Goal: Task Accomplishment & Management: Use online tool/utility

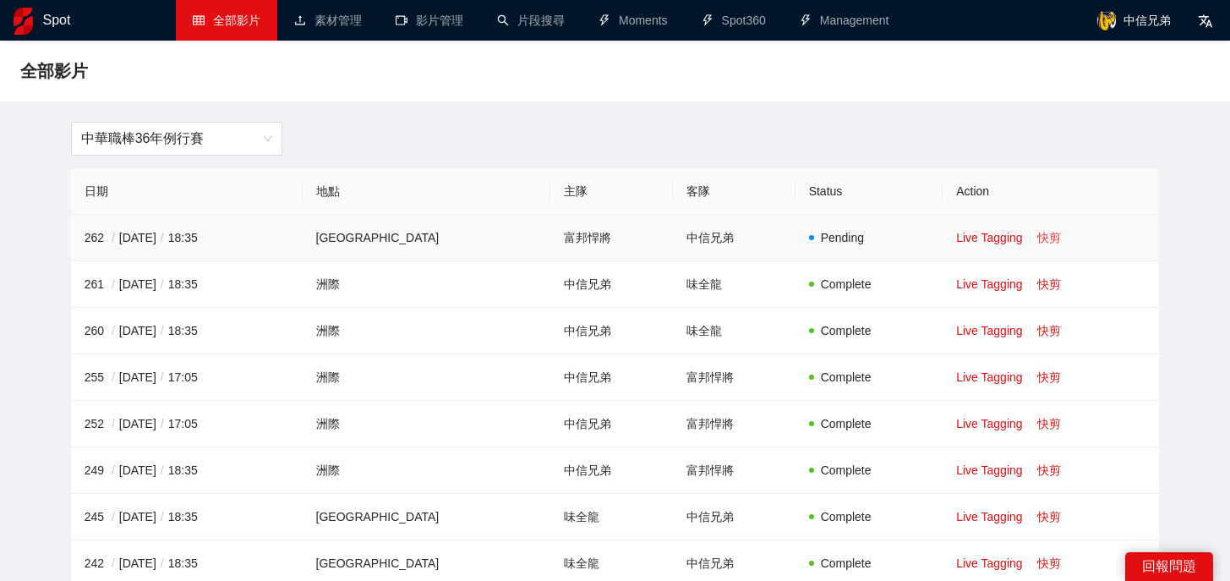
click at [1037, 235] on link "快剪" at bounding box center [1049, 238] width 24 height 14
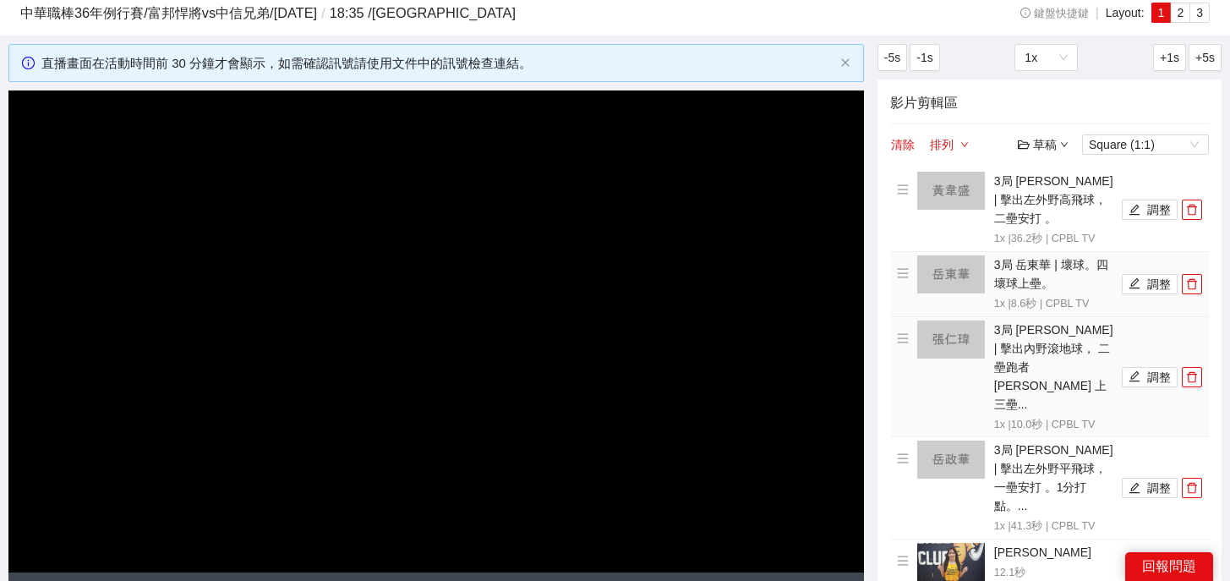
scroll to position [59, 0]
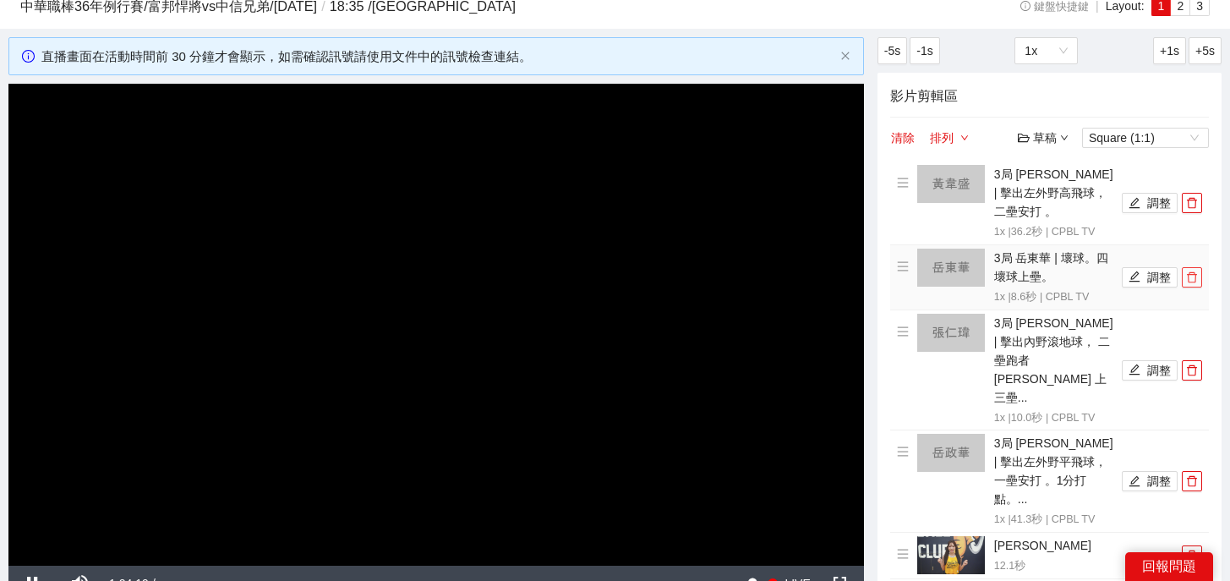
click at [1195, 271] on icon "delete" at bounding box center [1192, 276] width 10 height 11
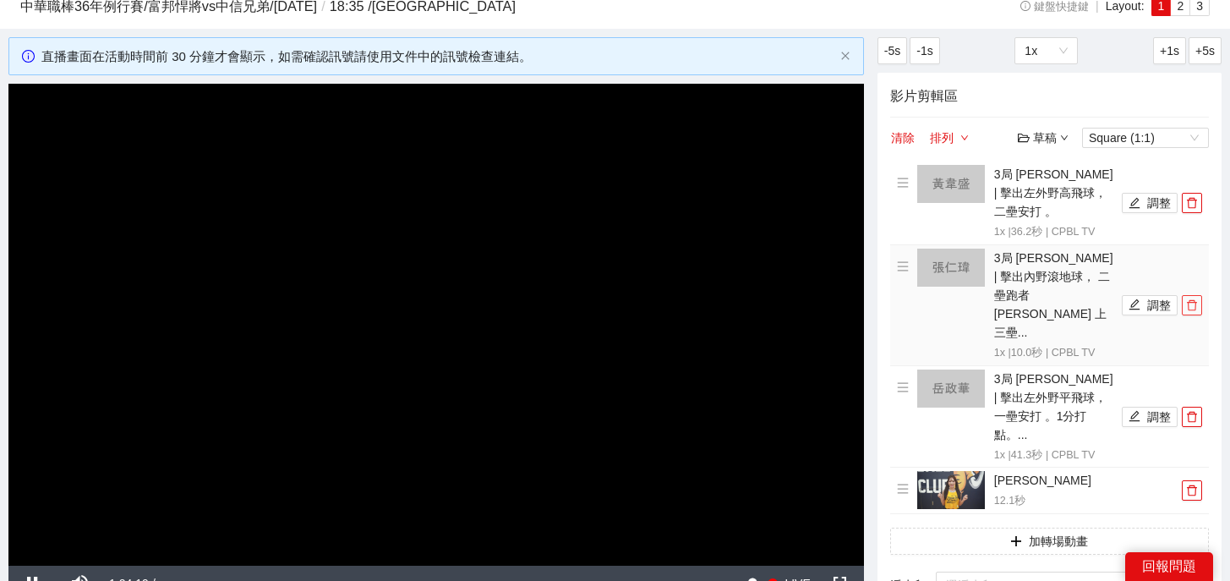
click at [1195, 295] on button "button" at bounding box center [1192, 305] width 20 height 20
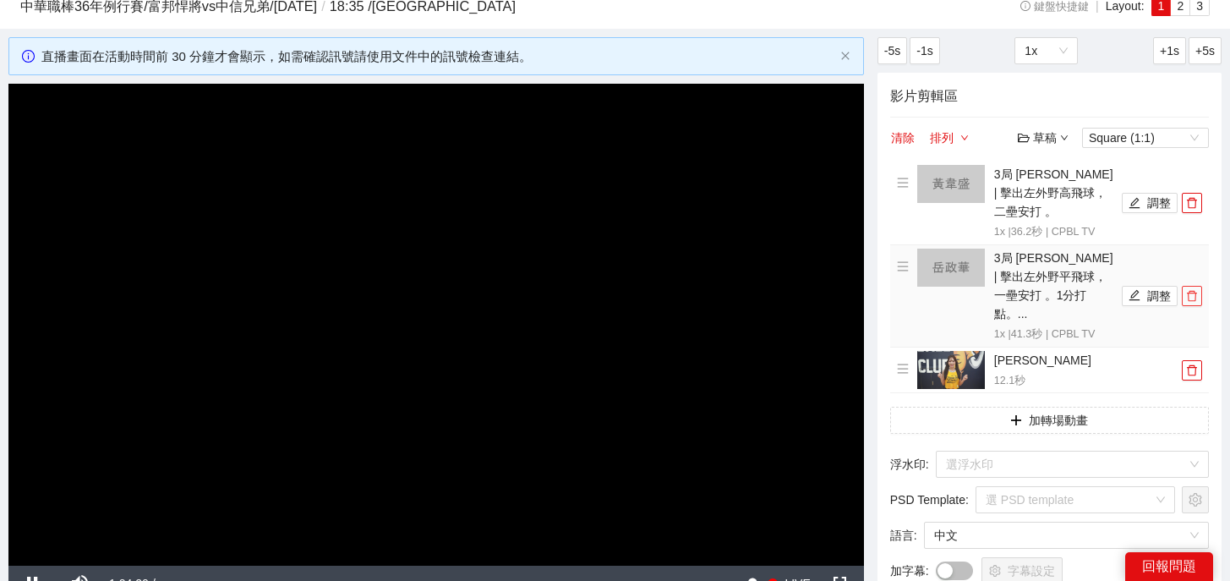
click at [1194, 290] on icon "delete" at bounding box center [1192, 295] width 10 height 11
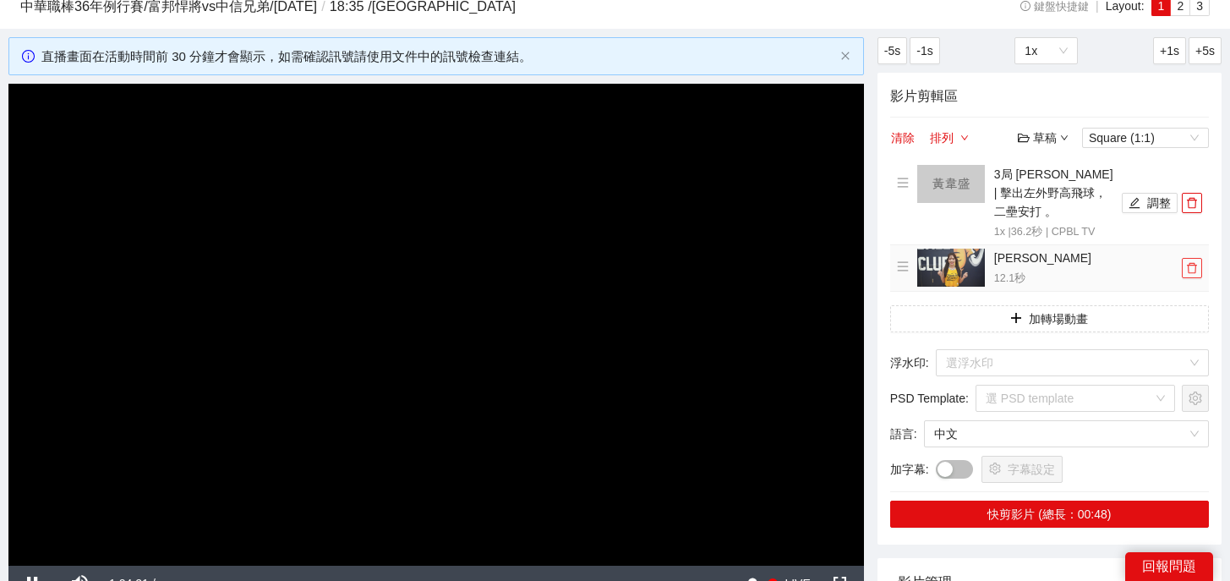
click at [1193, 262] on icon "delete" at bounding box center [1192, 267] width 10 height 11
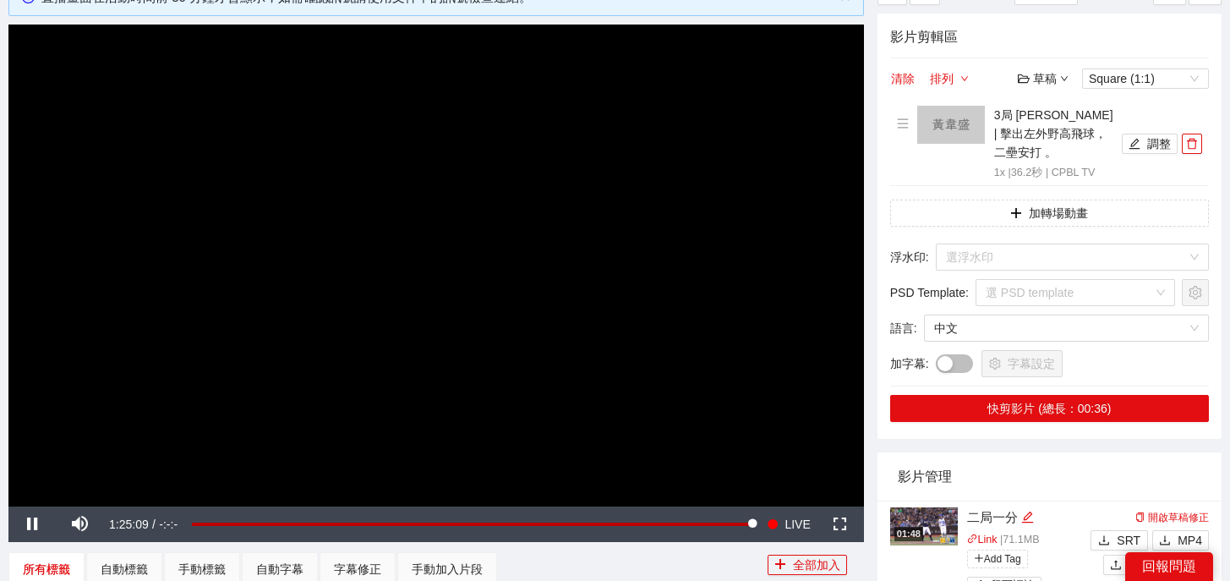
scroll to position [125, 0]
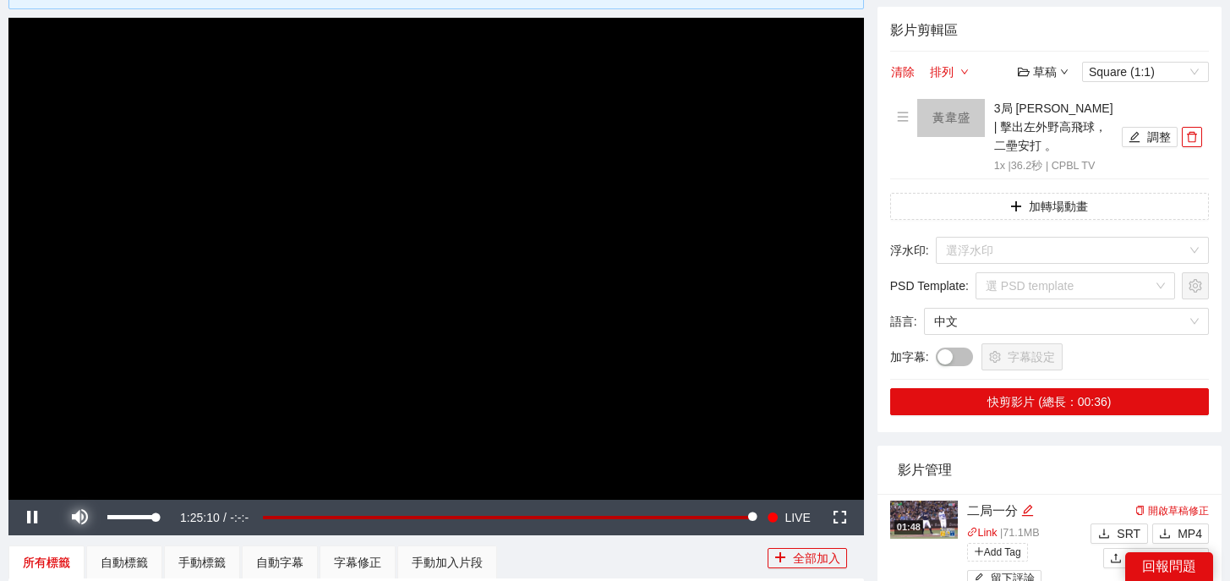
click at [79, 517] on span "Video Player" at bounding box center [79, 517] width 0 height 0
click at [1145, 127] on button "調整" at bounding box center [1150, 137] width 56 height 20
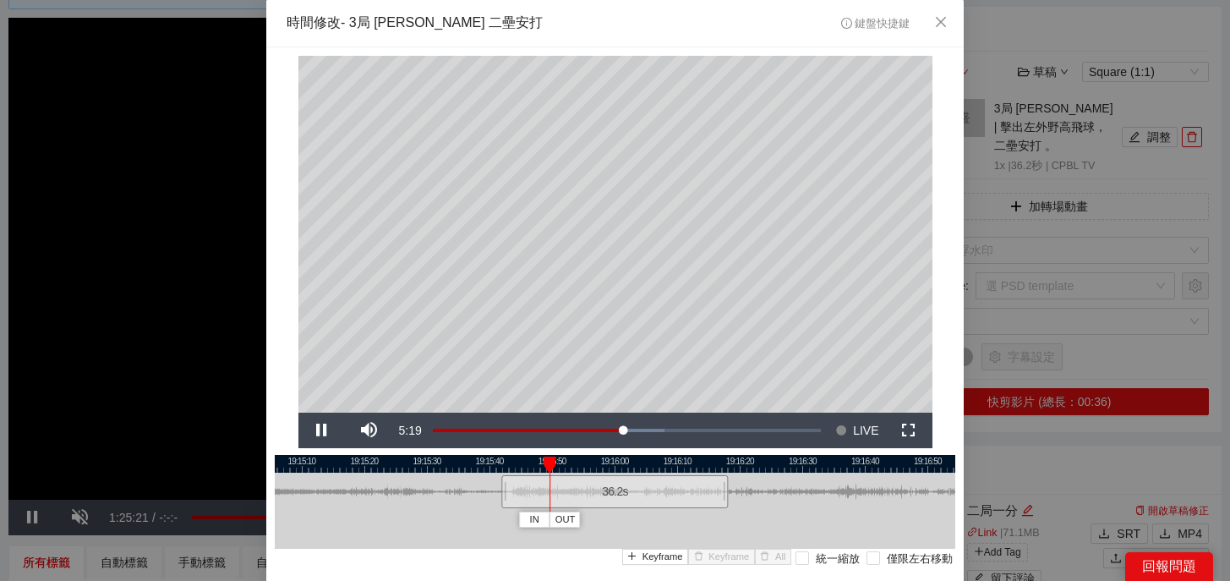
scroll to position [79, 0]
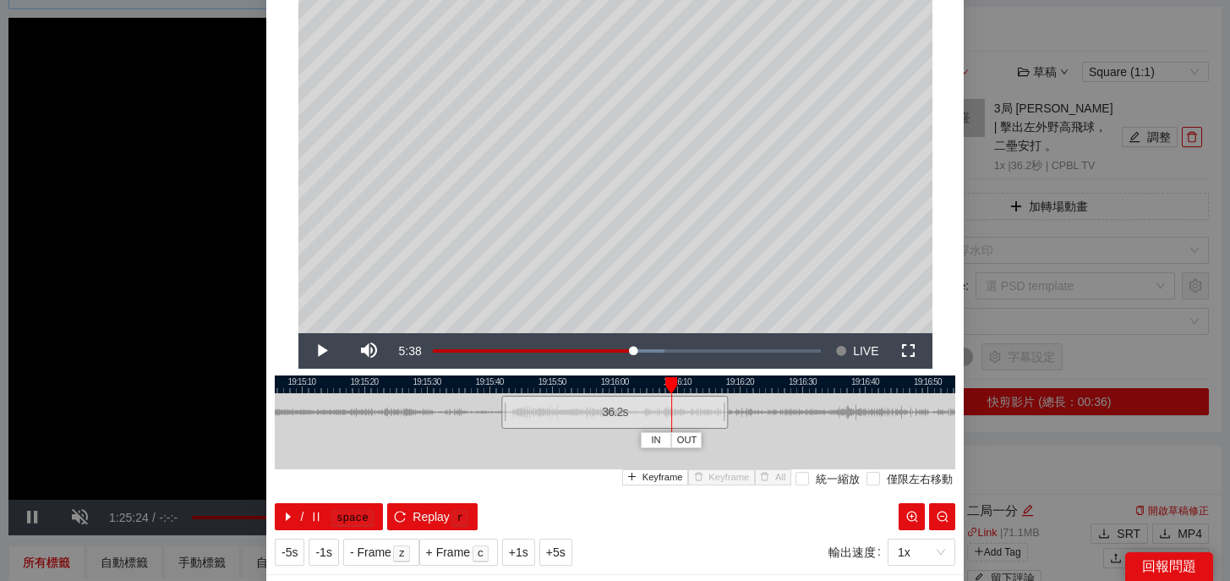
drag, startPoint x: 565, startPoint y: 381, endPoint x: 694, endPoint y: 383, distance: 129.3
click at [677, 383] on div at bounding box center [671, 385] width 12 height 17
click at [352, 510] on kbd "space" at bounding box center [352, 518] width 42 height 17
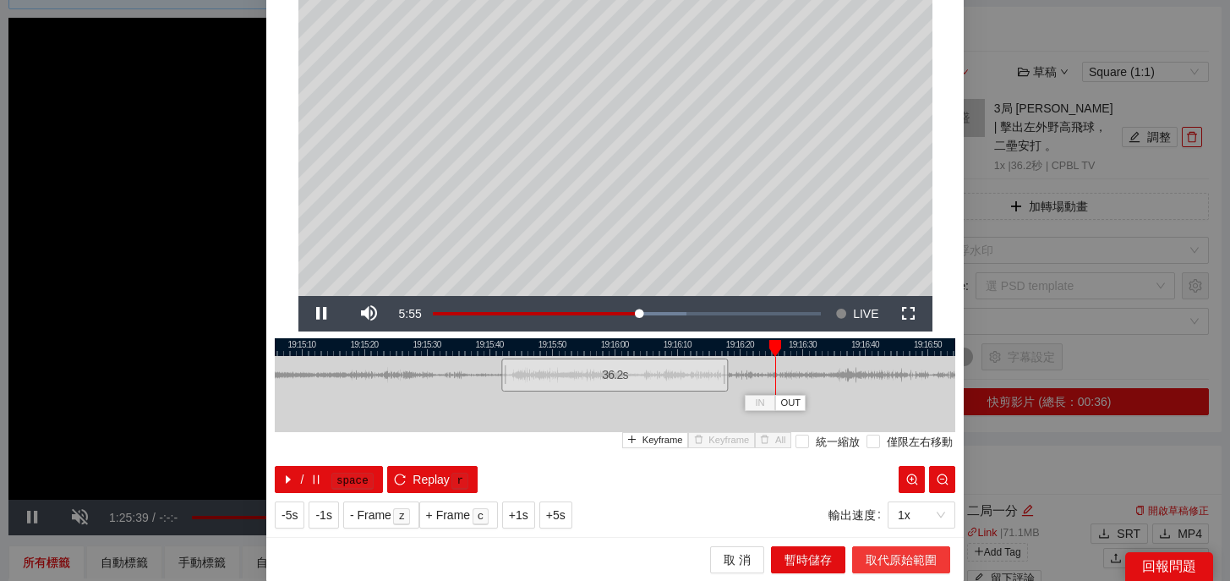
click at [900, 555] on span "取代原始範圍" at bounding box center [900, 559] width 71 height 19
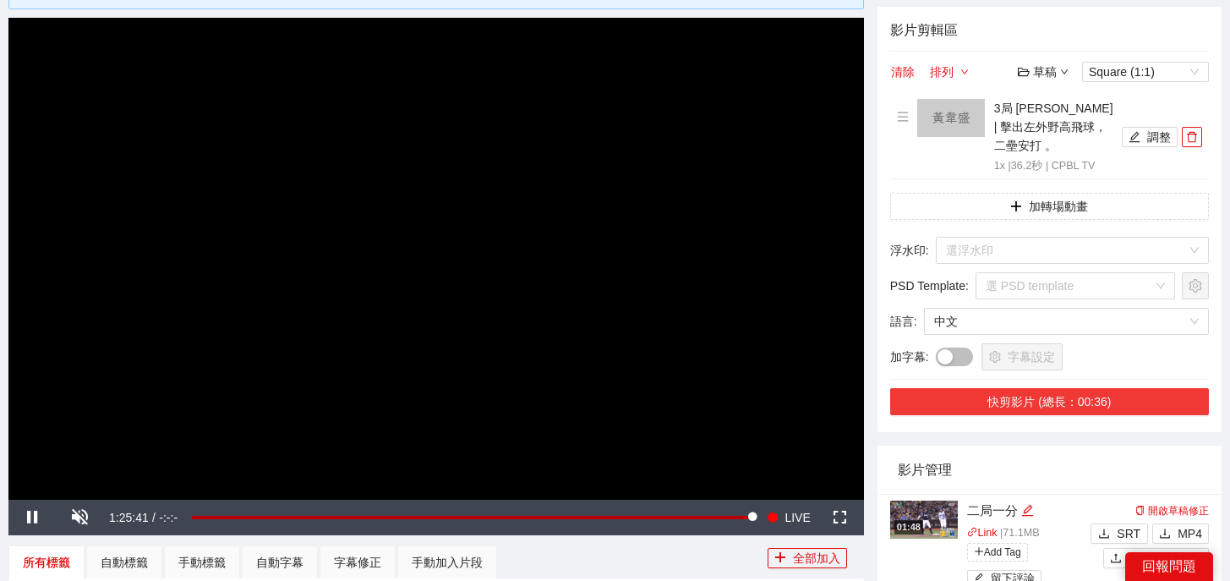
click at [1069, 389] on button "快剪影片 (總長：00:36)" at bounding box center [1049, 401] width 319 height 27
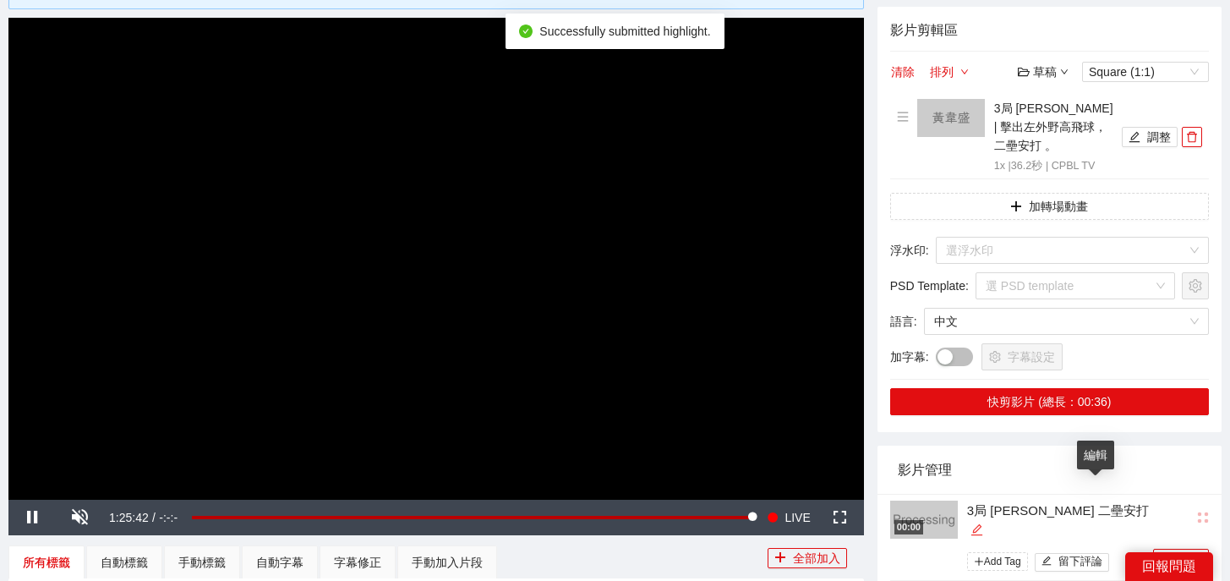
click at [982, 524] on icon "edit" at bounding box center [976, 529] width 11 height 11
type textarea "**********"
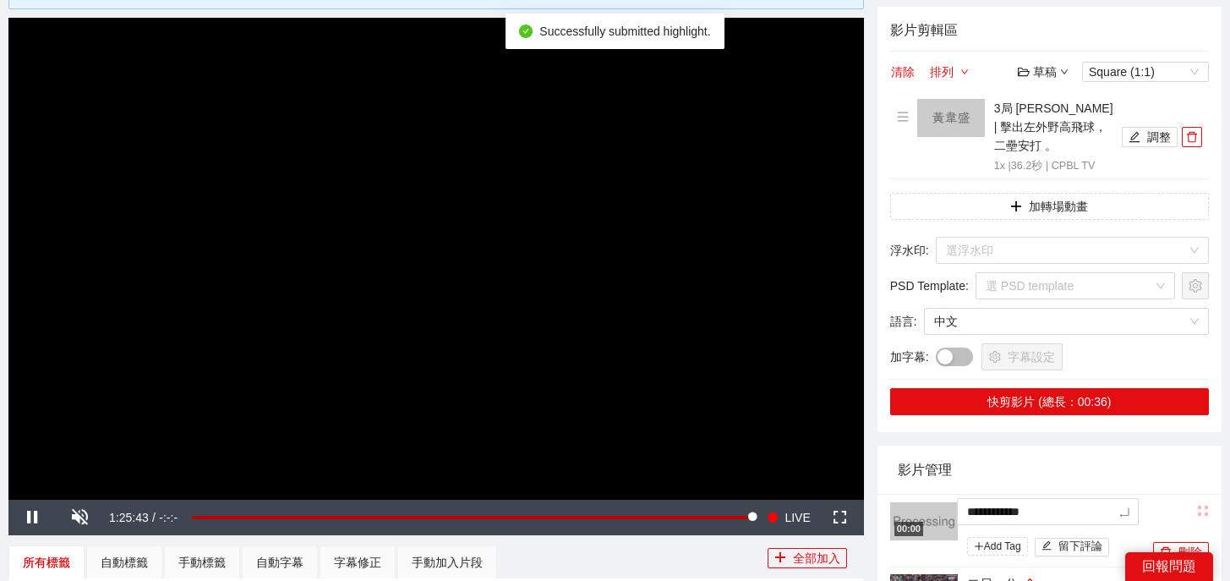
drag, startPoint x: 1095, startPoint y: 496, endPoint x: 821, endPoint y: 480, distance: 274.3
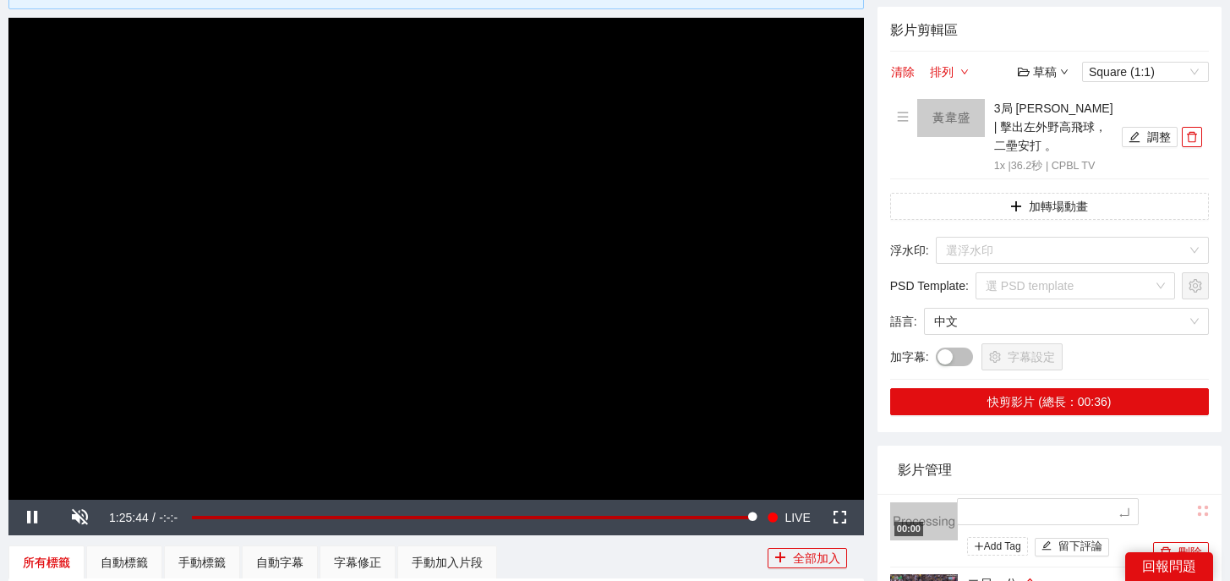
type textarea "*"
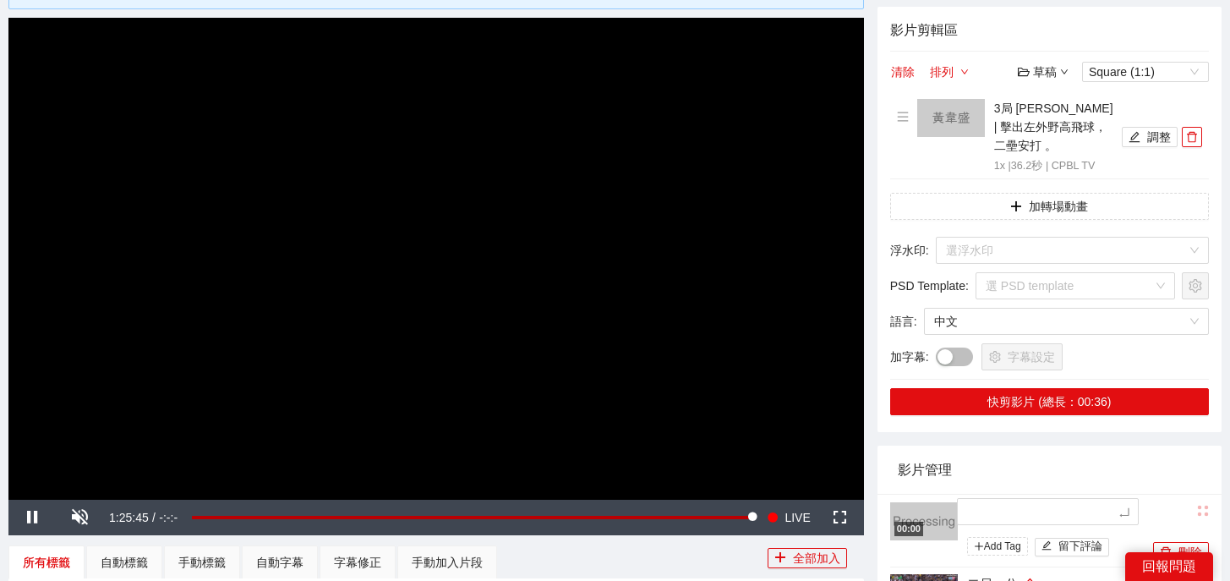
type textarea "*"
type textarea "**"
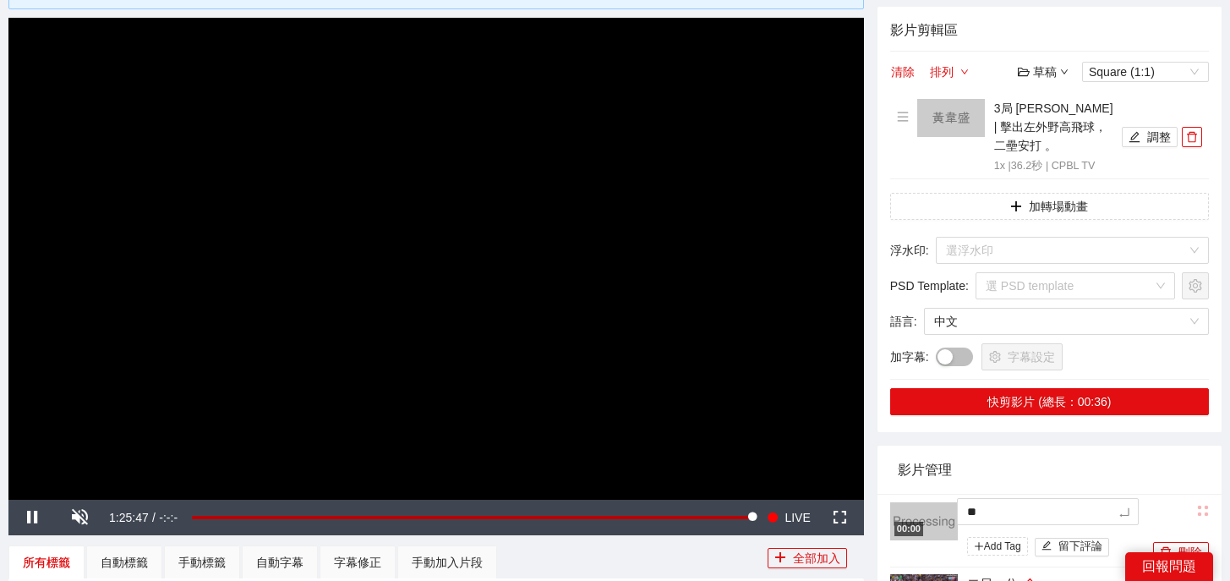
type textarea "*"
type textarea "**"
type textarea "***"
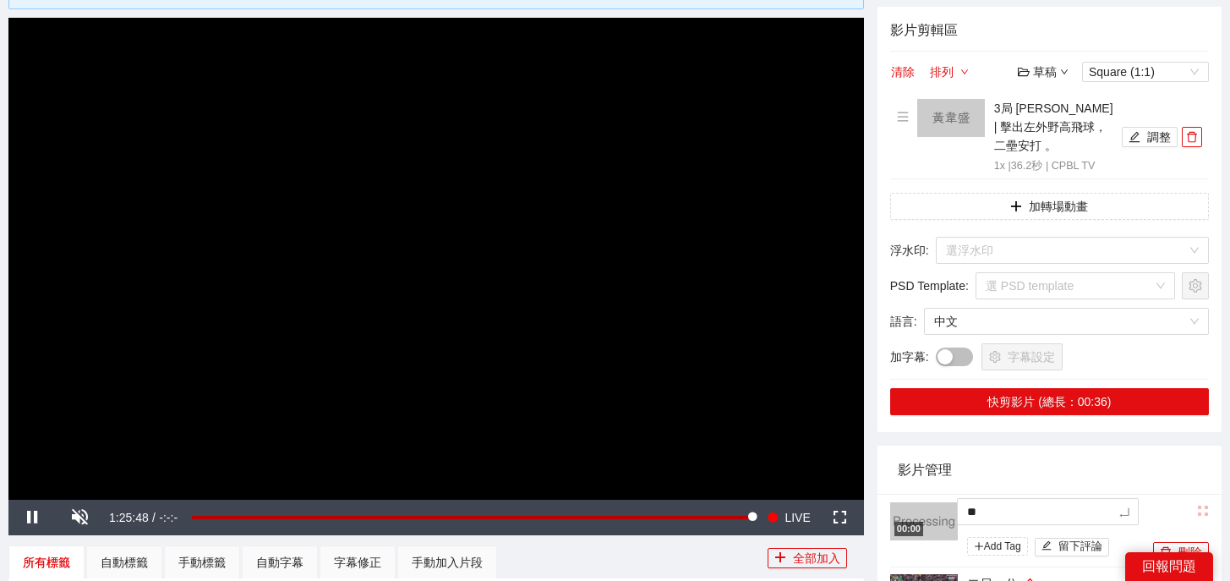
type textarea "***"
type textarea "**"
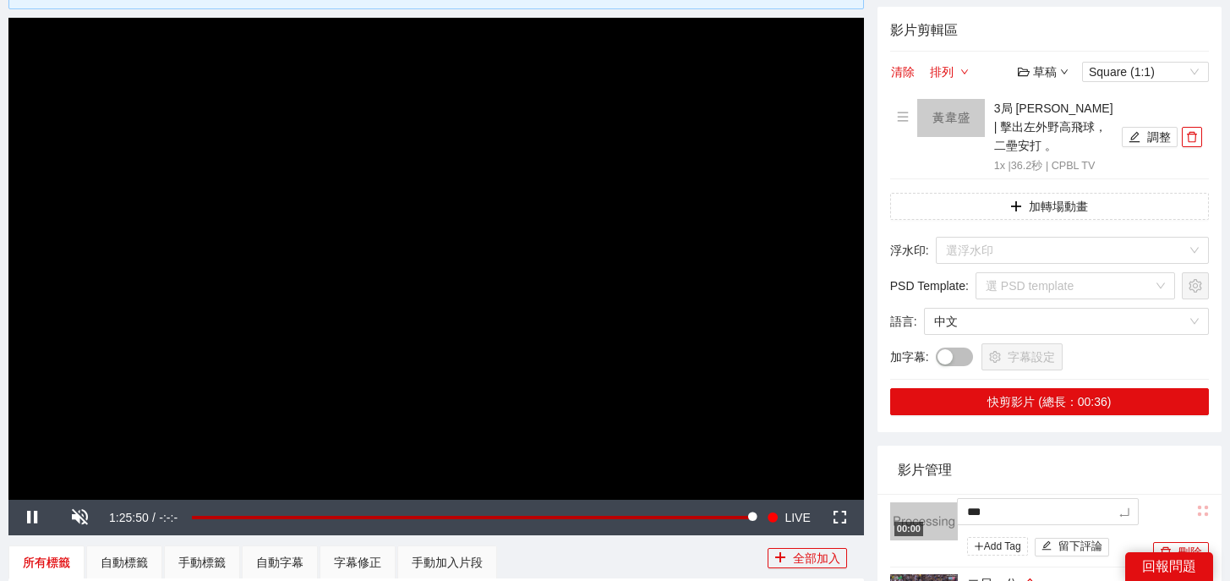
type textarea "****"
type textarea "*****"
type textarea "******"
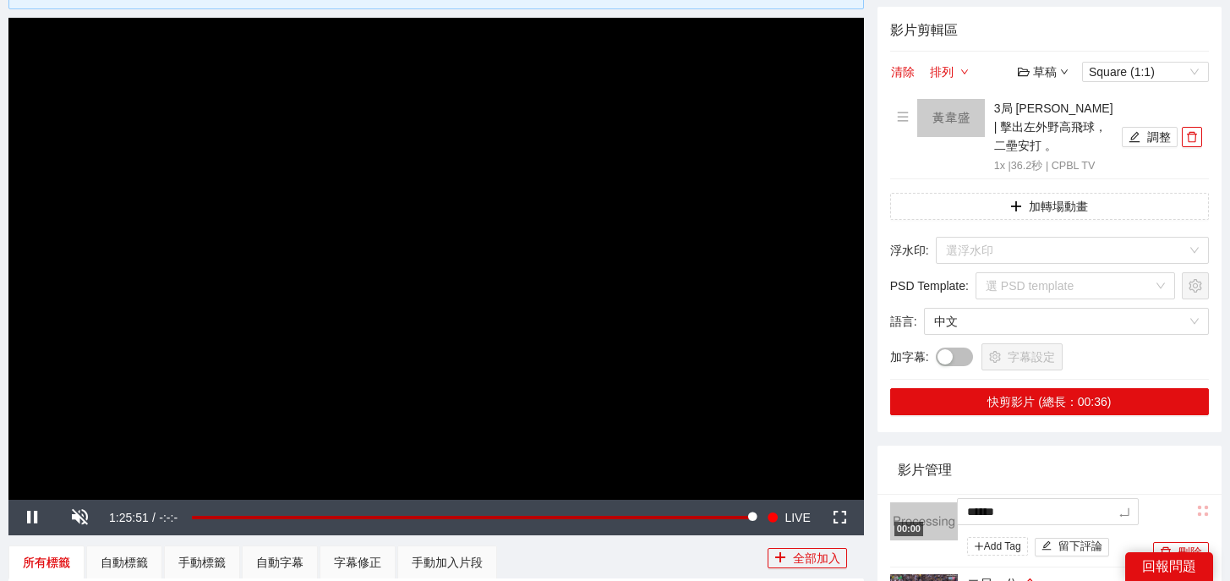
type textarea "******"
click at [1194, 137] on button "button" at bounding box center [1192, 137] width 20 height 20
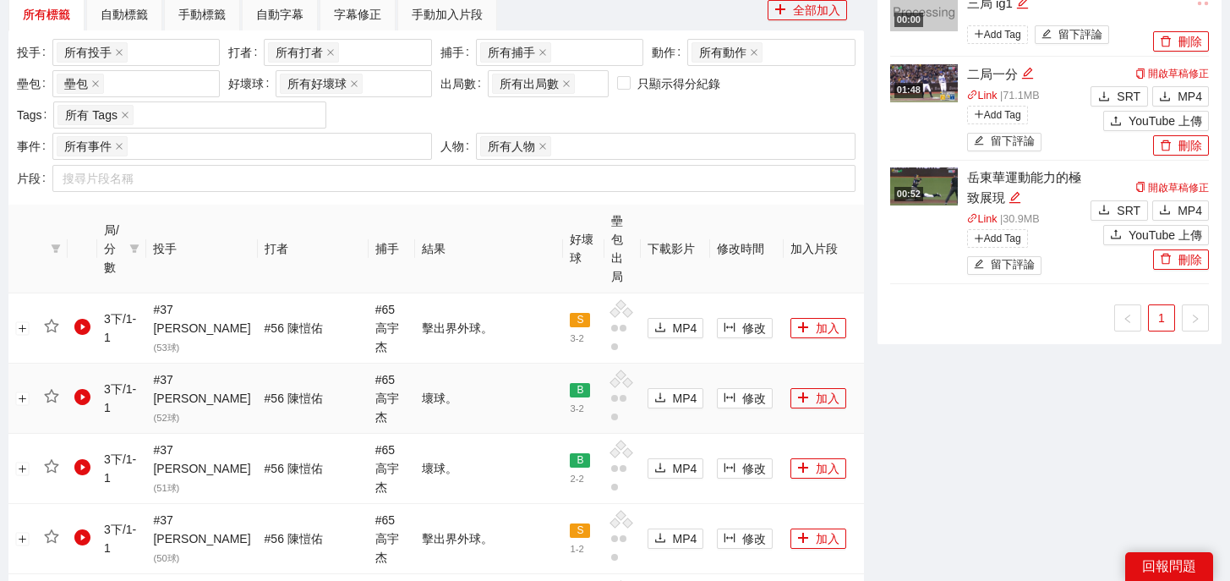
scroll to position [1095, 0]
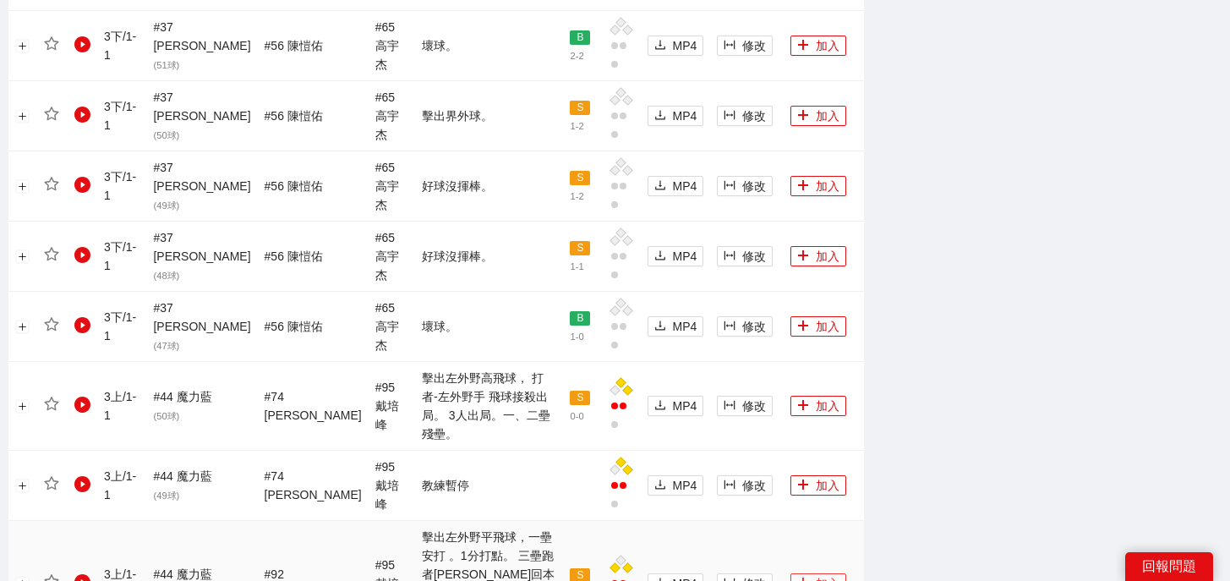
click at [803, 578] on icon "plus" at bounding box center [803, 582] width 1 height 9
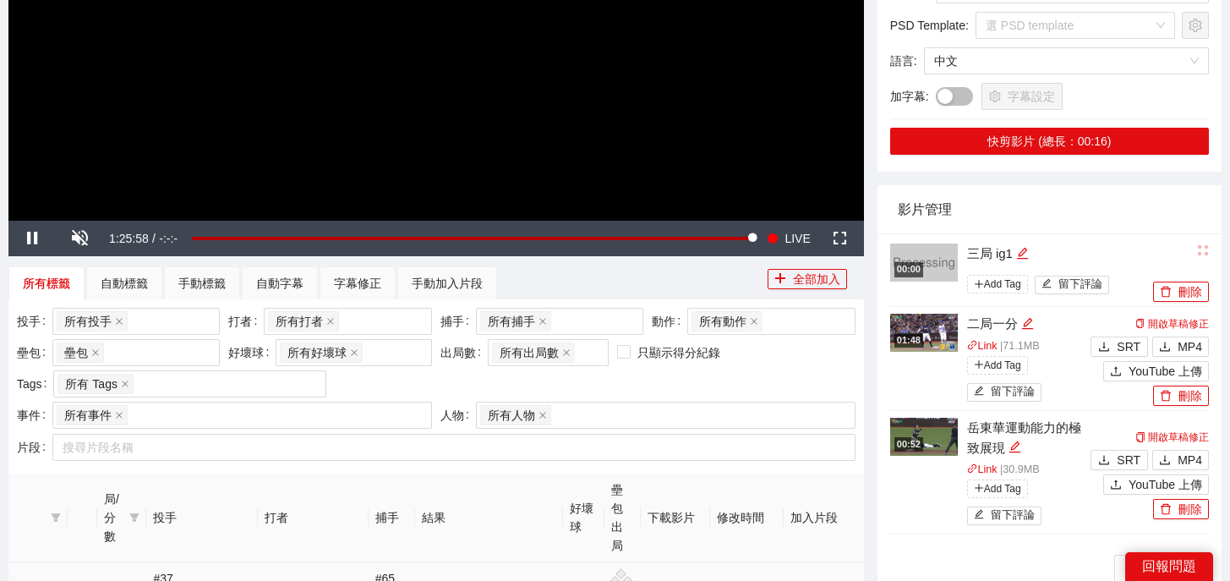
scroll to position [0, 0]
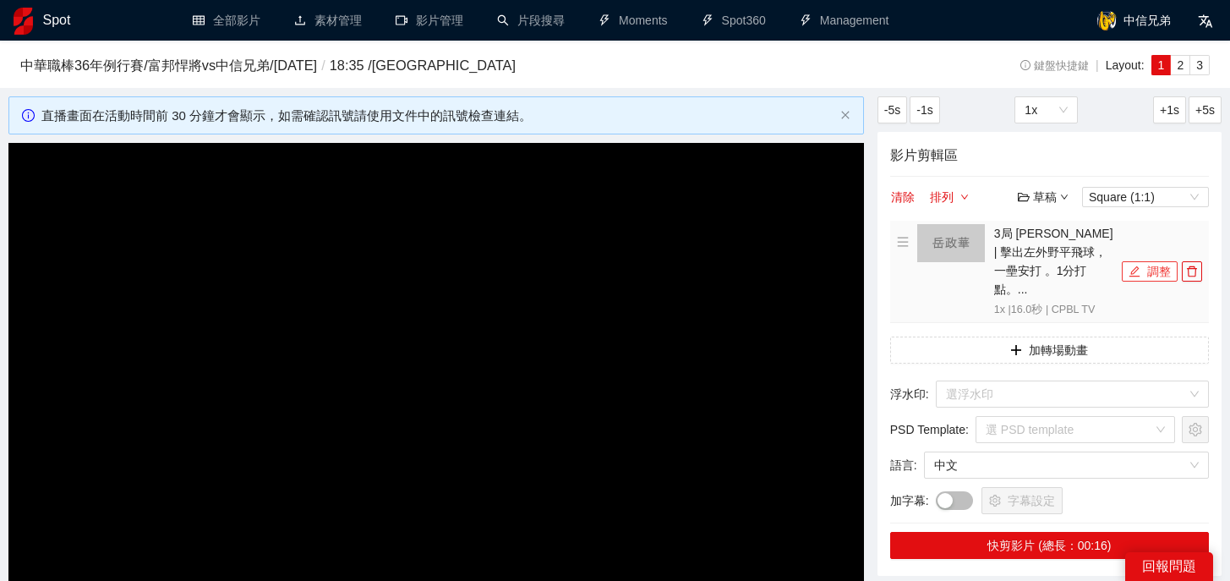
click at [1130, 265] on icon "edit" at bounding box center [1134, 271] width 12 height 12
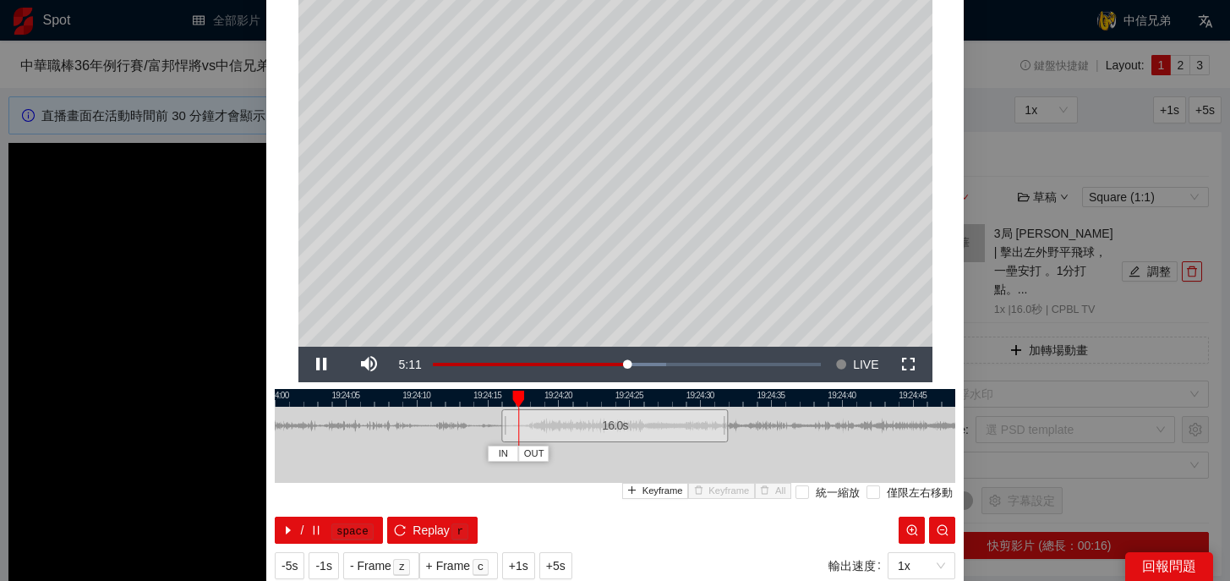
scroll to position [67, 0]
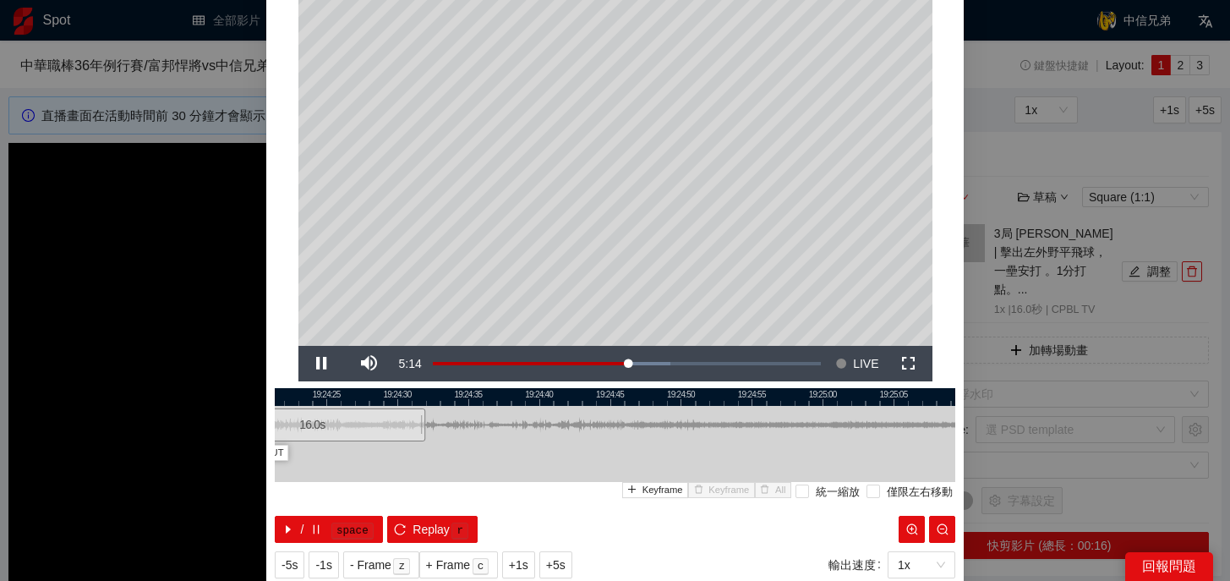
drag, startPoint x: 747, startPoint y: 396, endPoint x: 431, endPoint y: 396, distance: 316.1
click at [431, 396] on div at bounding box center [312, 397] width 680 height 18
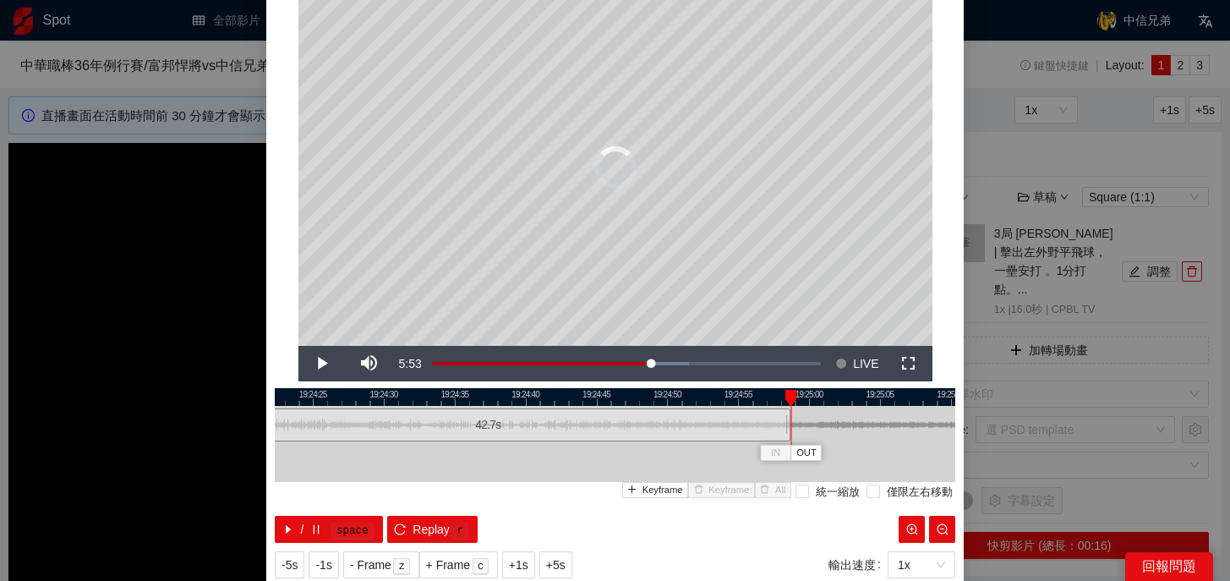
drag, startPoint x: 408, startPoint y: 422, endPoint x: 787, endPoint y: 429, distance: 378.7
click at [787, 429] on div at bounding box center [788, 425] width 10 height 38
drag, startPoint x: 787, startPoint y: 429, endPoint x: 918, endPoint y: 435, distance: 131.2
click at [918, 435] on div at bounding box center [919, 425] width 10 height 38
drag, startPoint x: 921, startPoint y: 390, endPoint x: 838, endPoint y: 390, distance: 82.8
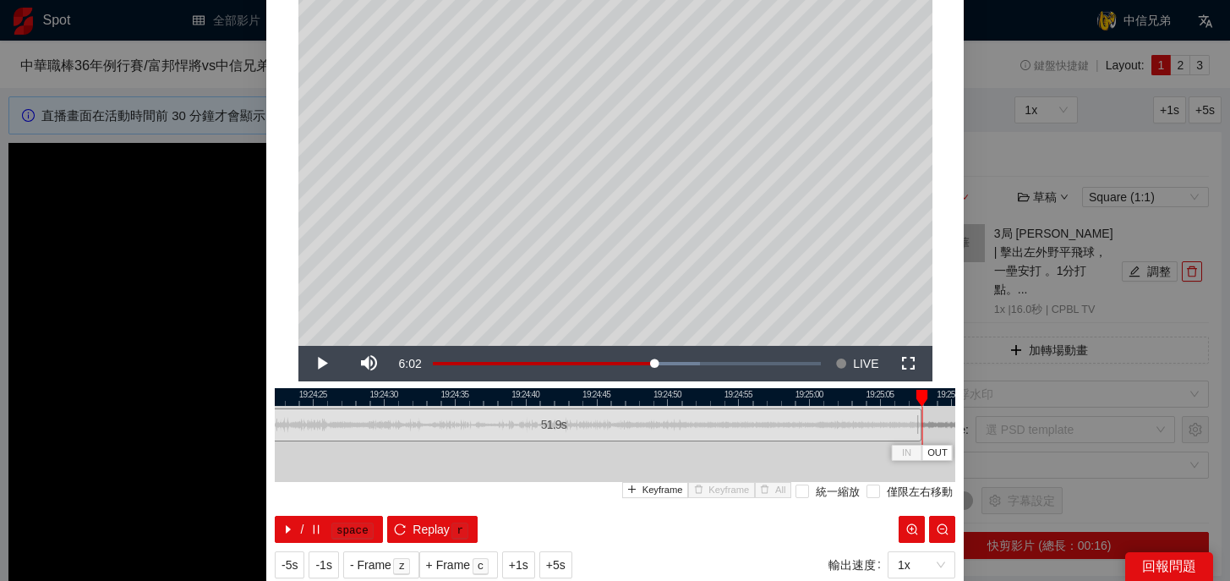
click at [916, 390] on div at bounding box center [922, 398] width 12 height 17
drag, startPoint x: 921, startPoint y: 427, endPoint x: 880, endPoint y: 431, distance: 41.6
click at [880, 431] on div "19:24:20 19:24:25 19:24:30 19:24:35 19:24:40 19:24:45 19:24:50 19:24:55 19:25:0…" at bounding box center [615, 465] width 680 height 155
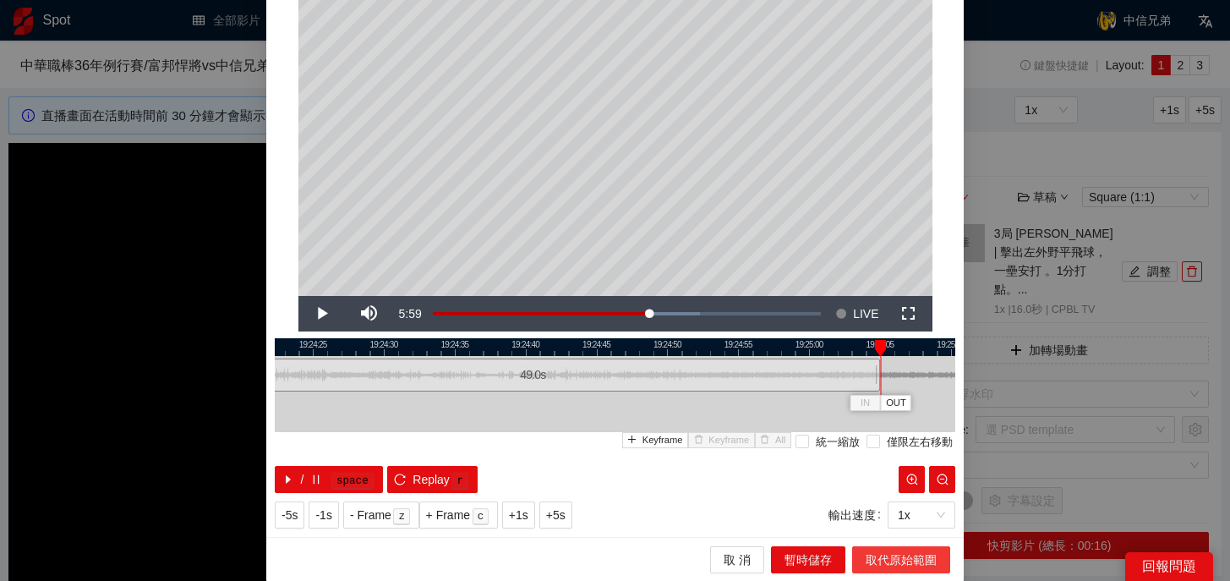
click at [882, 562] on span "取代原始範圍" at bounding box center [900, 559] width 71 height 19
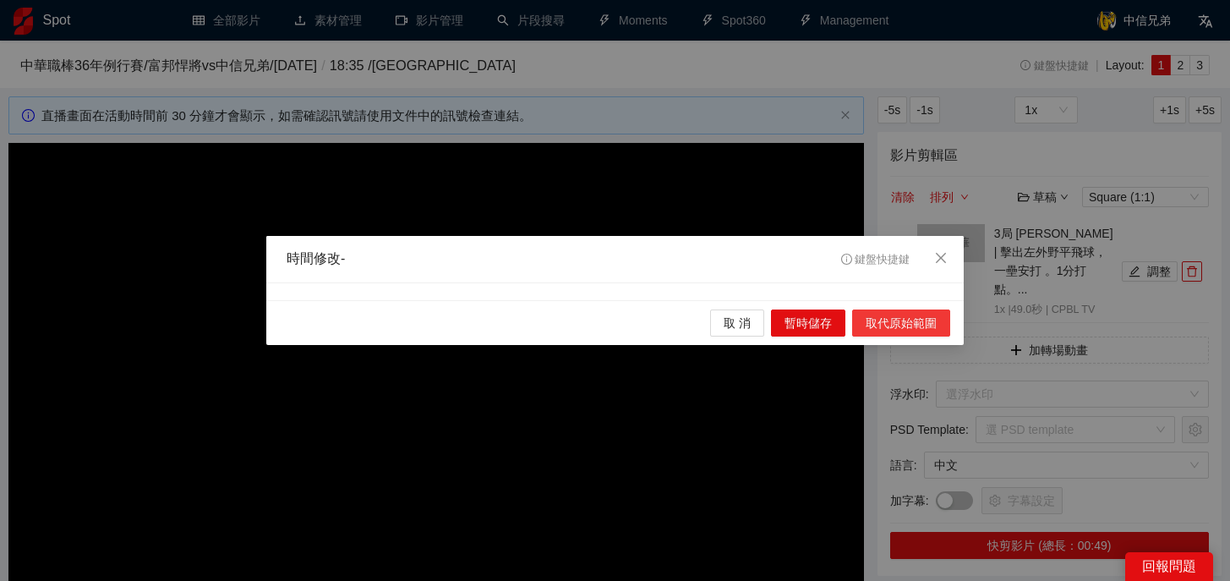
scroll to position [0, 0]
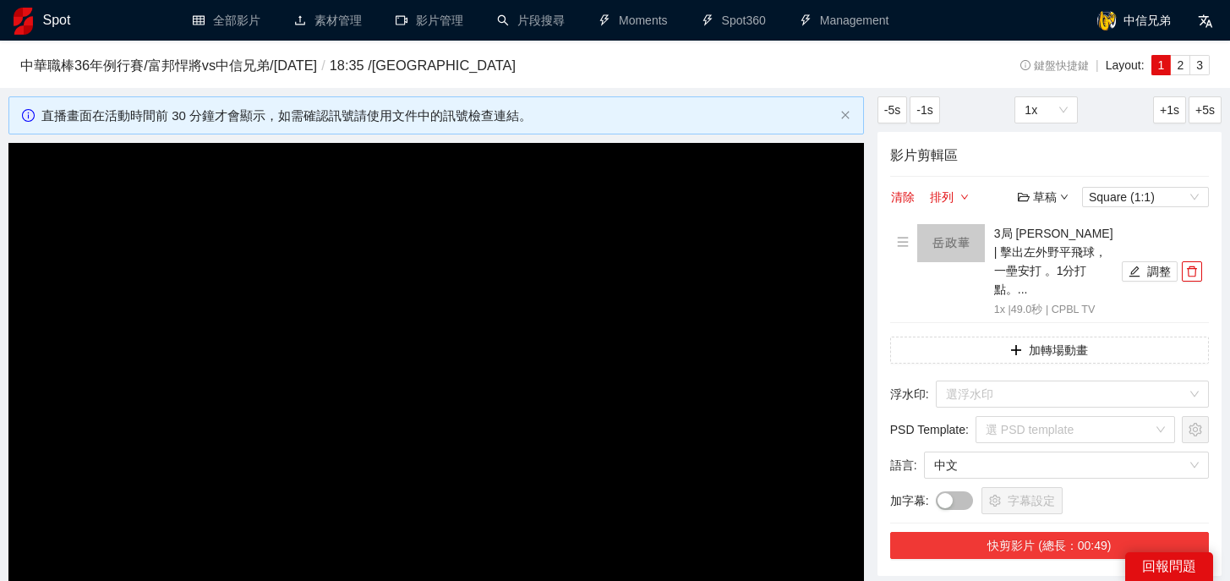
click at [1055, 532] on button "快剪影片 (總長：00:49)" at bounding box center [1049, 545] width 319 height 27
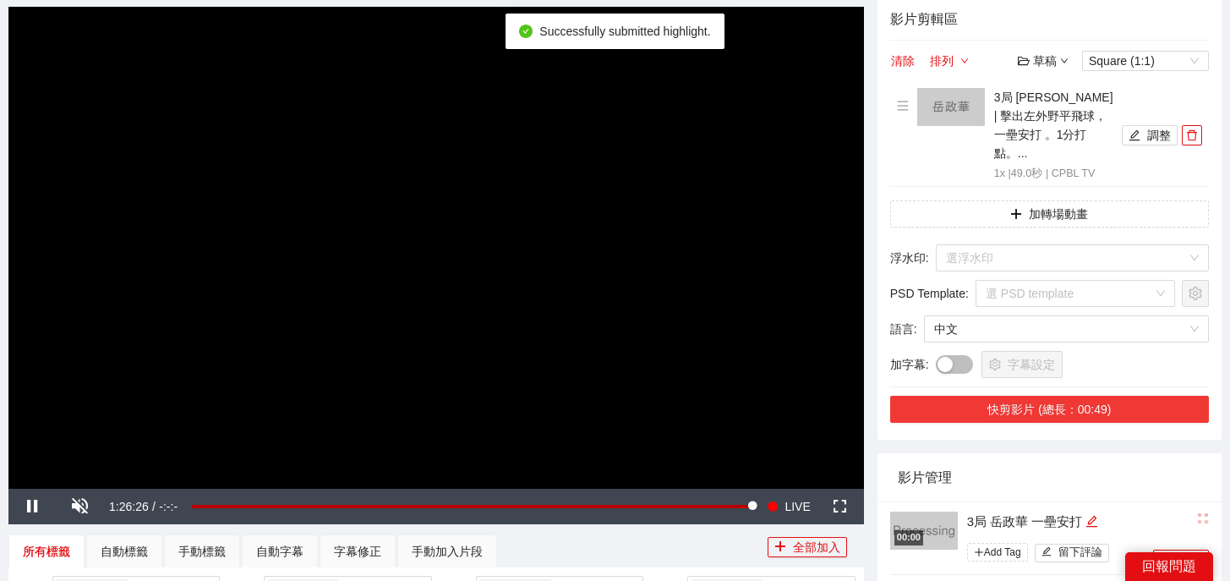
scroll to position [418, 0]
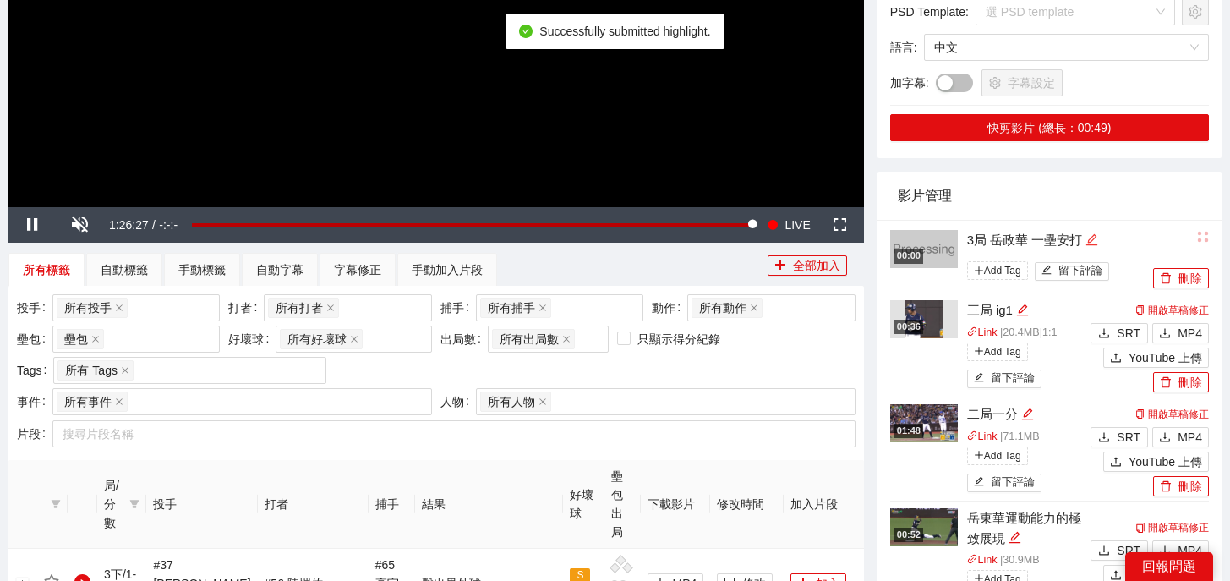
click at [1095, 233] on icon "edit" at bounding box center [1091, 239] width 13 height 13
drag, startPoint x: 1095, startPoint y: 221, endPoint x: 861, endPoint y: 216, distance: 233.3
type textarea "*"
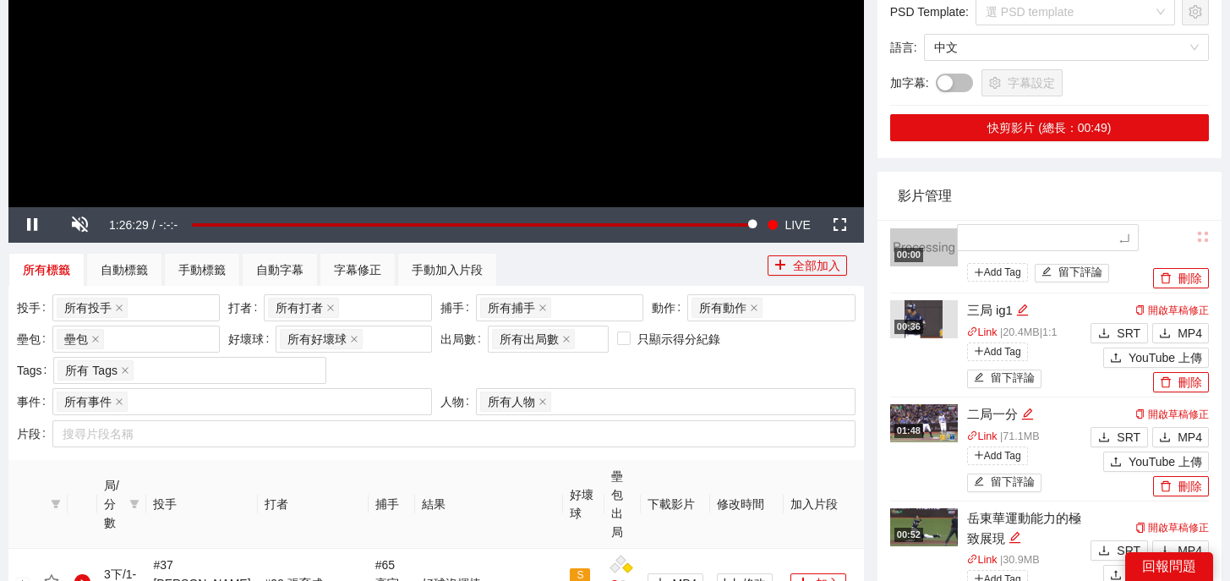
type textarea "*"
type textarea "**"
type textarea "*"
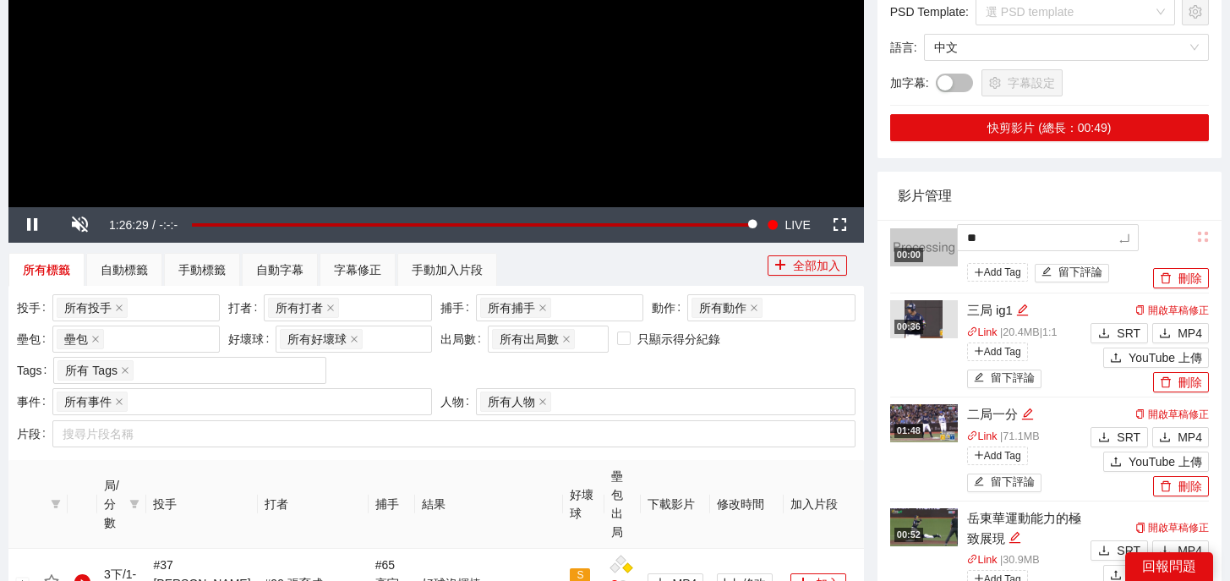
type textarea "*"
type textarea "**"
type textarea "***"
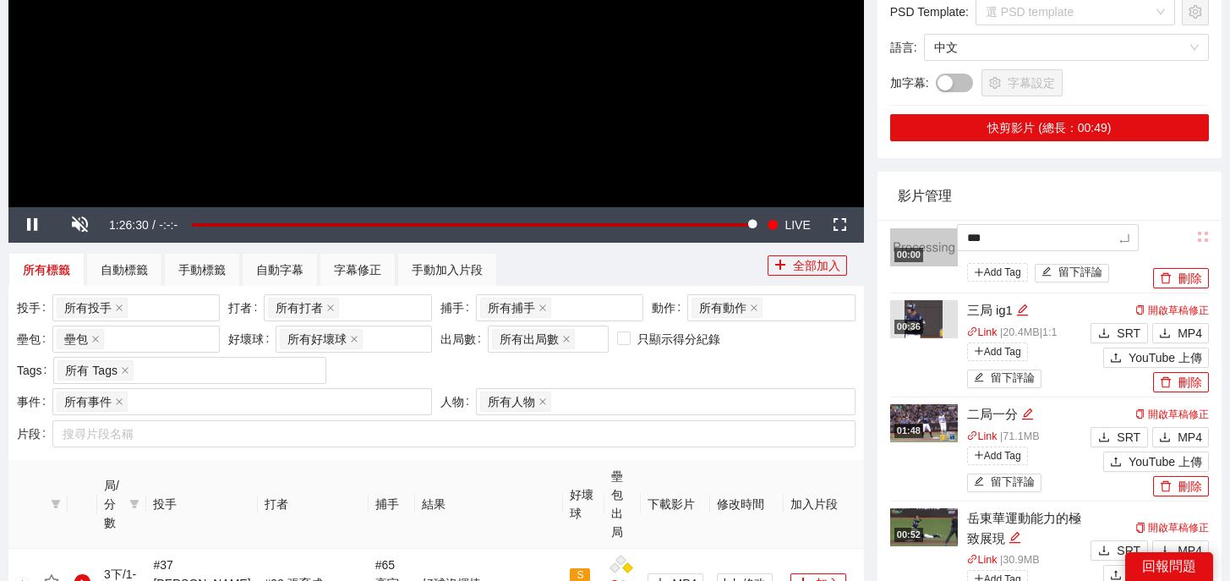
type textarea "**"
type textarea "****"
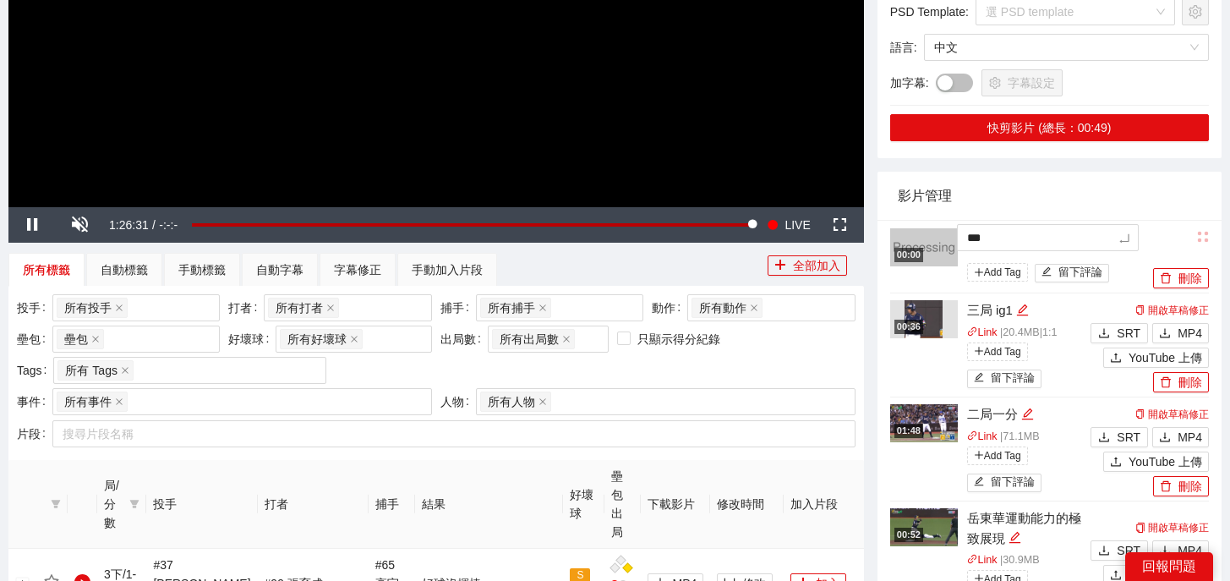
type textarea "****"
type textarea "*****"
type textarea "******"
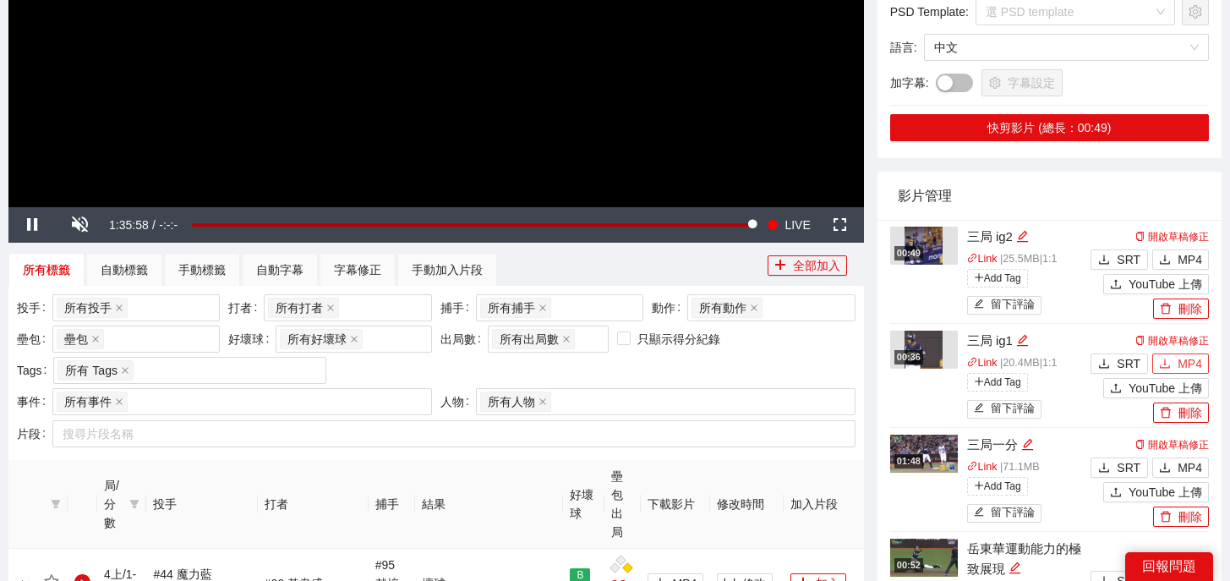
click at [1184, 354] on span "MP4" at bounding box center [1189, 363] width 25 height 19
click at [1184, 250] on span "MP4" at bounding box center [1189, 259] width 25 height 19
click at [939, 234] on img at bounding box center [923, 246] width 38 height 38
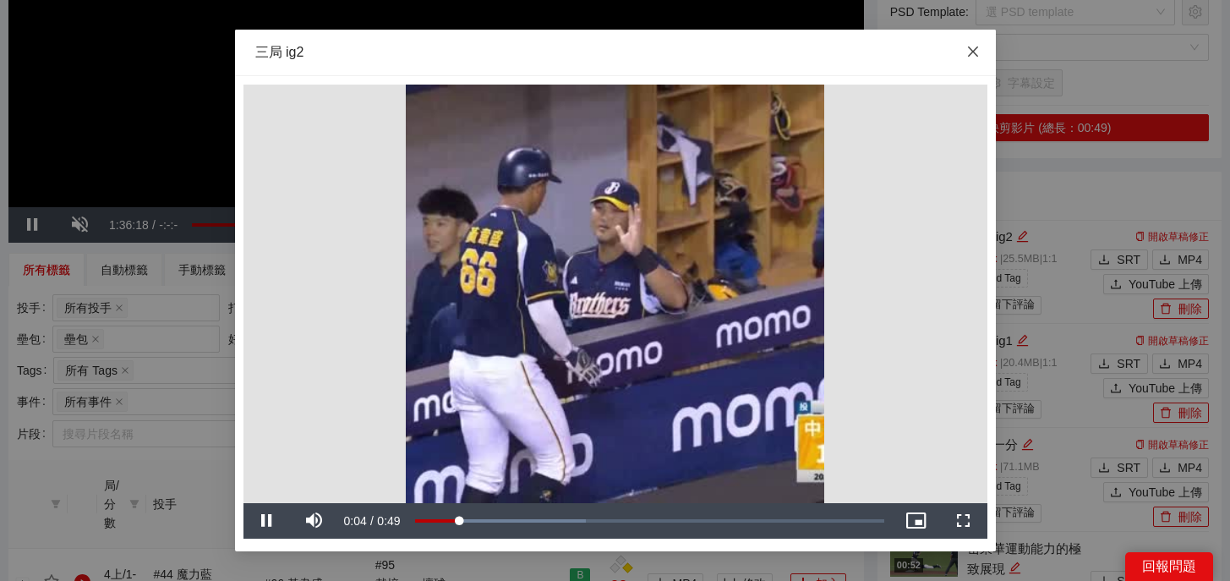
click at [967, 47] on icon "close" at bounding box center [972, 51] width 10 height 10
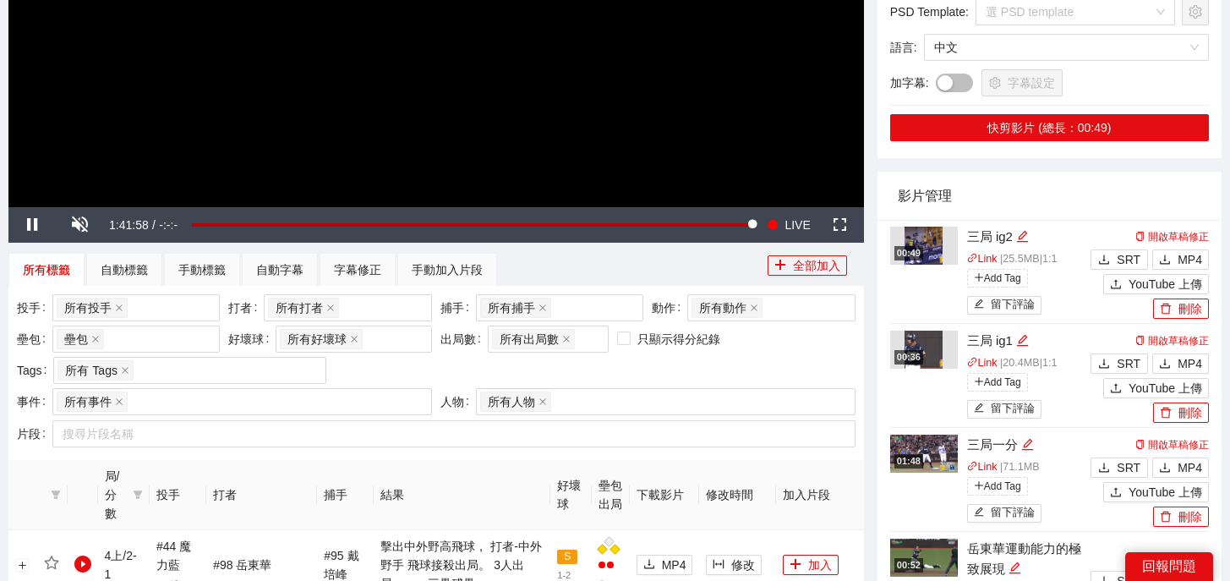
scroll to position [0, 0]
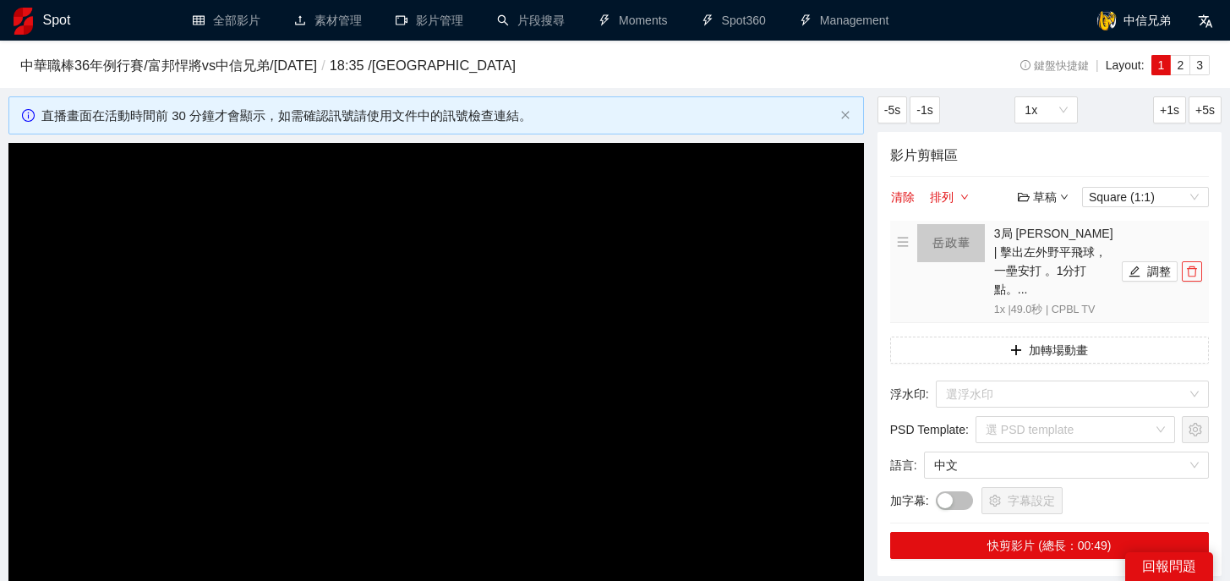
click at [1190, 269] on button "button" at bounding box center [1192, 271] width 20 height 20
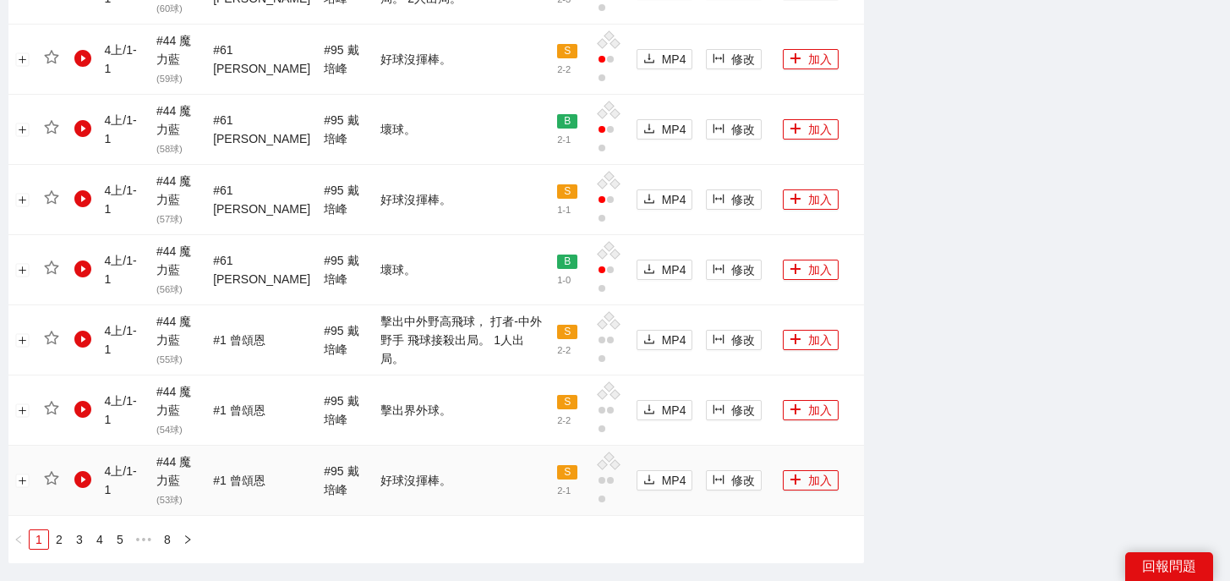
scroll to position [1881, 0]
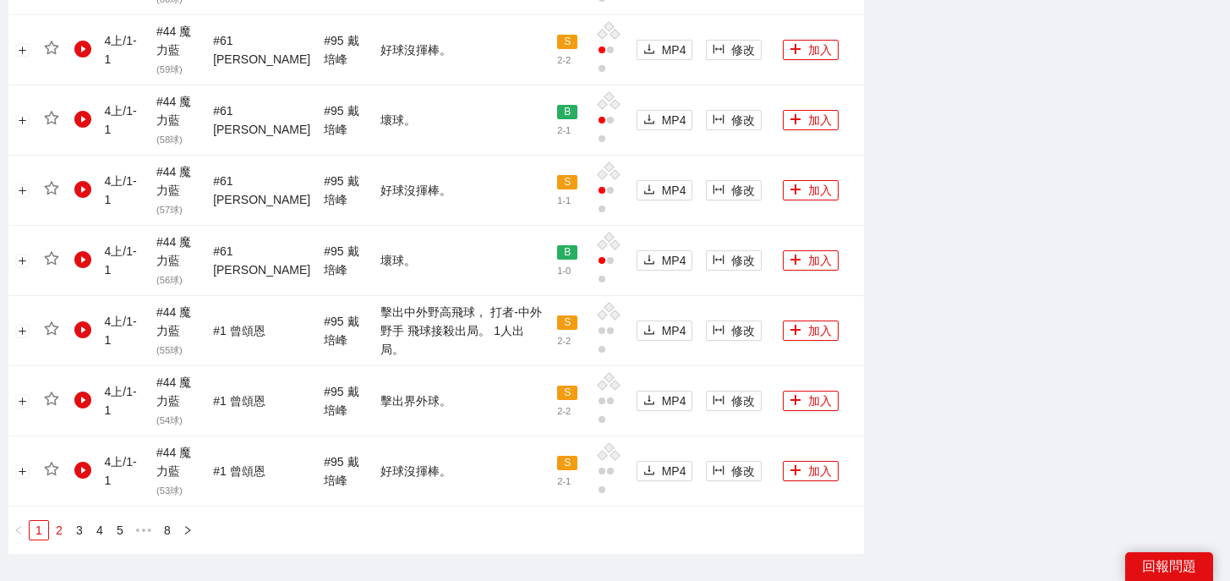
click at [57, 521] on link "2" at bounding box center [59, 530] width 19 height 19
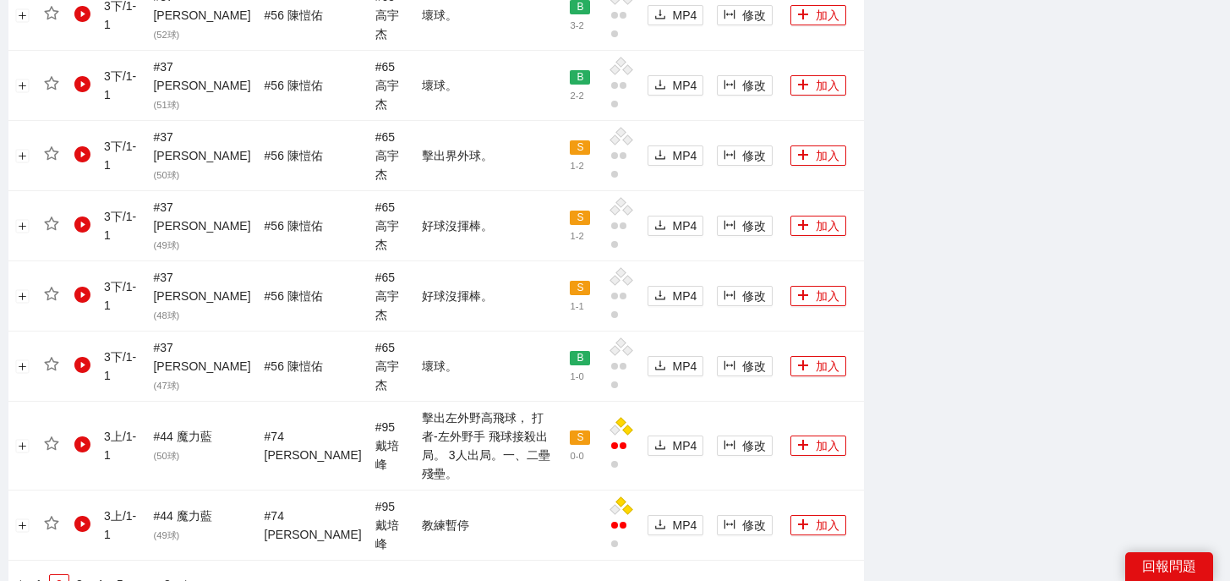
scroll to position [1962, 0]
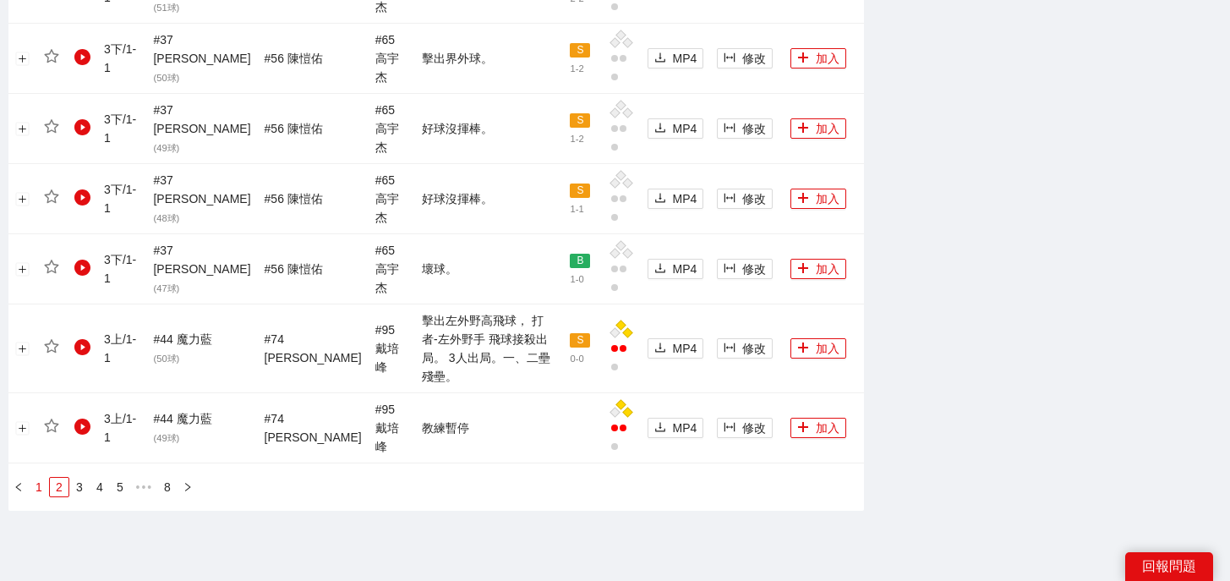
click at [39, 478] on link "1" at bounding box center [39, 487] width 19 height 19
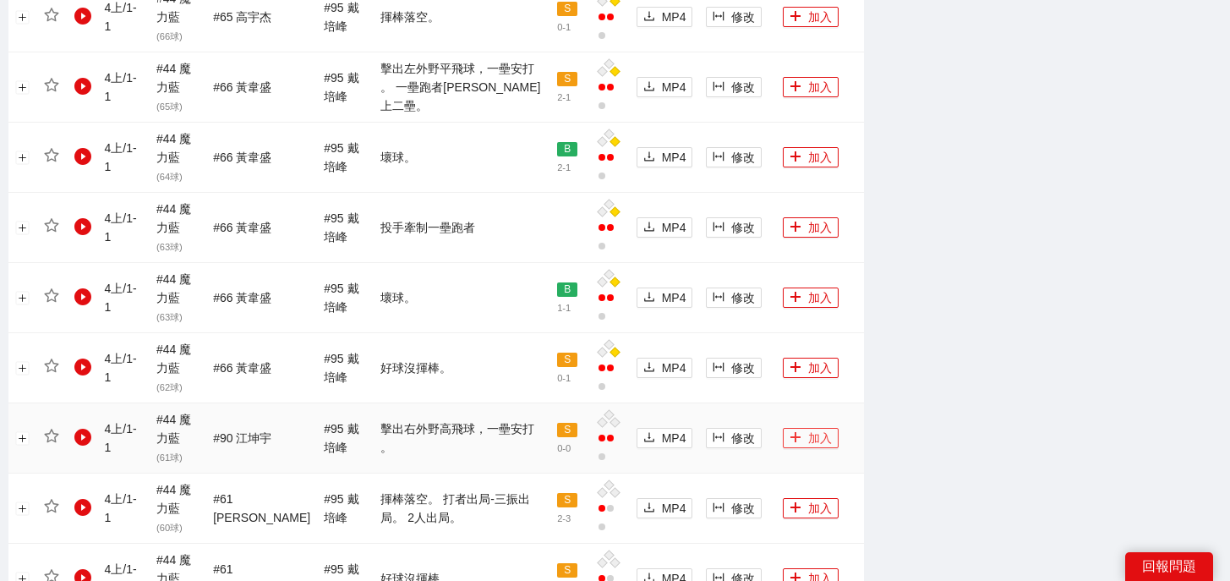
scroll to position [1351, 0]
click at [806, 429] on button "加入" at bounding box center [811, 439] width 56 height 20
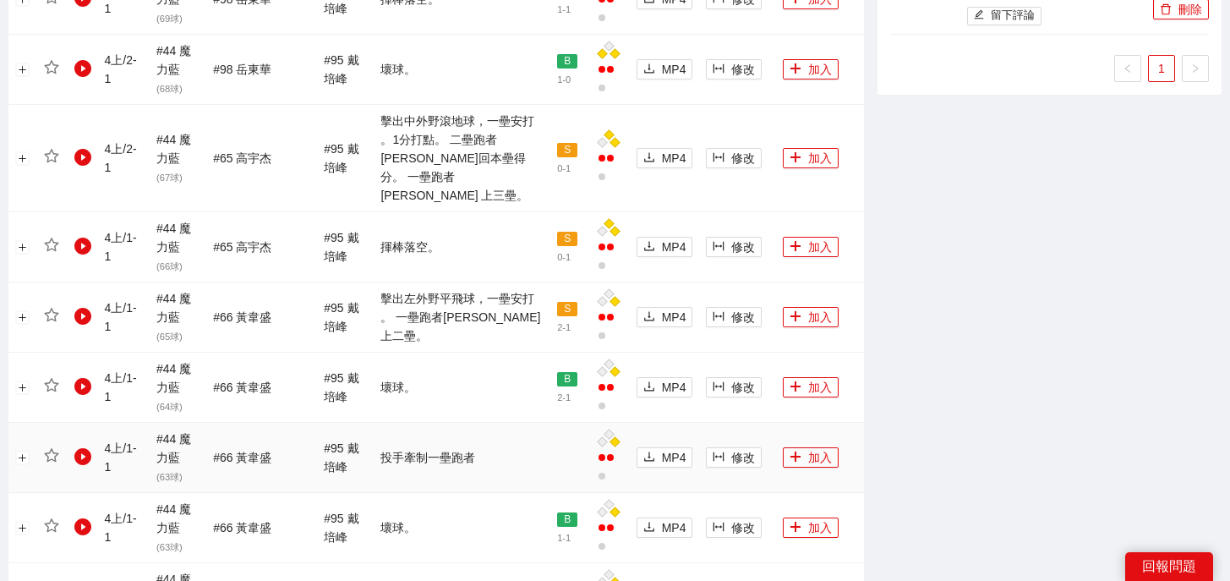
scroll to position [1108, 0]
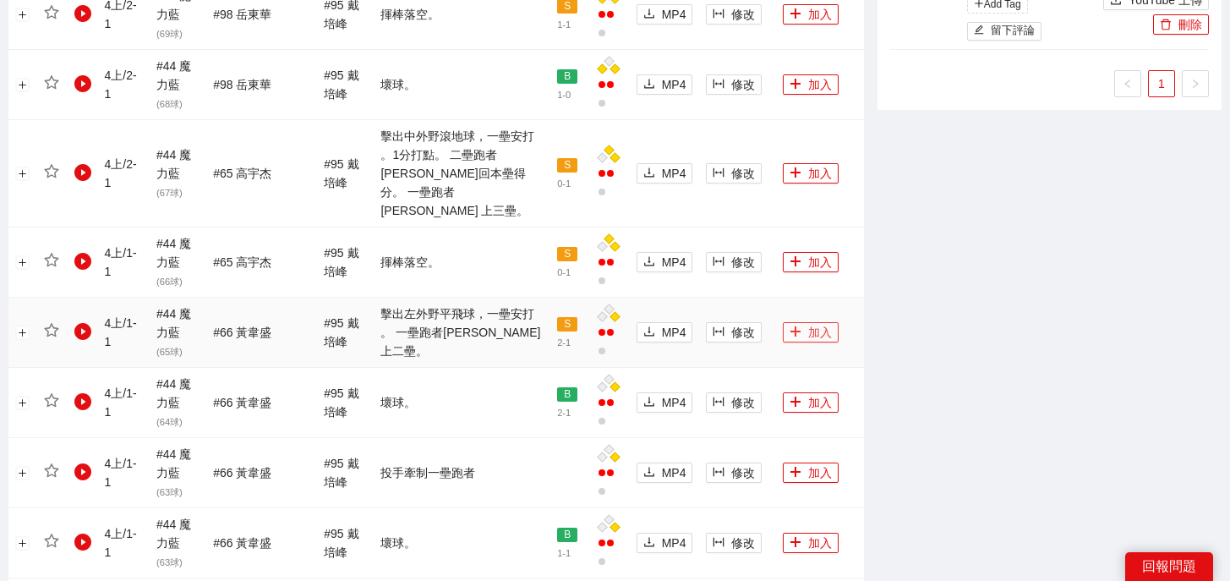
click at [801, 322] on button "加入" at bounding box center [811, 332] width 56 height 20
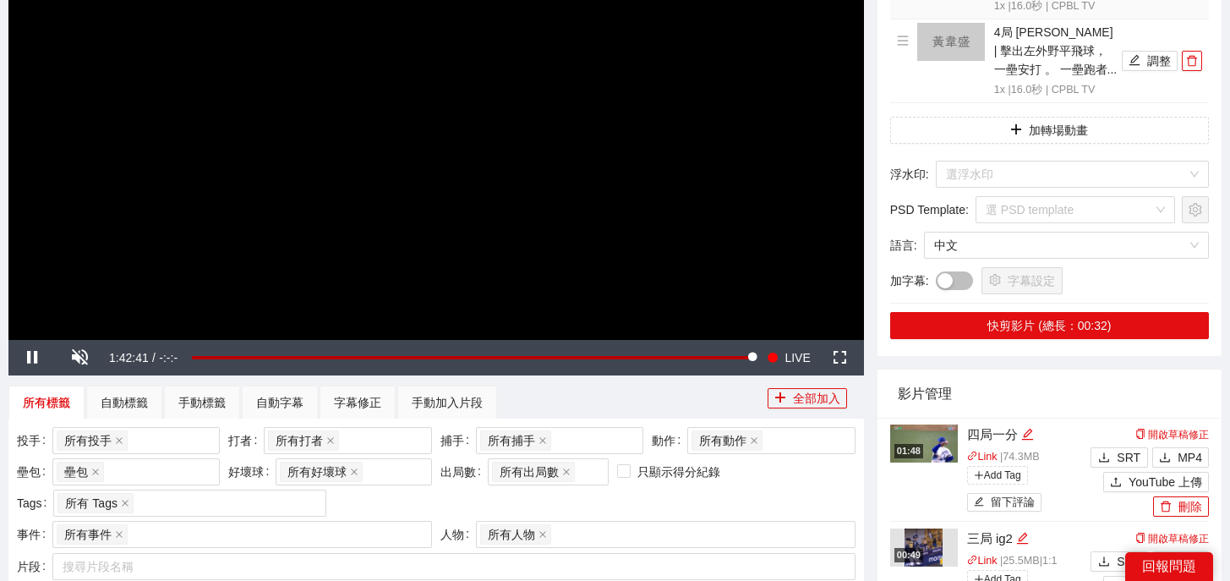
scroll to position [0, 0]
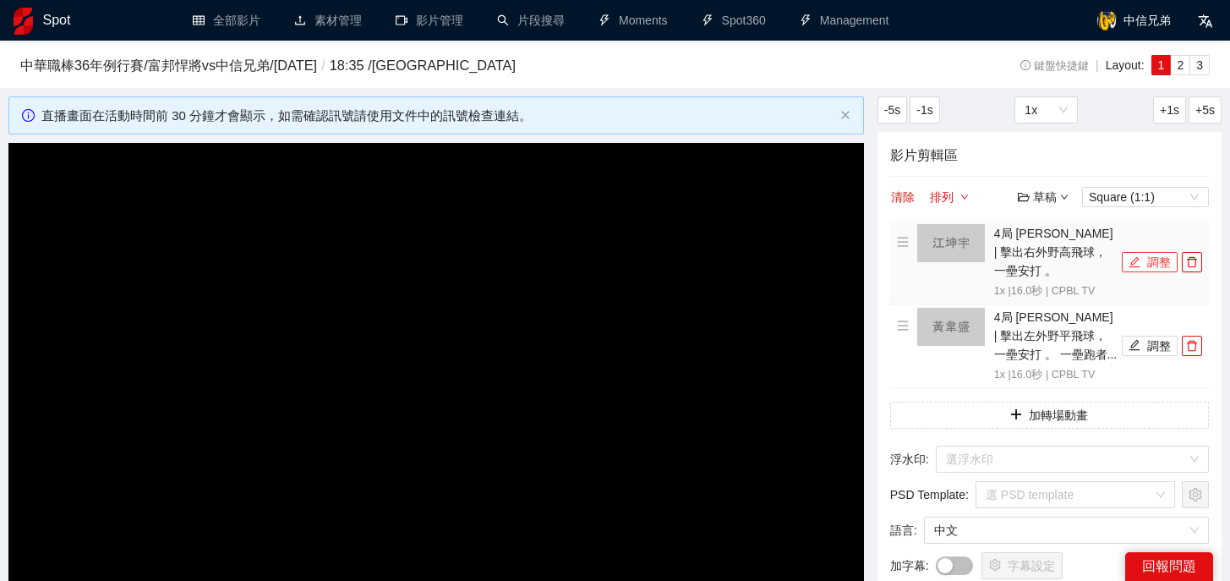
click at [1135, 259] on span "edit" at bounding box center [1134, 263] width 12 height 14
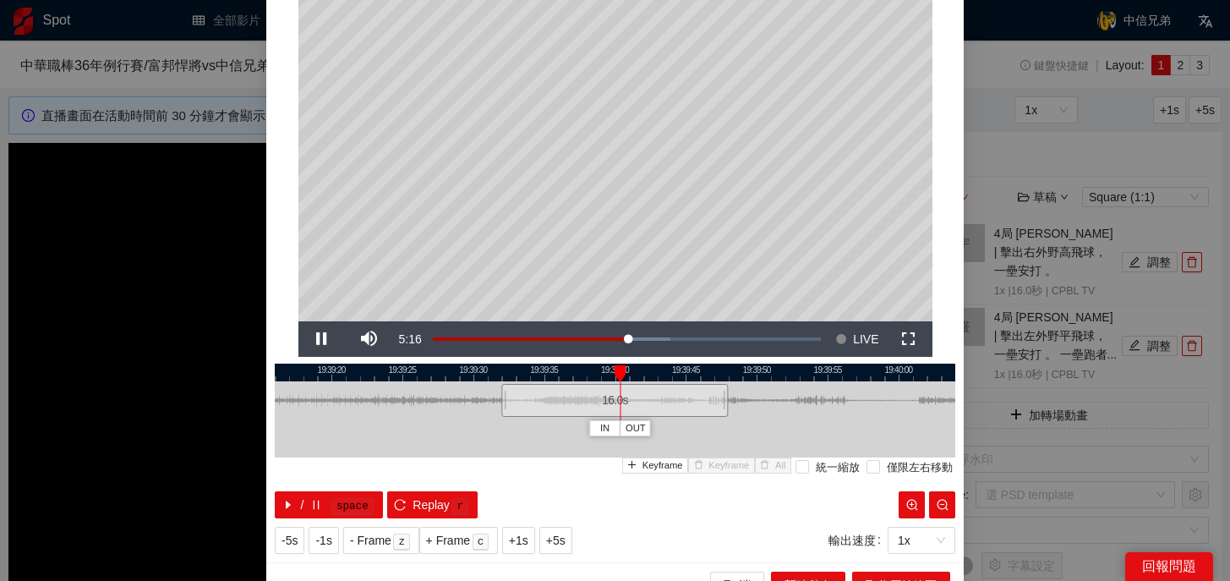
scroll to position [106, 0]
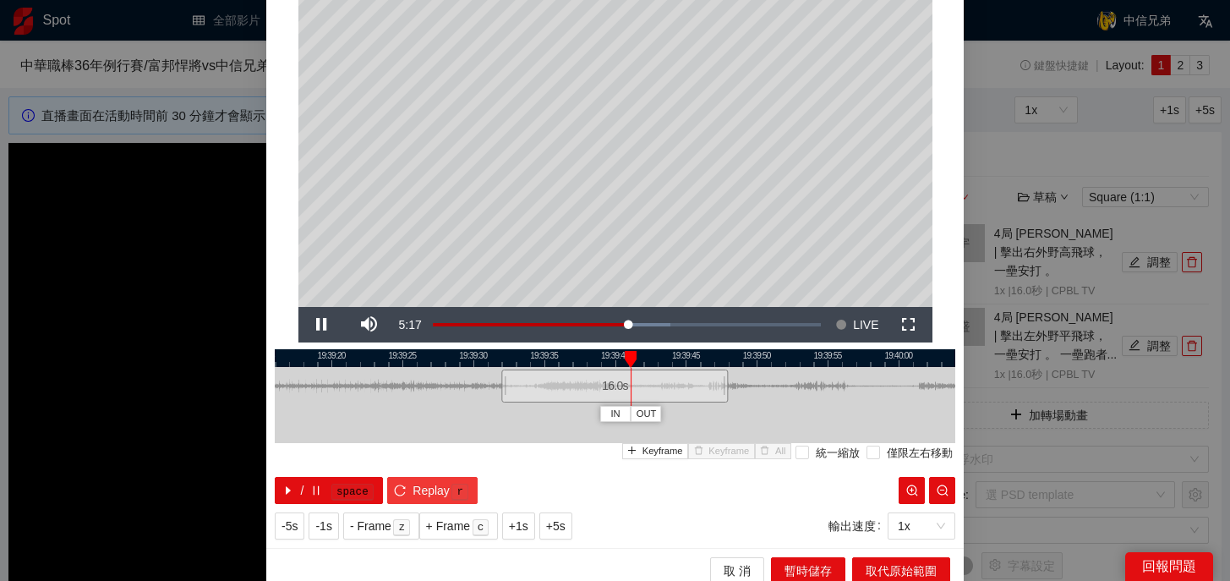
click at [425, 495] on span "Replay" at bounding box center [430, 490] width 37 height 19
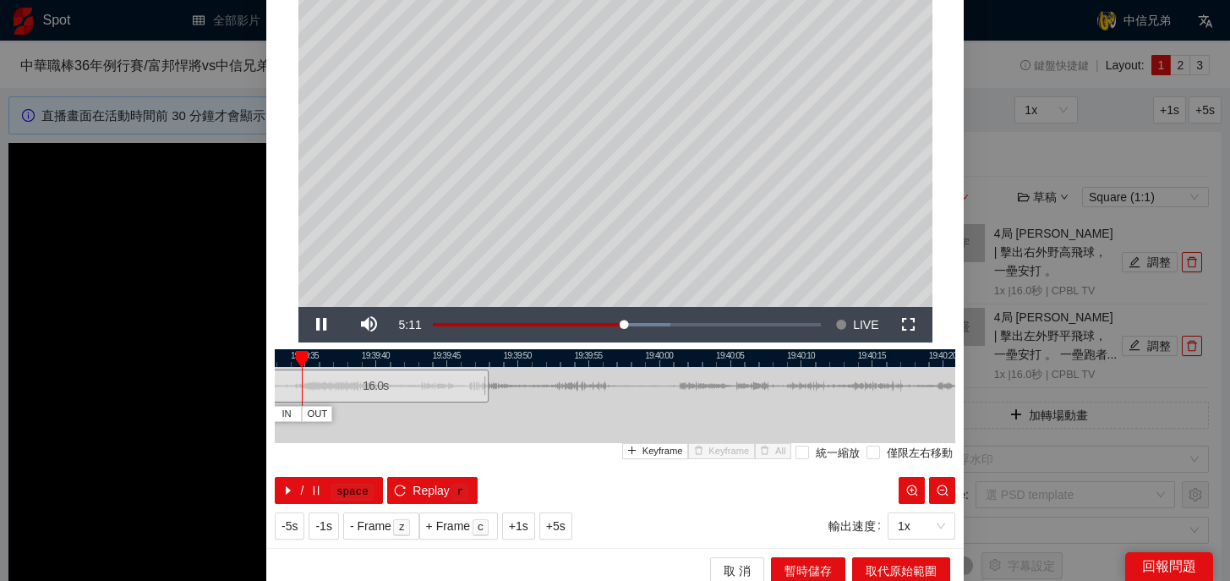
drag, startPoint x: 740, startPoint y: 358, endPoint x: 501, endPoint y: 385, distance: 240.7
click at [501, 385] on div "19:39:30 19:39:35 19:39:40 19:39:45 19:39:50 19:39:55 19:40:00 19:40:05 19:40:1…" at bounding box center [615, 426] width 680 height 155
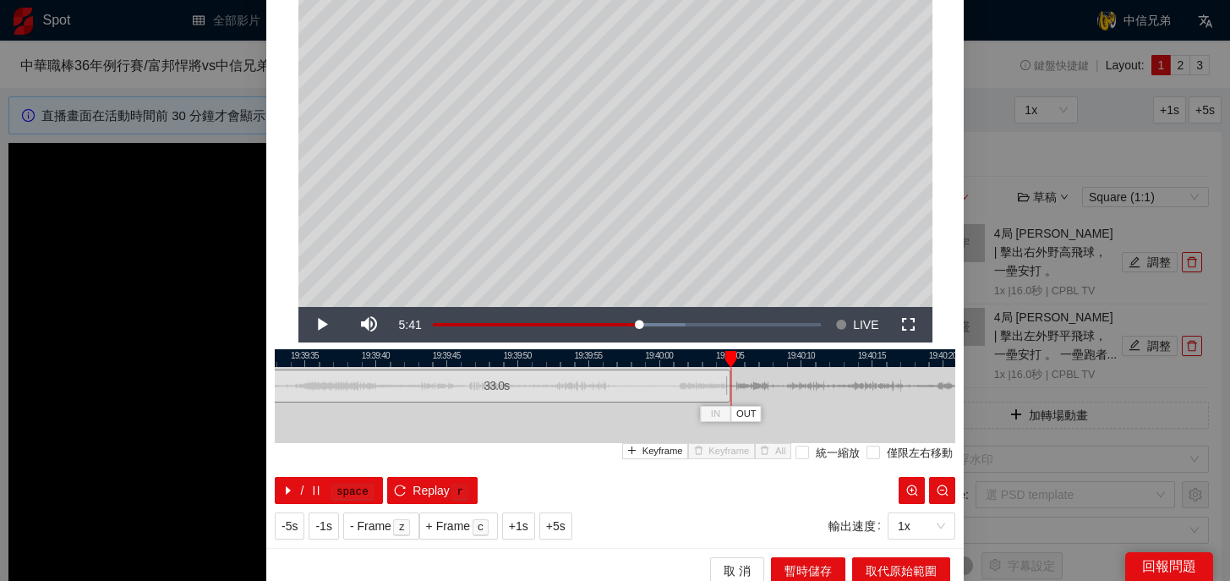
drag, startPoint x: 489, startPoint y: 390, endPoint x: 730, endPoint y: 390, distance: 241.7
click at [730, 390] on div "19:39:30 19:39:35 19:39:40 19:39:45 19:39:50 19:39:55 19:40:00 19:40:05 19:40:1…" at bounding box center [615, 426] width 680 height 155
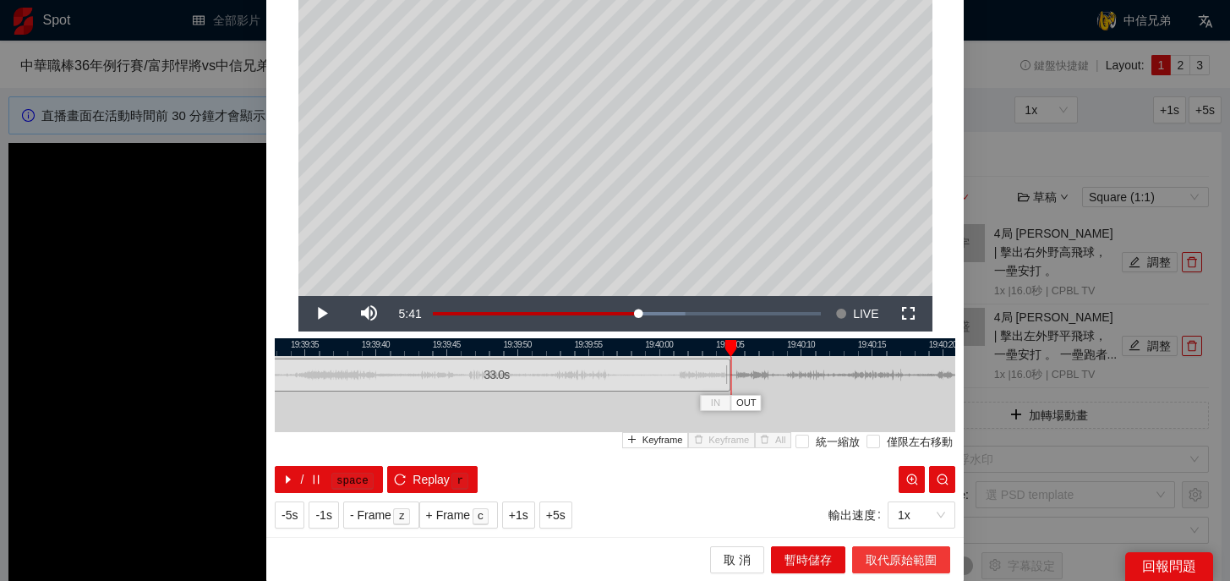
click at [894, 562] on span "取代原始範圍" at bounding box center [900, 559] width 71 height 19
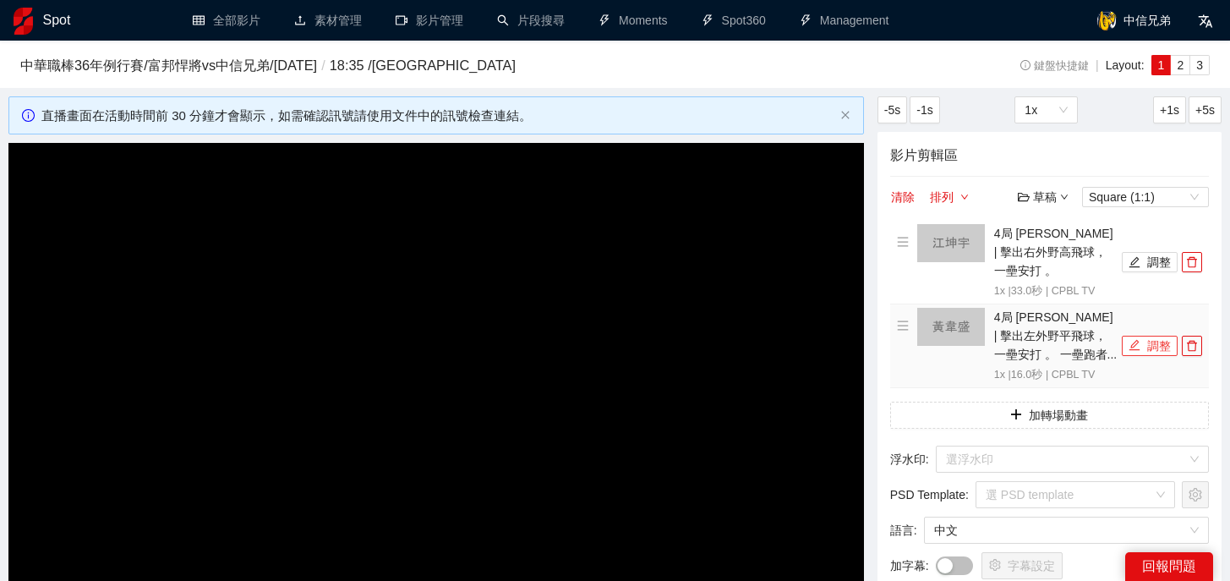
click at [1150, 336] on button "調整" at bounding box center [1150, 346] width 56 height 20
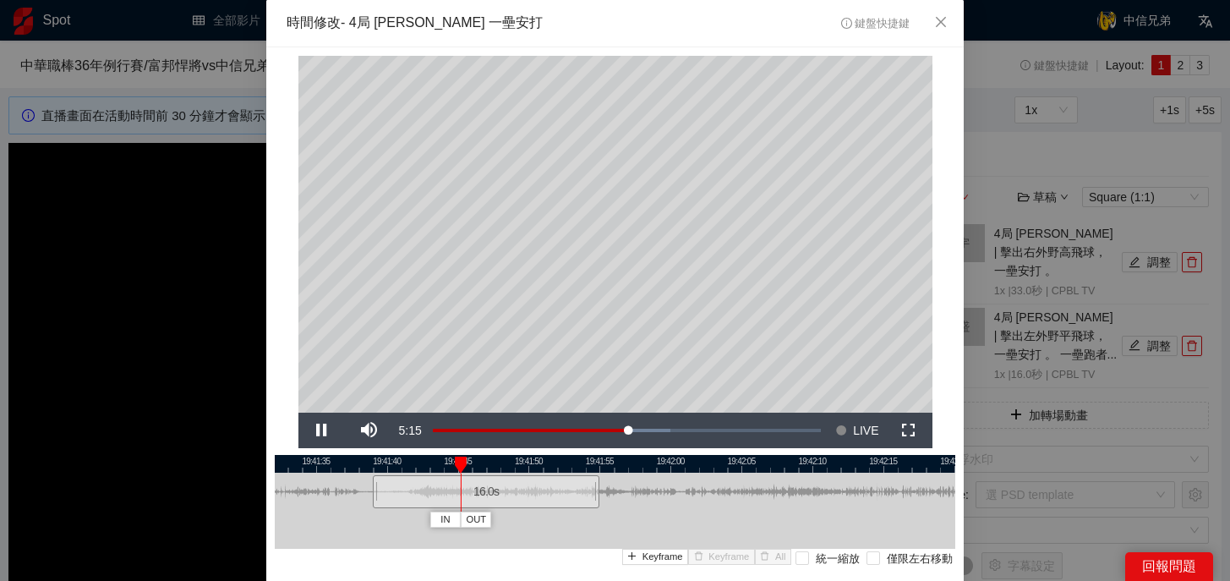
drag, startPoint x: 576, startPoint y: 461, endPoint x: 444, endPoint y: 485, distance: 134.0
click at [443, 485] on div "19:41:30 19:41:35 19:41:40 19:41:45 19:41:50 19:41:55 19:42:00 19:42:05 19:42:1…" at bounding box center [615, 532] width 680 height 155
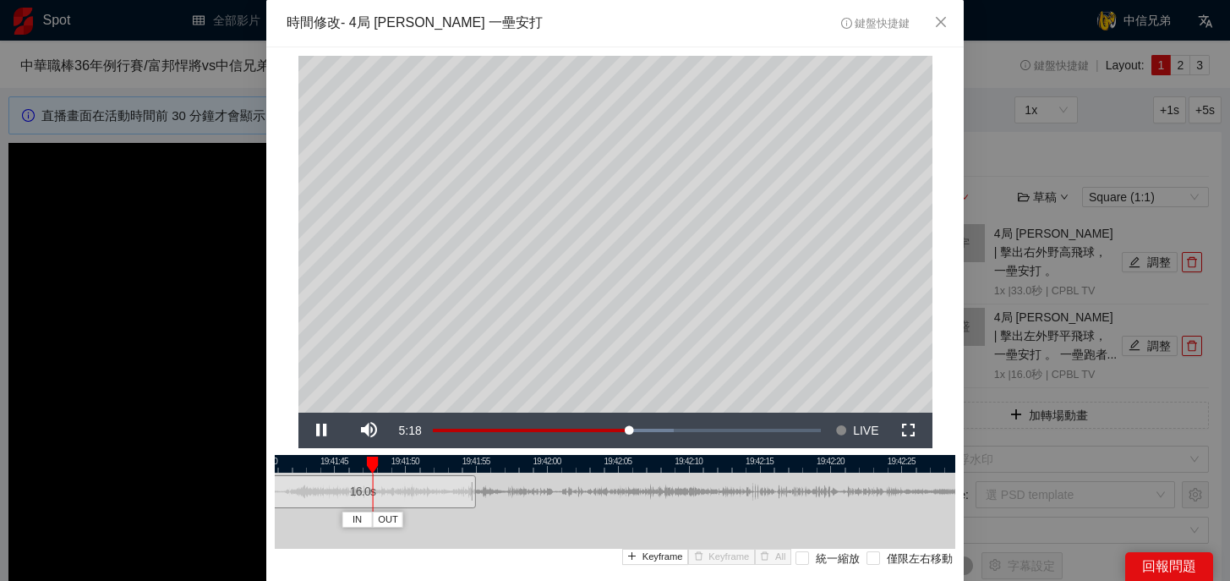
drag, startPoint x: 575, startPoint y: 464, endPoint x: 456, endPoint y: 466, distance: 119.2
click at [456, 466] on div at bounding box center [496, 464] width 680 height 18
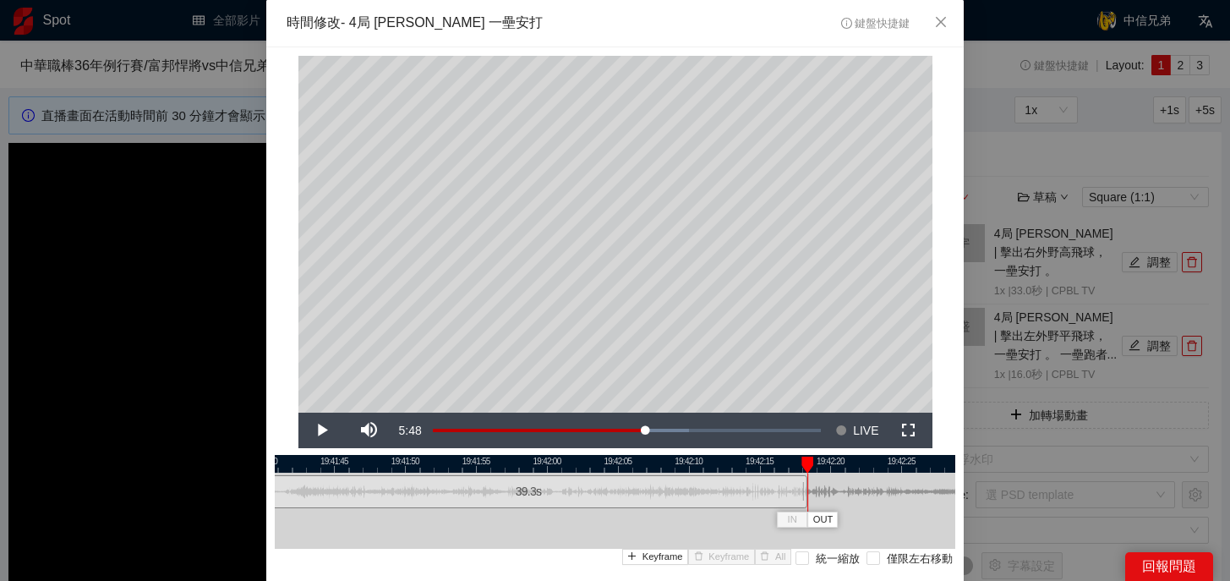
drag, startPoint x: 472, startPoint y: 492, endPoint x: 803, endPoint y: 495, distance: 331.3
click at [803, 495] on div at bounding box center [805, 491] width 10 height 38
drag, startPoint x: 803, startPoint y: 495, endPoint x: 838, endPoint y: 495, distance: 35.5
click at [838, 495] on div at bounding box center [840, 491] width 10 height 38
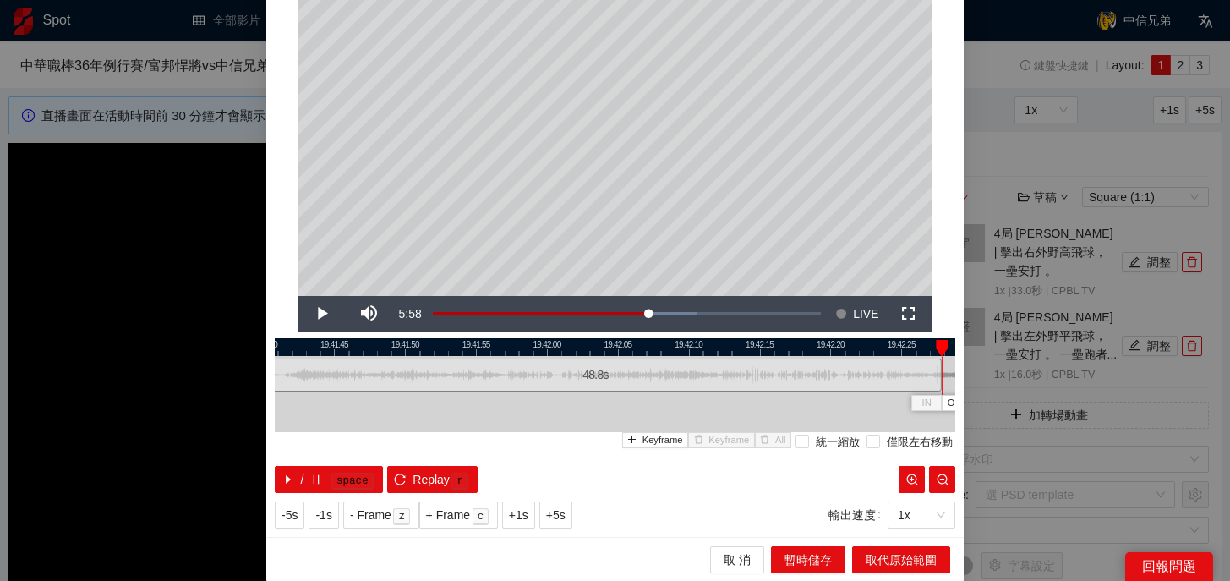
drag, startPoint x: 841, startPoint y: 378, endPoint x: 941, endPoint y: 379, distance: 99.7
click at [941, 379] on div at bounding box center [939, 375] width 10 height 38
drag, startPoint x: 940, startPoint y: 342, endPoint x: 890, endPoint y: 342, distance: 49.9
click at [905, 342] on div at bounding box center [911, 348] width 12 height 17
drag, startPoint x: 915, startPoint y: 349, endPoint x: 834, endPoint y: 351, distance: 81.2
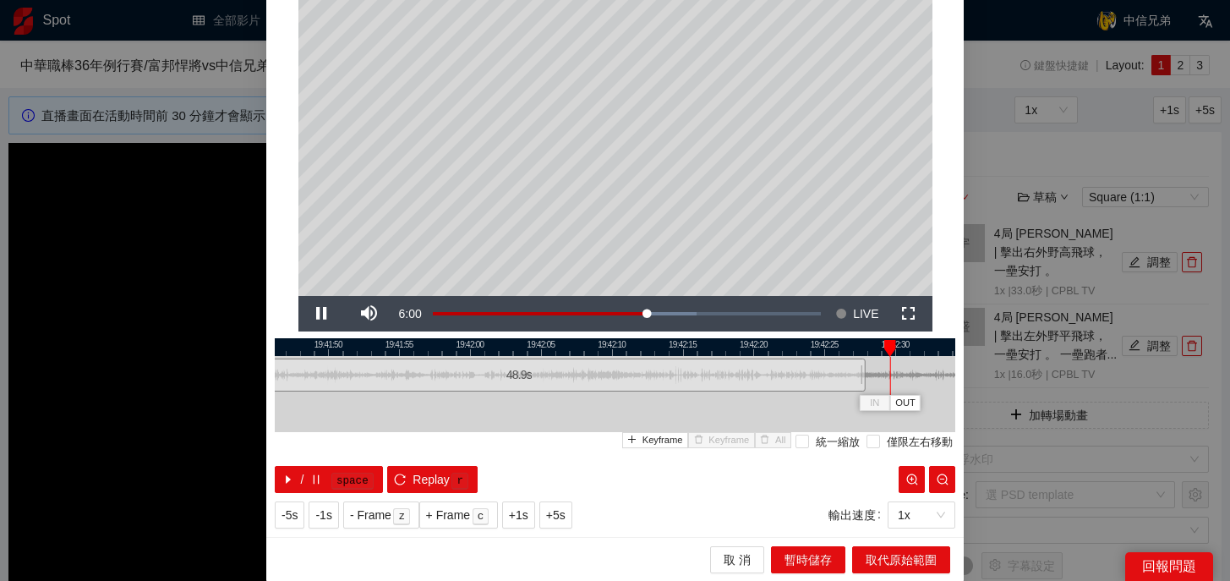
click at [834, 351] on div at bounding box center [538, 347] width 680 height 18
click at [920, 564] on span "取代原始範圍" at bounding box center [900, 559] width 71 height 19
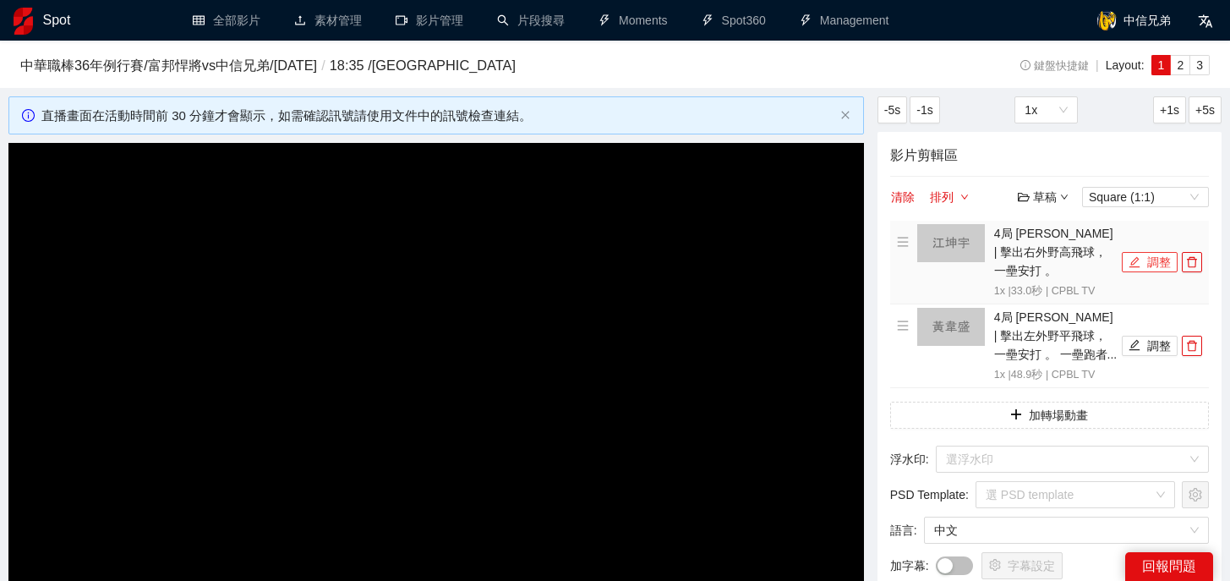
scroll to position [0, 0]
click at [1190, 340] on icon "delete" at bounding box center [1192, 346] width 12 height 12
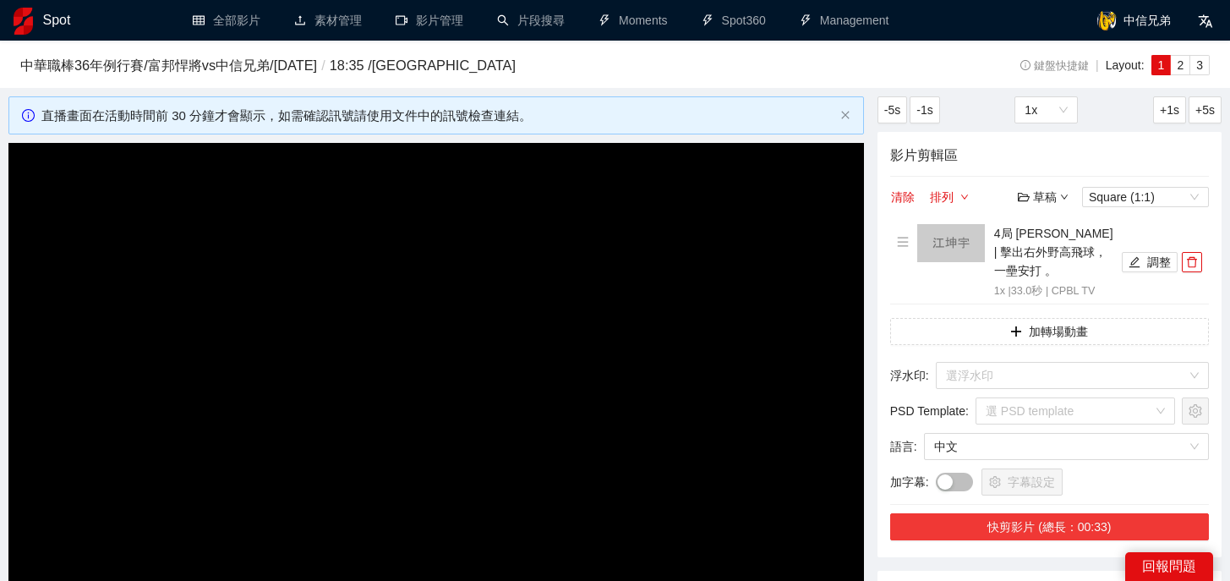
click at [1057, 513] on button "快剪影片 (總長：00:33)" at bounding box center [1049, 526] width 319 height 27
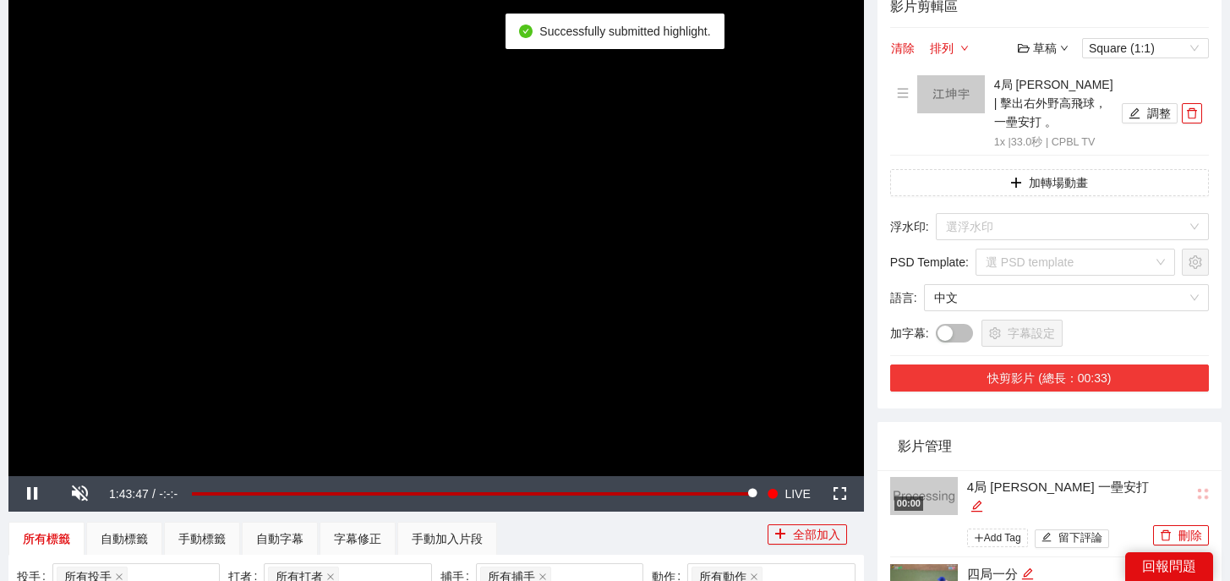
scroll to position [151, 0]
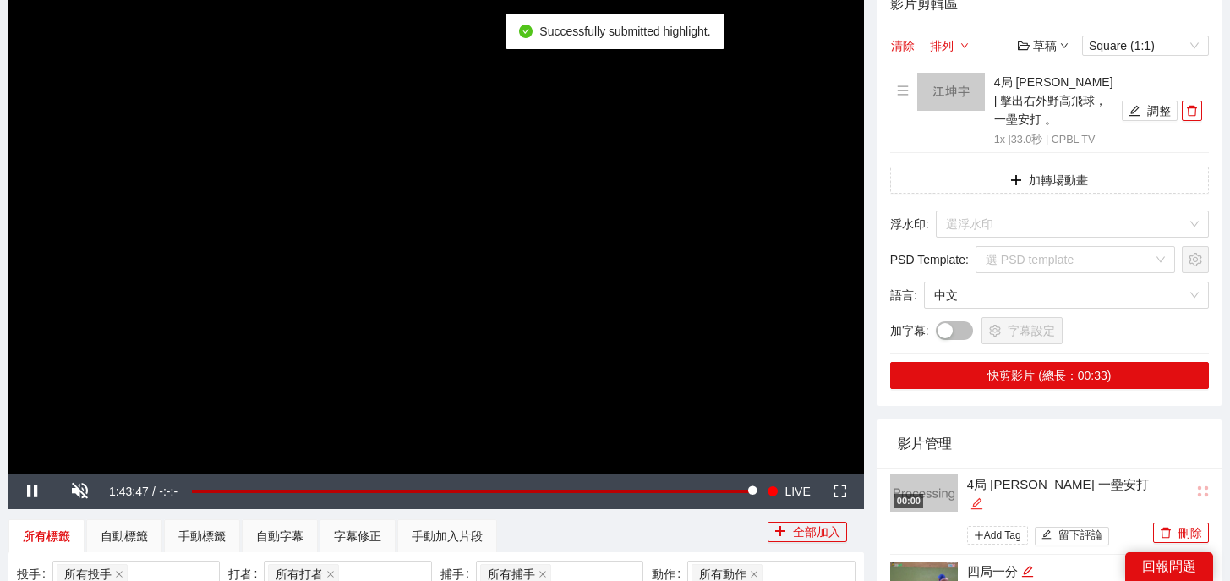
click at [983, 497] on icon "edit" at bounding box center [976, 503] width 13 height 13
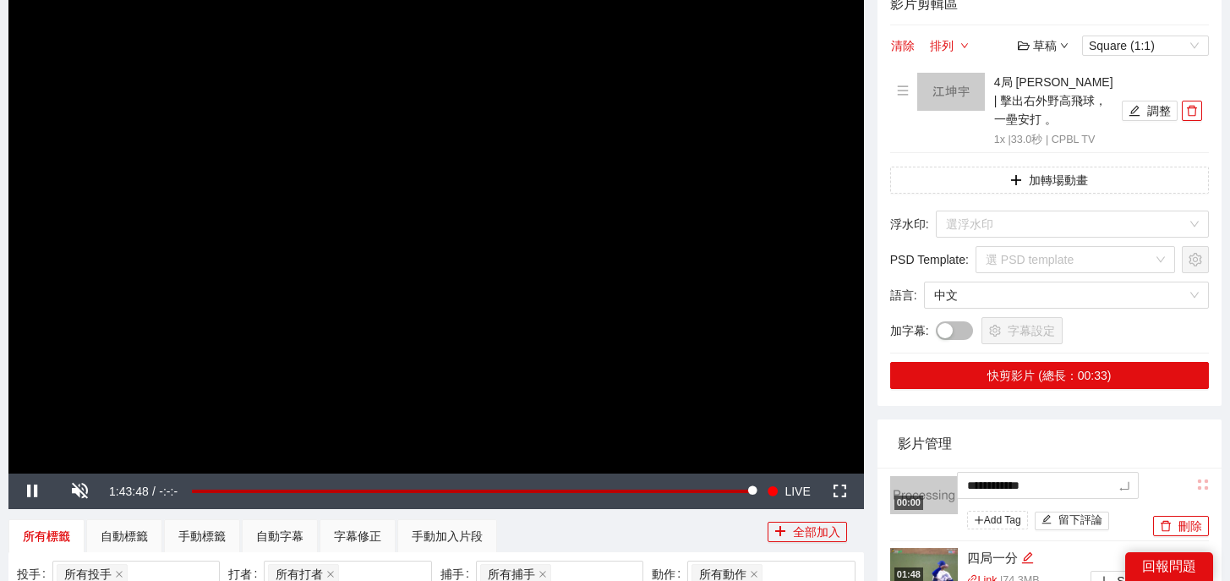
drag, startPoint x: 1101, startPoint y: 466, endPoint x: 785, endPoint y: 456, distance: 316.3
click at [1095, 472] on textarea "**********" at bounding box center [1048, 485] width 182 height 27
click at [1159, 110] on button "調整" at bounding box center [1150, 111] width 56 height 20
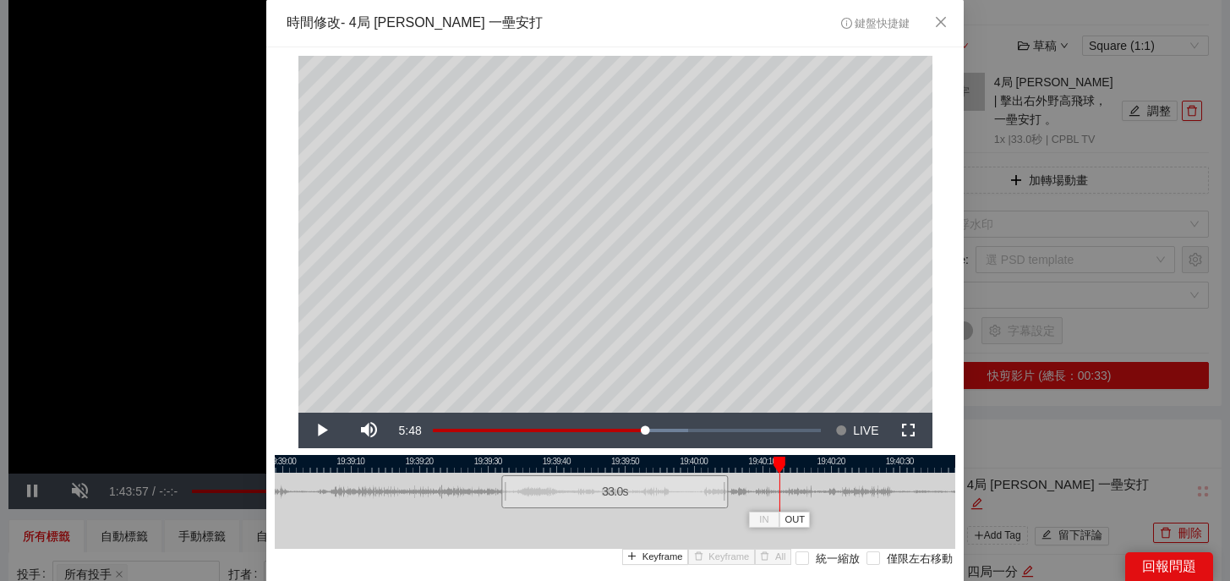
drag, startPoint x: 514, startPoint y: 457, endPoint x: 774, endPoint y: 482, distance: 261.5
click at [774, 482] on div "19:38:50 19:39:00 19:39:10 19:39:20 19:39:30 19:39:40 19:39:50 19:40:00 19:40:1…" at bounding box center [615, 532] width 680 height 155
click at [935, 22] on icon "close" at bounding box center [941, 22] width 14 height 14
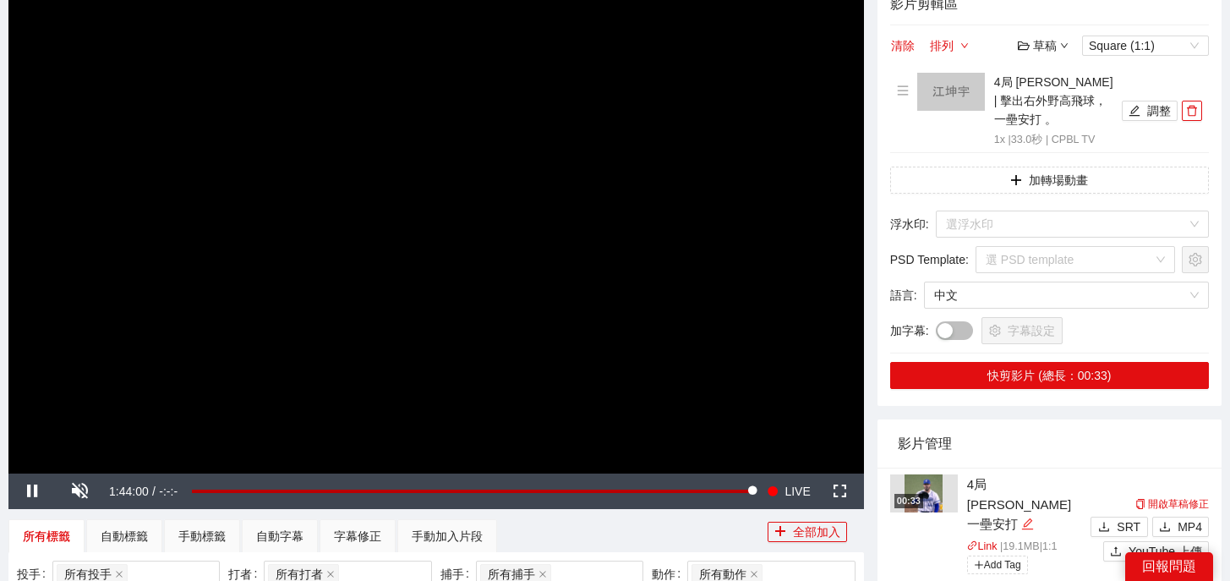
click at [1021, 517] on icon "edit" at bounding box center [1027, 523] width 13 height 13
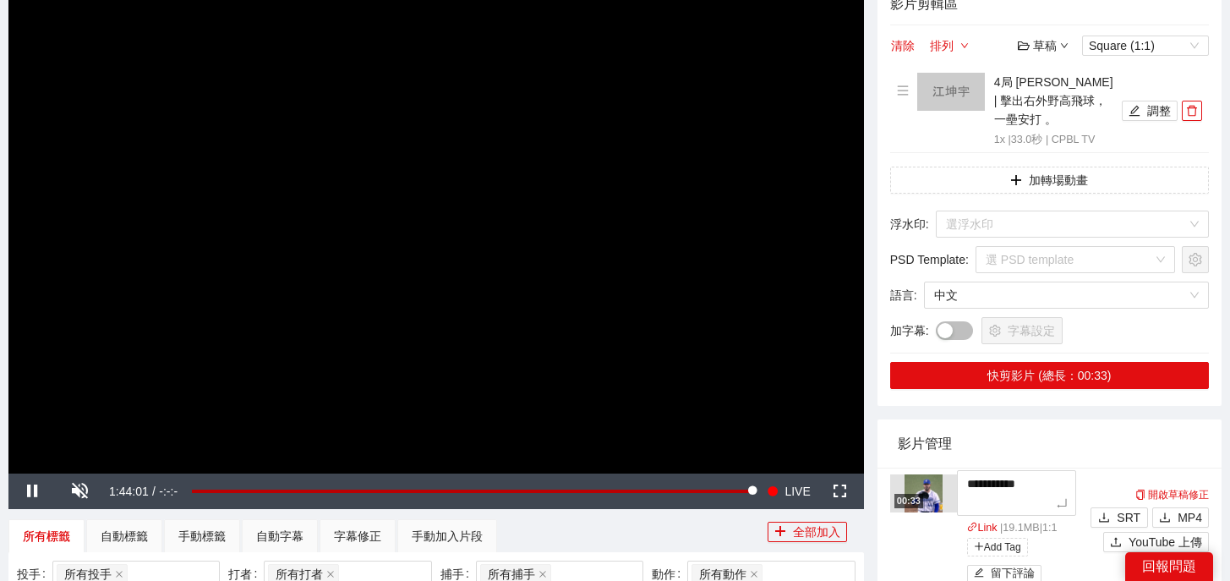
drag, startPoint x: 1024, startPoint y: 483, endPoint x: 869, endPoint y: 434, distance: 162.8
type textarea "*"
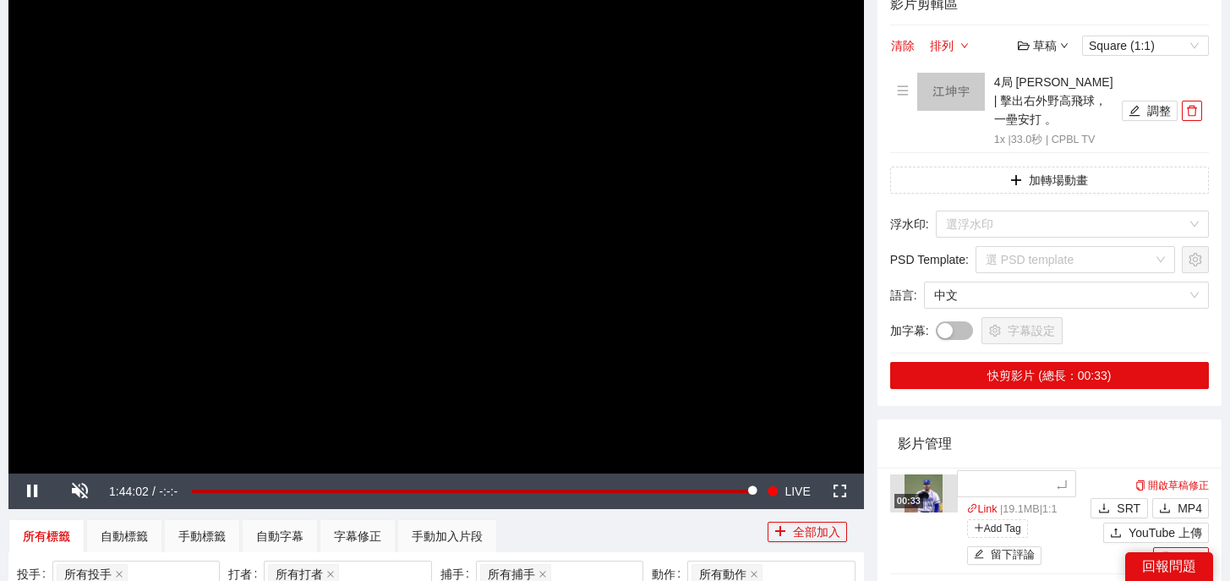
type textarea "*"
type textarea "**"
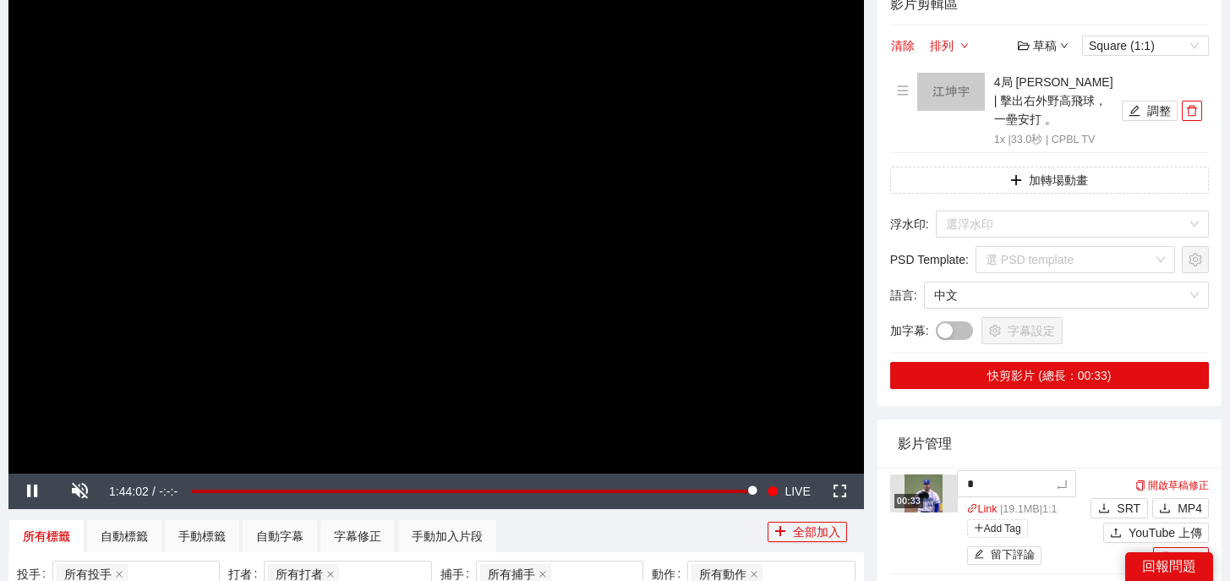
type textarea "**"
type textarea "***"
type textarea "**"
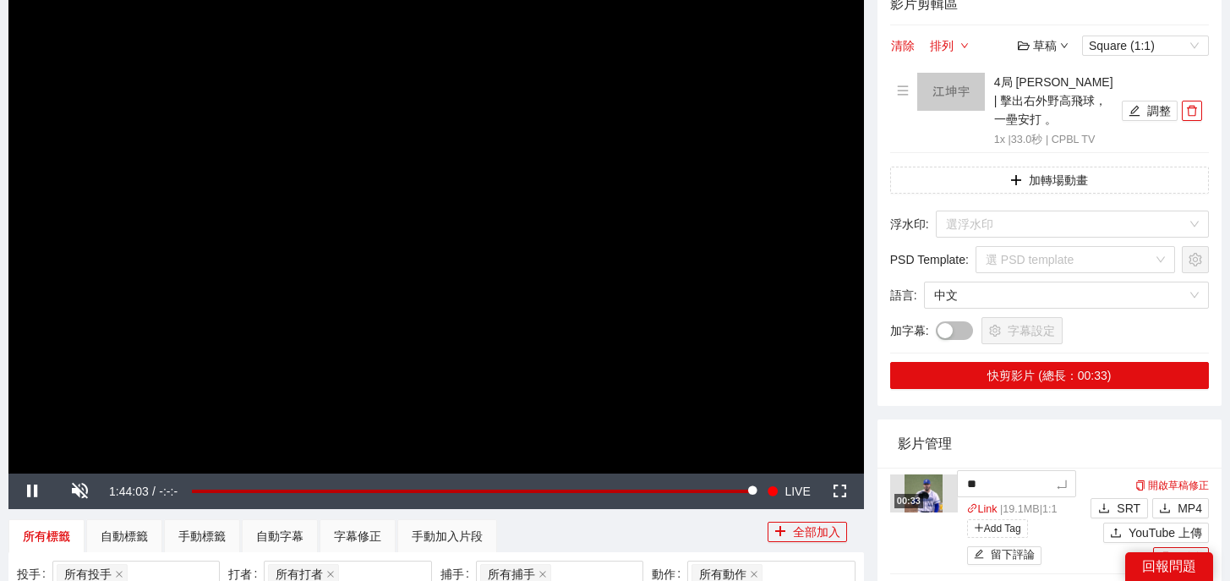
type textarea "**"
type textarea "****"
type textarea "*****"
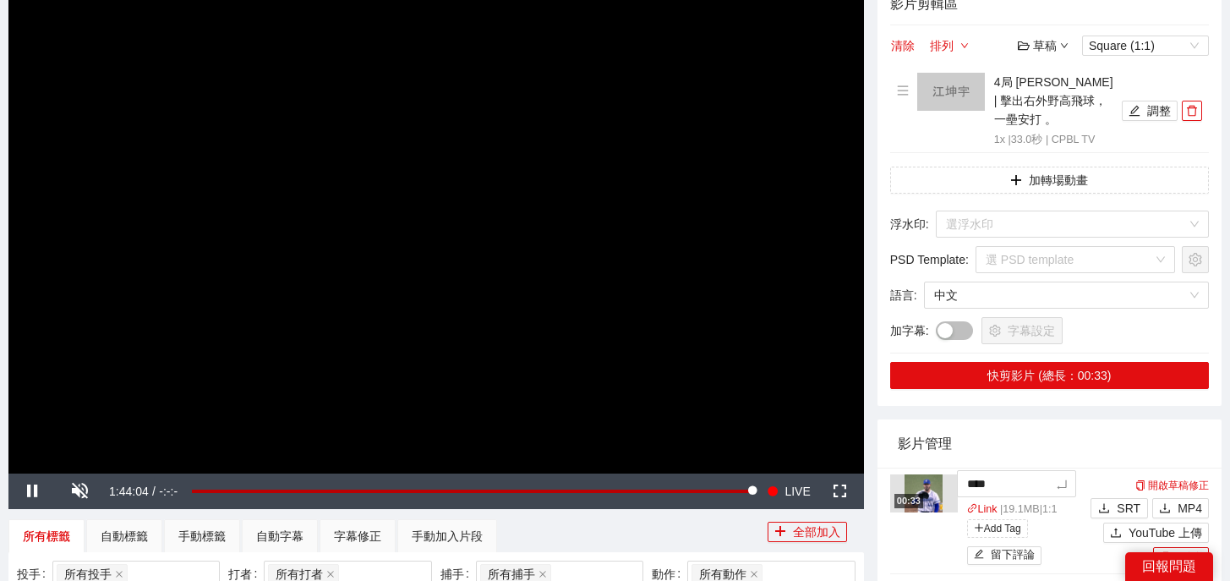
type textarea "*****"
type textarea "******"
click at [1197, 112] on li "4局 [PERSON_NAME] | 擊出右外野高飛球，一壘安打 。 1x | 33.0 秒 | CPBL TV 調整" at bounding box center [1049, 111] width 305 height 76
click at [1191, 105] on icon "delete" at bounding box center [1192, 111] width 12 height 12
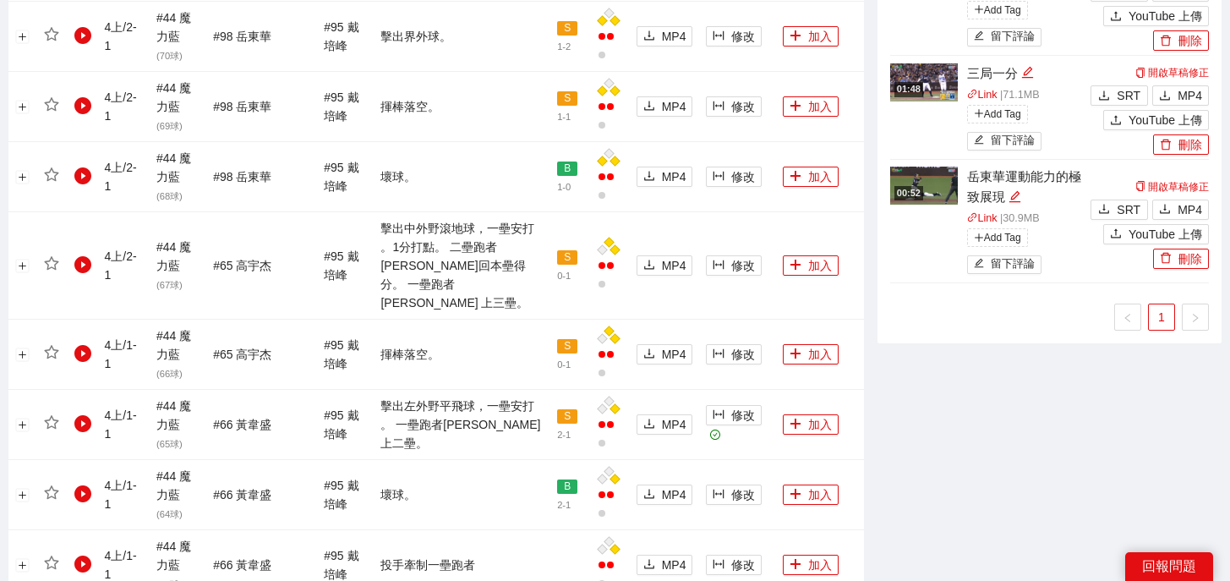
scroll to position [1139, 0]
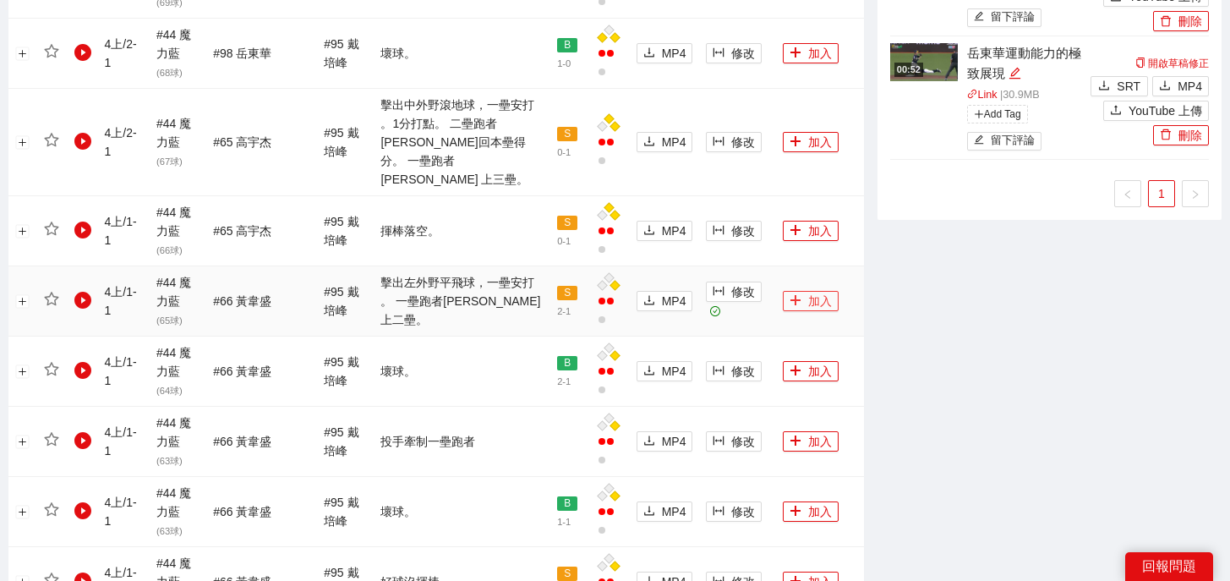
click at [789, 294] on icon "plus" at bounding box center [795, 300] width 12 height 12
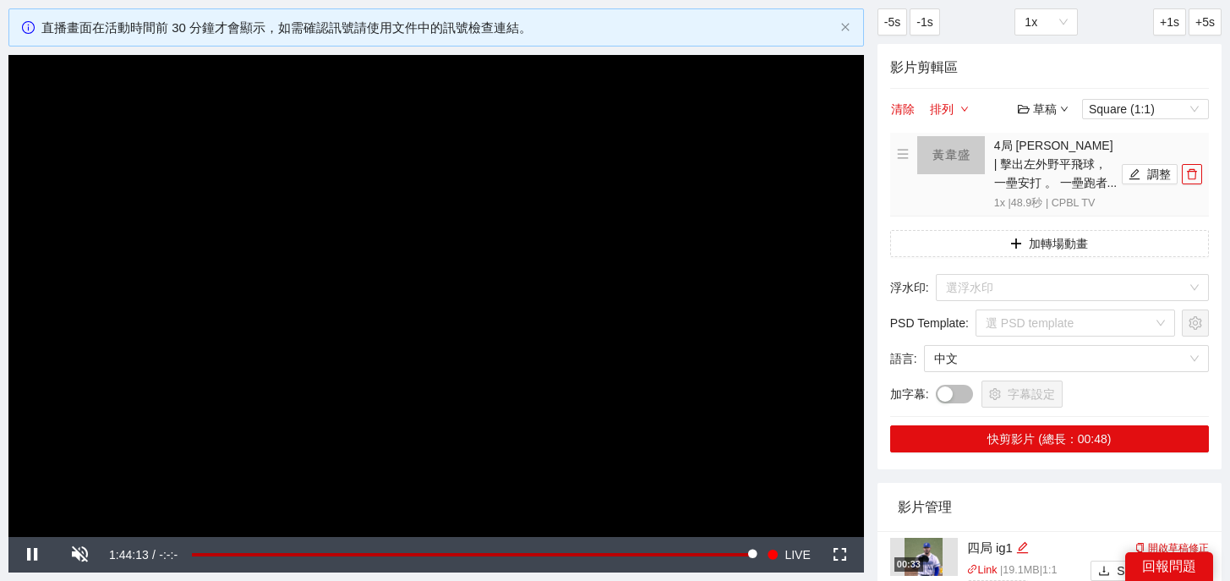
scroll to position [0, 0]
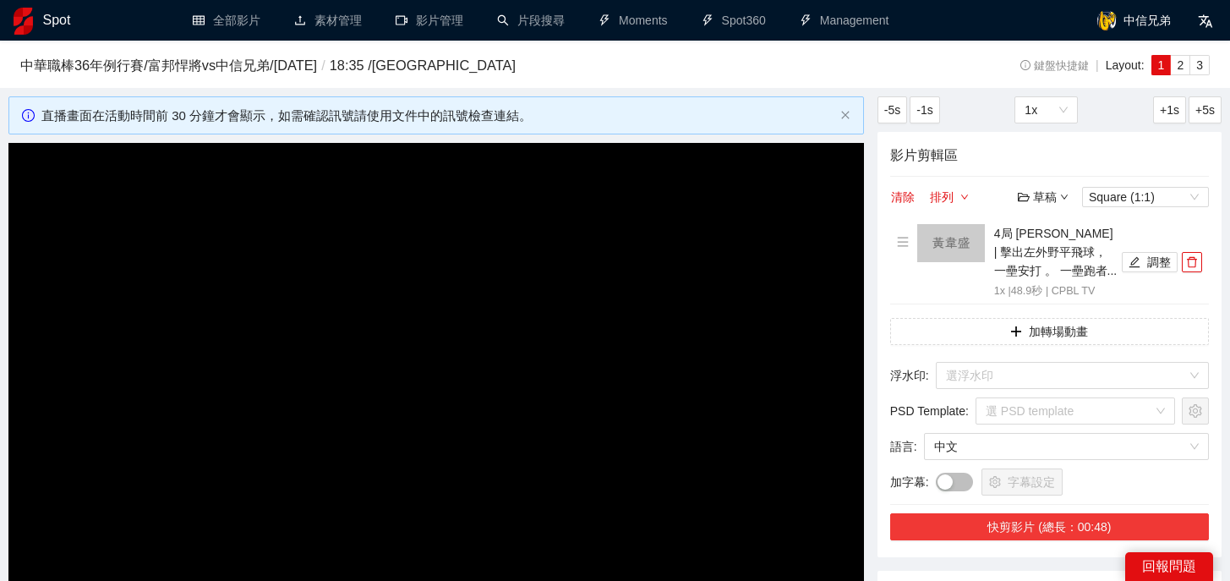
click at [1021, 521] on button "快剪影片 (總長：00:48)" at bounding box center [1049, 526] width 319 height 27
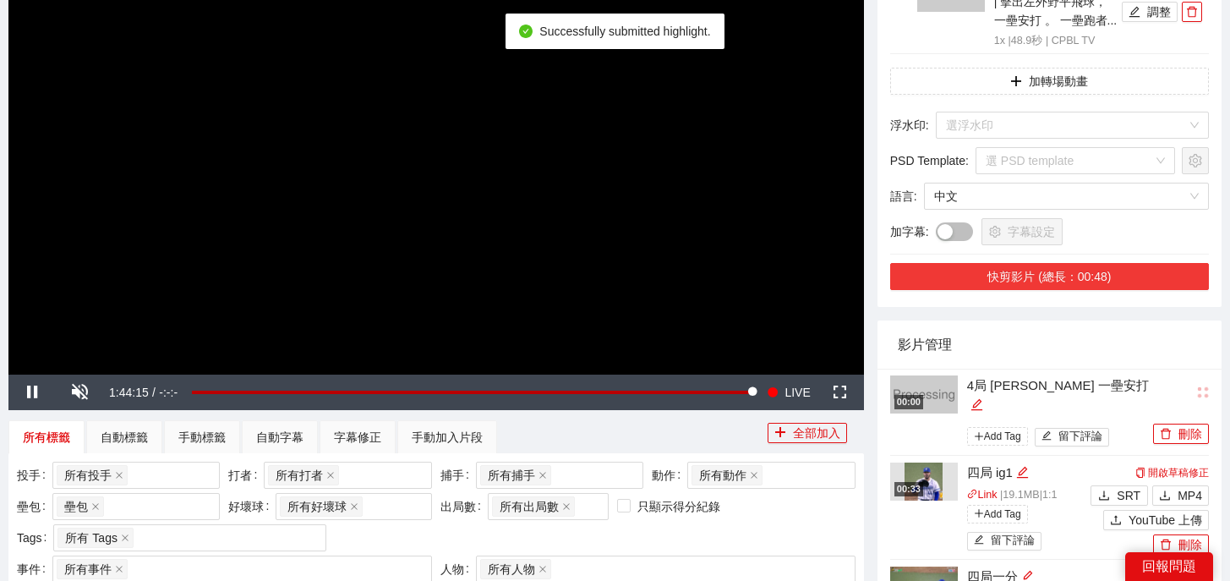
scroll to position [252, 0]
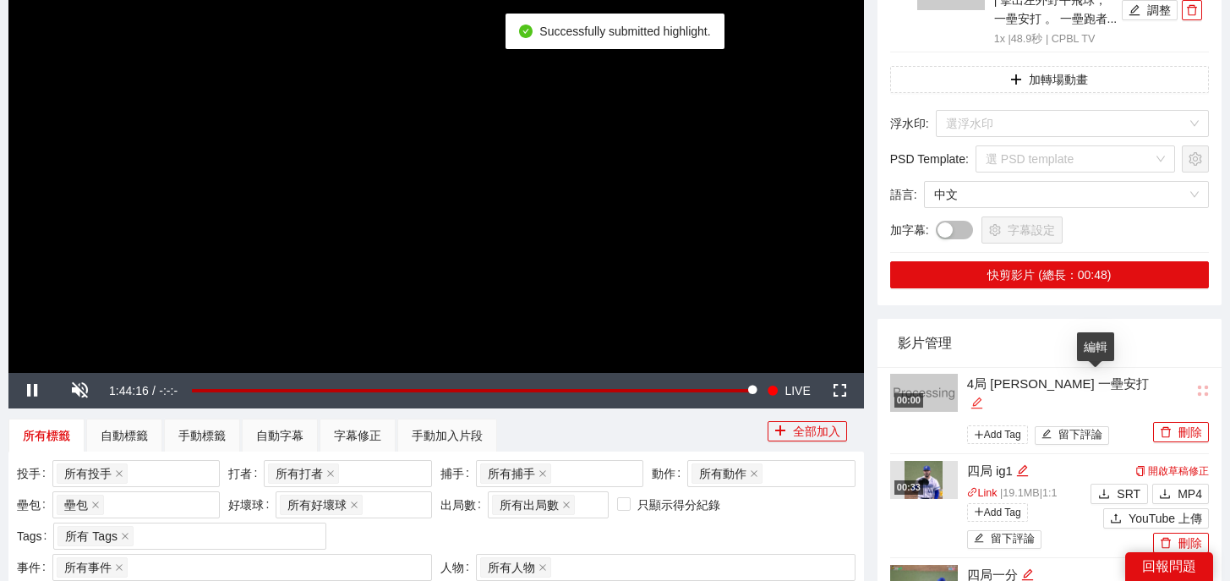
click at [983, 396] on icon "edit" at bounding box center [976, 402] width 13 height 13
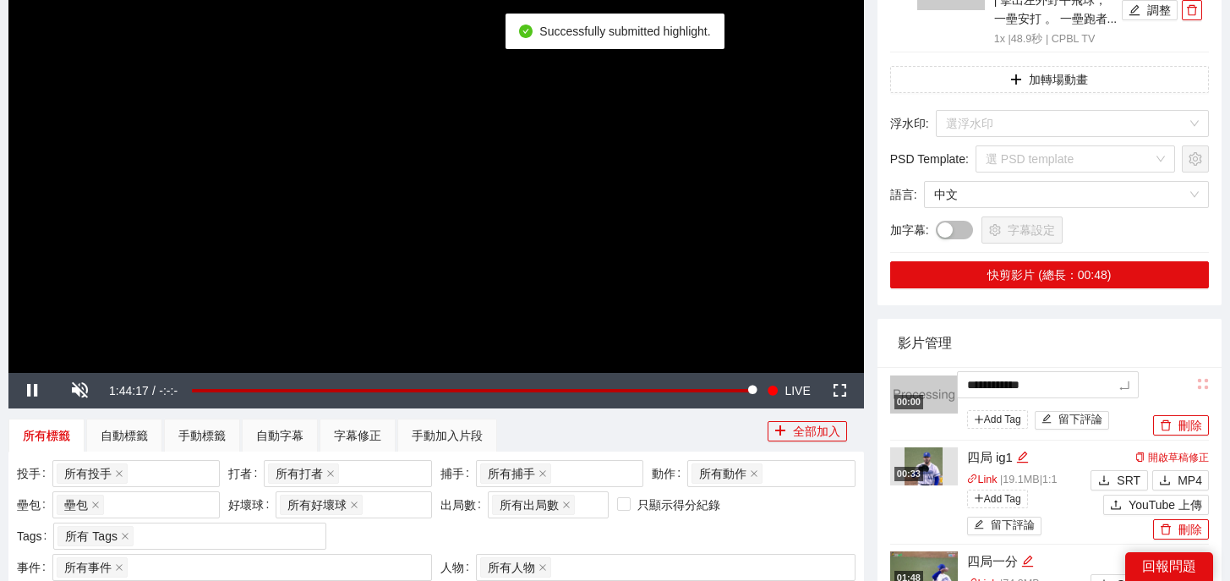
drag, startPoint x: 1116, startPoint y: 385, endPoint x: 823, endPoint y: 354, distance: 294.9
type textarea "*"
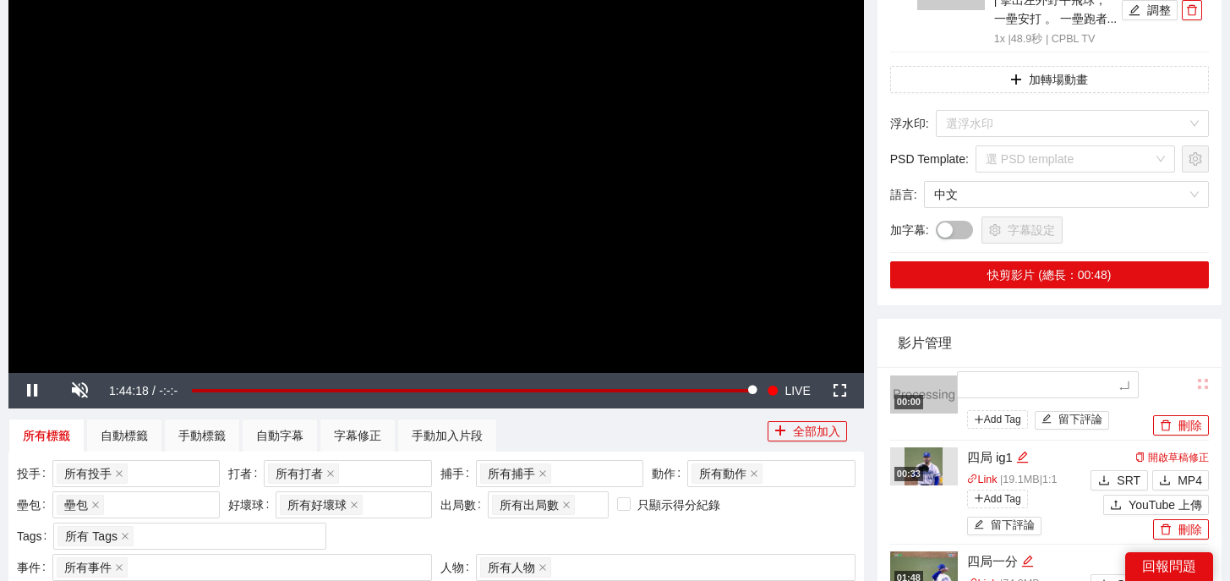
type textarea "*"
type textarea "**"
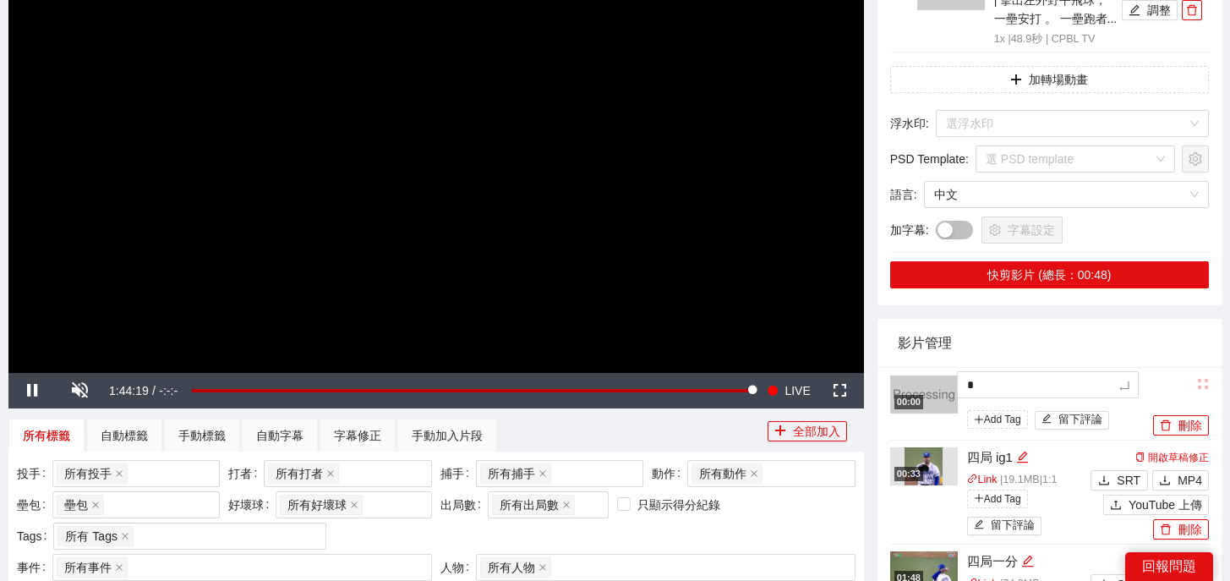
type textarea "**"
type textarea "***"
type textarea "**"
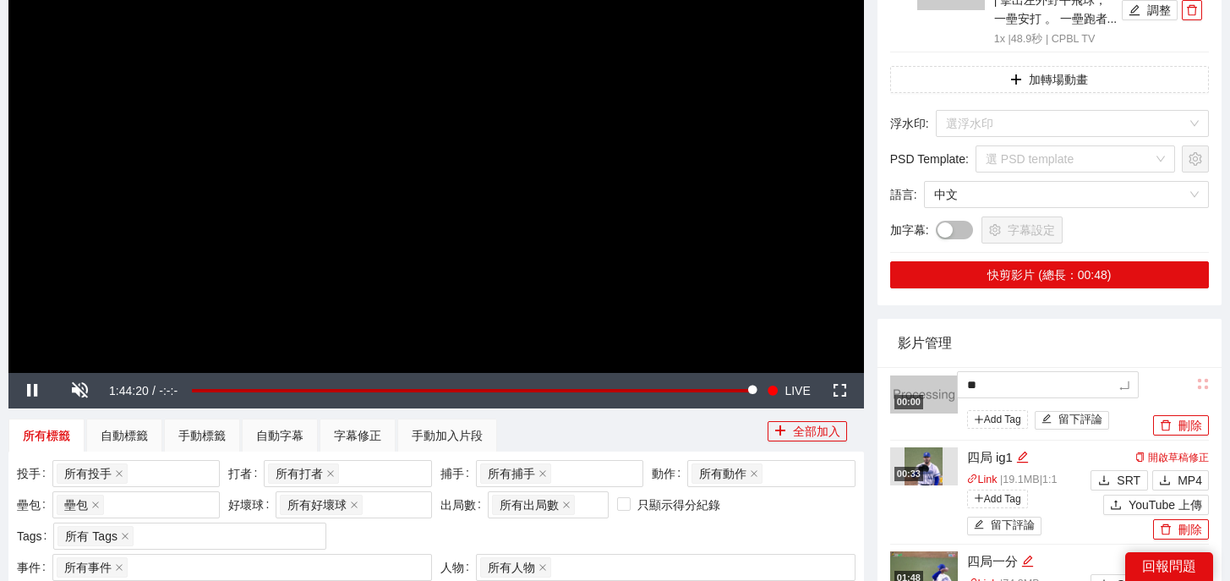
type textarea "**"
type textarea "****"
type textarea "*****"
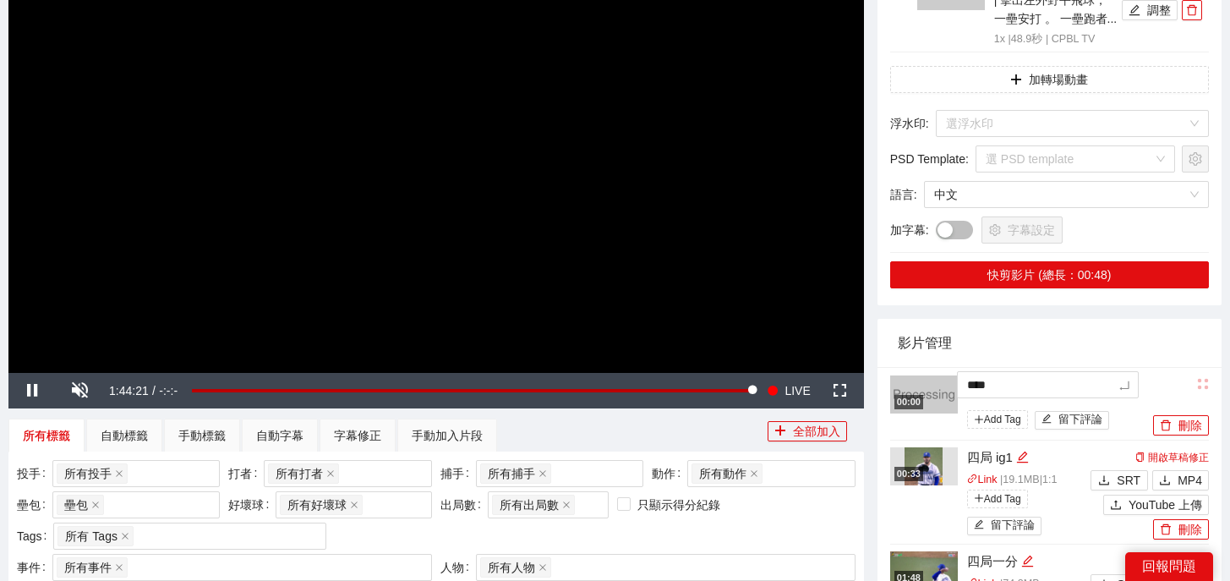
type textarea "*****"
type textarea "******"
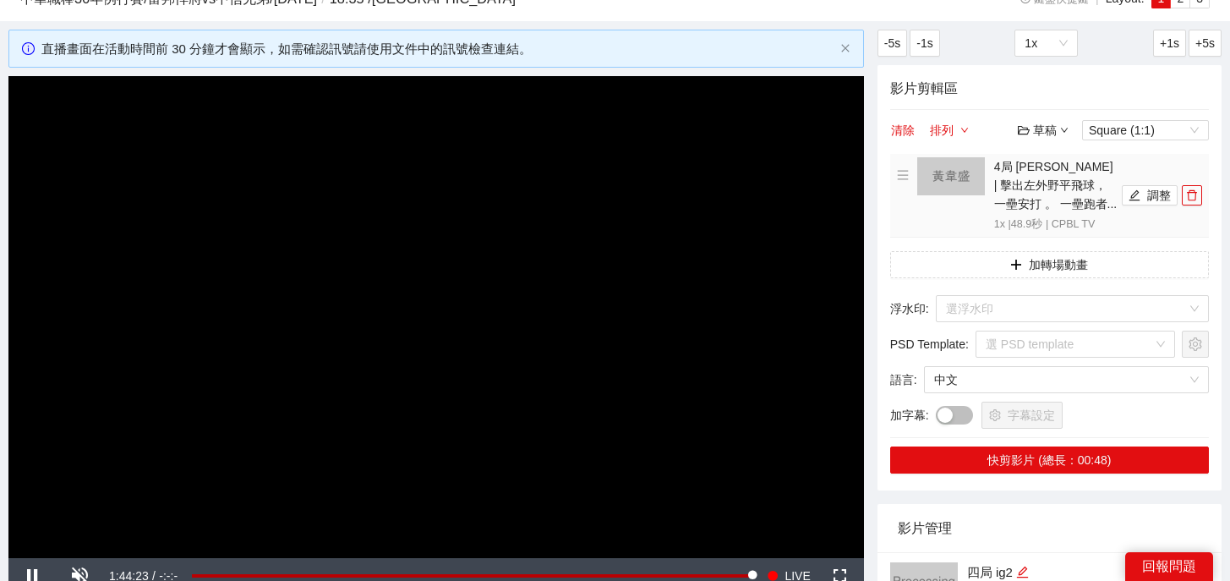
scroll to position [0, 0]
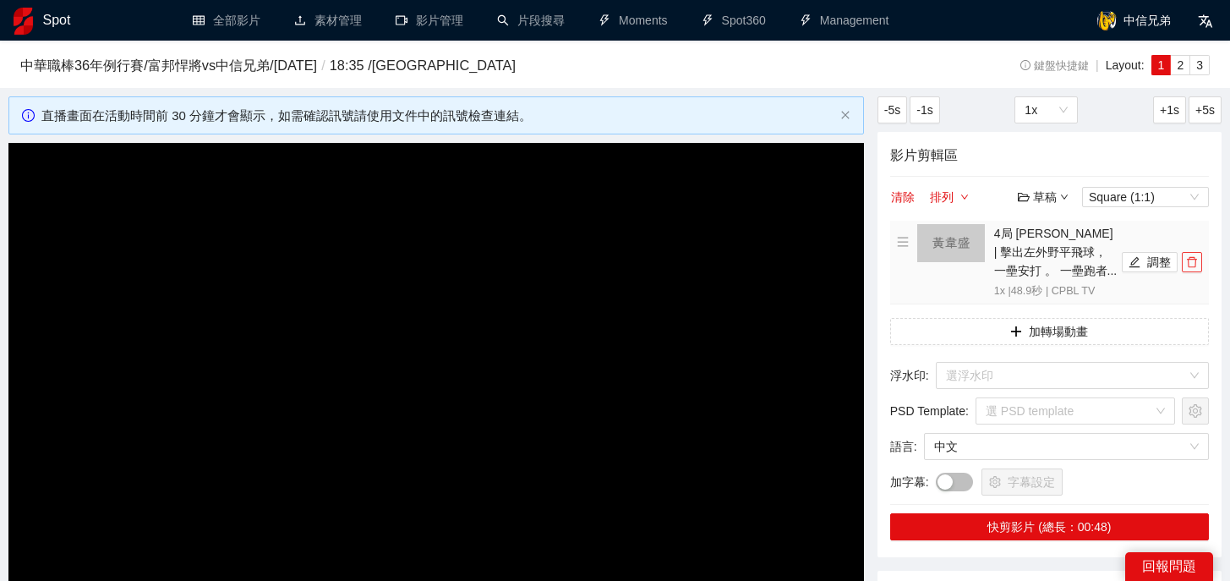
click at [1191, 270] on button "button" at bounding box center [1192, 262] width 20 height 20
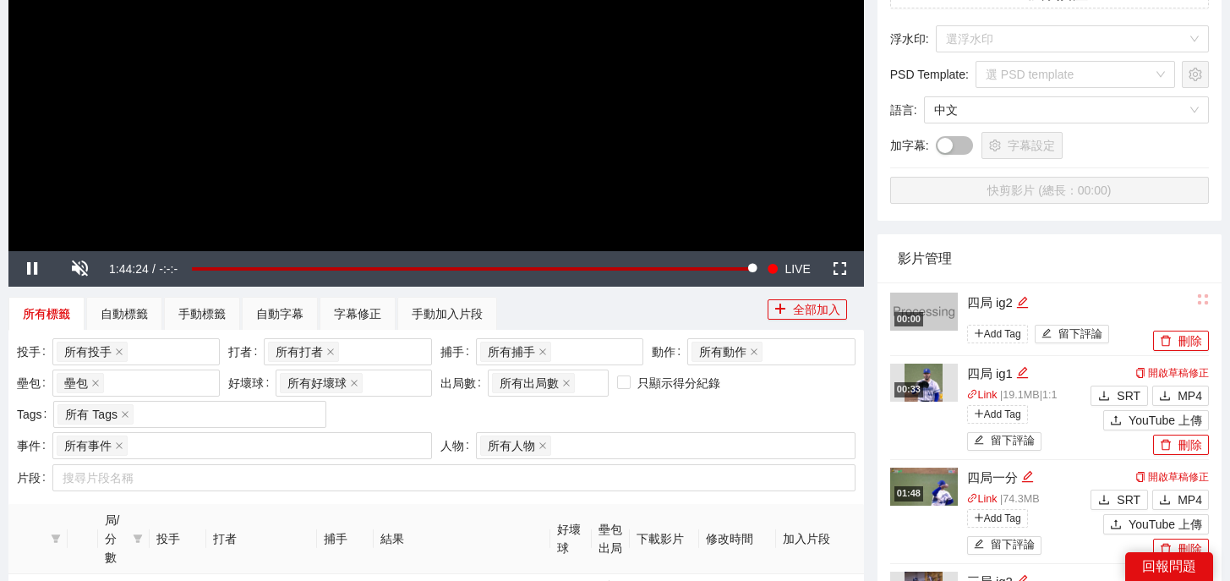
scroll to position [870, 0]
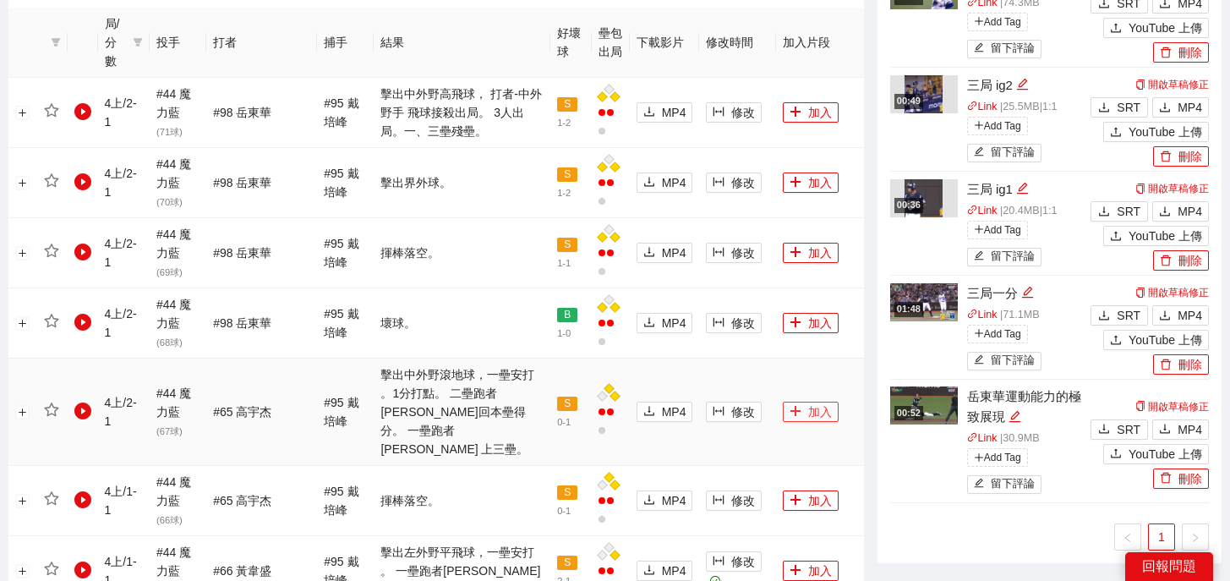
click at [794, 401] on button "加入" at bounding box center [811, 411] width 56 height 20
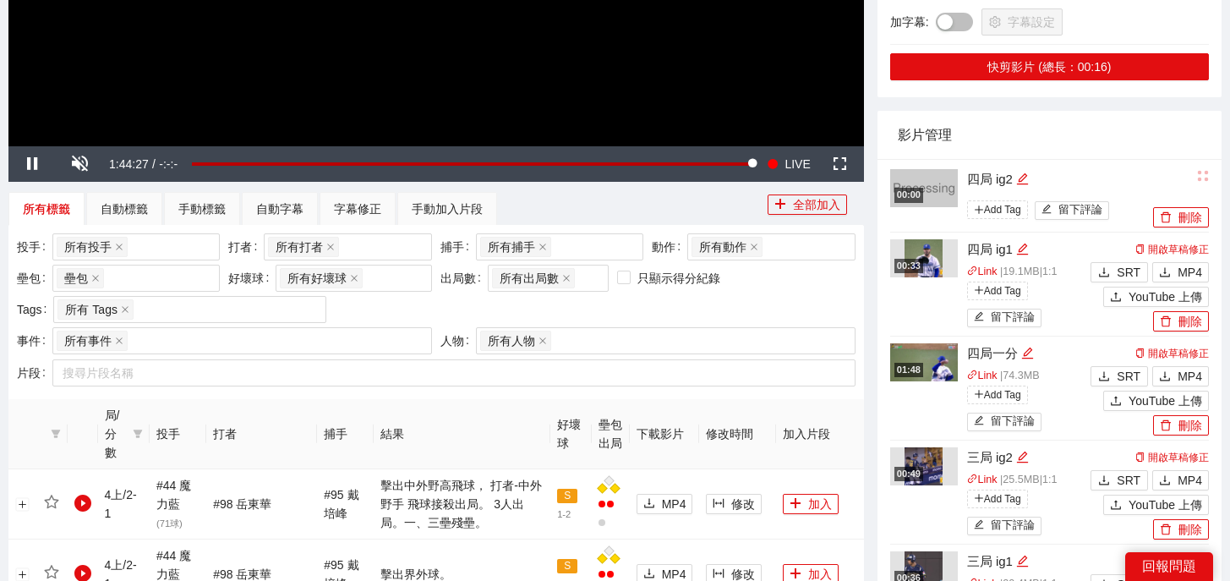
scroll to position [205, 0]
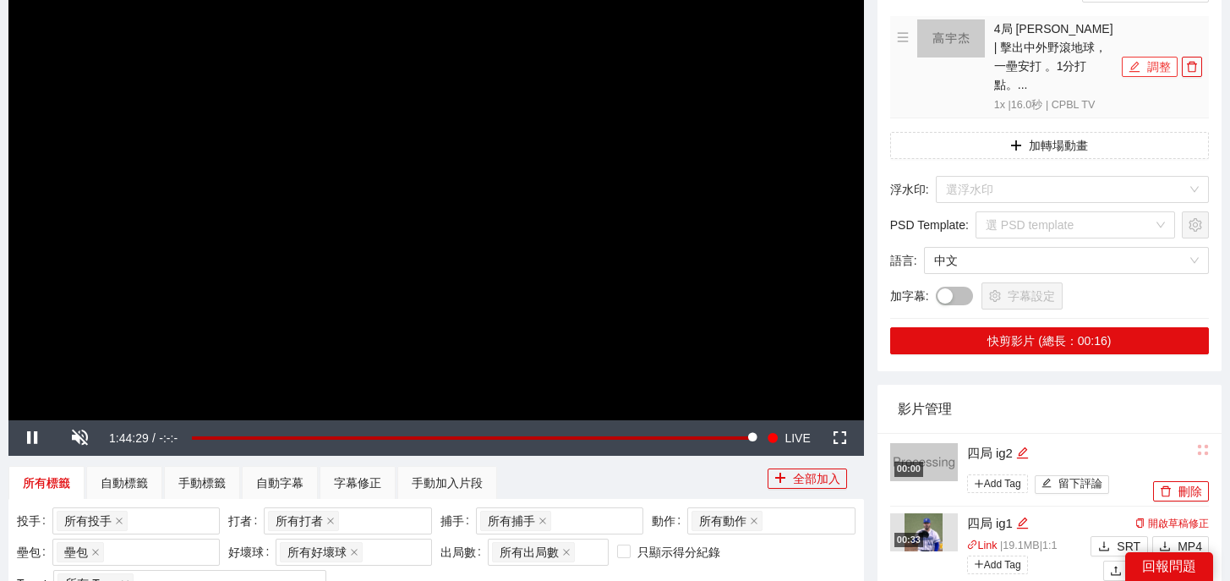
click at [1138, 61] on icon "edit" at bounding box center [1134, 67] width 12 height 12
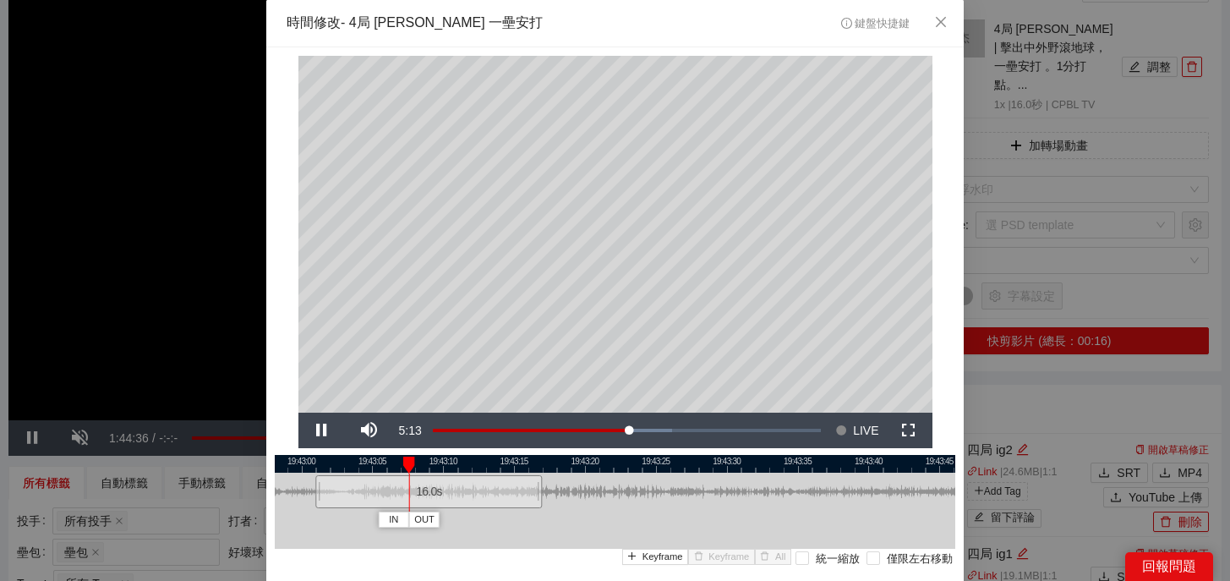
drag, startPoint x: 691, startPoint y: 463, endPoint x: 439, endPoint y: 461, distance: 251.0
click at [439, 461] on div at bounding box center [429, 464] width 680 height 18
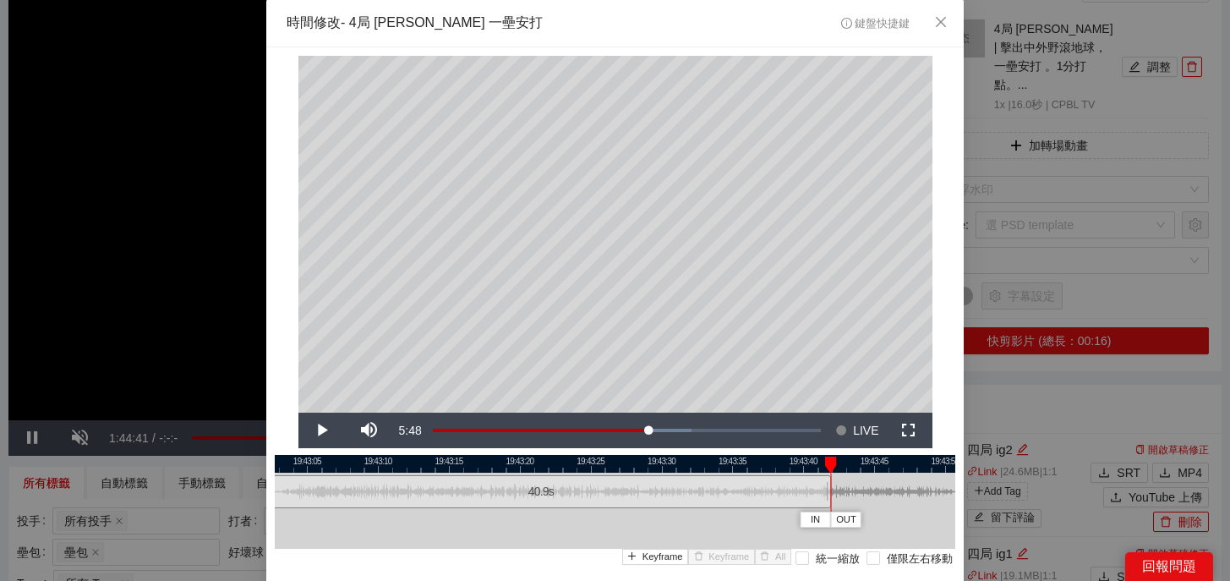
drag, startPoint x: 475, startPoint y: 498, endPoint x: 863, endPoint y: 490, distance: 388.0
click at [834, 491] on div at bounding box center [829, 491] width 10 height 38
drag, startPoint x: 863, startPoint y: 490, endPoint x: 931, endPoint y: 493, distance: 67.7
click at [931, 493] on div at bounding box center [929, 491] width 10 height 38
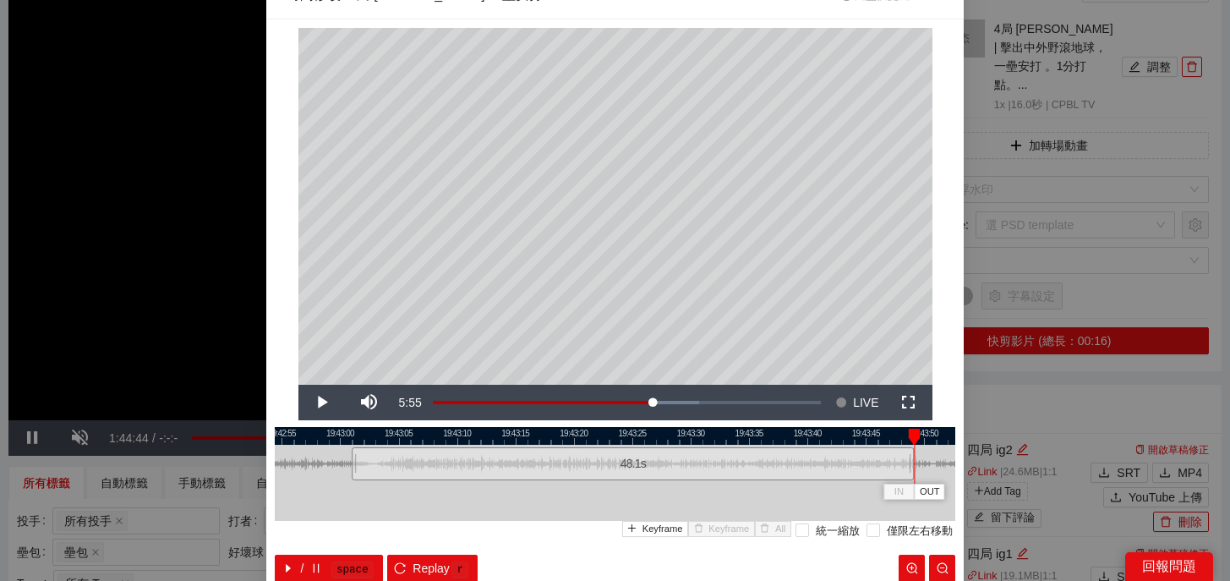
scroll to position [33, 0]
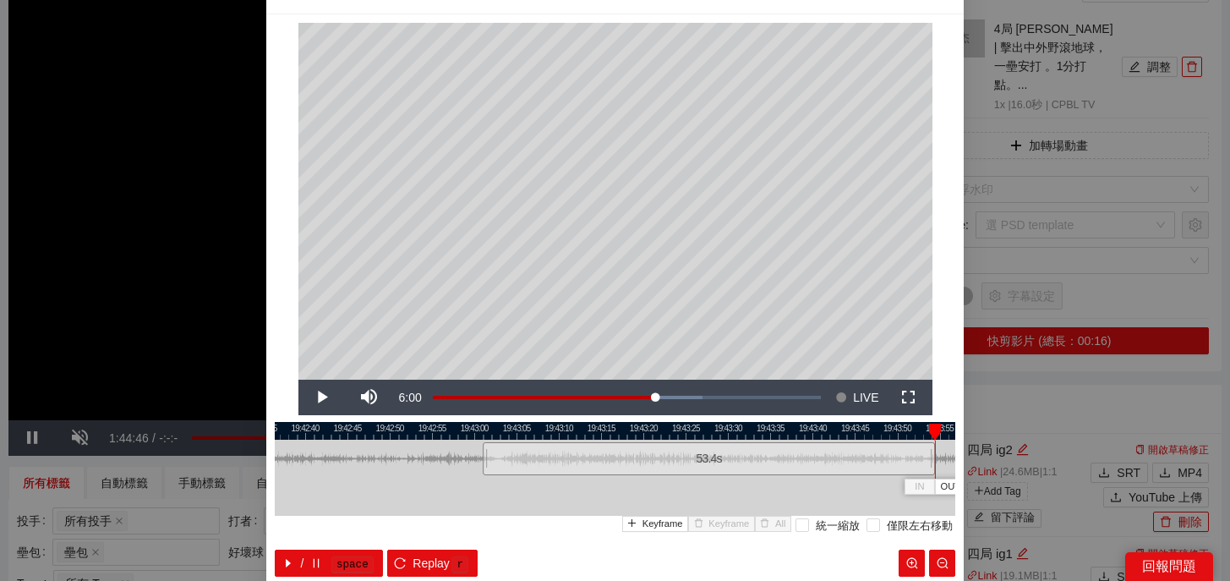
drag, startPoint x: 887, startPoint y: 465, endPoint x: 931, endPoint y: 465, distance: 44.8
click at [931, 465] on div at bounding box center [932, 458] width 10 height 38
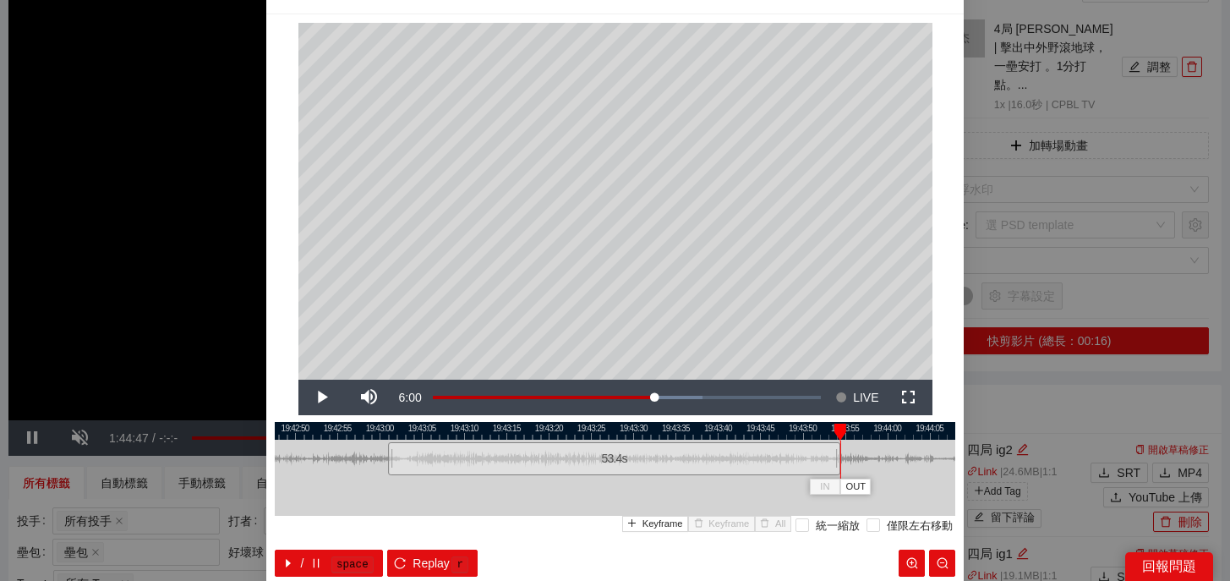
drag, startPoint x: 896, startPoint y: 434, endPoint x: 625, endPoint y: 437, distance: 271.3
click at [625, 437] on div at bounding box center [520, 431] width 680 height 18
drag, startPoint x: 657, startPoint y: 461, endPoint x: 762, endPoint y: 461, distance: 105.6
click at [762, 461] on div at bounding box center [767, 458] width 10 height 38
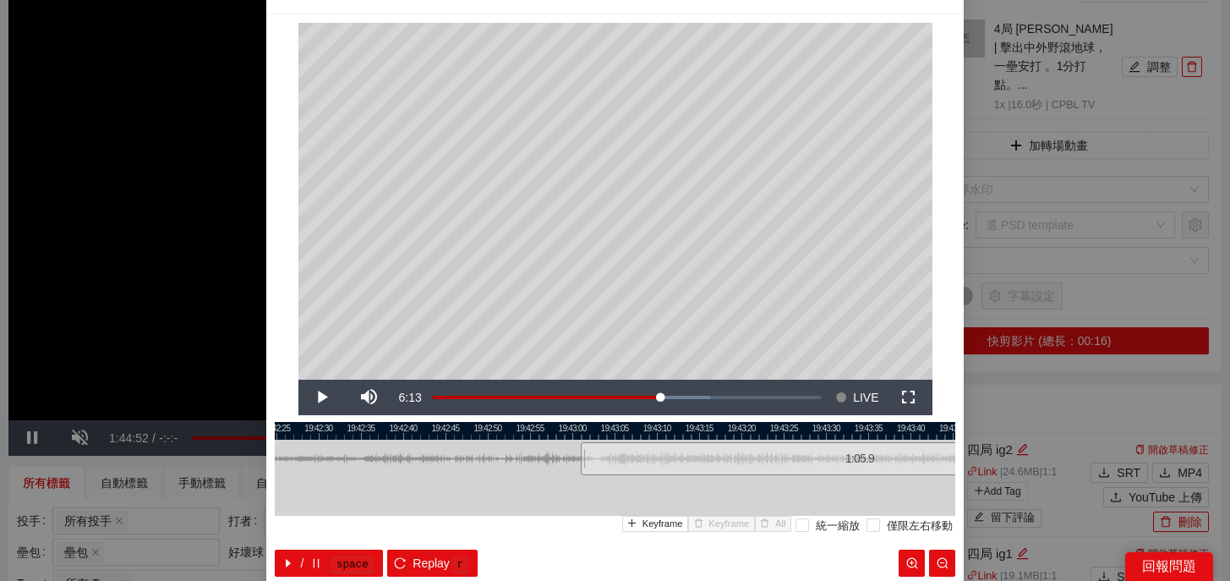
drag, startPoint x: 544, startPoint y: 427, endPoint x: 903, endPoint y: 437, distance: 358.5
click at [914, 436] on div at bounding box center [984, 431] width 680 height 18
drag, startPoint x: 581, startPoint y: 463, endPoint x: 594, endPoint y: 463, distance: 12.7
click at [594, 463] on div at bounding box center [596, 458] width 10 height 38
drag, startPoint x: 776, startPoint y: 425, endPoint x: 309, endPoint y: 446, distance: 467.0
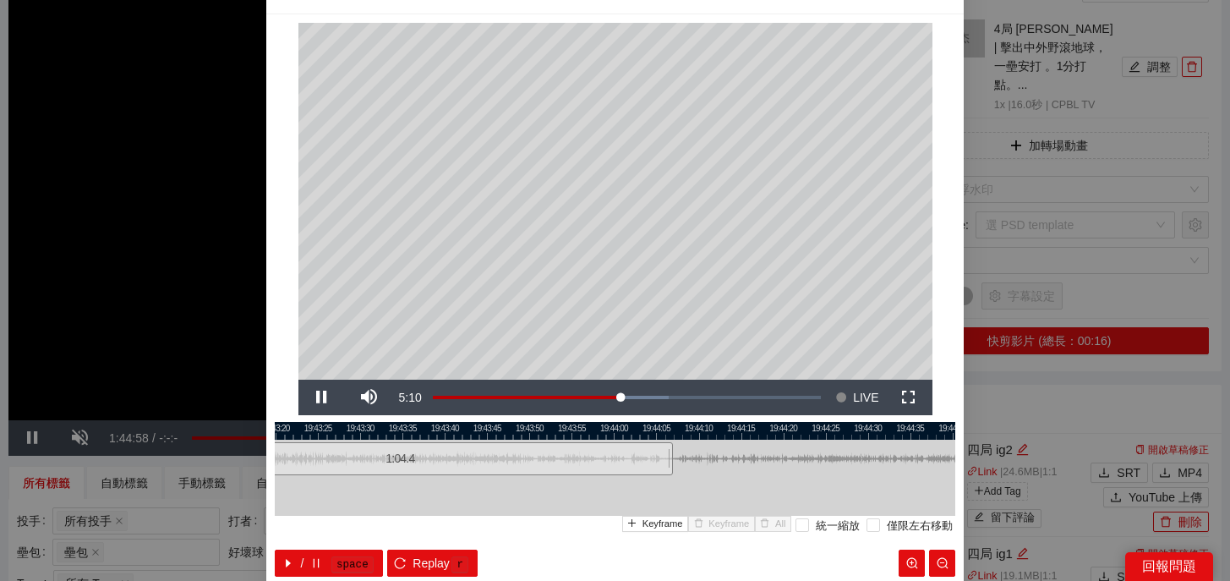
click at [308, 446] on div "19:43:15 19:43:20 19:43:25 19:43:30 19:43:35 19:43:40 19:43:45 19:43:50 19:43:5…" at bounding box center [615, 499] width 680 height 155
drag, startPoint x: 665, startPoint y: 464, endPoint x: 655, endPoint y: 466, distance: 10.3
click at [657, 466] on div at bounding box center [662, 458] width 10 height 38
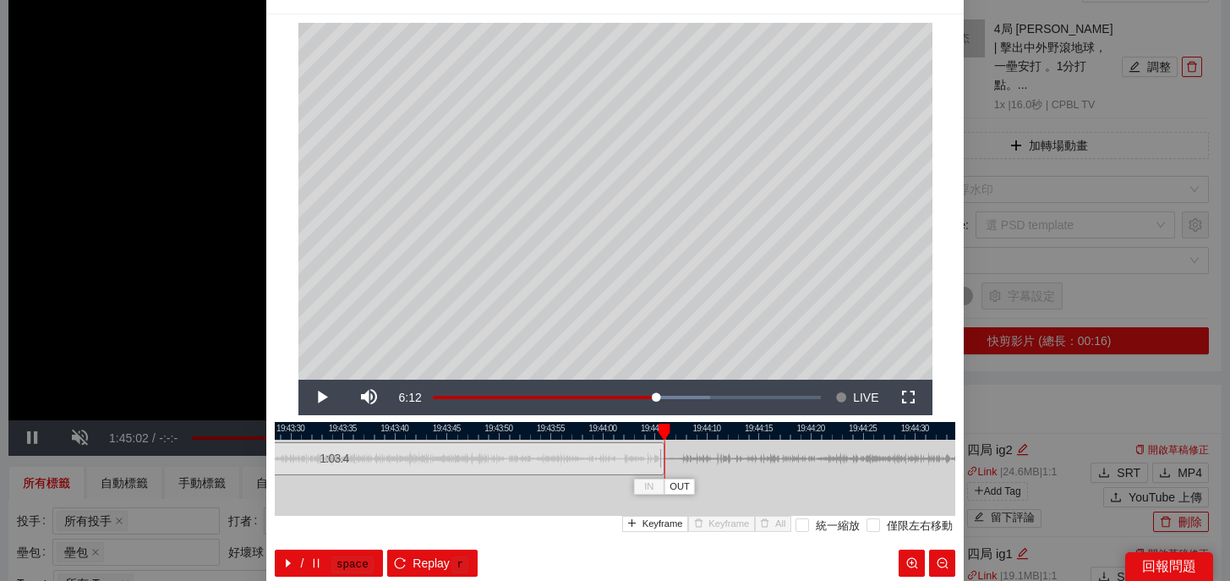
scroll to position [0, 0]
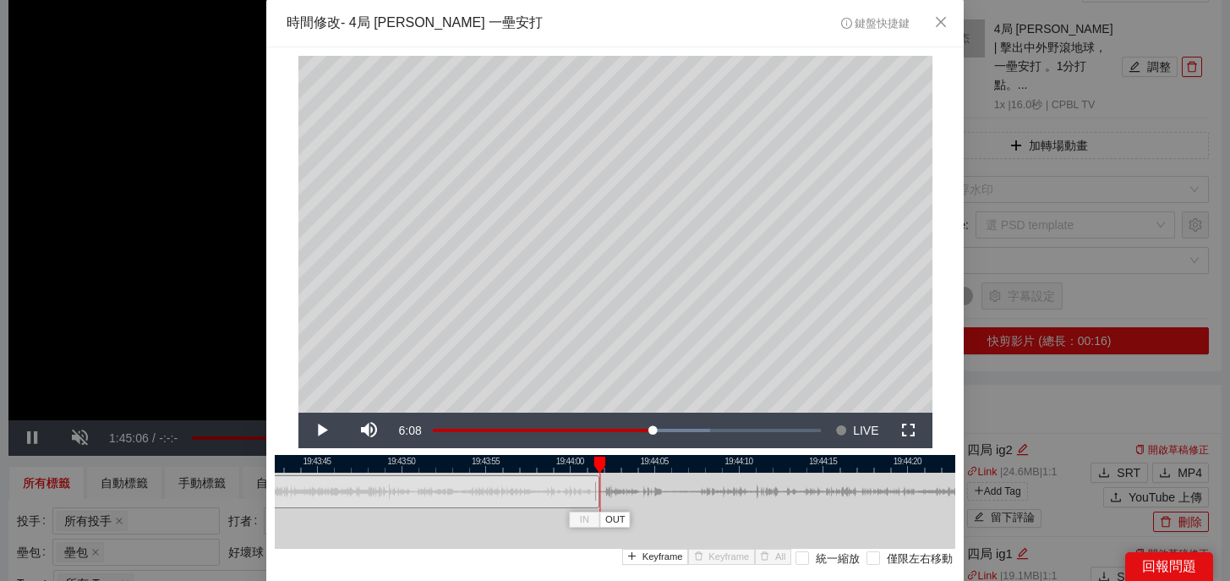
drag, startPoint x: 667, startPoint y: 501, endPoint x: 597, endPoint y: 503, distance: 70.2
click at [597, 503] on div at bounding box center [597, 491] width 10 height 38
drag, startPoint x: 799, startPoint y: 465, endPoint x: 970, endPoint y: 464, distance: 171.6
click at [970, 465] on div "**********" at bounding box center [615, 290] width 1230 height 581
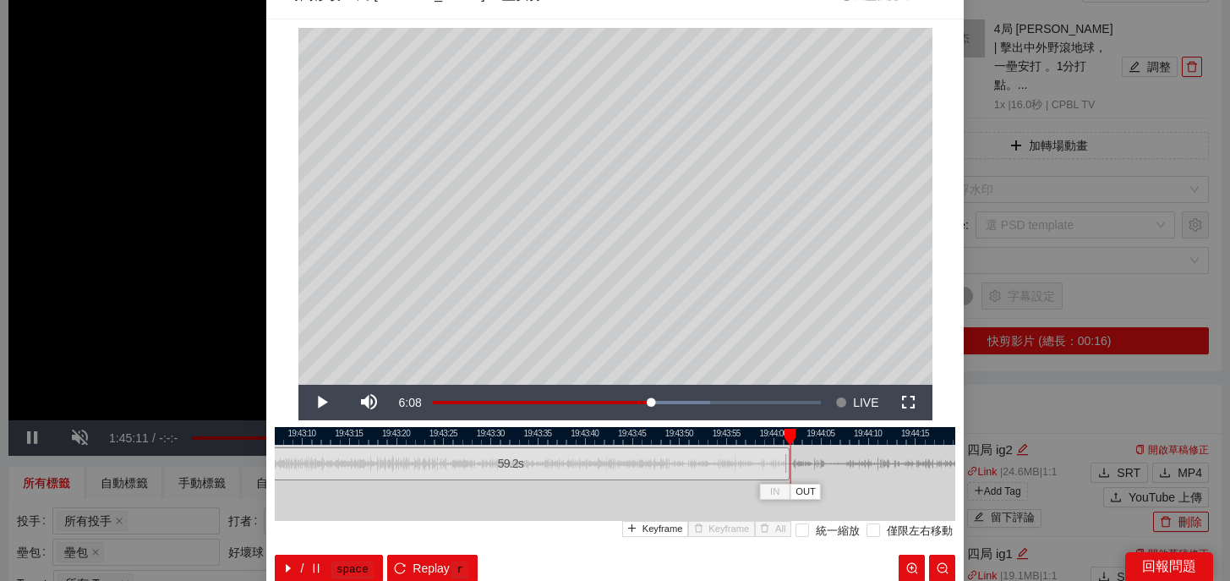
scroll to position [117, 0]
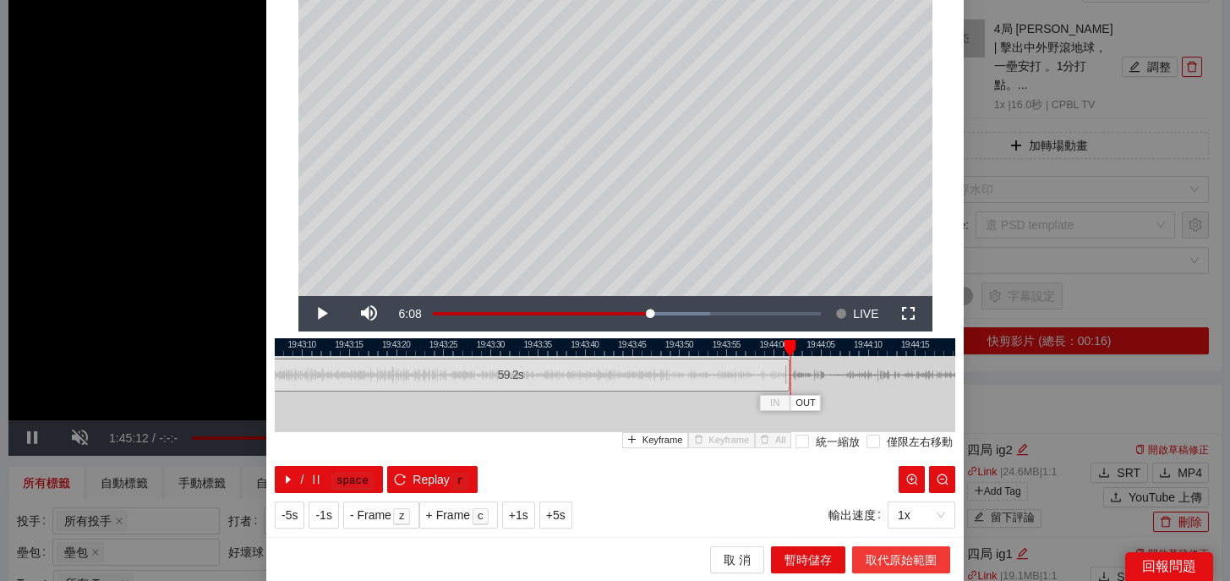
click at [886, 553] on span "取代原始範圍" at bounding box center [900, 559] width 71 height 19
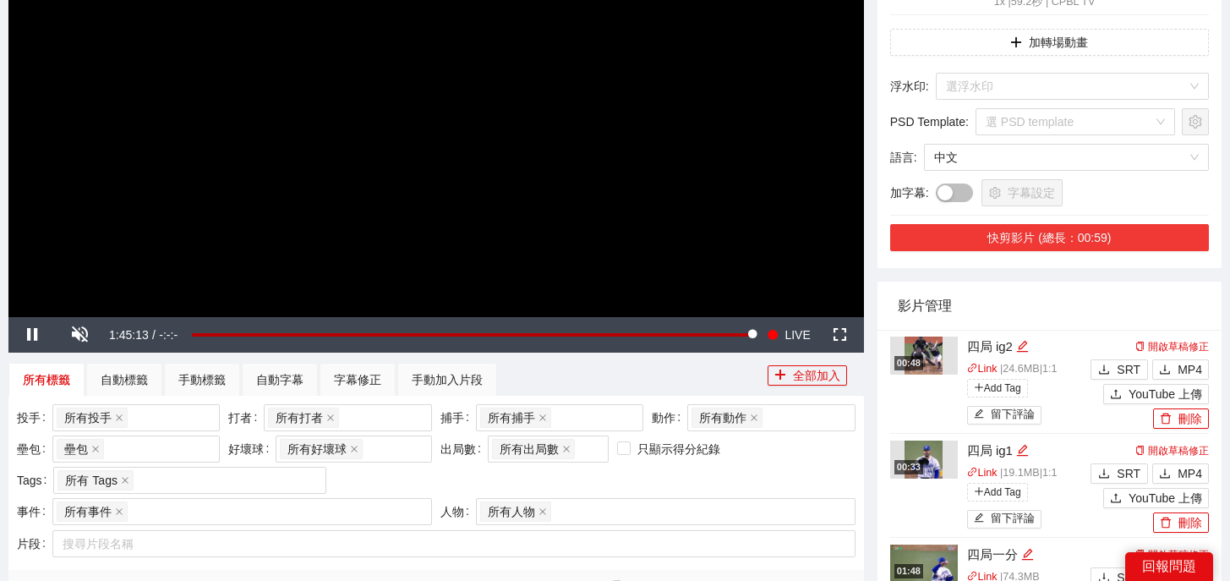
scroll to position [327, 0]
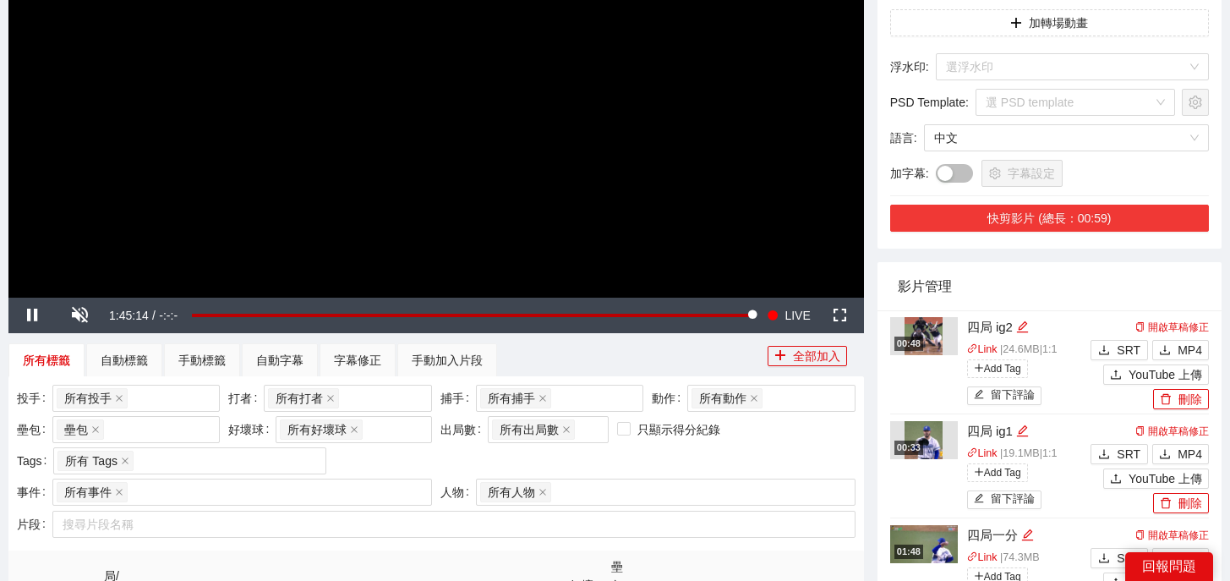
click at [1089, 205] on button "快剪影片 (總長：00:59)" at bounding box center [1049, 218] width 319 height 27
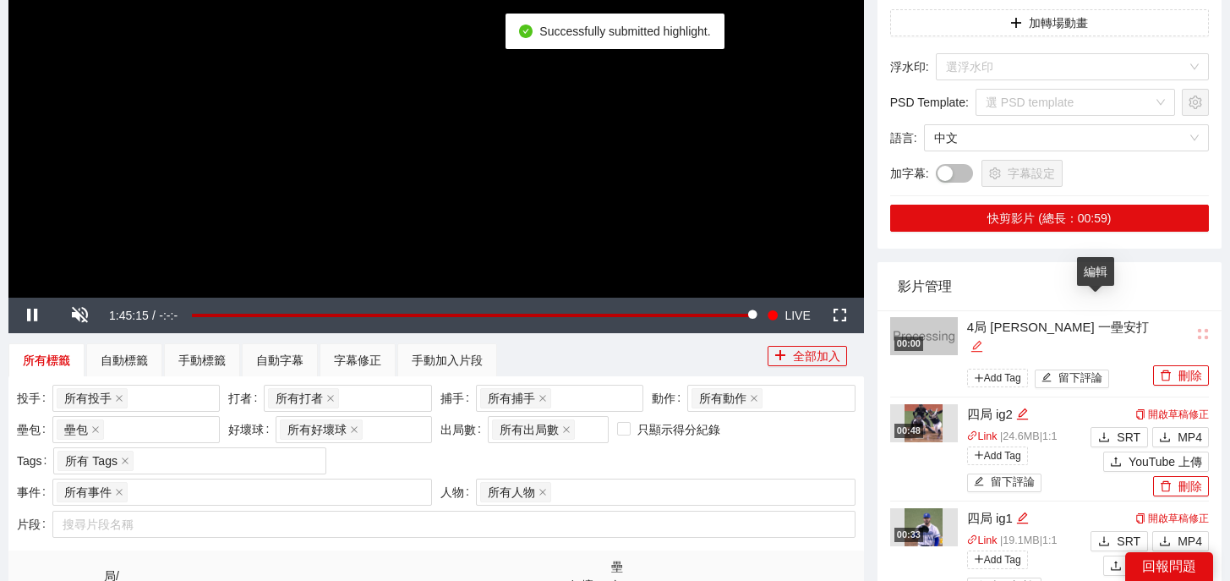
click at [983, 340] on icon "edit" at bounding box center [976, 346] width 13 height 13
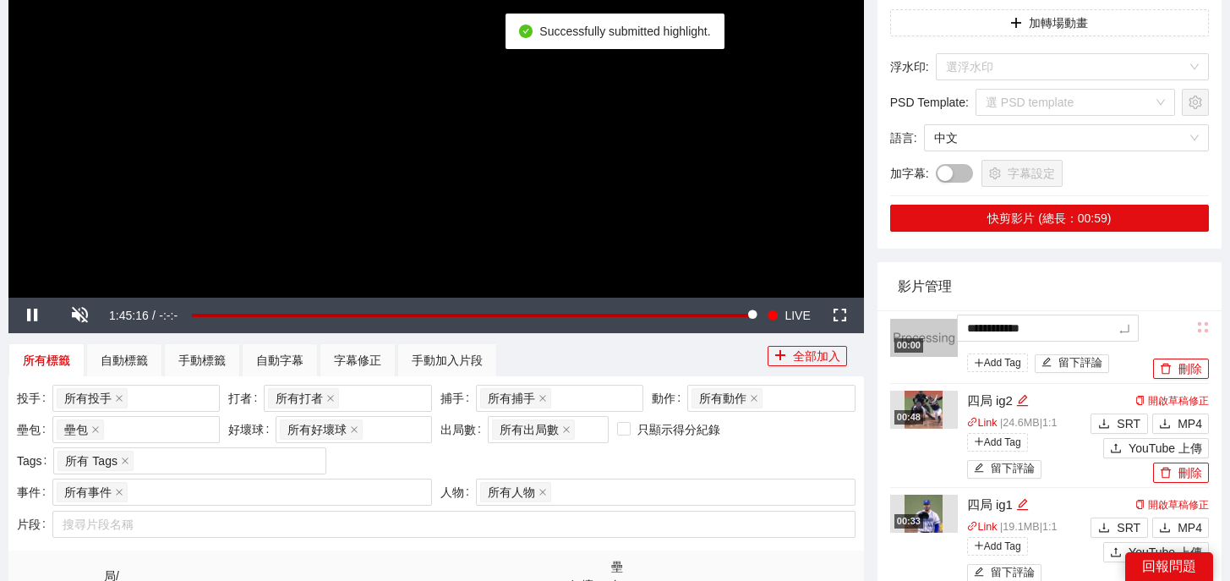
drag, startPoint x: 1102, startPoint y: 311, endPoint x: 723, endPoint y: 276, distance: 381.1
type textarea "*"
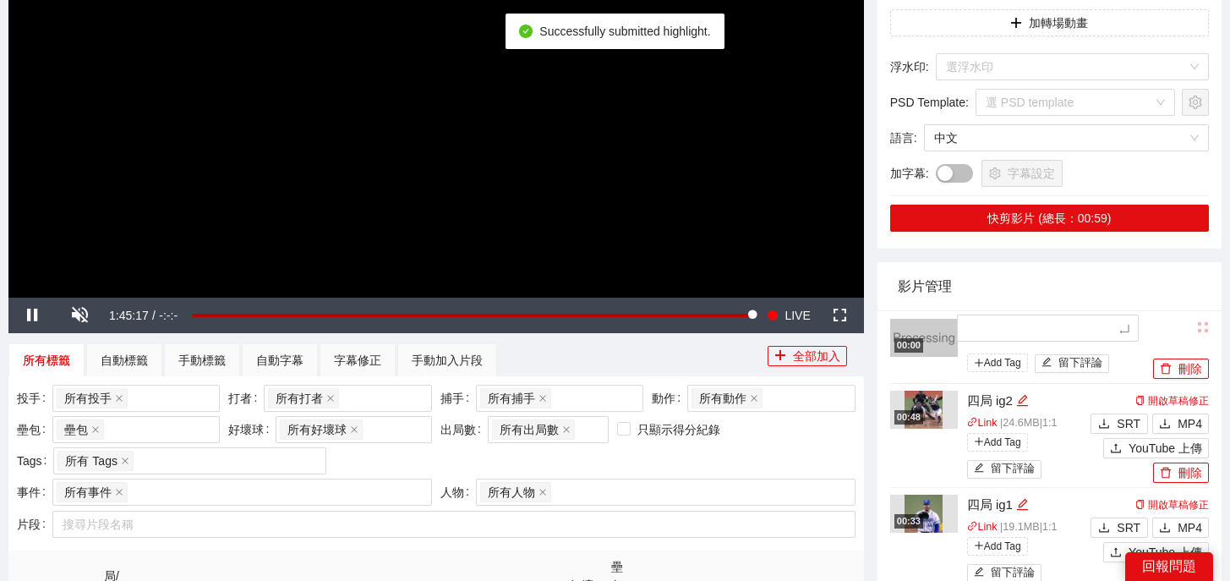
type textarea "*"
type textarea "**"
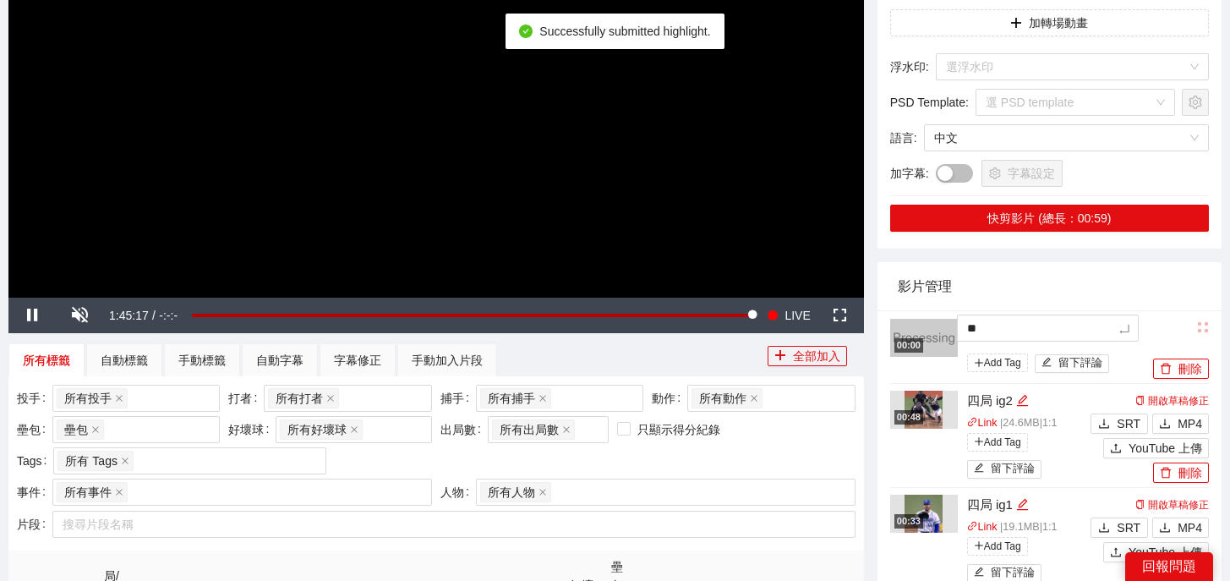
type textarea "***"
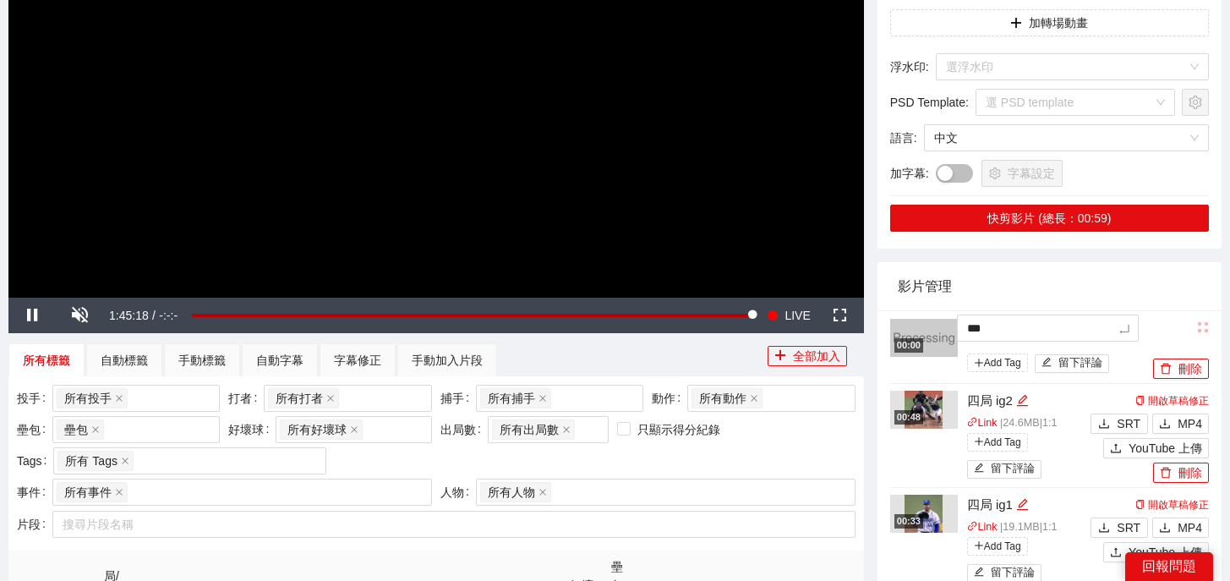
type textarea "**"
type textarea "****"
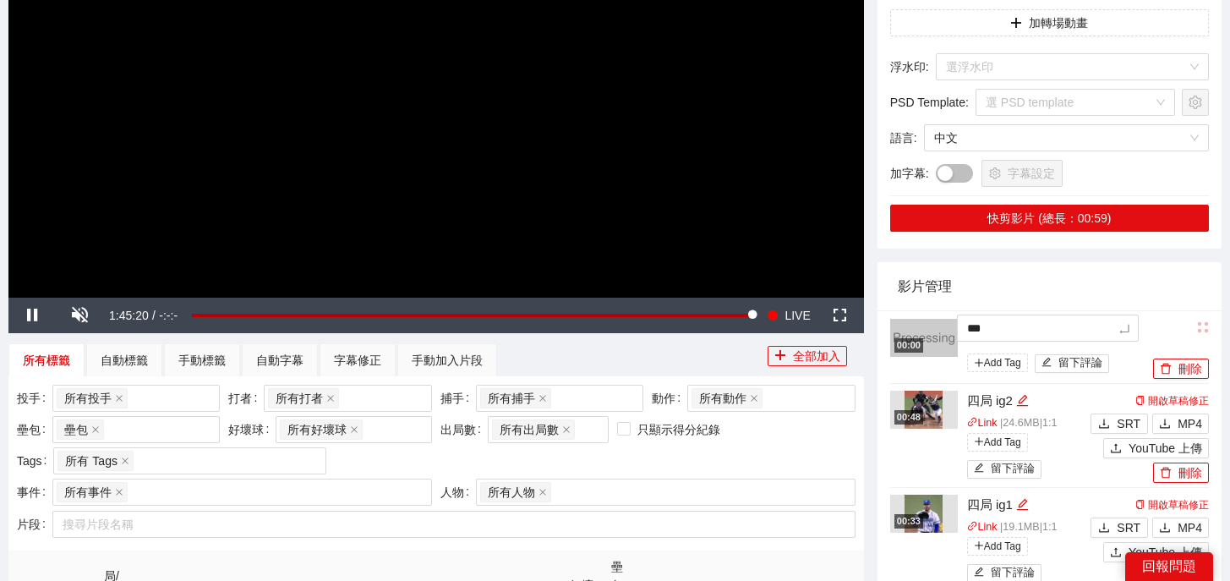
type textarea "****"
type textarea "*****"
type textarea "******"
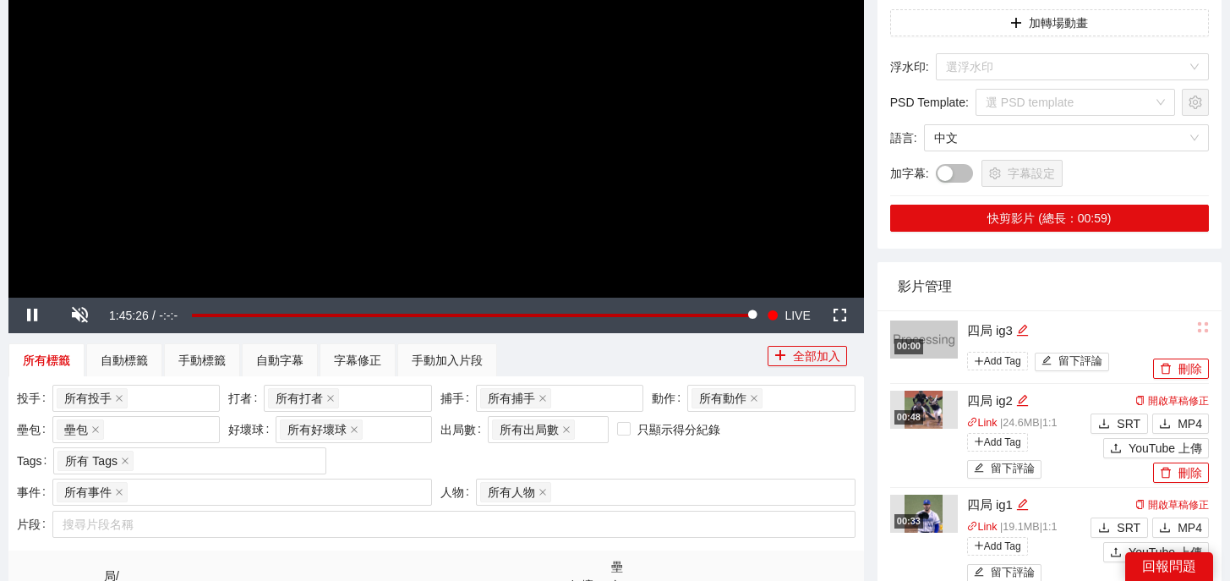
scroll to position [386, 0]
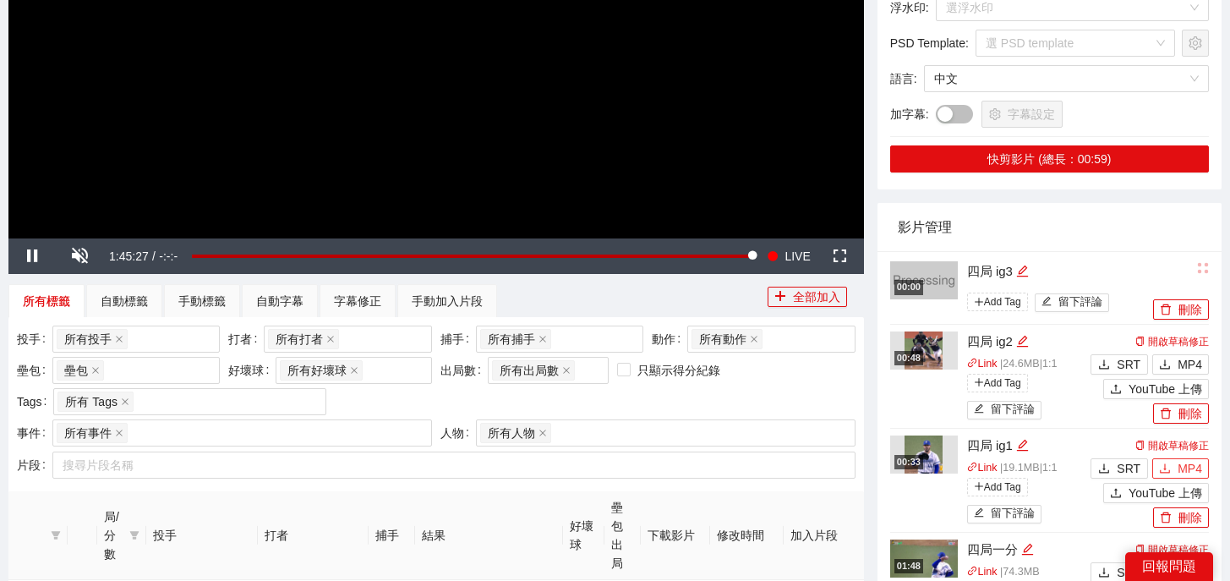
click at [1166, 462] on icon "download" at bounding box center [1165, 468] width 12 height 12
click at [1185, 355] on span "MP4" at bounding box center [1189, 364] width 25 height 19
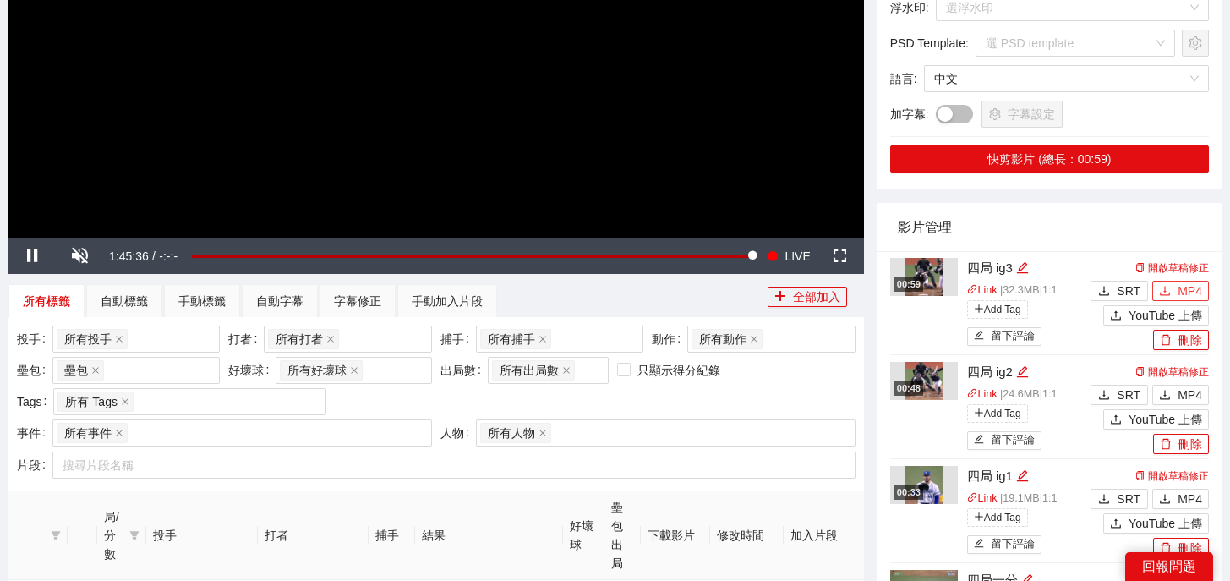
click at [1179, 281] on span "MP4" at bounding box center [1189, 290] width 25 height 19
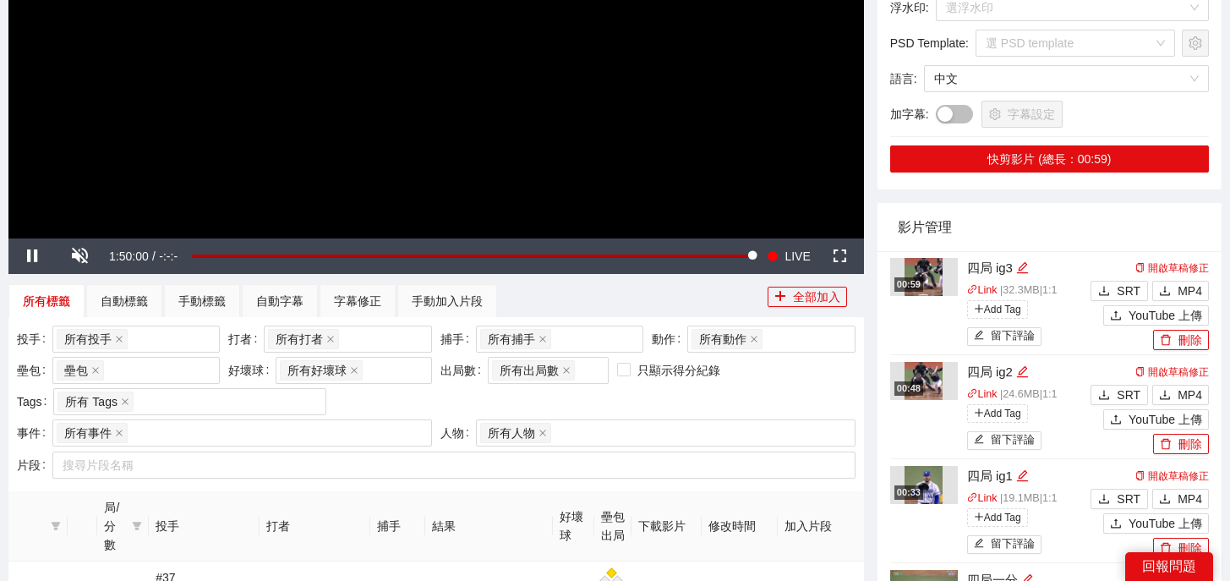
scroll to position [0, 0]
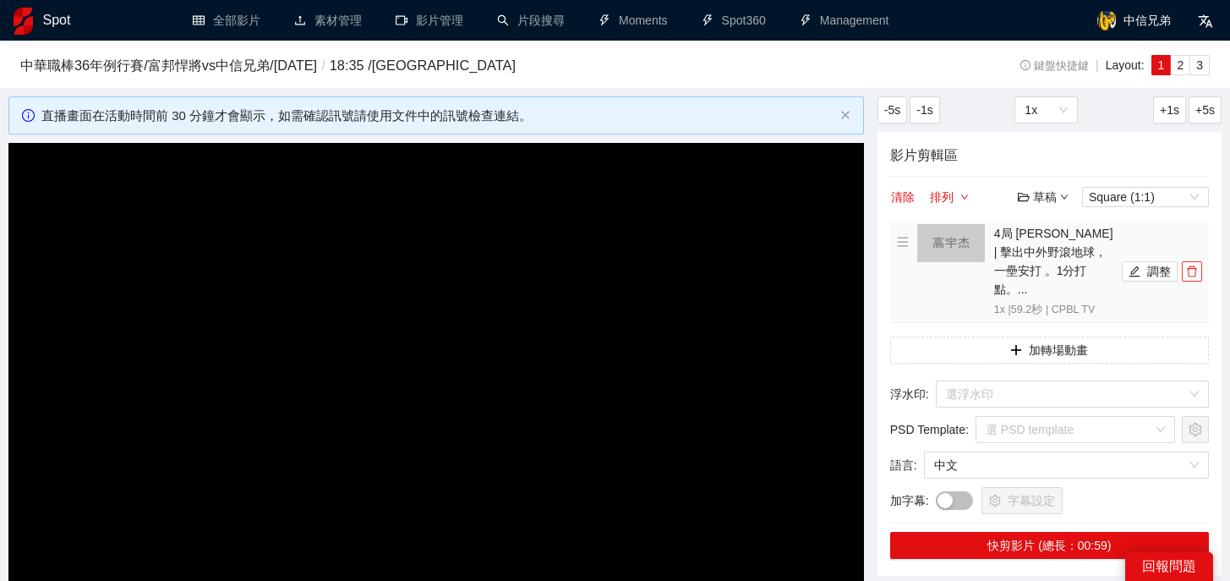
click at [1197, 265] on icon "delete" at bounding box center [1192, 271] width 12 height 12
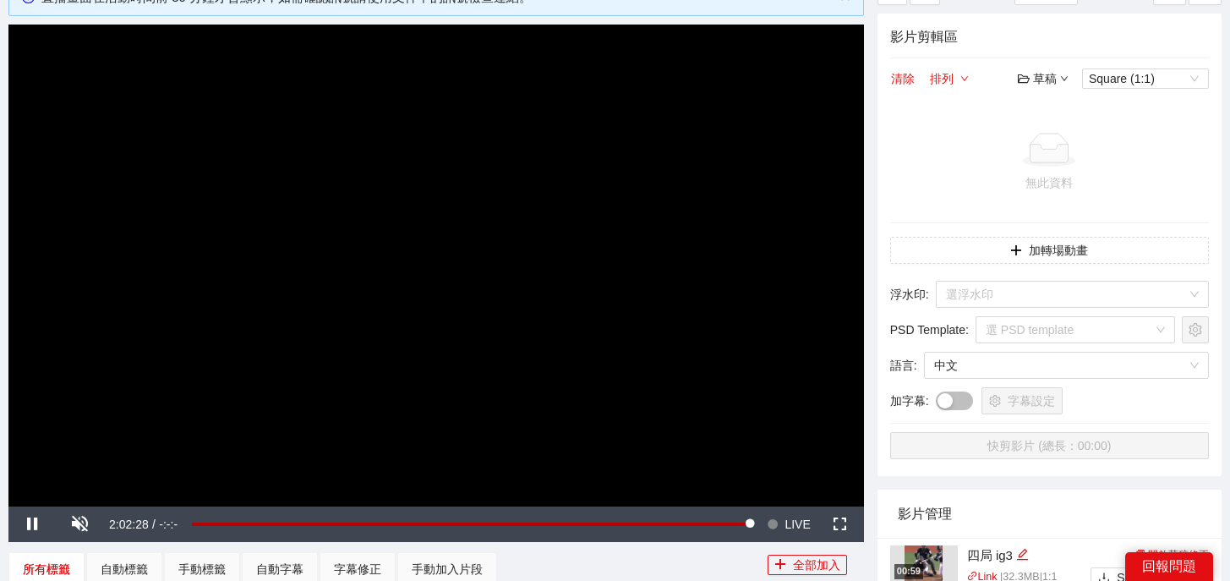
scroll to position [99, 0]
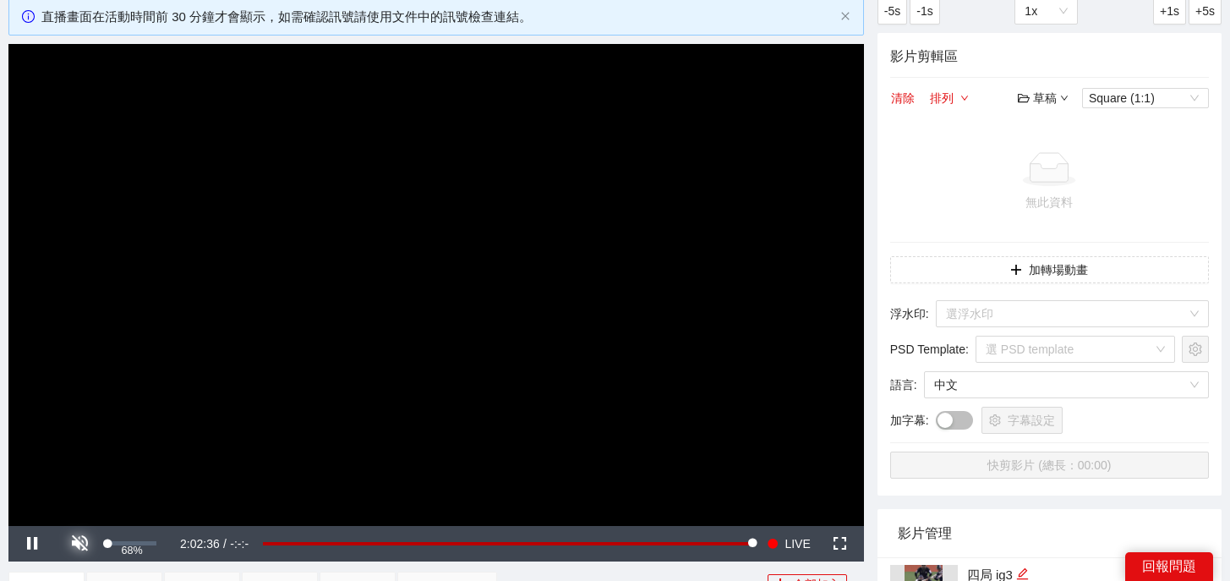
click at [79, 543] on span "Video Player" at bounding box center [79, 543] width 0 height 0
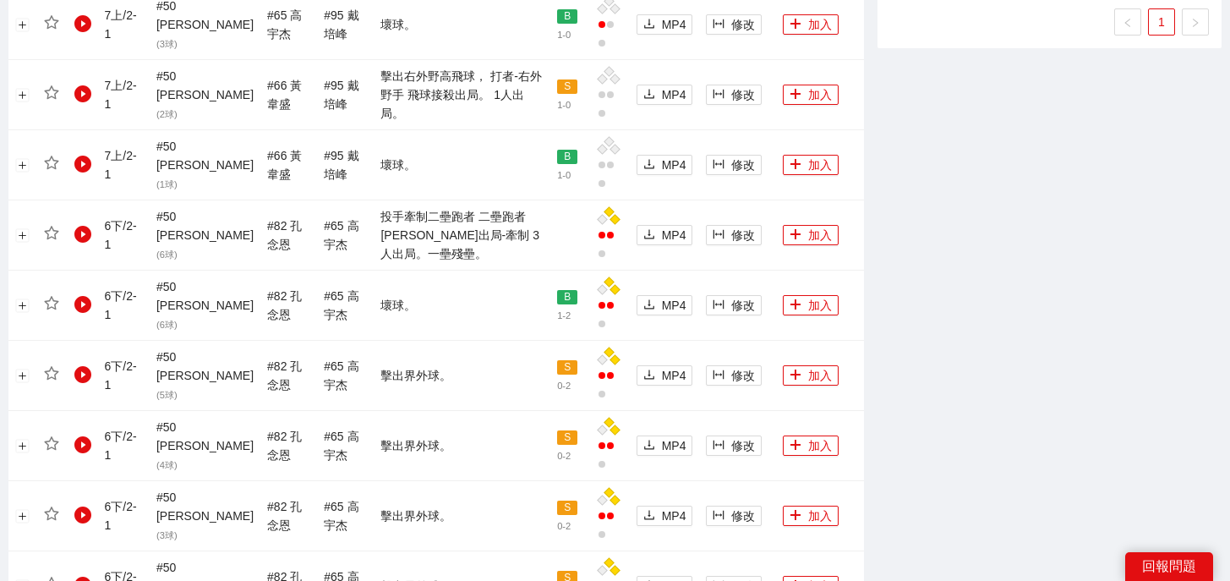
scroll to position [1943, 0]
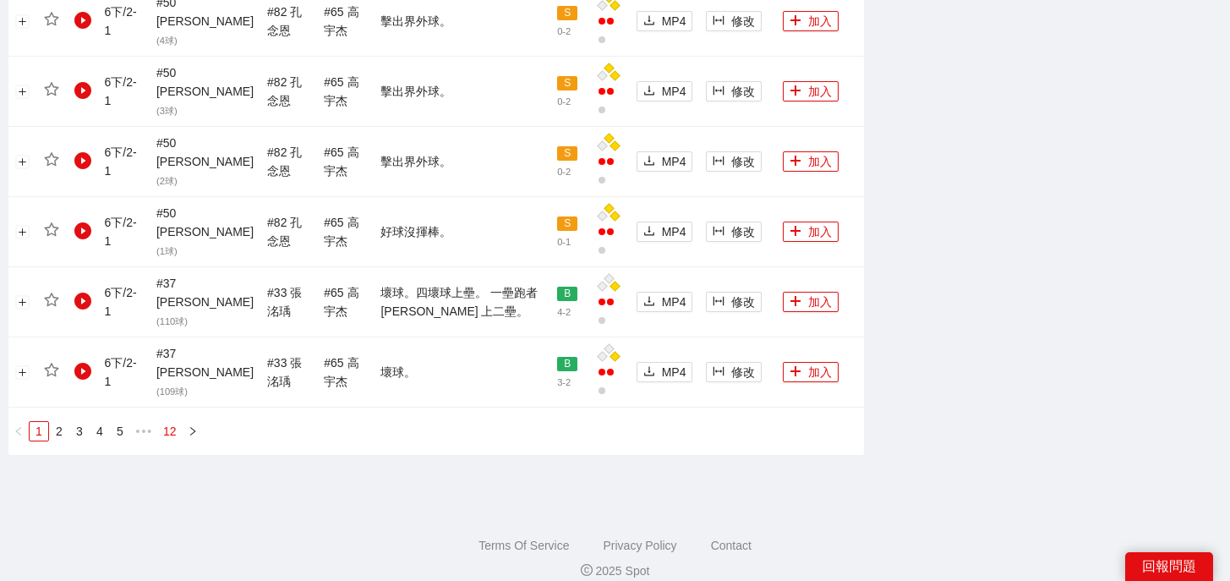
click at [172, 422] on link "12" at bounding box center [170, 431] width 24 height 19
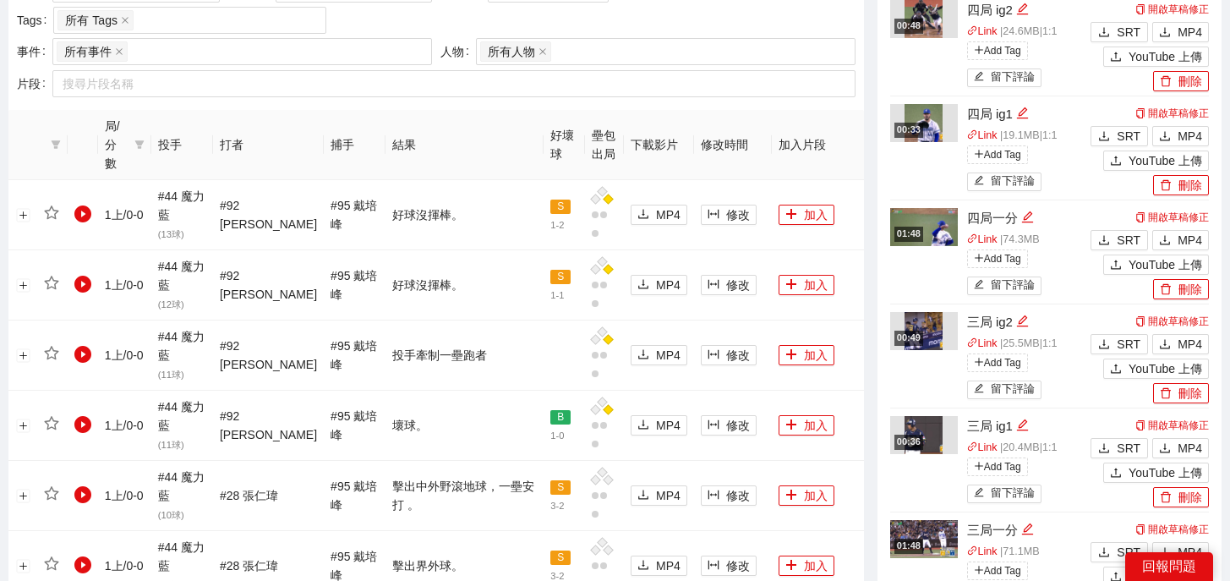
scroll to position [1522, 0]
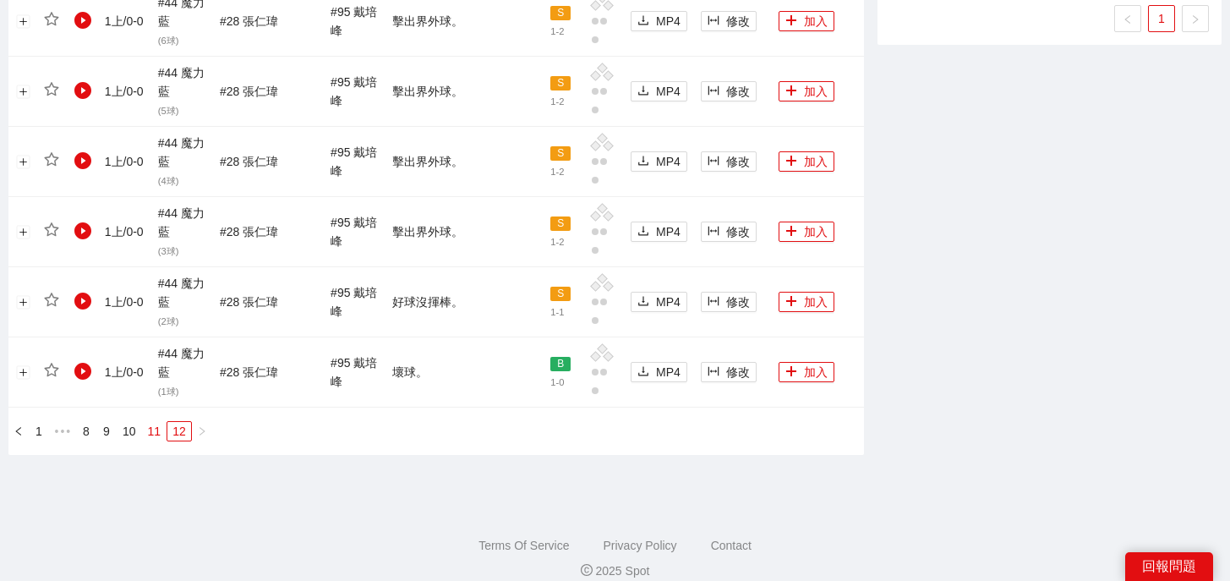
click at [158, 422] on link "11" at bounding box center [155, 431] width 24 height 19
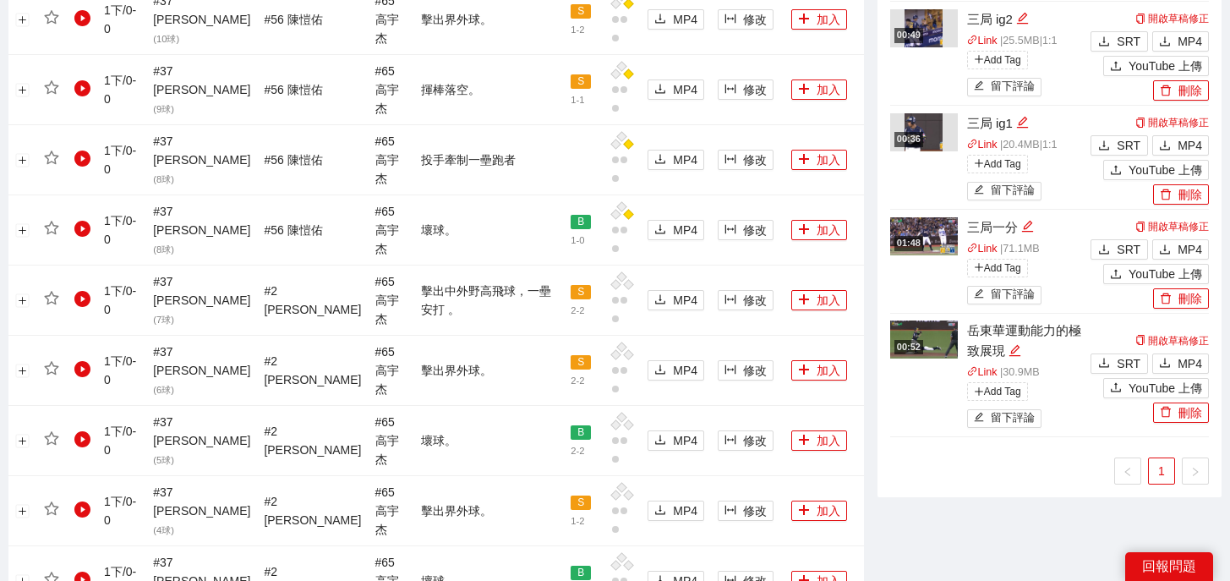
scroll to position [1962, 0]
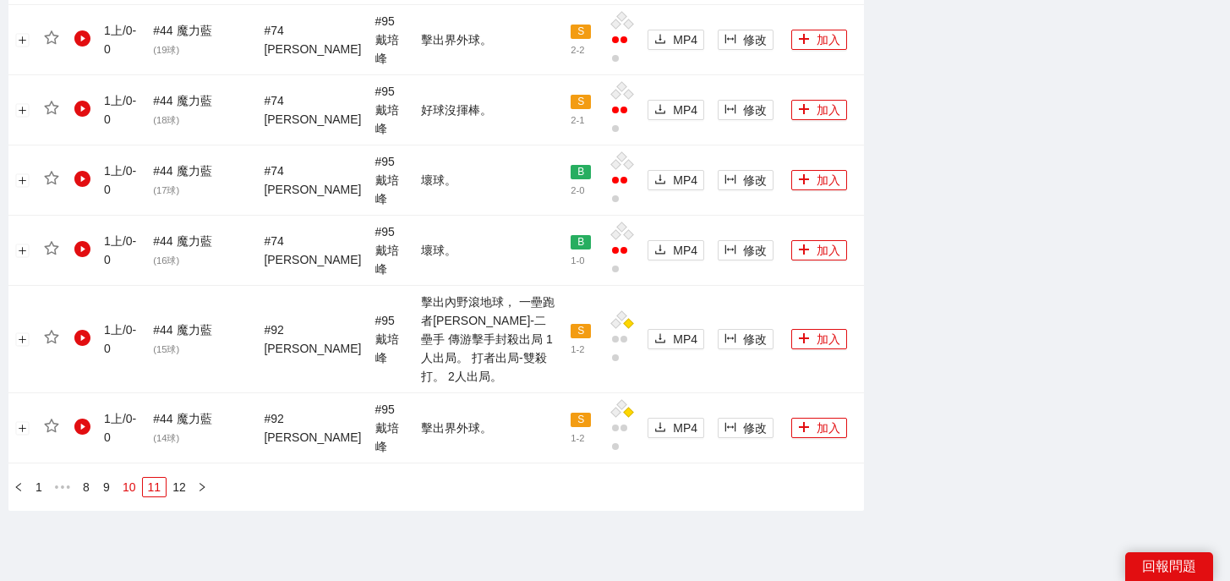
click at [127, 478] on link "10" at bounding box center [129, 487] width 24 height 19
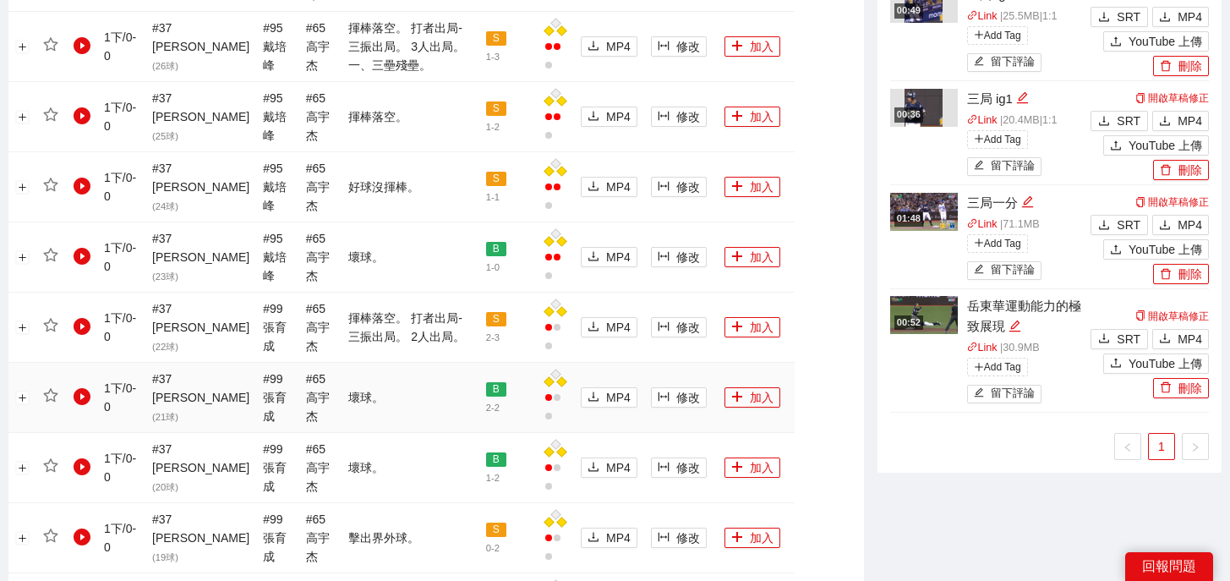
scroll to position [1093, 0]
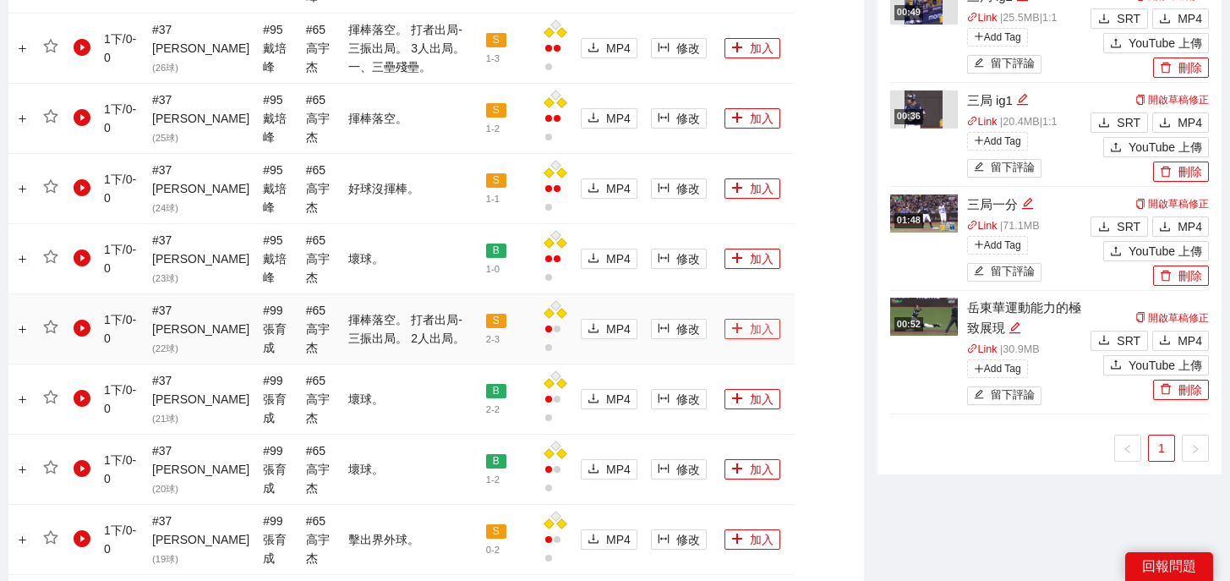
click at [745, 319] on button "加入" at bounding box center [752, 329] width 56 height 20
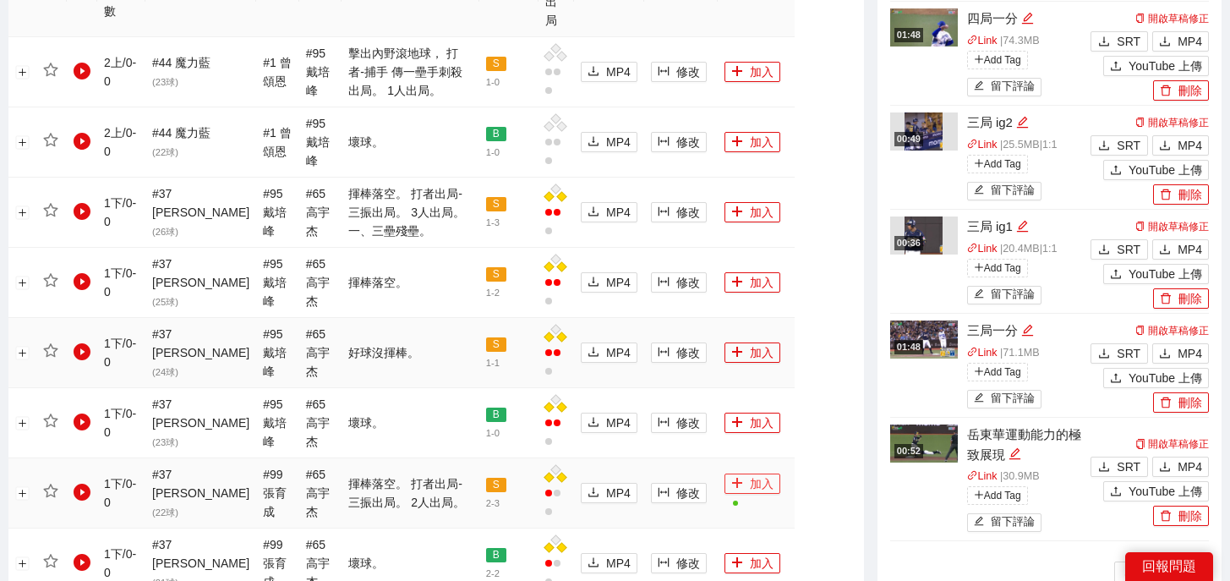
scroll to position [925, 0]
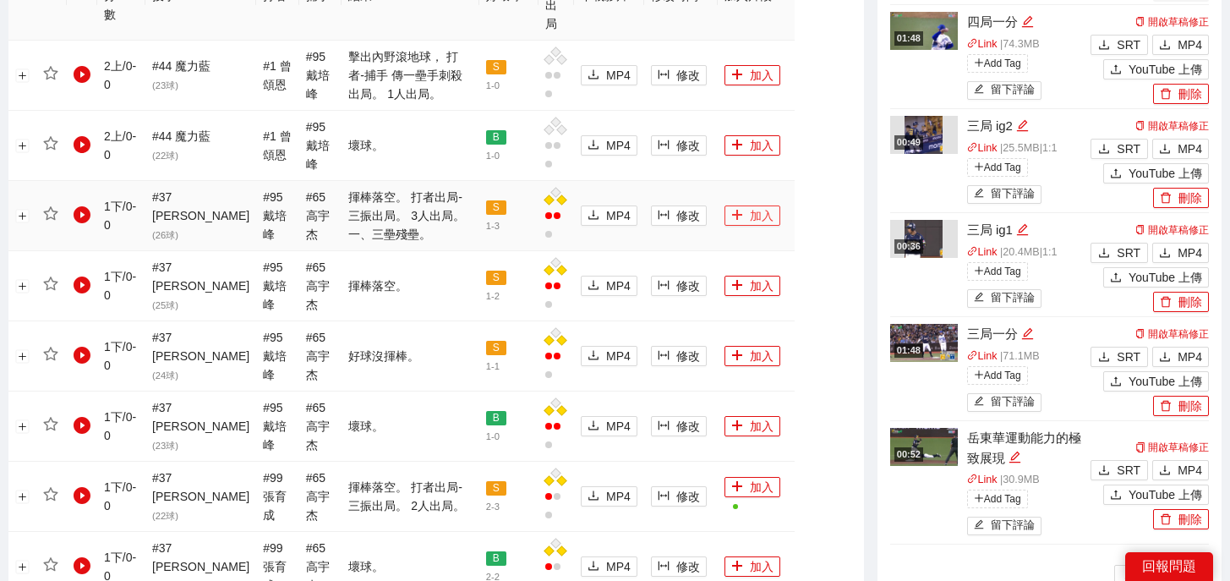
click at [763, 205] on button "加入" at bounding box center [752, 215] width 56 height 20
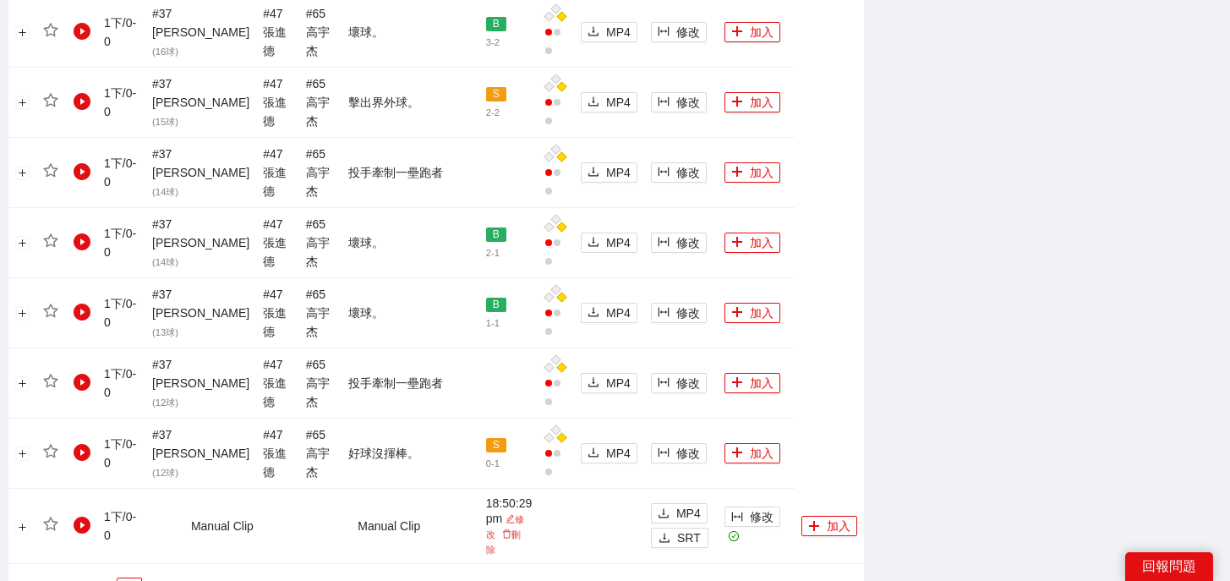
scroll to position [1952, 0]
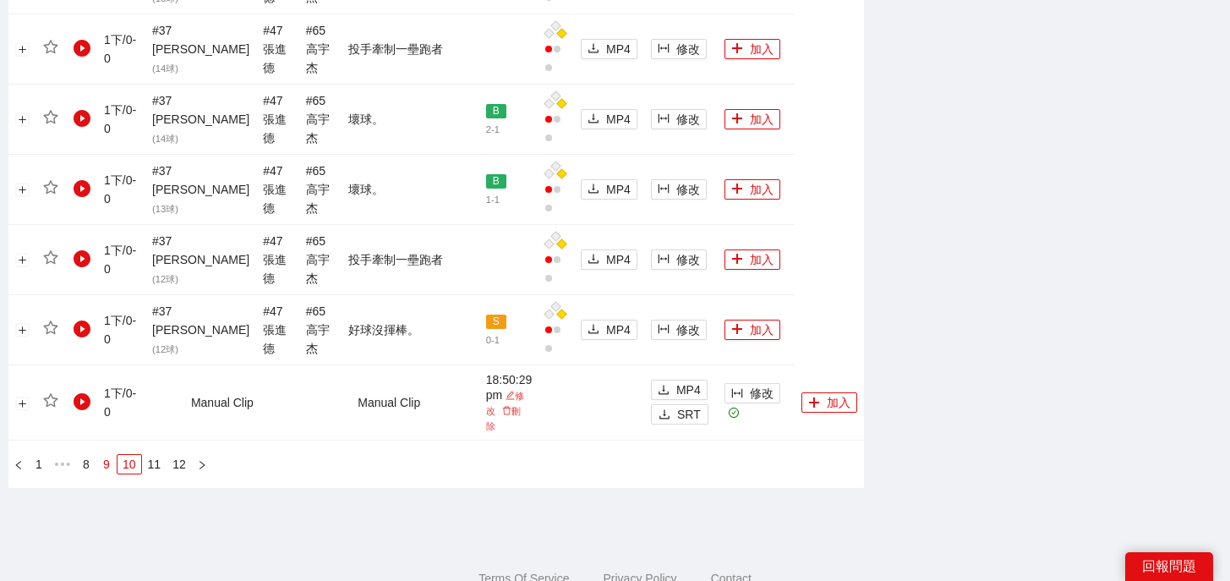
click at [104, 455] on link "9" at bounding box center [106, 464] width 19 height 19
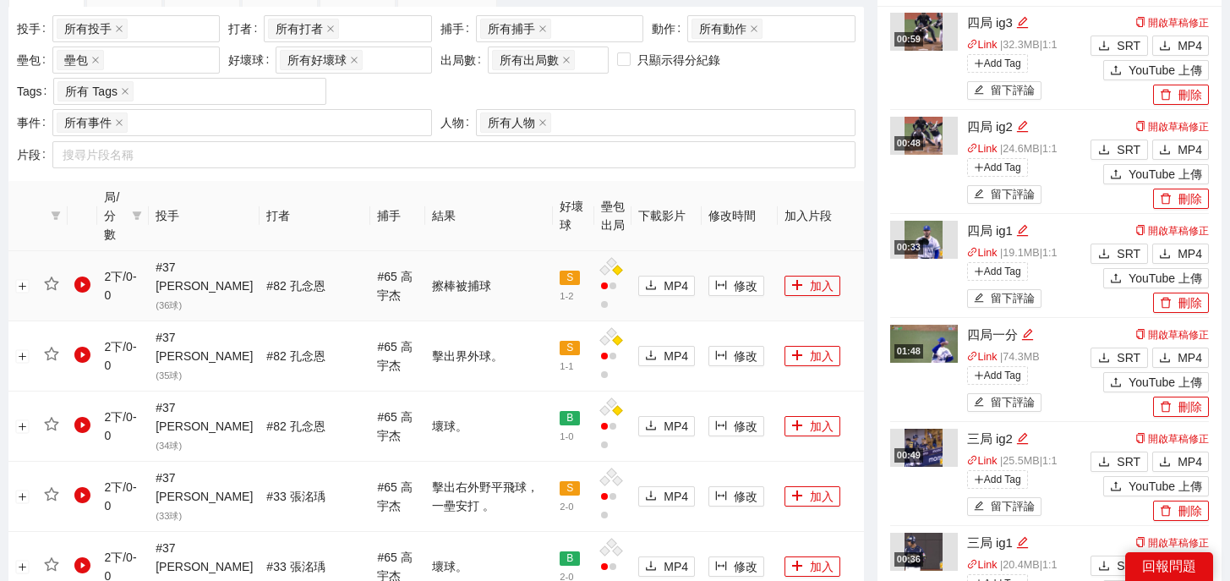
scroll to position [1943, 0]
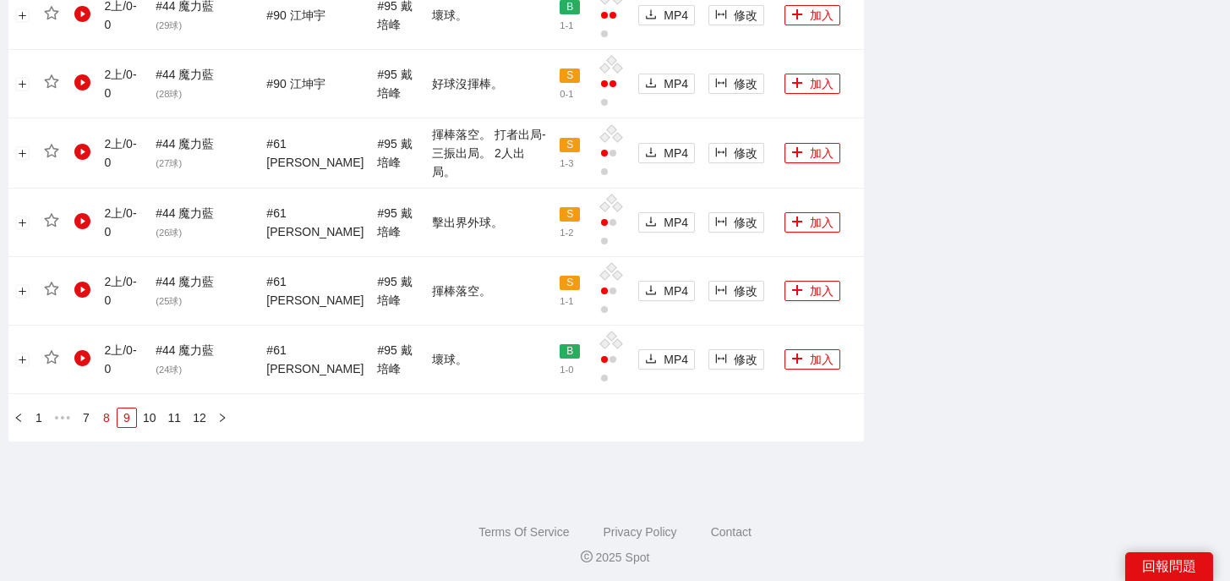
click at [108, 413] on link "8" at bounding box center [106, 417] width 19 height 19
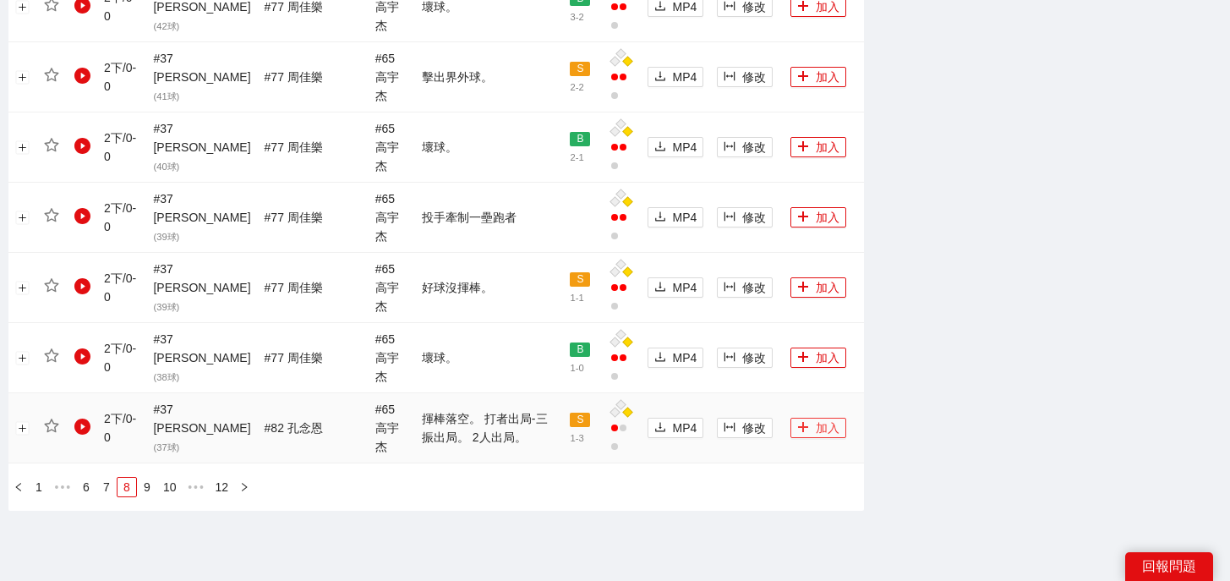
click at [800, 418] on button "加入" at bounding box center [818, 428] width 56 height 20
click at [85, 478] on link "6" at bounding box center [86, 487] width 19 height 19
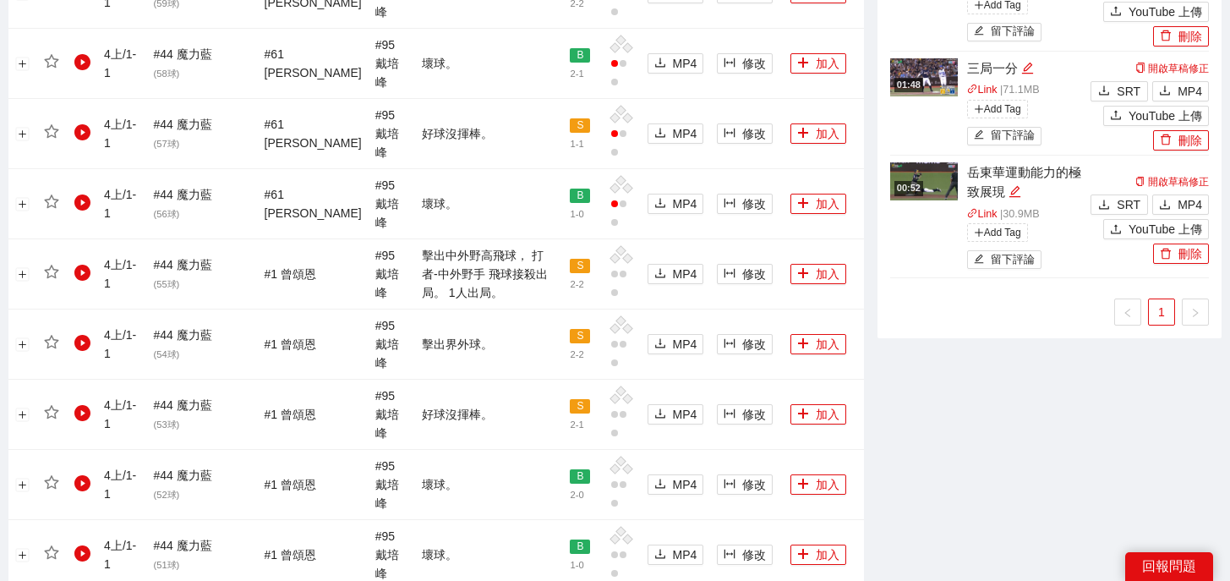
scroll to position [1962, 0]
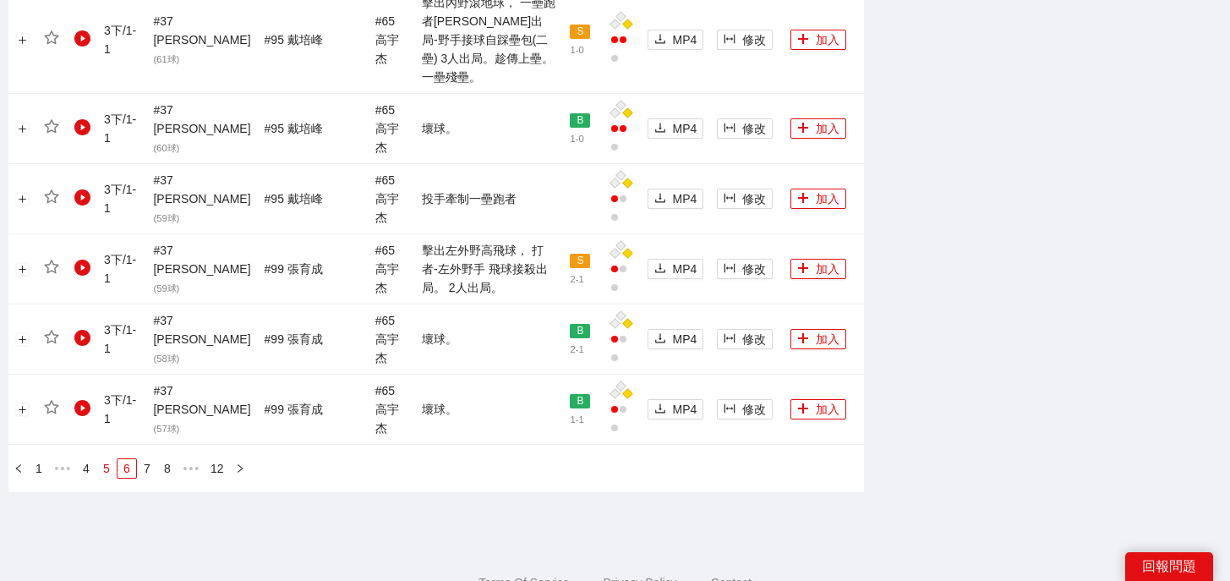
click at [106, 459] on link "5" at bounding box center [106, 468] width 19 height 19
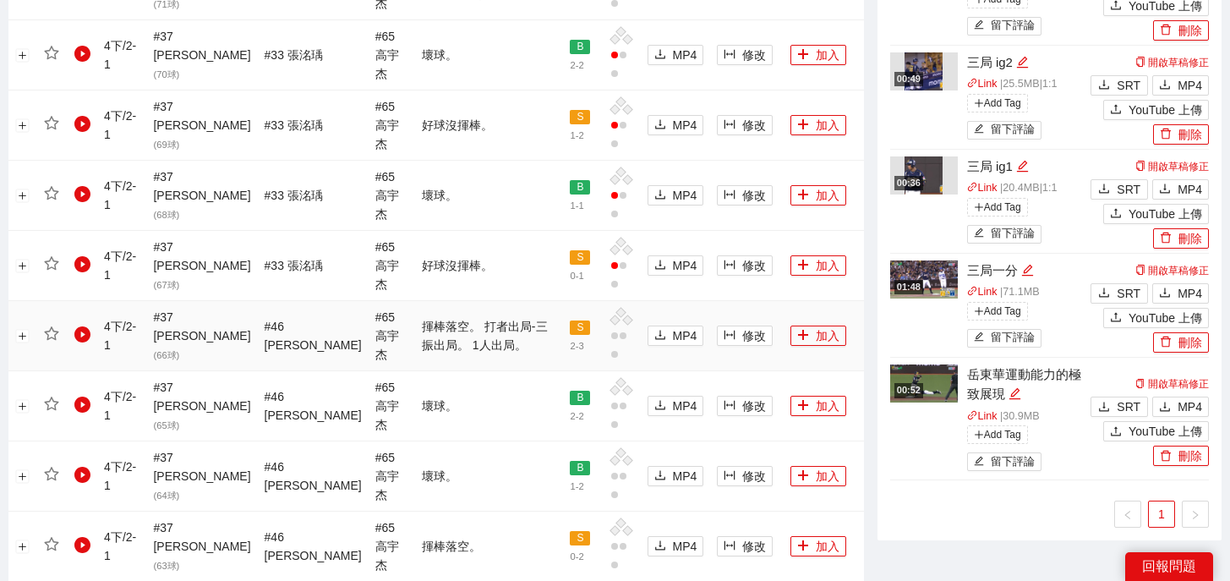
scroll to position [1147, 0]
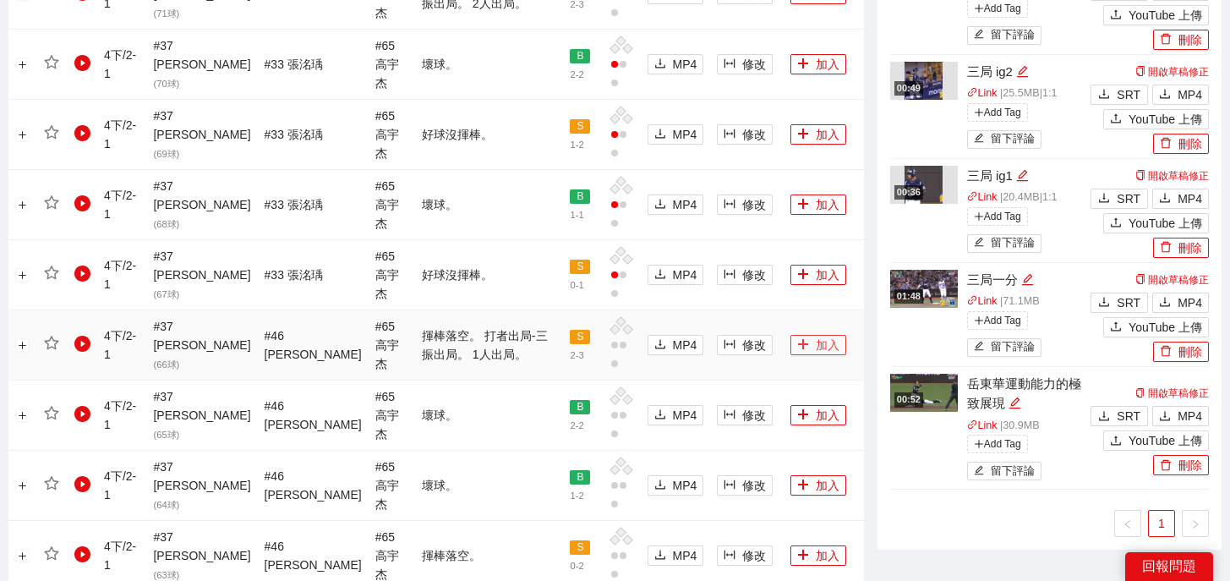
click at [799, 335] on button "加入" at bounding box center [818, 345] width 56 height 20
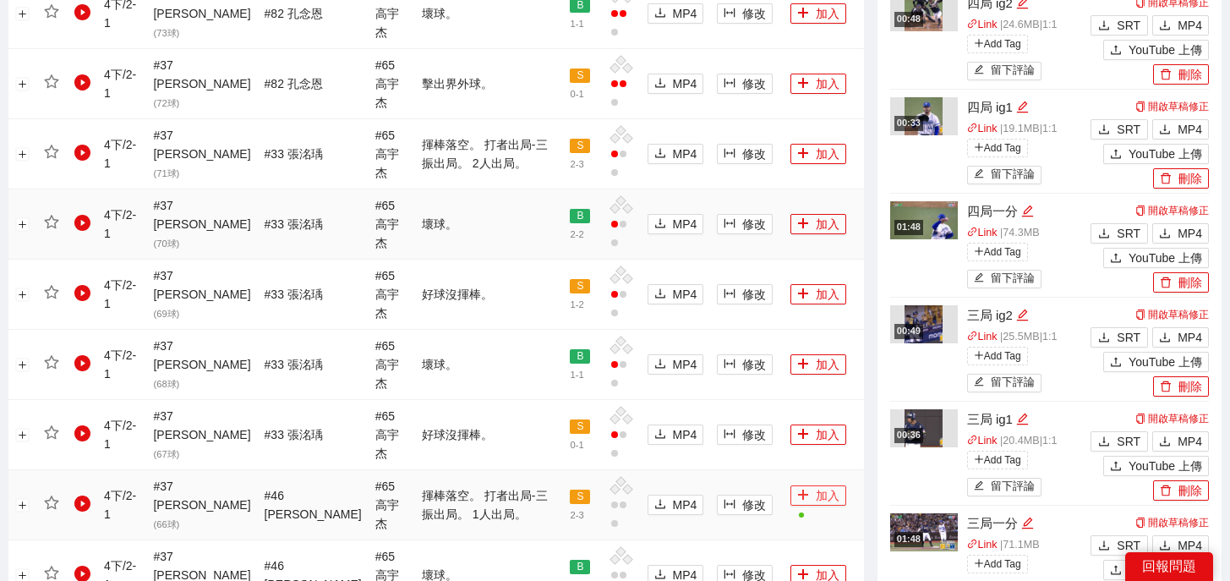
scroll to position [760, 0]
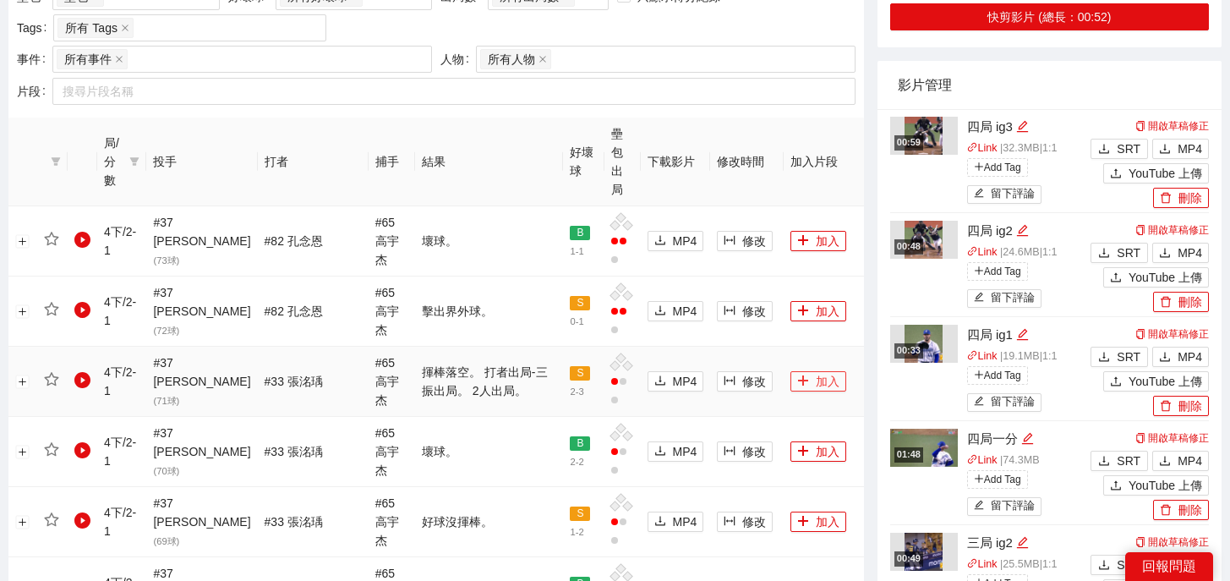
click at [797, 374] on icon "plus" at bounding box center [803, 380] width 12 height 12
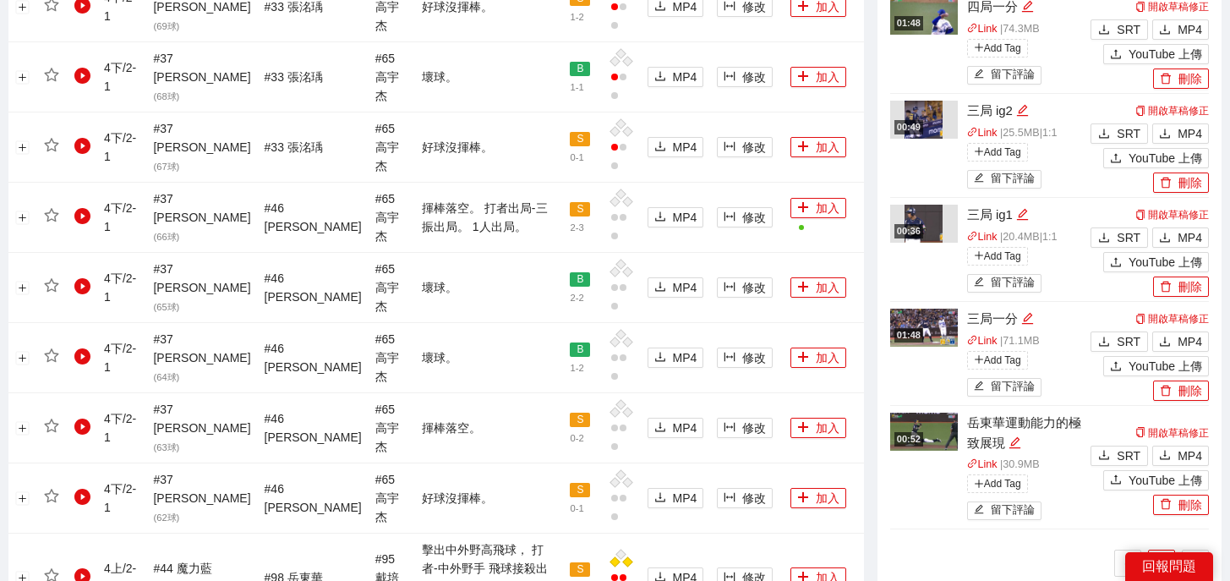
scroll to position [1962, 0]
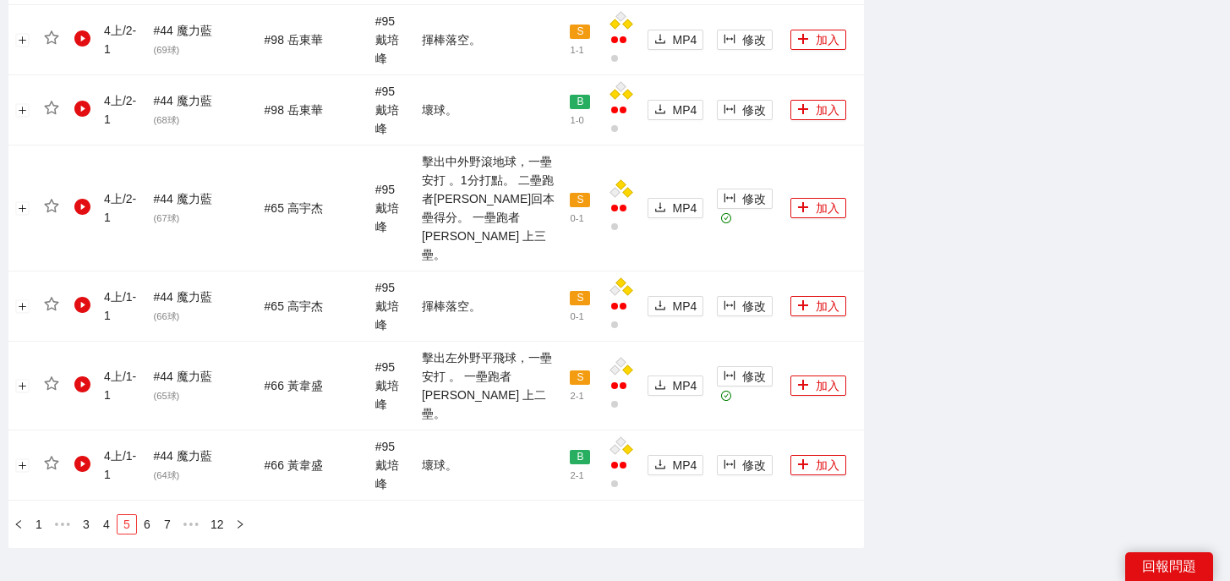
click at [107, 515] on link "4" at bounding box center [106, 524] width 19 height 19
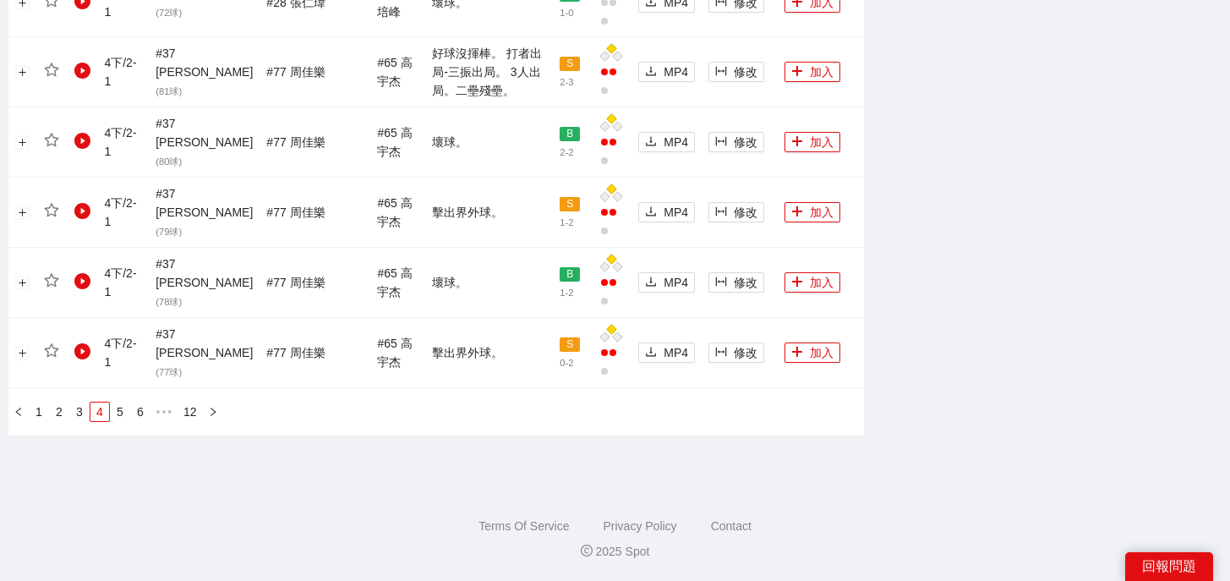
scroll to position [1943, 0]
click at [810, 76] on button "加入" at bounding box center [812, 73] width 56 height 20
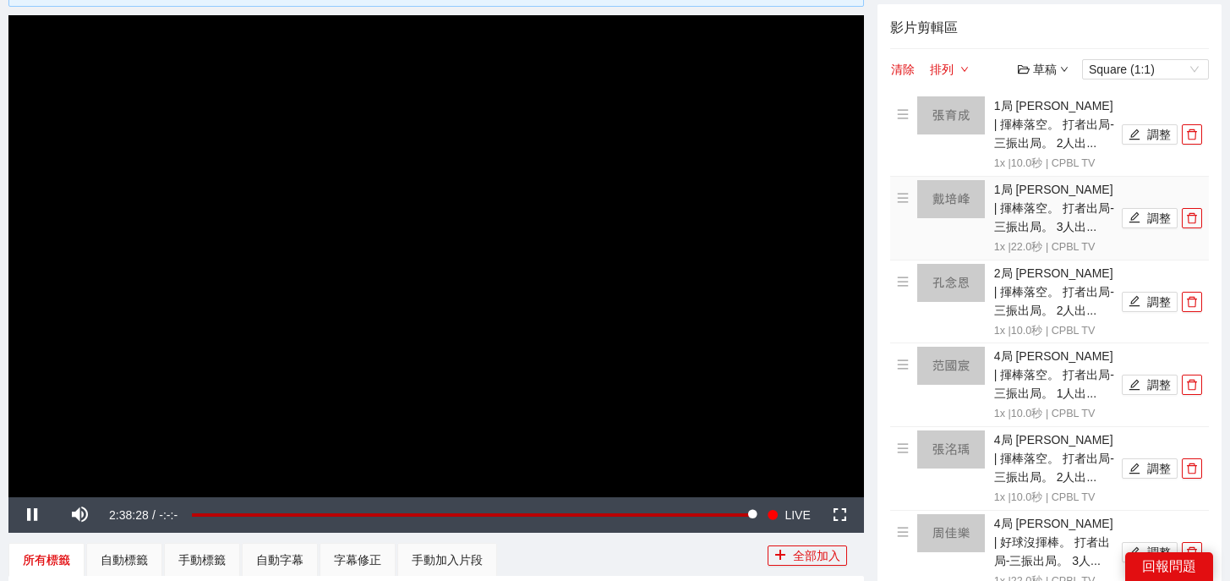
scroll to position [138, 0]
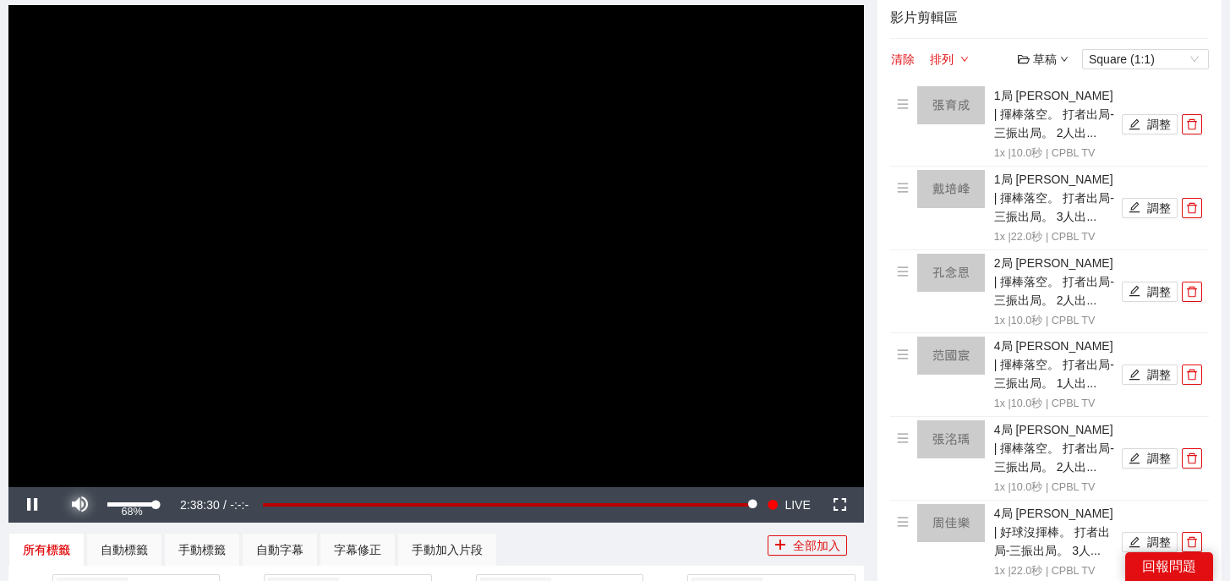
click at [79, 505] on span "Video Player" at bounding box center [79, 505] width 0 height 0
click at [1145, 123] on button "調整" at bounding box center [1150, 124] width 56 height 20
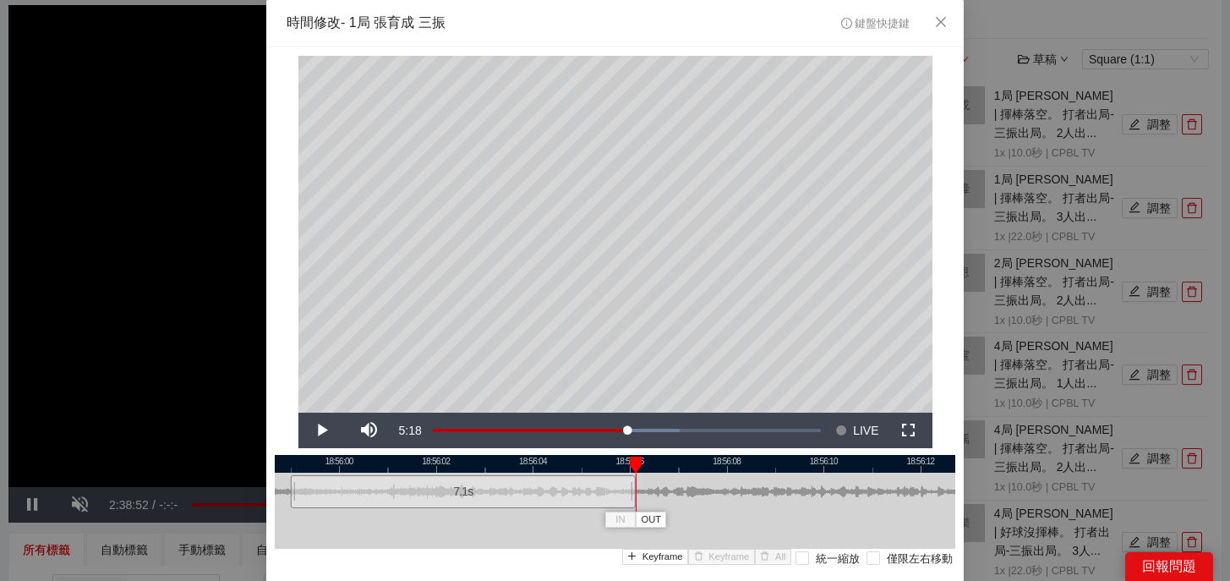
drag, startPoint x: 772, startPoint y: 494, endPoint x: 633, endPoint y: 507, distance: 139.3
click at [632, 506] on div at bounding box center [633, 491] width 10 height 38
click at [630, 500] on div at bounding box center [630, 491] width 10 height 38
drag, startPoint x: 633, startPoint y: 465, endPoint x: 533, endPoint y: 465, distance: 99.7
click at [532, 465] on div at bounding box center [533, 464] width 12 height 17
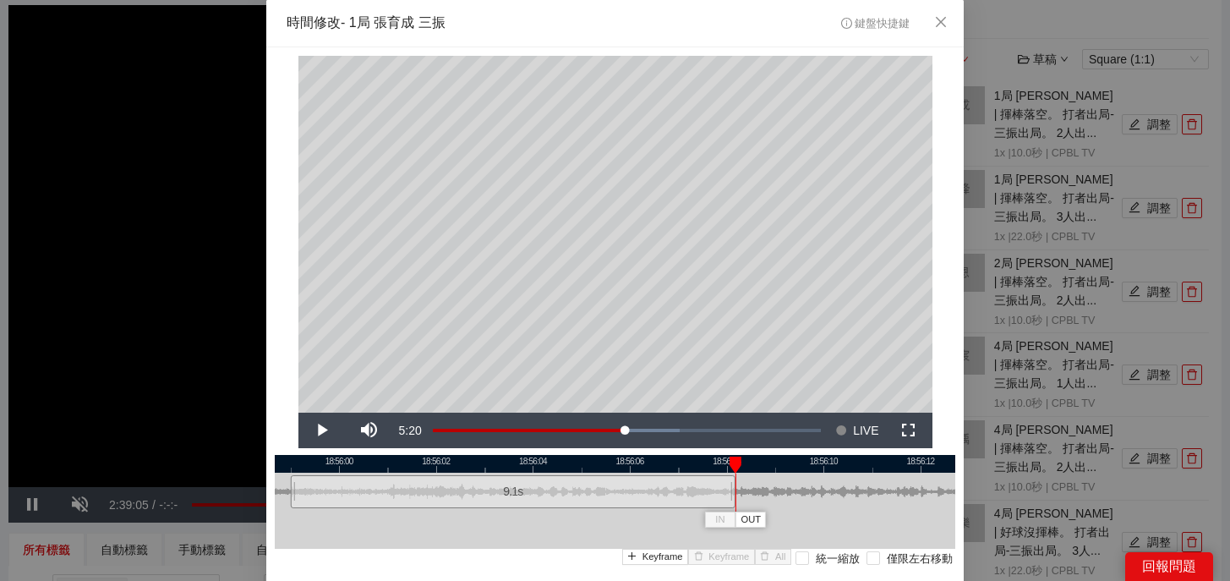
drag, startPoint x: 629, startPoint y: 492, endPoint x: 731, endPoint y: 492, distance: 102.3
click at [731, 492] on div at bounding box center [733, 491] width 10 height 38
drag, startPoint x: 730, startPoint y: 455, endPoint x: 691, endPoint y: 455, distance: 38.9
click at [729, 456] on div "IN OUT" at bounding box center [735, 464] width 12 height 17
drag, startPoint x: 729, startPoint y: 495, endPoint x: 740, endPoint y: 499, distance: 12.3
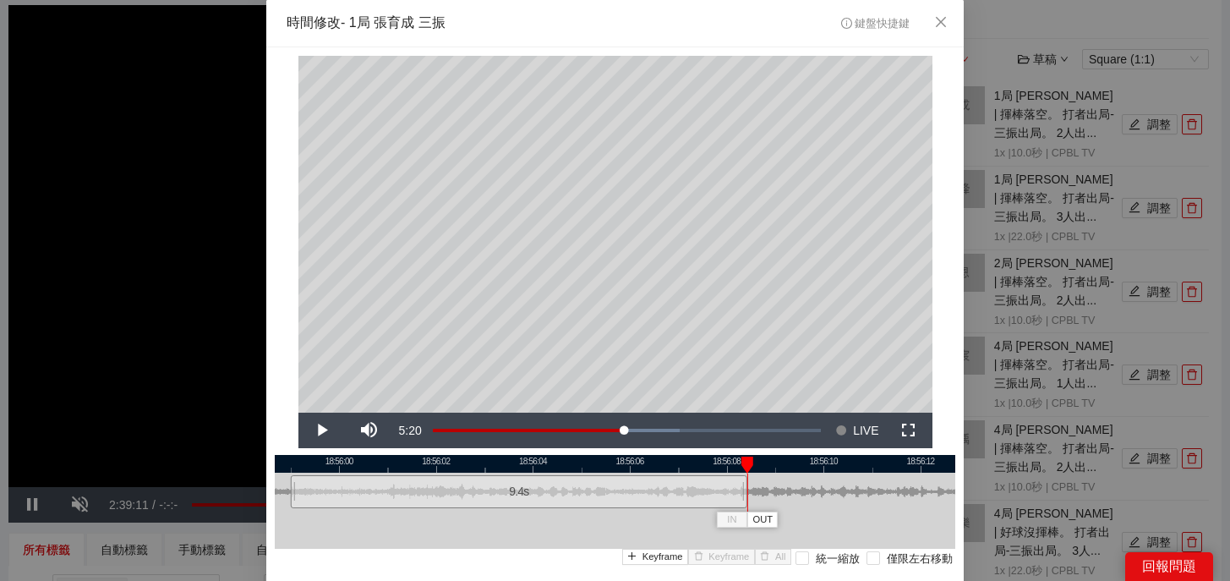
click at [740, 499] on div at bounding box center [745, 491] width 10 height 38
drag, startPoint x: 745, startPoint y: 462, endPoint x: 734, endPoint y: 462, distance: 11.8
click at [734, 462] on div at bounding box center [735, 464] width 12 height 17
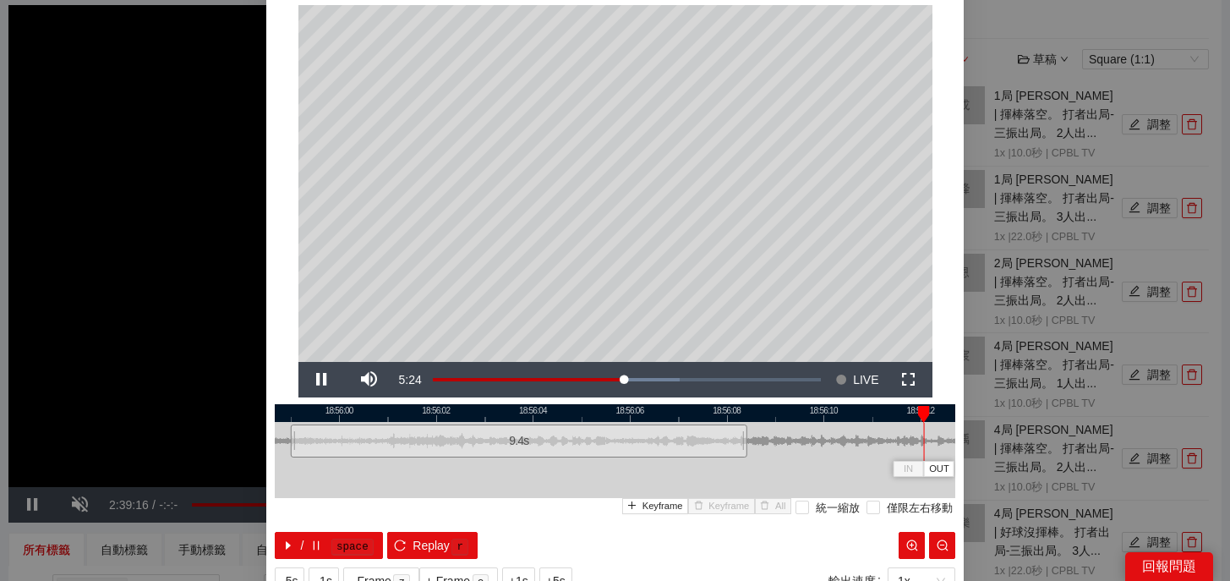
scroll to position [52, 0]
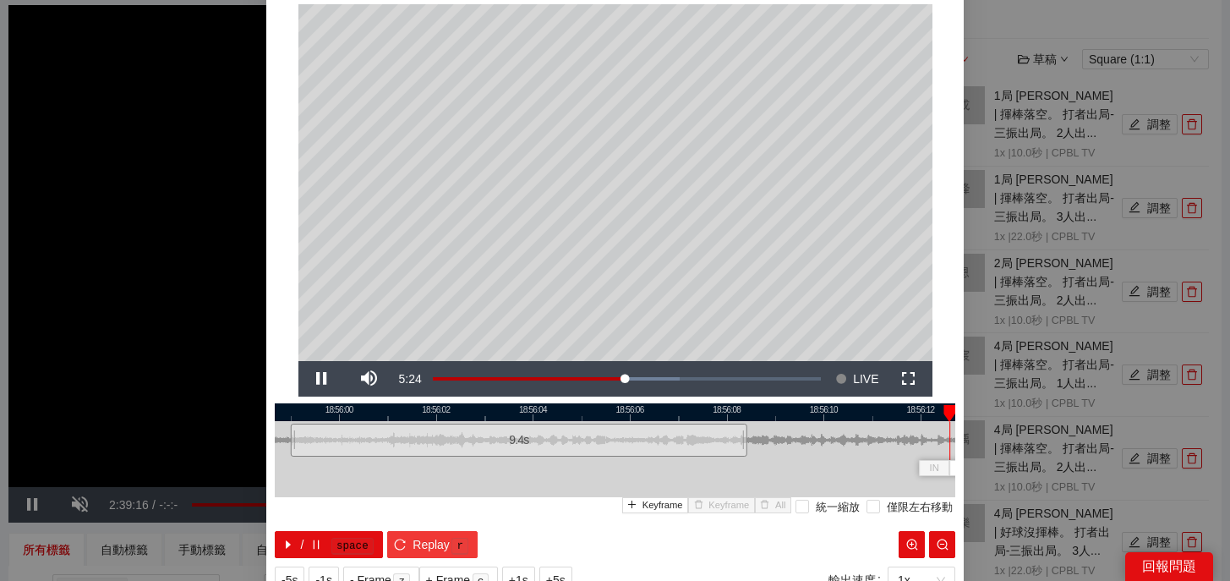
click at [413, 548] on span "Replay" at bounding box center [430, 544] width 37 height 19
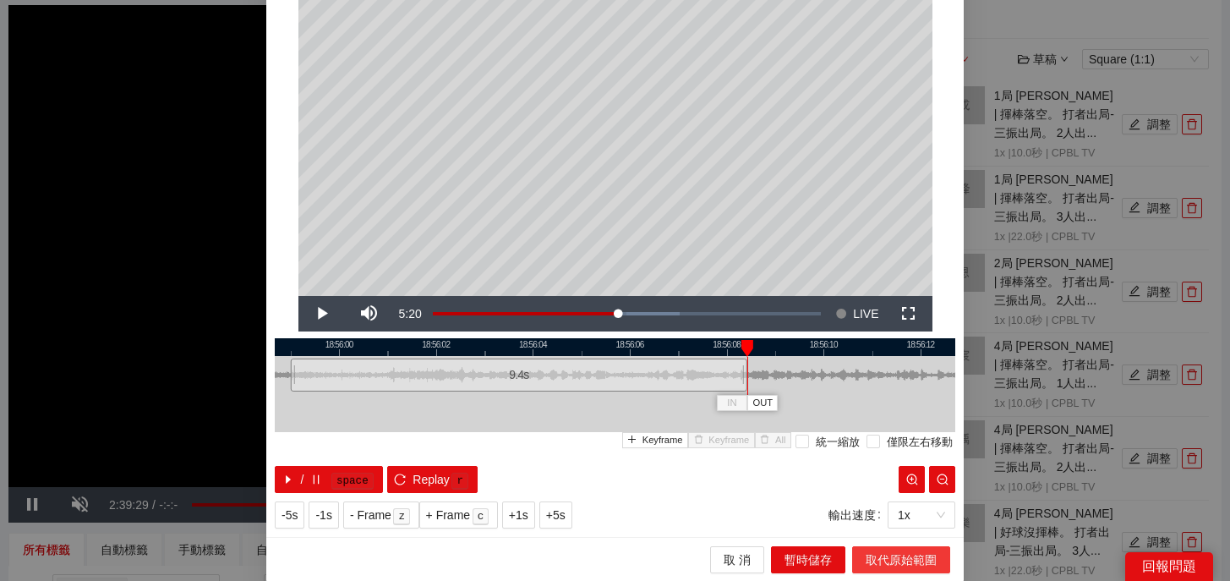
click at [908, 556] on span "取代原始範圍" at bounding box center [900, 559] width 71 height 19
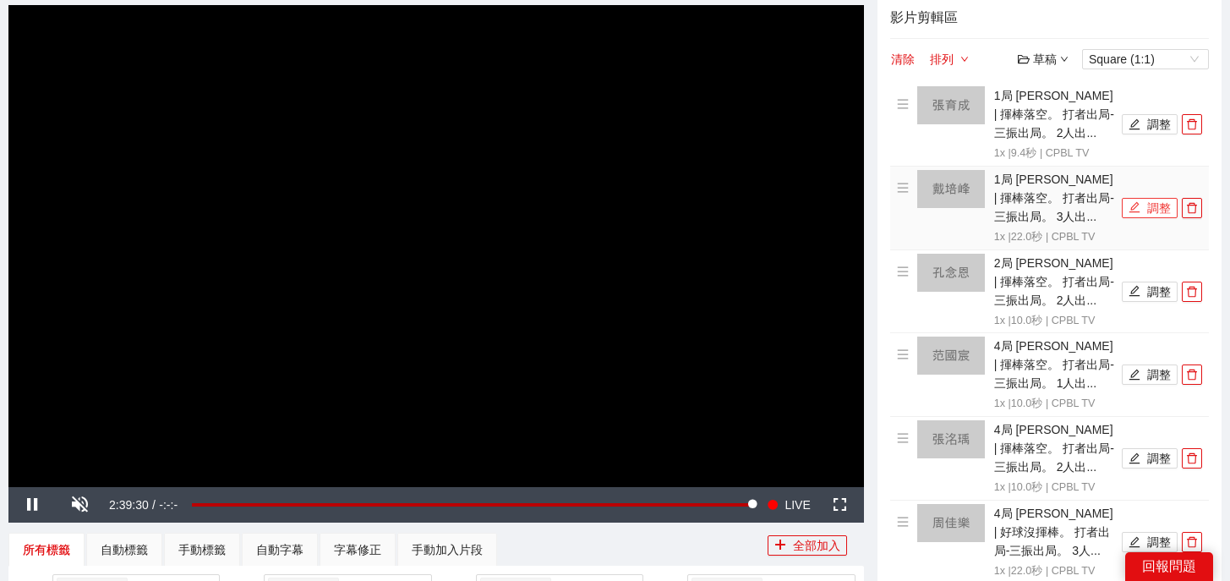
click at [1147, 202] on button "調整" at bounding box center [1150, 208] width 56 height 20
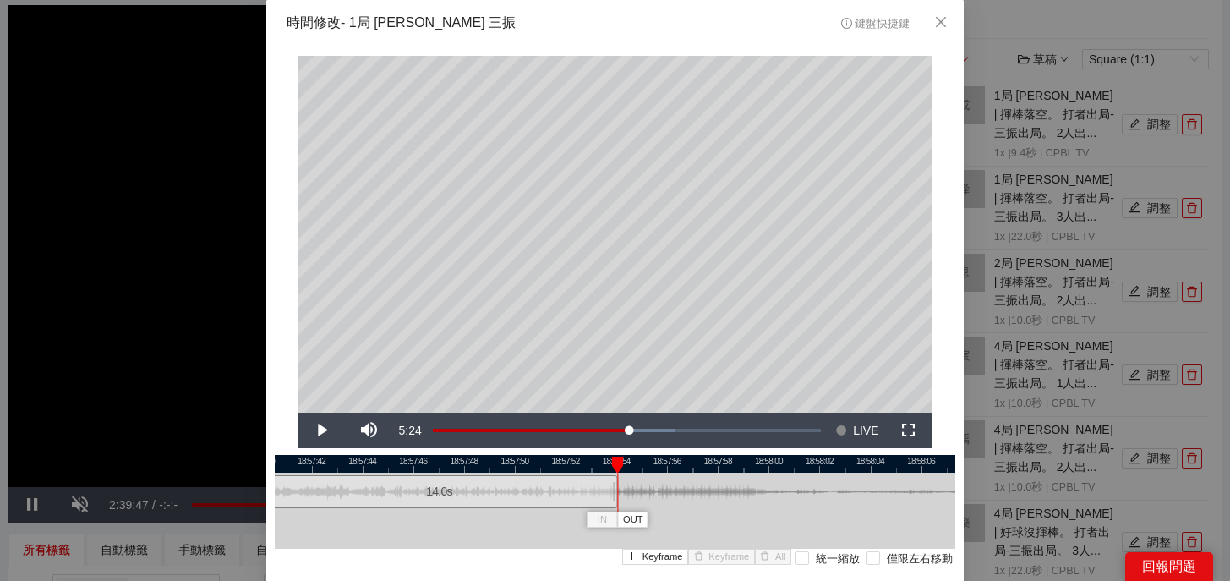
drag, startPoint x: 817, startPoint y: 496, endPoint x: 615, endPoint y: 507, distance: 202.3
click at [615, 507] on div at bounding box center [614, 491] width 10 height 38
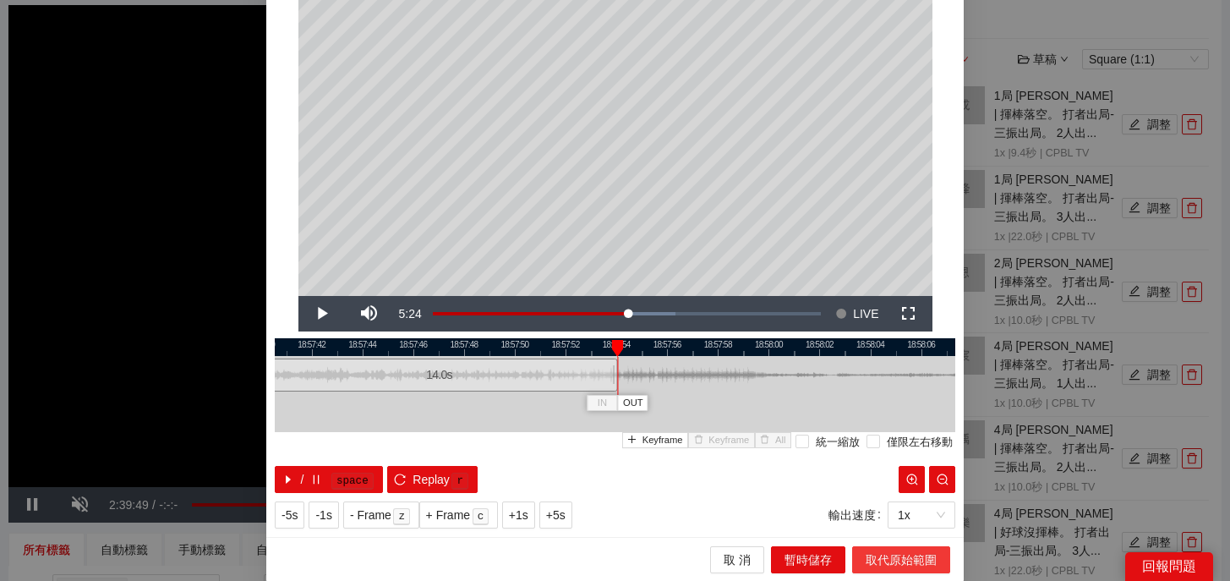
click at [865, 556] on span "取代原始範圍" at bounding box center [900, 559] width 71 height 19
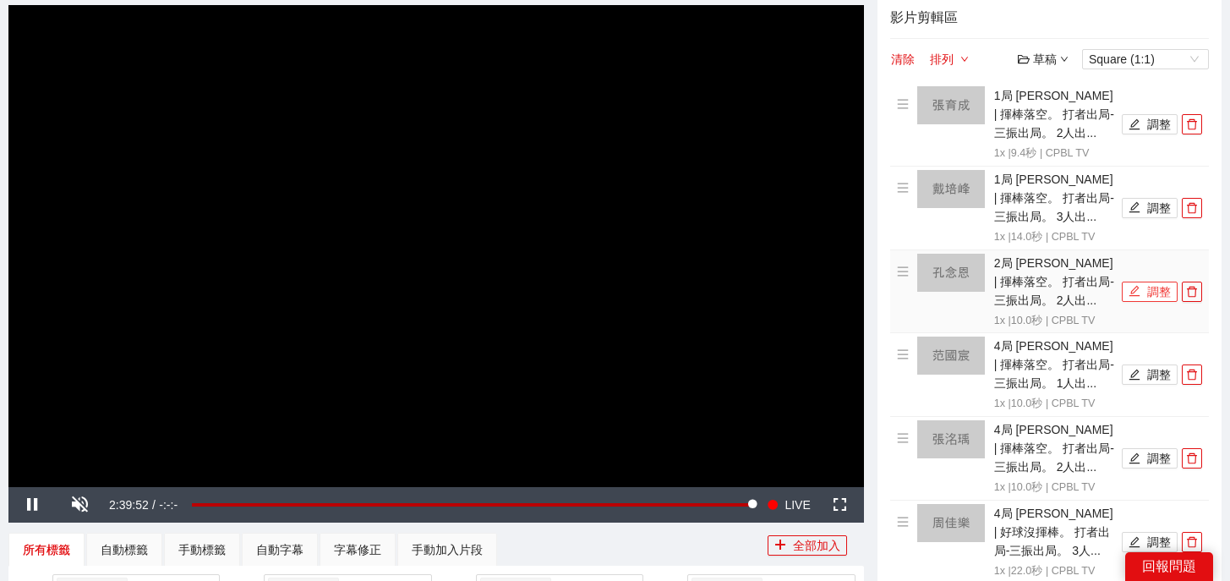
click at [1154, 297] on button "調整" at bounding box center [1150, 291] width 56 height 20
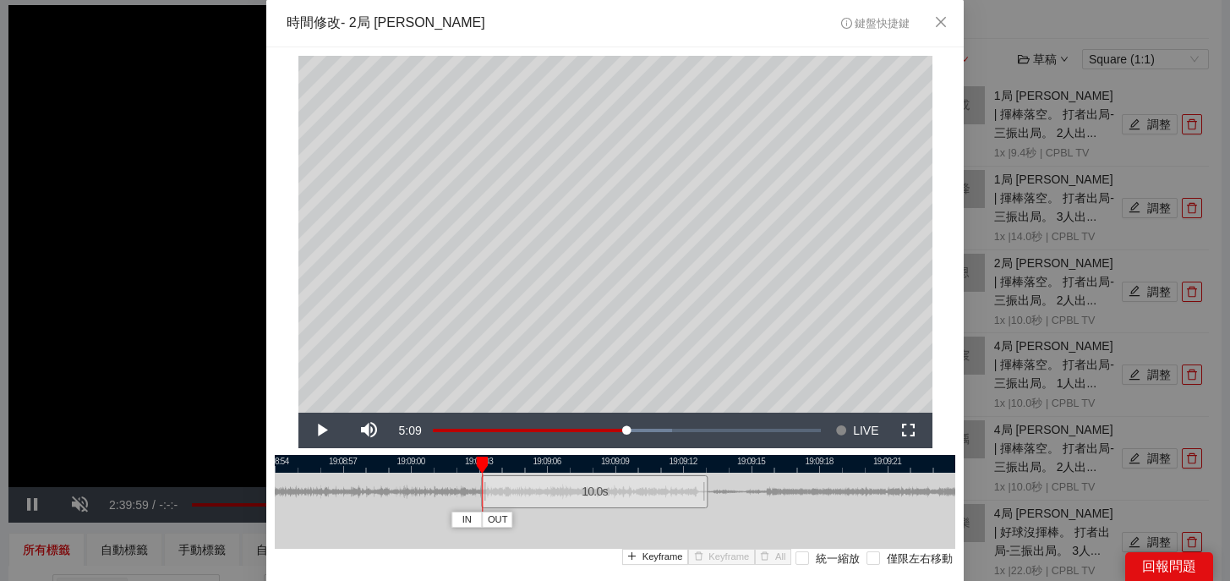
drag, startPoint x: 650, startPoint y: 495, endPoint x: 630, endPoint y: 500, distance: 20.7
click at [630, 500] on div "10.0 s" at bounding box center [594, 491] width 227 height 33
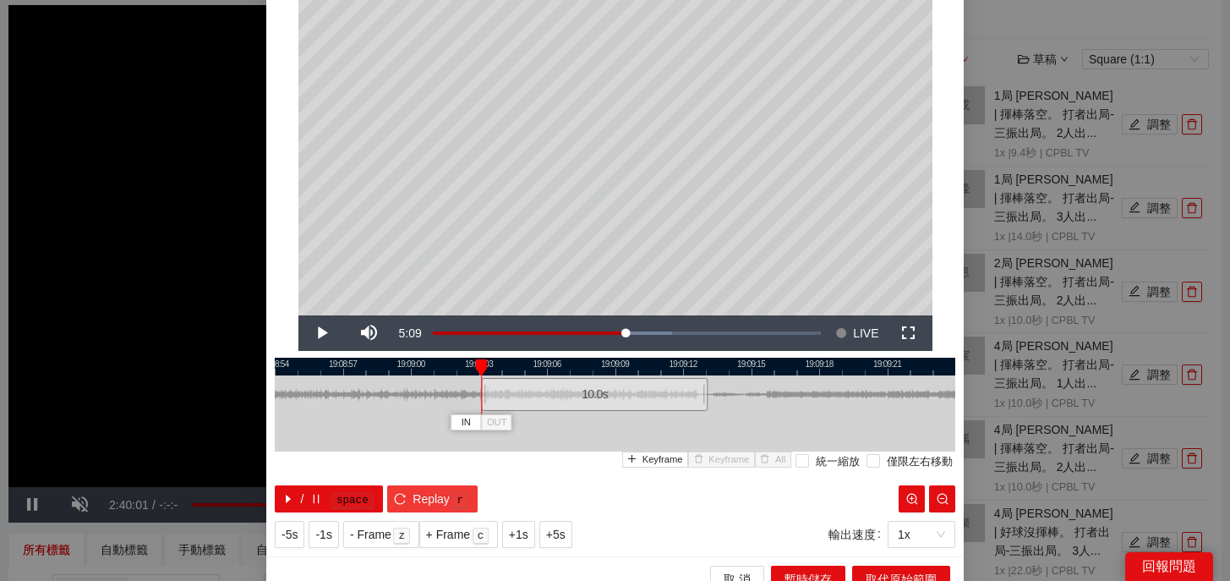
click at [434, 503] on span "Replay" at bounding box center [430, 498] width 37 height 19
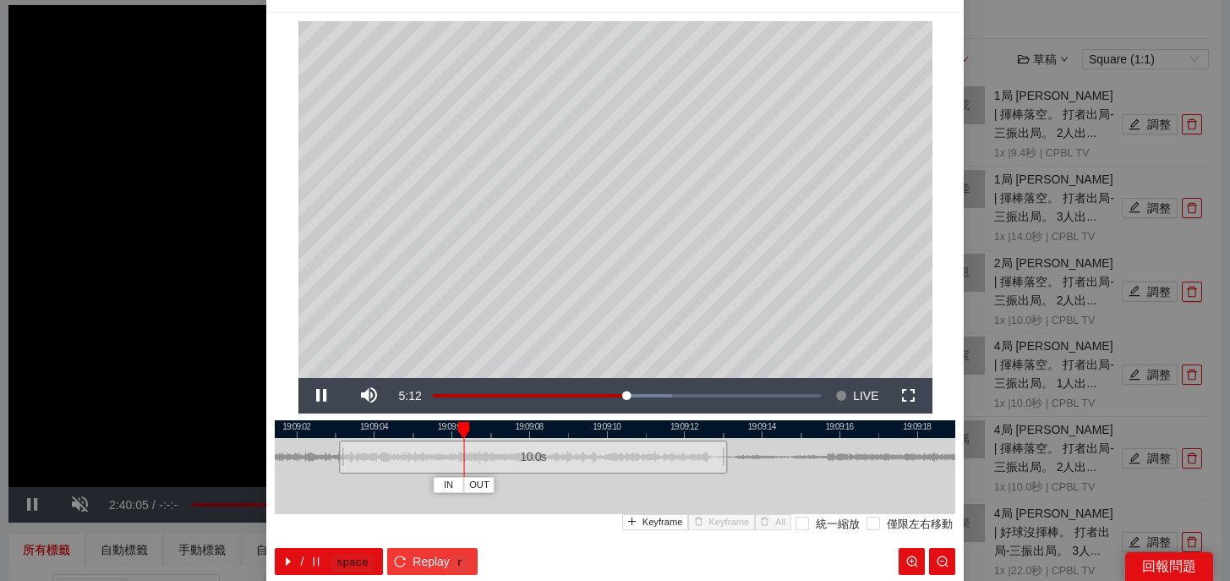
scroll to position [2, 0]
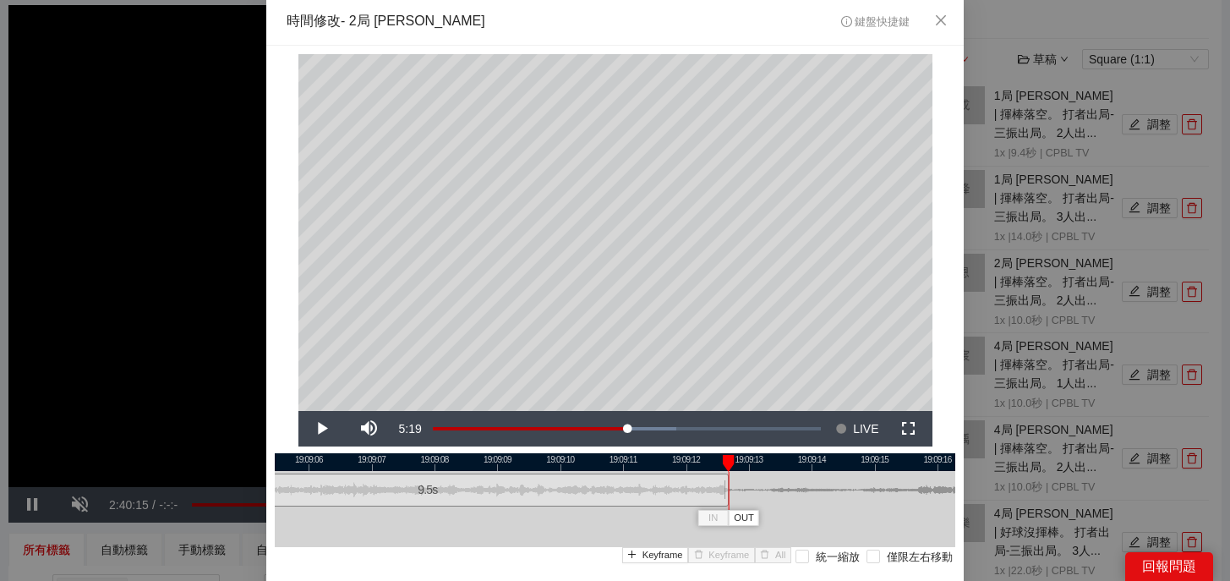
drag, startPoint x: 752, startPoint y: 497, endPoint x: 725, endPoint y: 499, distance: 27.1
click at [725, 499] on div at bounding box center [726, 490] width 10 height 38
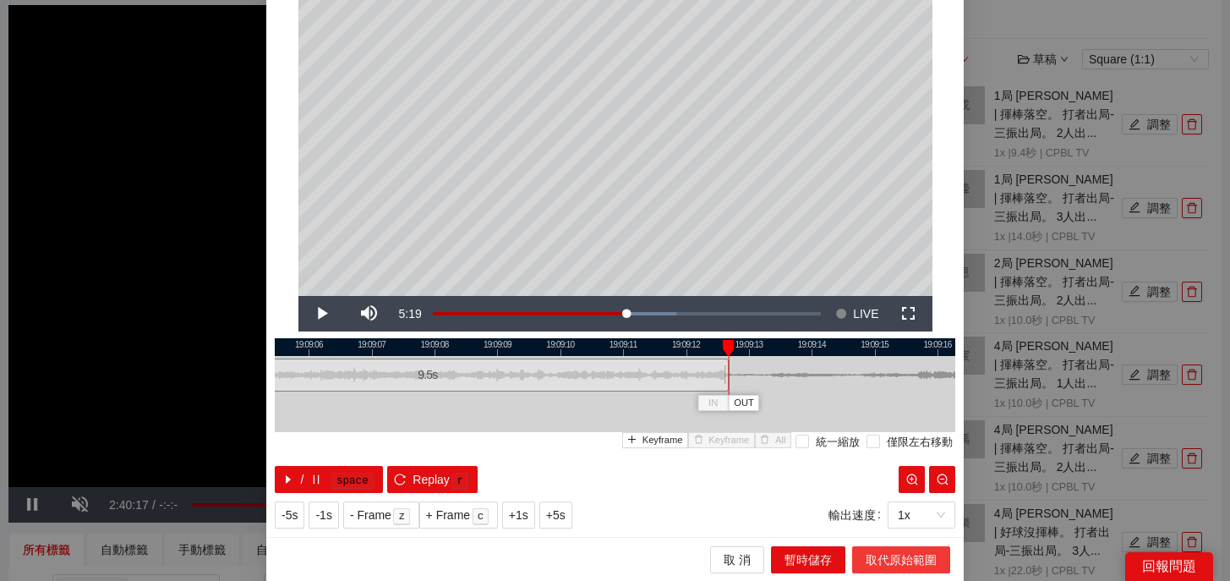
click at [885, 554] on span "取代原始範圍" at bounding box center [900, 559] width 71 height 19
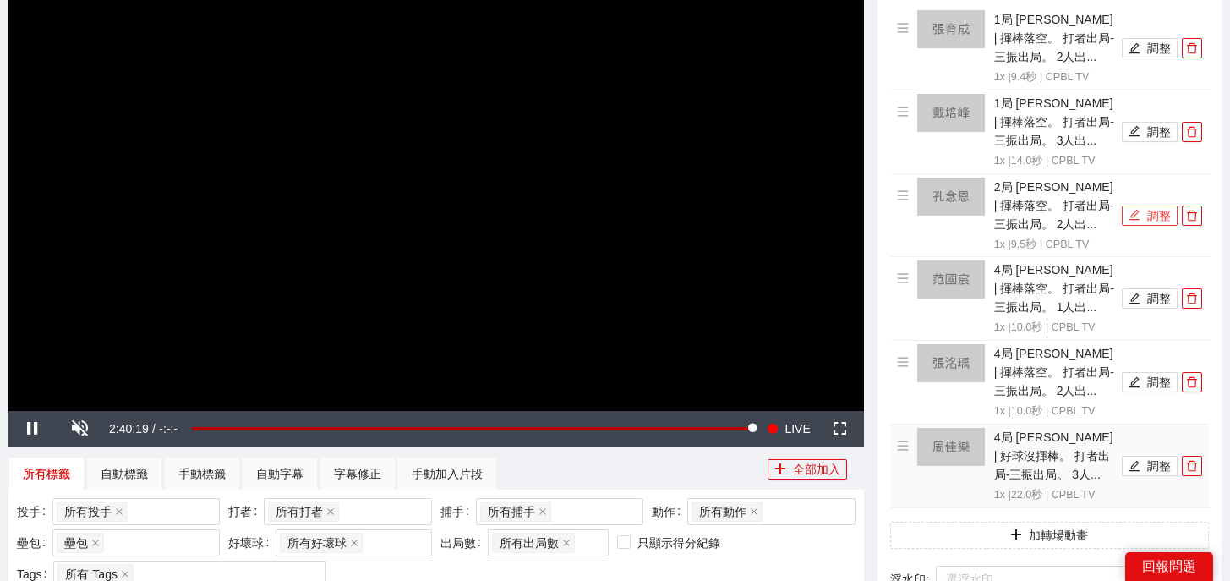
scroll to position [225, 0]
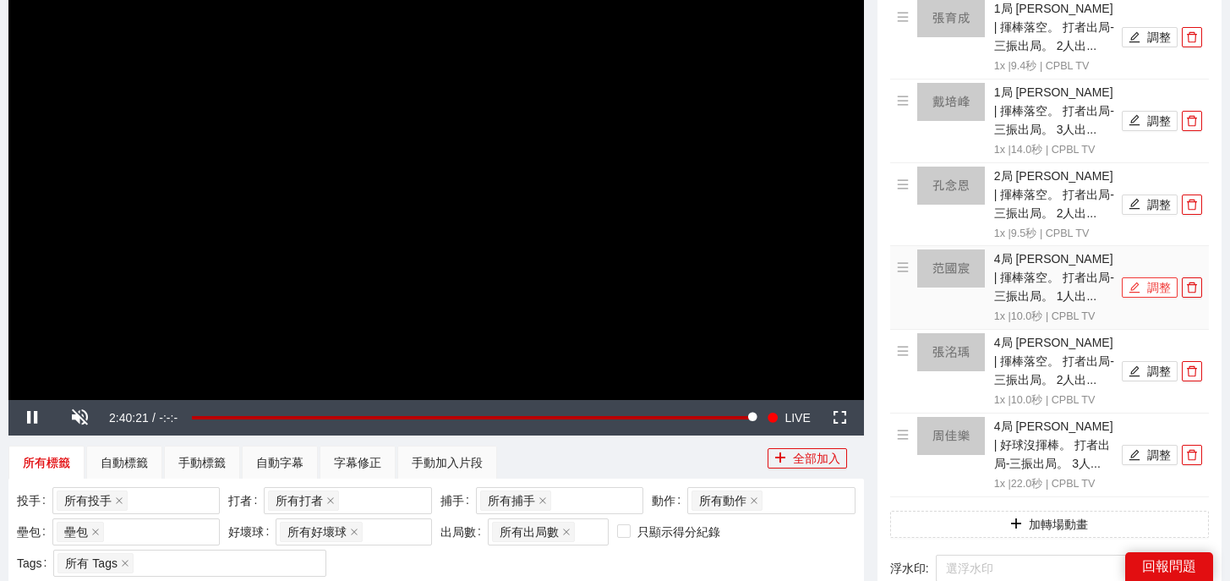
click at [1126, 287] on button "調整" at bounding box center [1150, 287] width 56 height 20
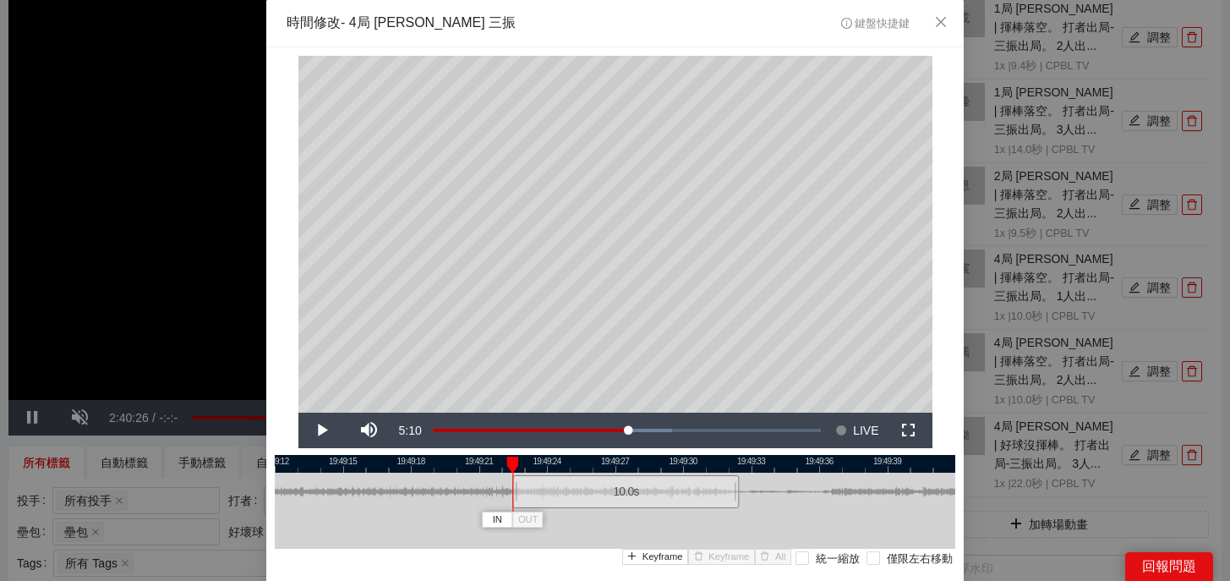
drag, startPoint x: 655, startPoint y: 490, endPoint x: 667, endPoint y: 491, distance: 11.9
click at [667, 491] on div "10.0 s" at bounding box center [625, 491] width 227 height 33
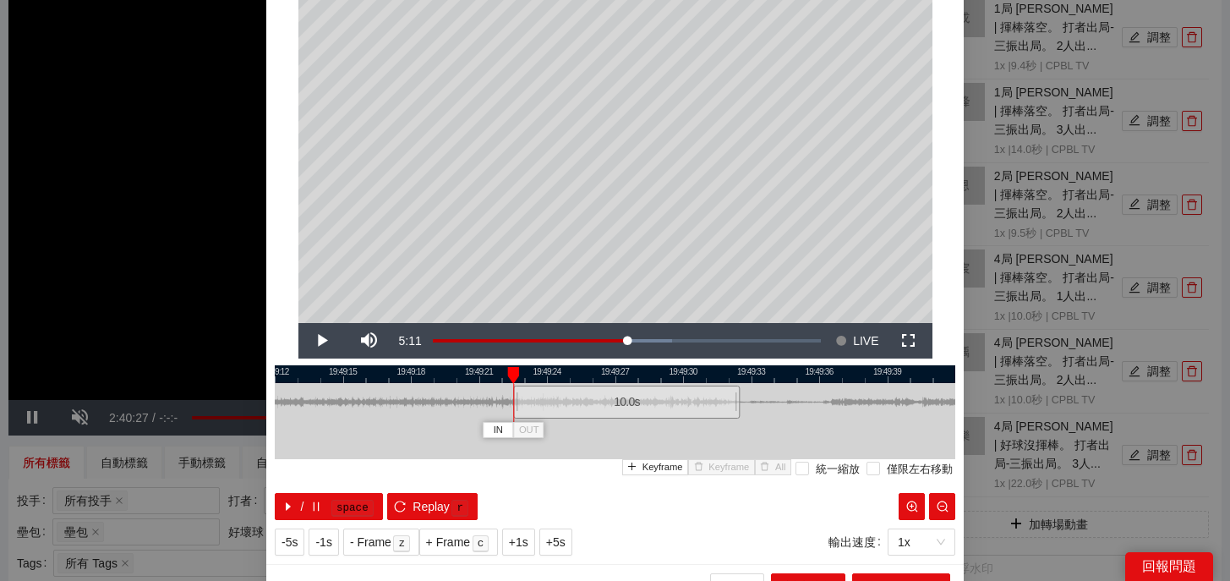
scroll to position [94, 0]
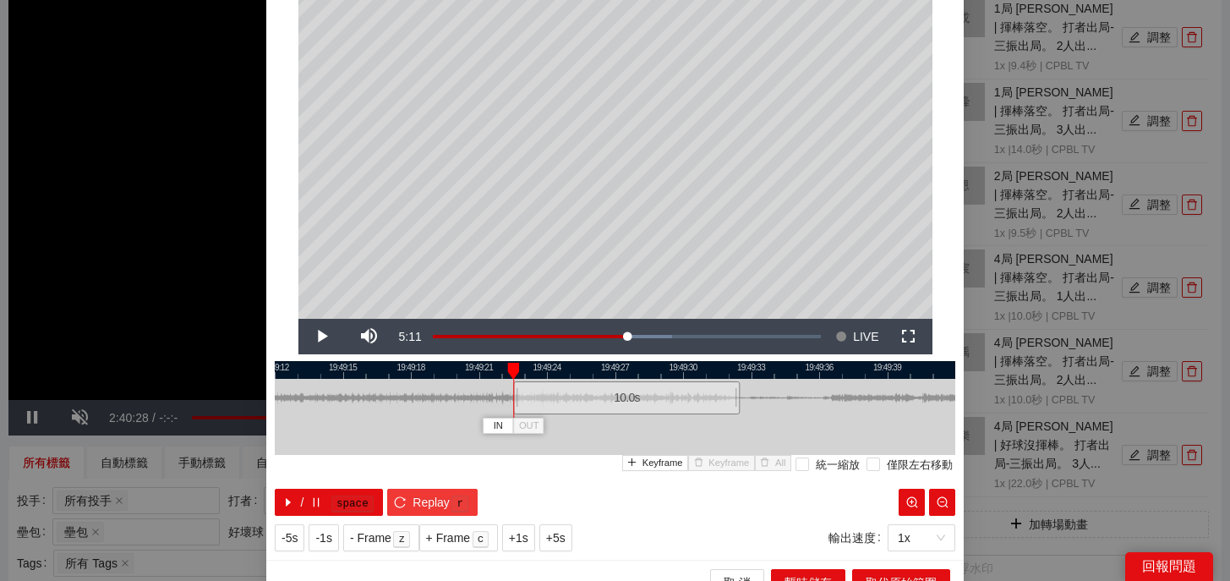
click at [464, 502] on kbd "r" at bounding box center [459, 503] width 17 height 17
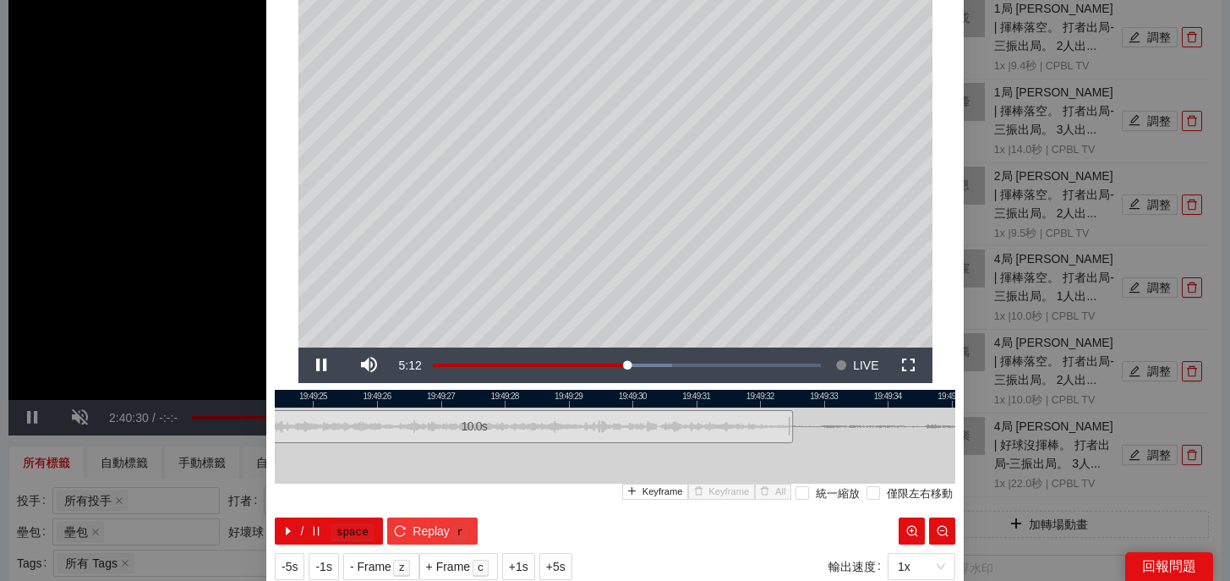
scroll to position [51, 0]
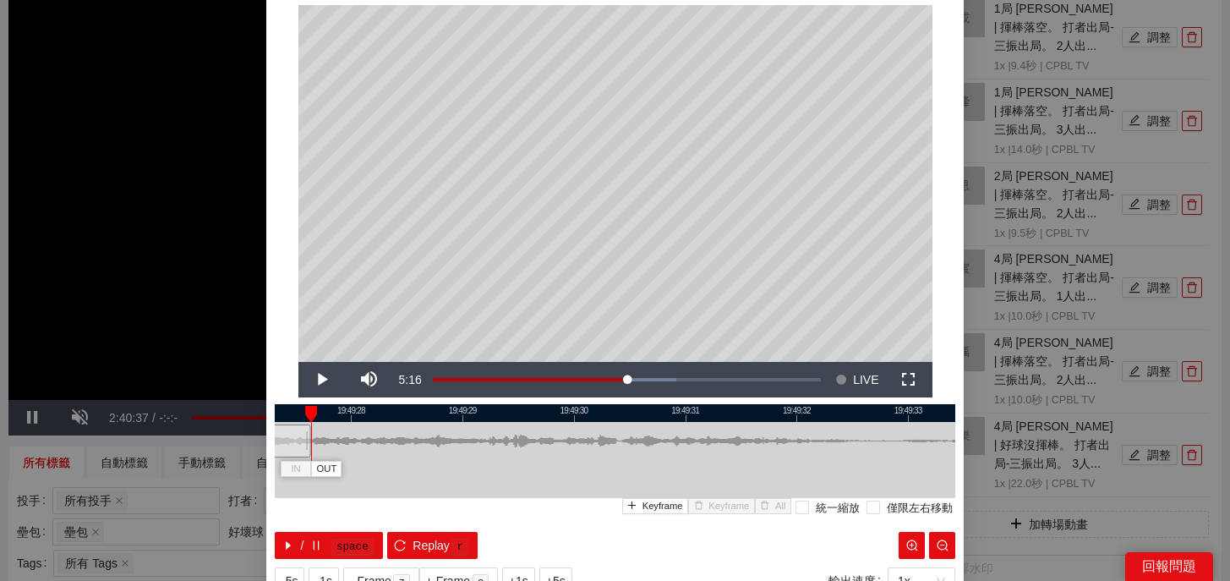
drag, startPoint x: 850, startPoint y: 450, endPoint x: 307, endPoint y: 445, distance: 543.5
click at [307, 445] on div at bounding box center [308, 441] width 10 height 38
click at [438, 541] on span "Replay" at bounding box center [430, 545] width 37 height 19
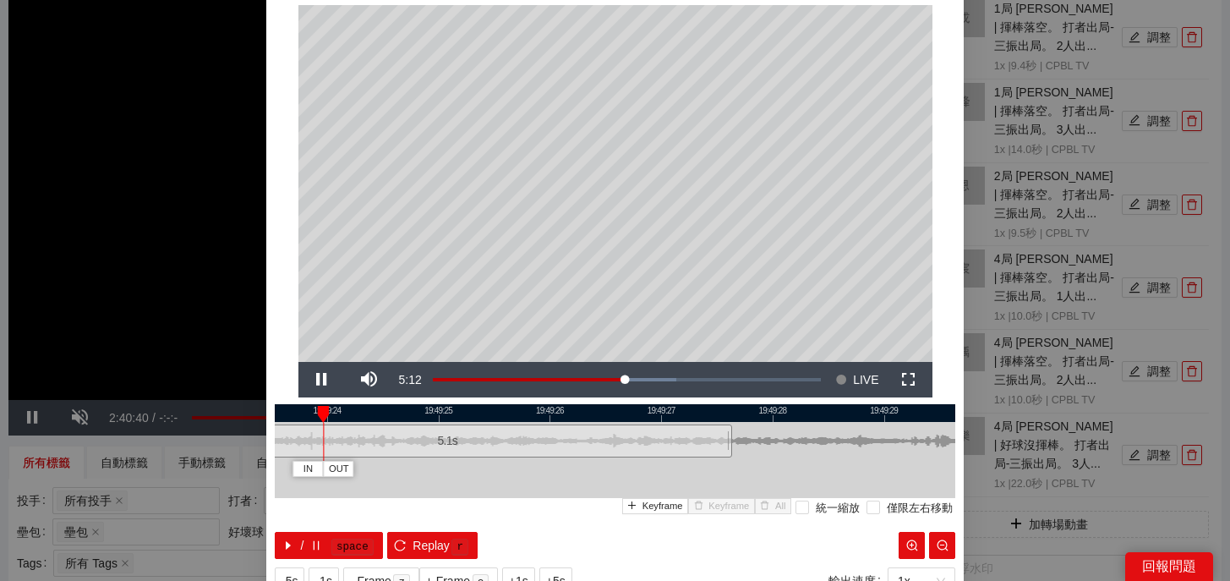
drag, startPoint x: 506, startPoint y: 410, endPoint x: 929, endPoint y: 437, distance: 423.5
click at [930, 437] on div "19:49:23 19:49:24 19:49:25 19:49:26 19:49:27 19:49:28 19:49:29 IN OUT 5.1 s Key…" at bounding box center [615, 481] width 680 height 155
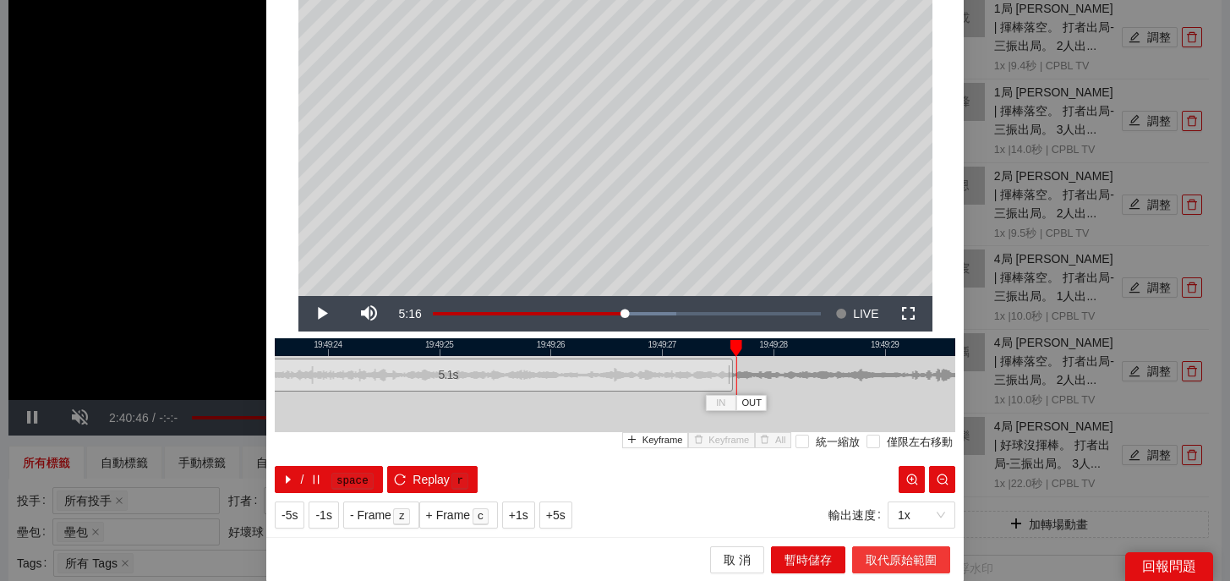
click at [895, 556] on span "取代原始範圍" at bounding box center [900, 559] width 71 height 19
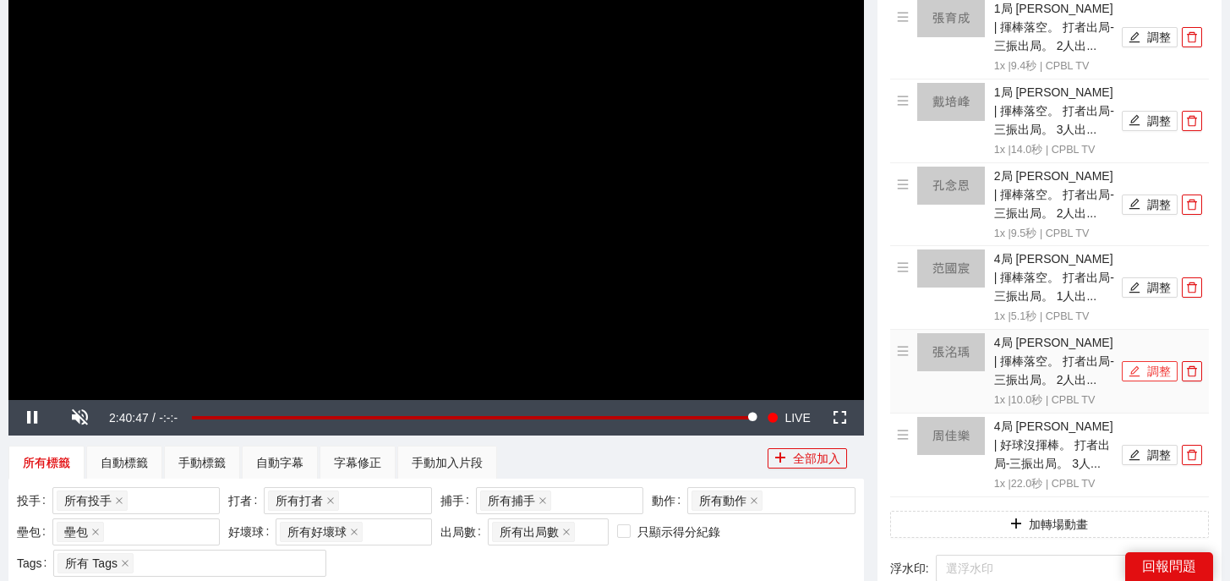
click at [1157, 374] on button "調整" at bounding box center [1150, 371] width 56 height 20
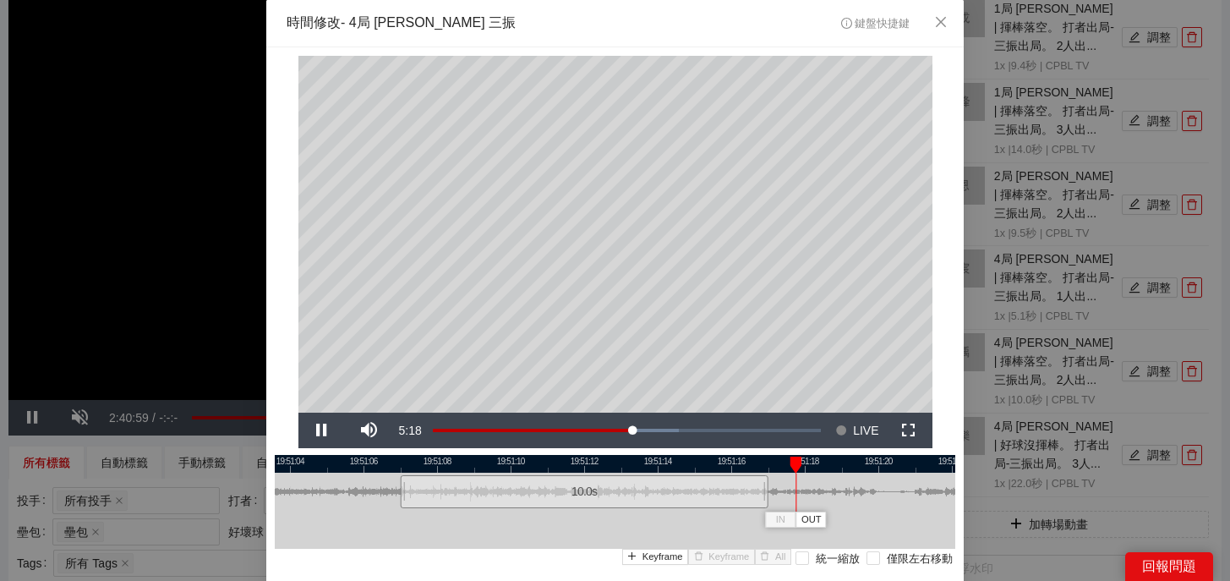
scroll to position [117, 0]
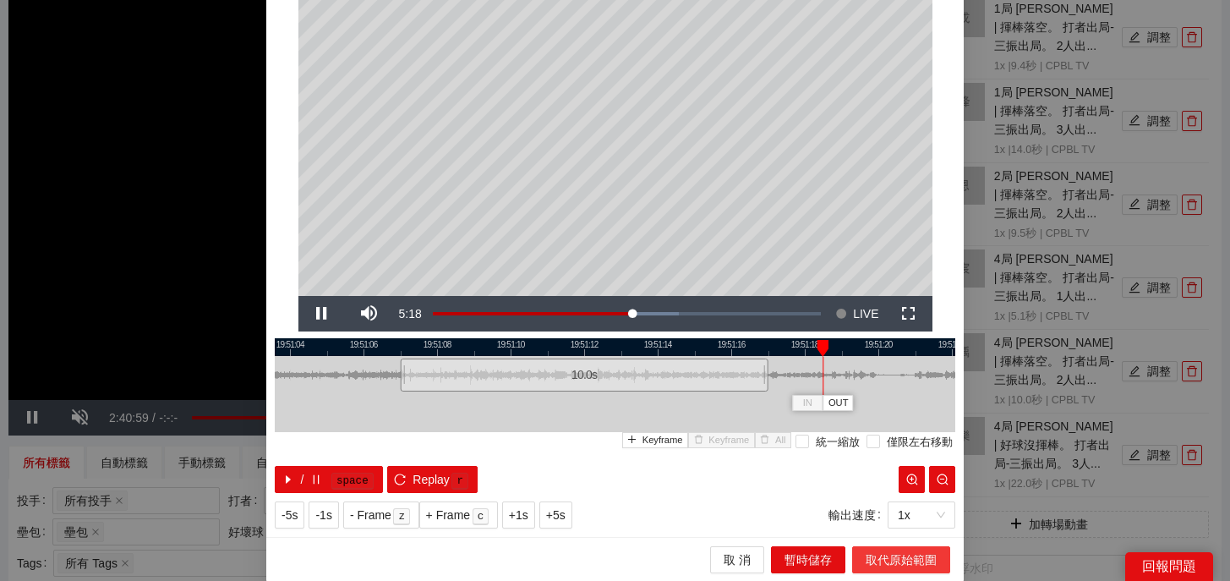
click at [873, 554] on span "取代原始範圍" at bounding box center [900, 559] width 71 height 19
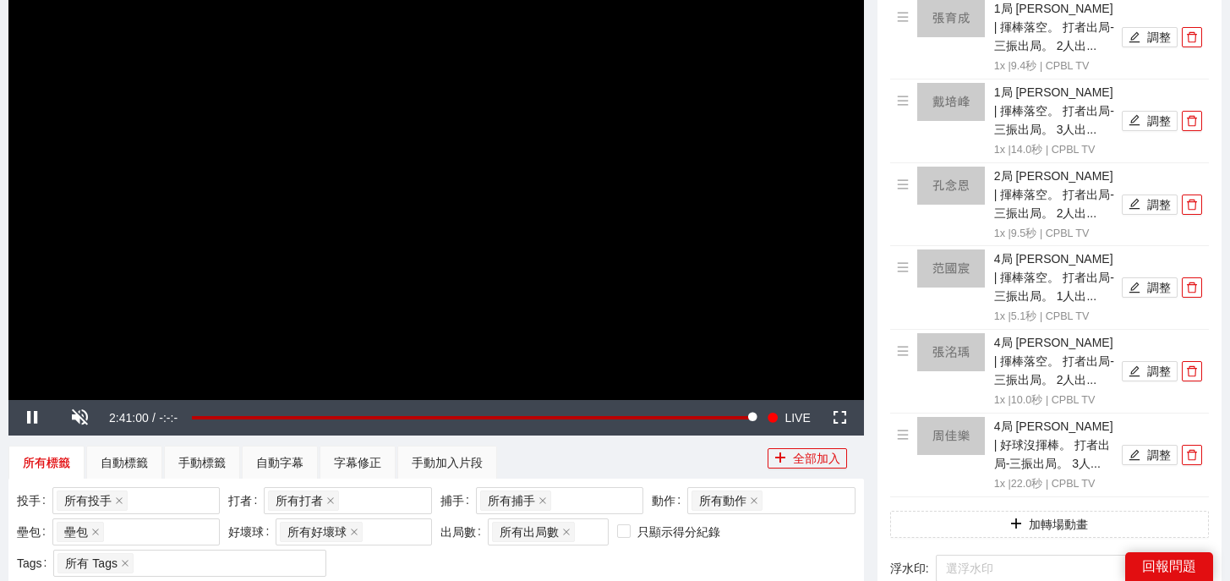
scroll to position [0, 0]
click at [1139, 369] on icon "edit" at bounding box center [1134, 371] width 12 height 12
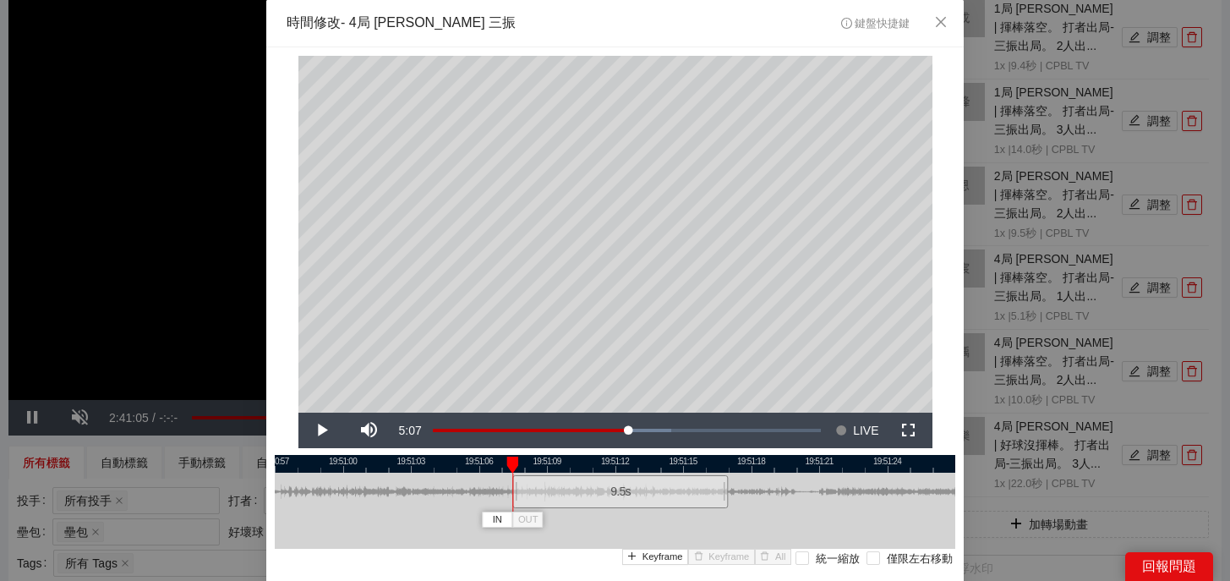
drag, startPoint x: 504, startPoint y: 497, endPoint x: 515, endPoint y: 496, distance: 11.0
click at [515, 496] on div at bounding box center [515, 491] width 10 height 38
drag, startPoint x: 513, startPoint y: 461, endPoint x: 697, endPoint y: 461, distance: 184.3
click at [697, 461] on div at bounding box center [697, 464] width 12 height 17
drag, startPoint x: 725, startPoint y: 497, endPoint x: 714, endPoint y: 497, distance: 11.0
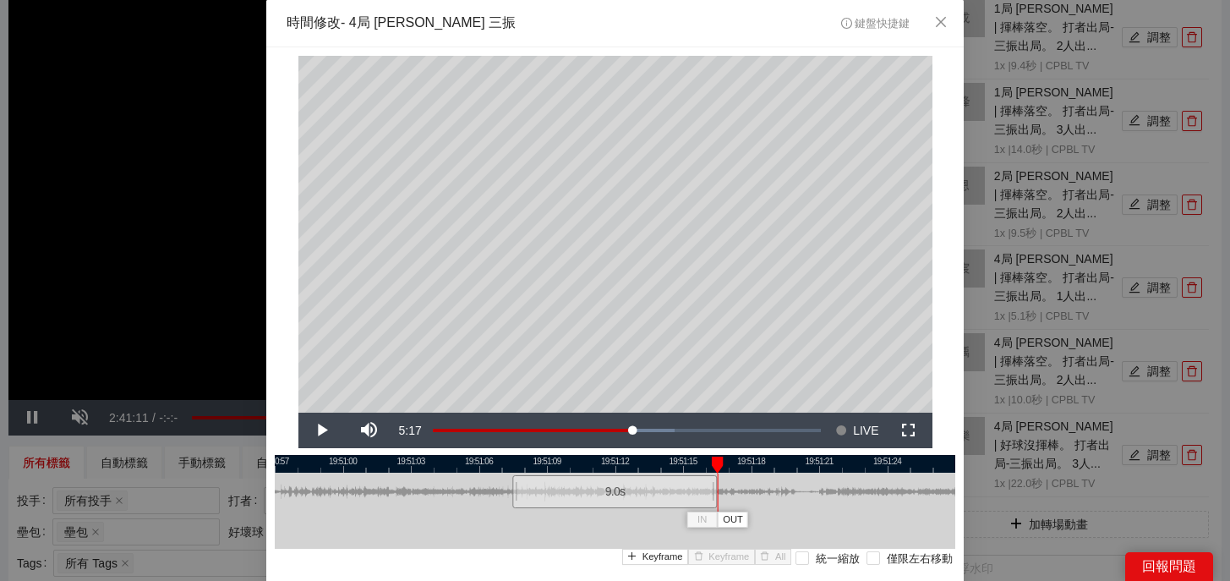
click at [714, 497] on div at bounding box center [715, 491] width 10 height 38
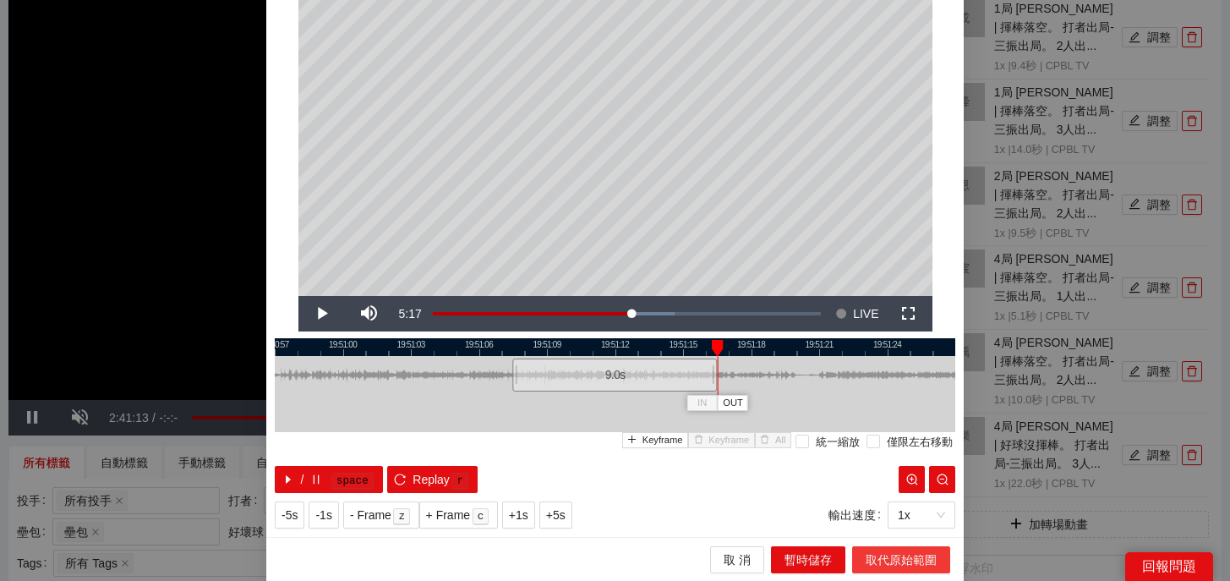
click at [925, 554] on span "取代原始範圍" at bounding box center [900, 559] width 71 height 19
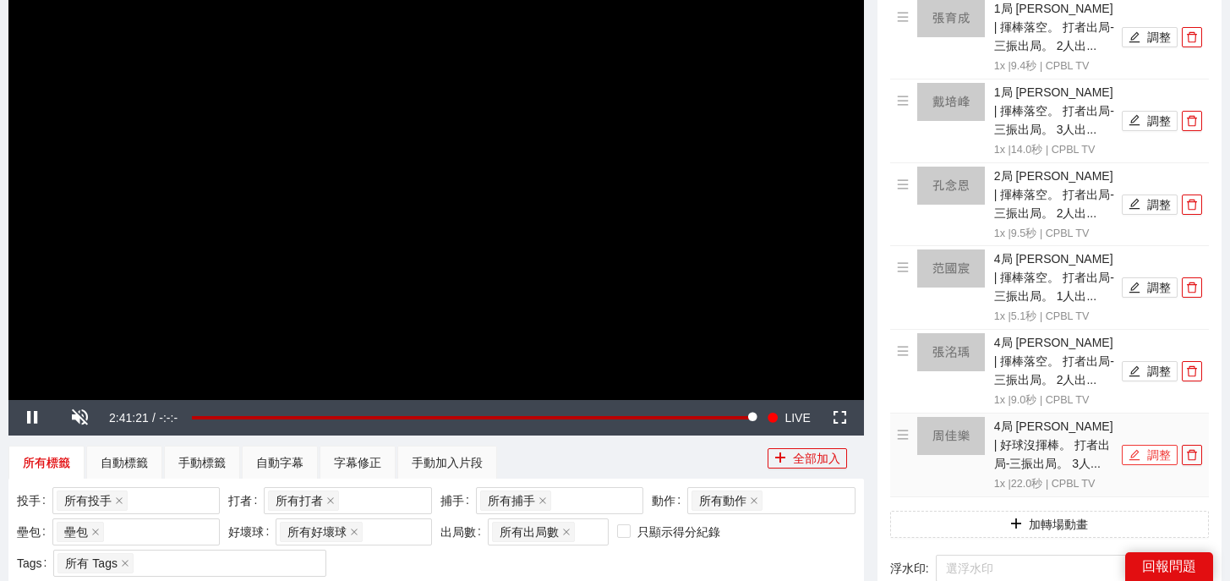
click at [1150, 456] on button "調整" at bounding box center [1150, 455] width 56 height 20
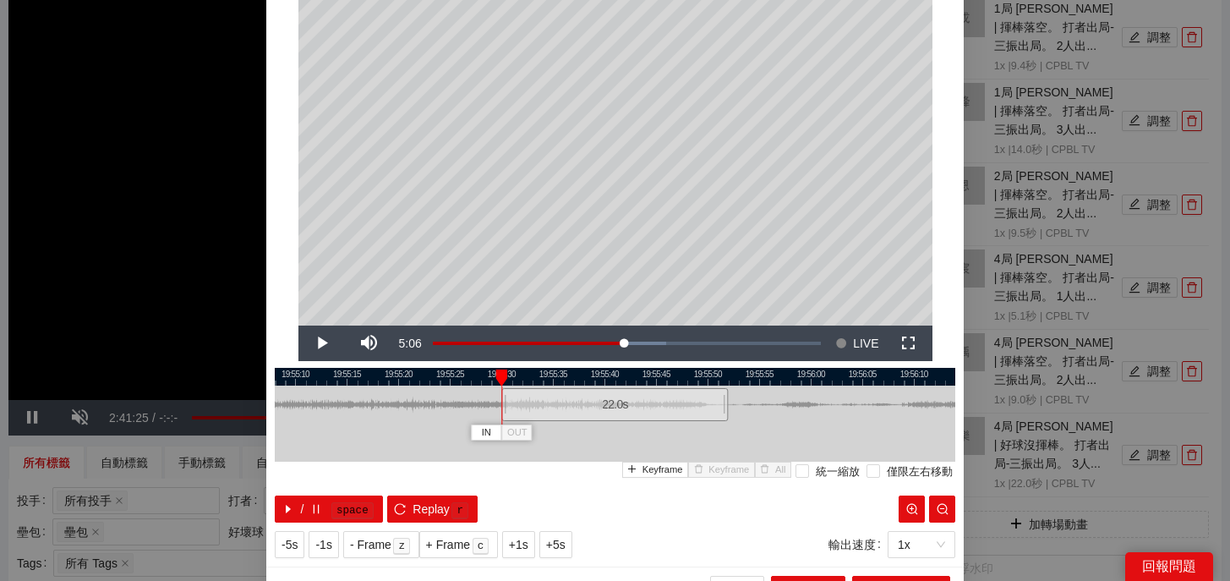
scroll to position [102, 0]
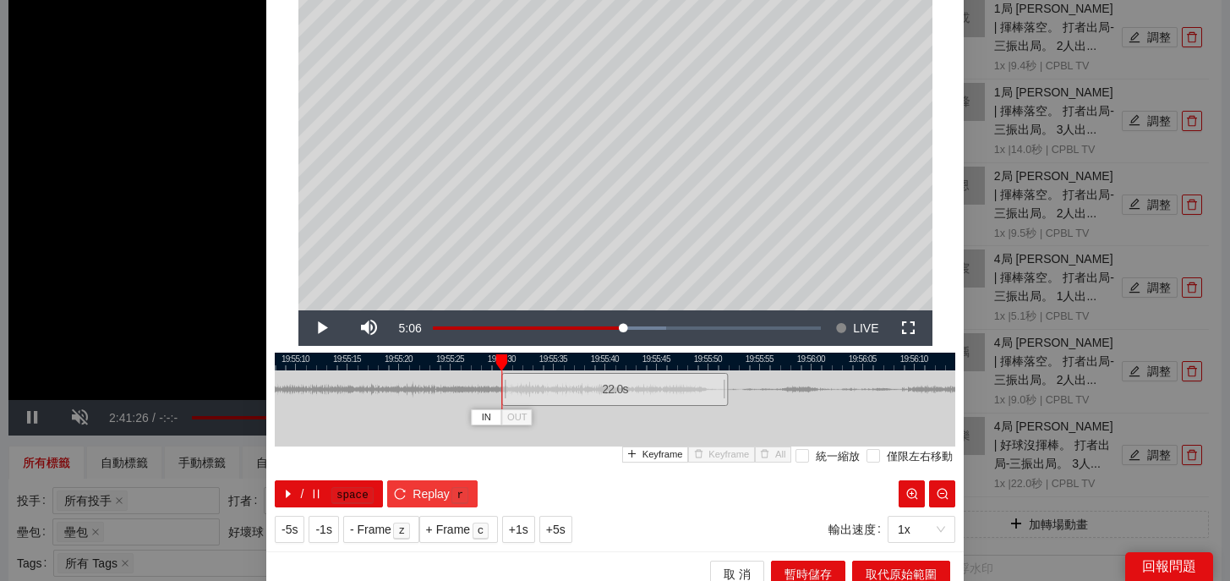
click at [450, 497] on span "r" at bounding box center [460, 494] width 21 height 20
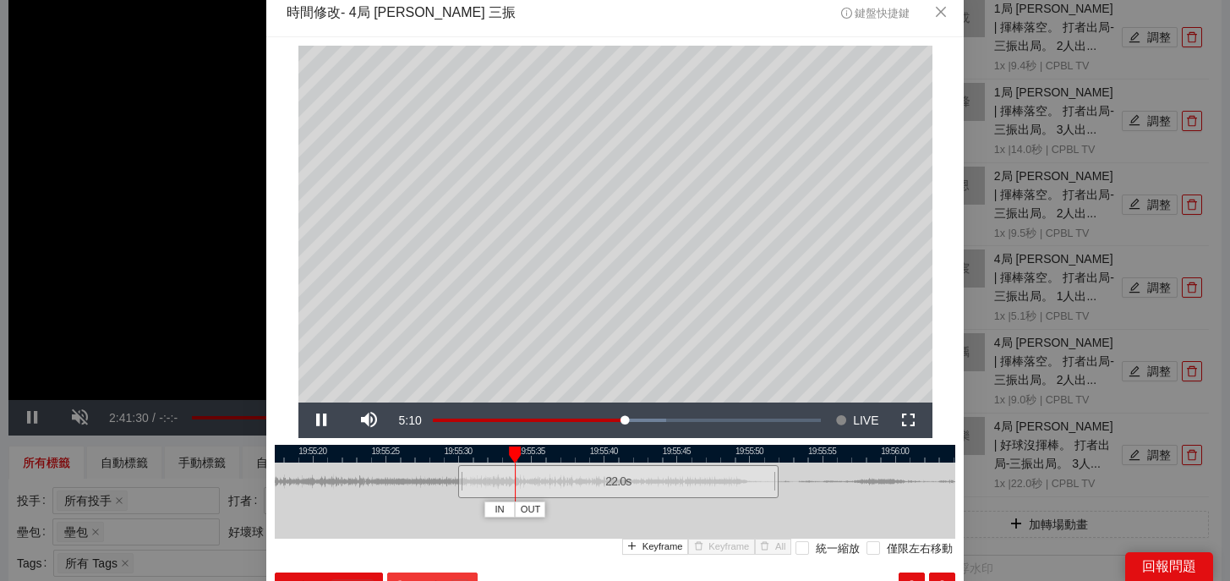
scroll to position [0, 0]
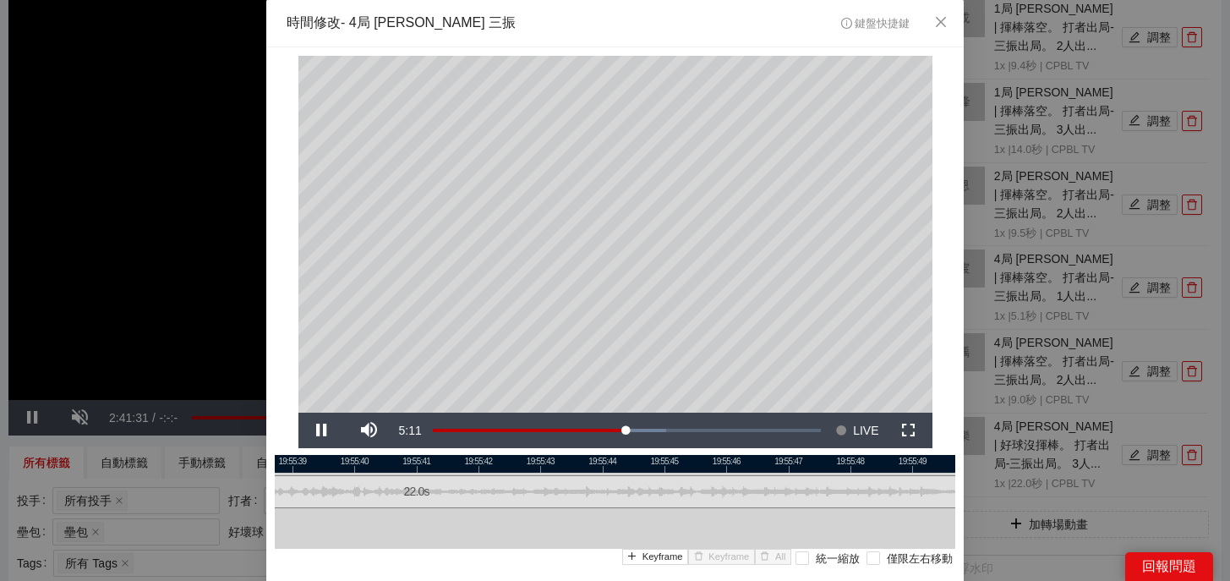
drag, startPoint x: 730, startPoint y: 461, endPoint x: 492, endPoint y: 461, distance: 238.3
click at [492, 461] on div at bounding box center [376, 464] width 680 height 18
drag, startPoint x: 698, startPoint y: 461, endPoint x: 471, endPoint y: 460, distance: 227.4
click at [470, 460] on div at bounding box center [421, 464] width 680 height 18
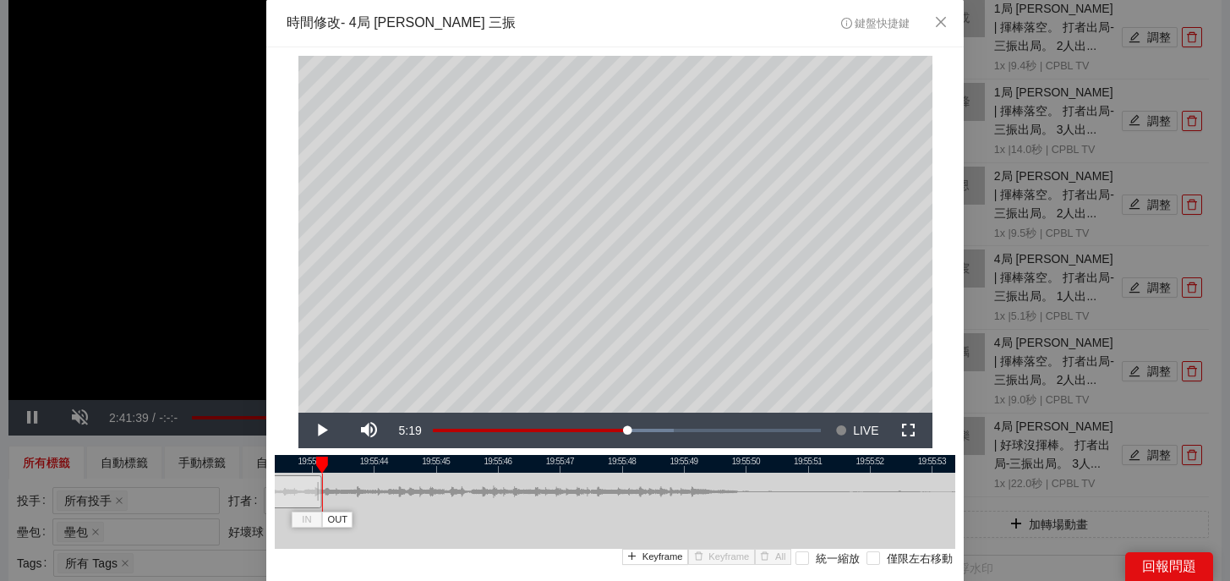
click at [315, 512] on div "19:55:42 19:55:43 19:55:44 19:55:45 19:55:46 19:55:47 19:55:48 19:55:49 19:55:5…" at bounding box center [615, 532] width 680 height 155
click at [339, 480] on div at bounding box center [343, 491] width 10 height 38
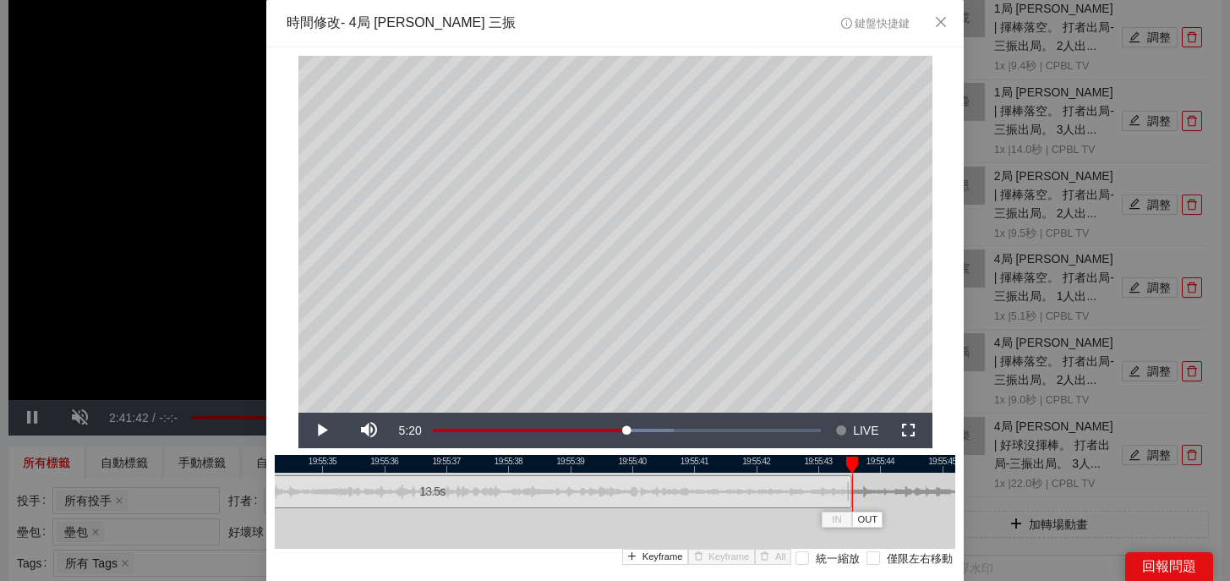
drag, startPoint x: 383, startPoint y: 467, endPoint x: 890, endPoint y: 497, distance: 508.0
click at [890, 497] on div "19:55:34 19:55:35 19:55:36 19:55:37 19:55:38 19:55:39 19:55:40 19:55:41 19:55:4…" at bounding box center [615, 532] width 680 height 155
drag, startPoint x: 847, startPoint y: 498, endPoint x: 694, endPoint y: 502, distance: 153.0
click at [694, 502] on div at bounding box center [696, 491] width 10 height 38
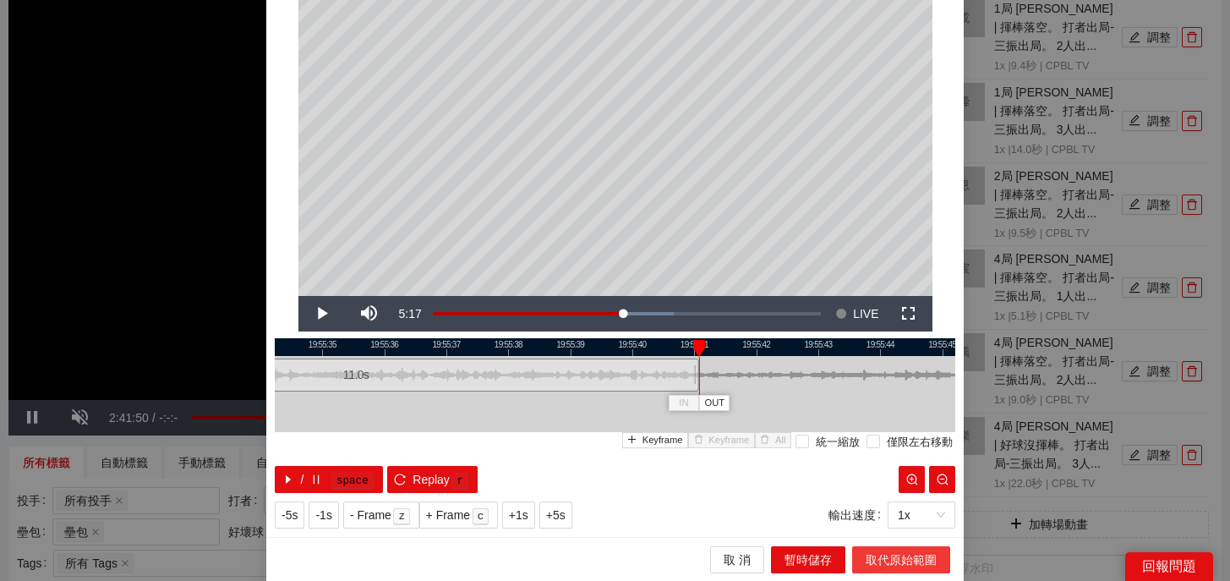
click at [920, 553] on span "取代原始範圍" at bounding box center [900, 559] width 71 height 19
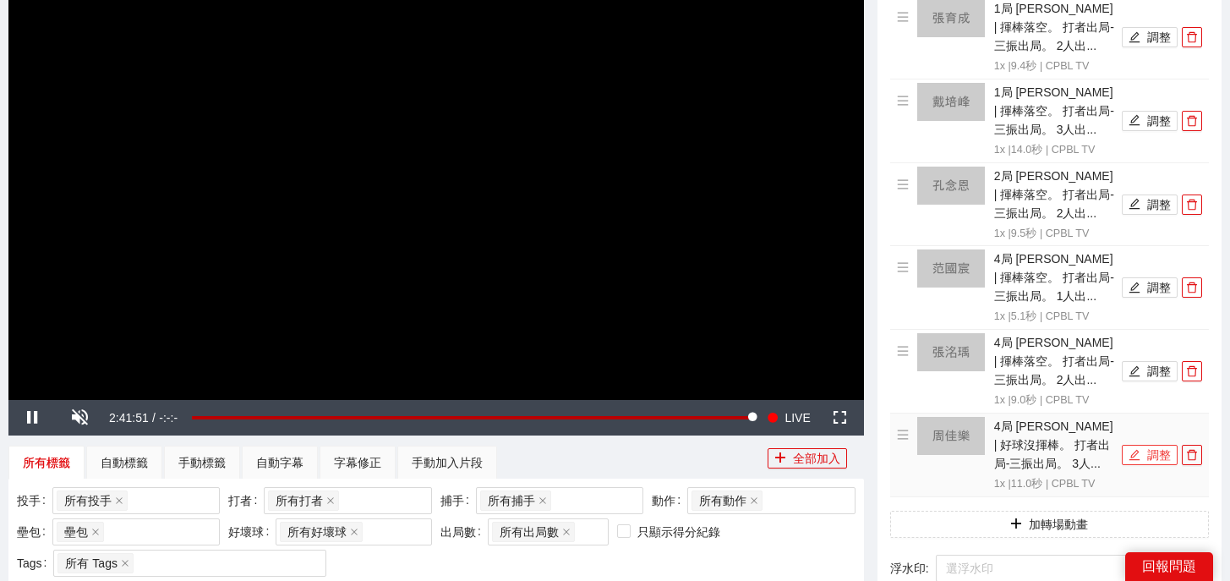
scroll to position [474, 0]
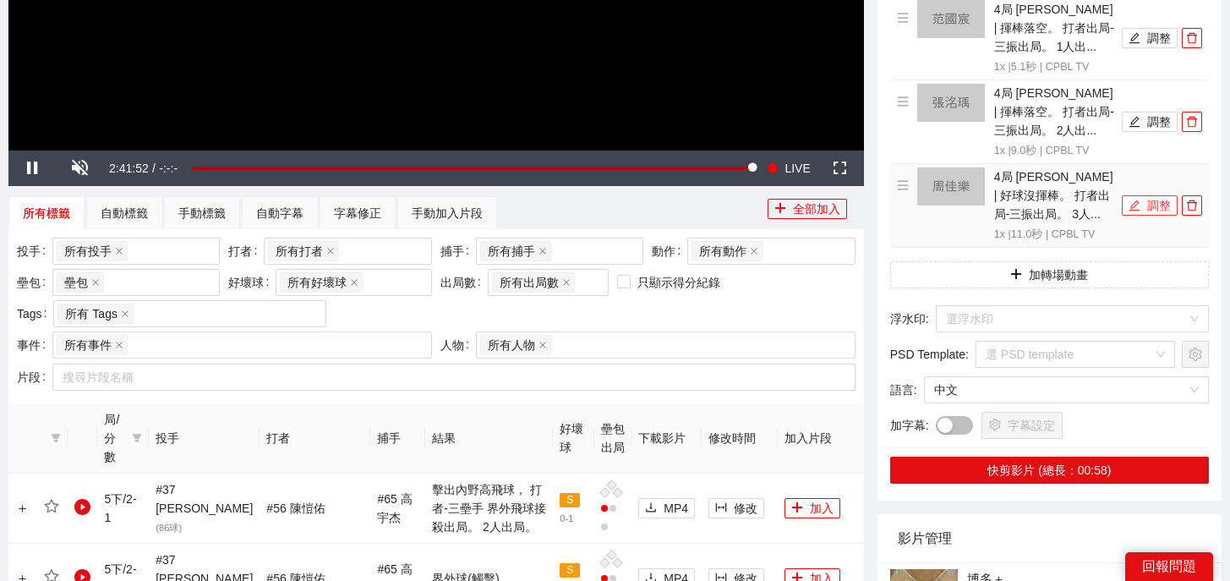
click at [1130, 210] on icon "edit" at bounding box center [1134, 204] width 11 height 11
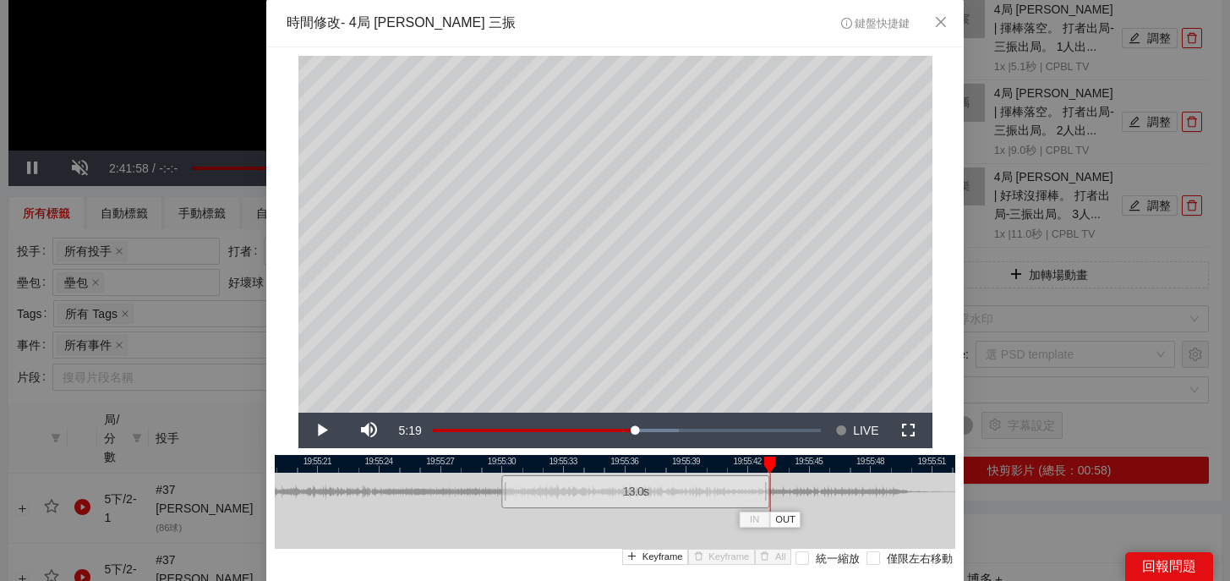
drag, startPoint x: 726, startPoint y: 494, endPoint x: 767, endPoint y: 494, distance: 41.4
click at [767, 494] on div at bounding box center [767, 491] width 10 height 38
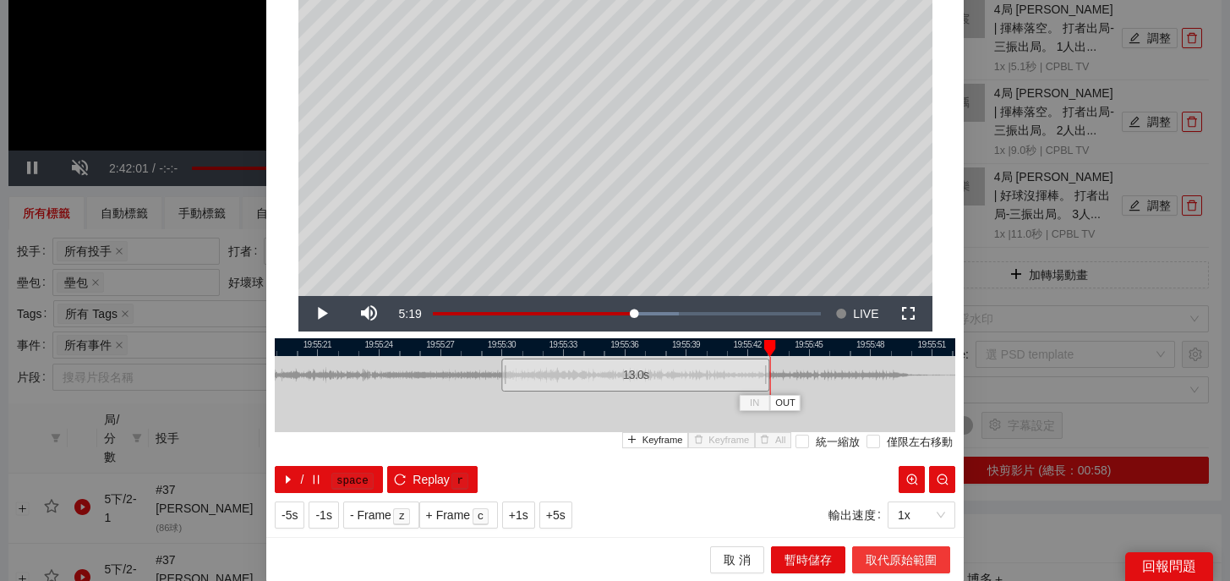
click at [895, 554] on span "取代原始範圍" at bounding box center [900, 559] width 71 height 19
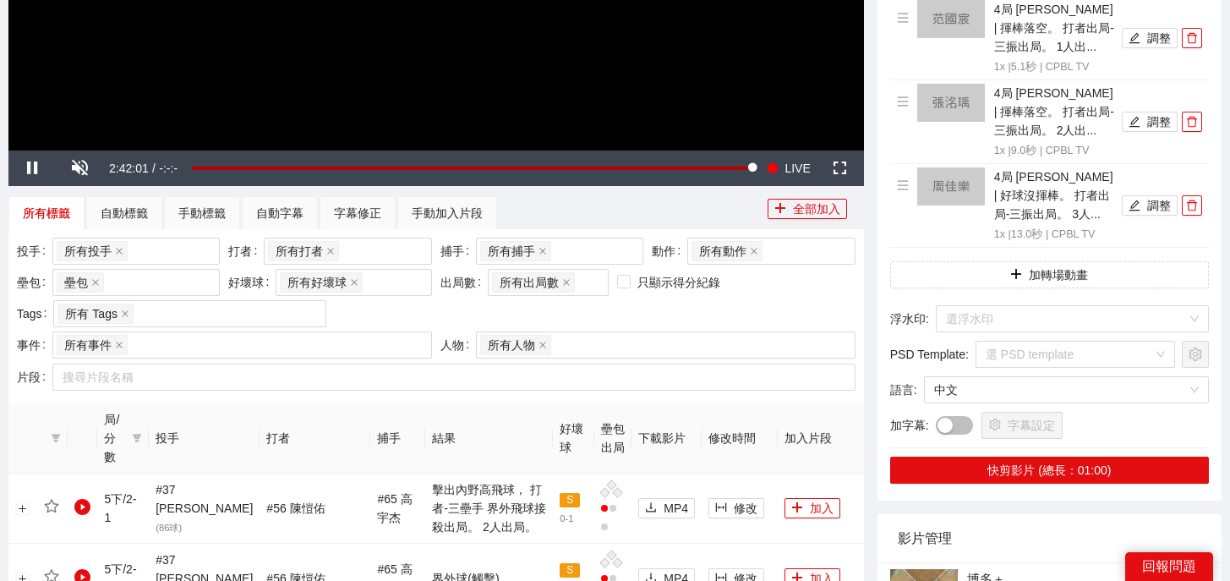
scroll to position [0, 0]
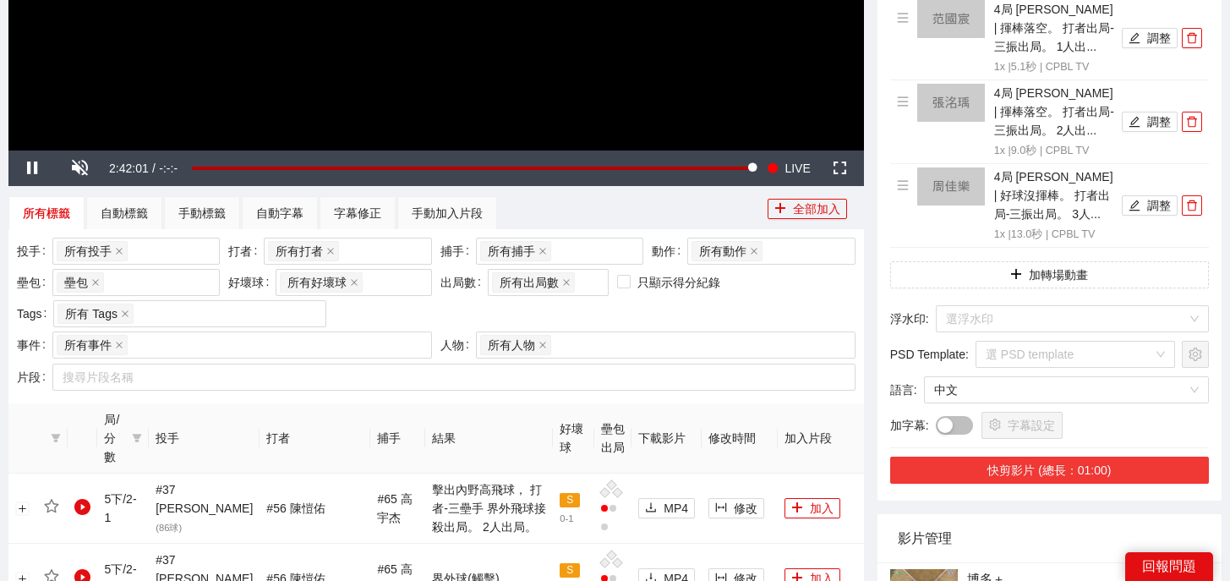
click at [1085, 462] on button "快剪影片 (總長：01:00)" at bounding box center [1049, 469] width 319 height 27
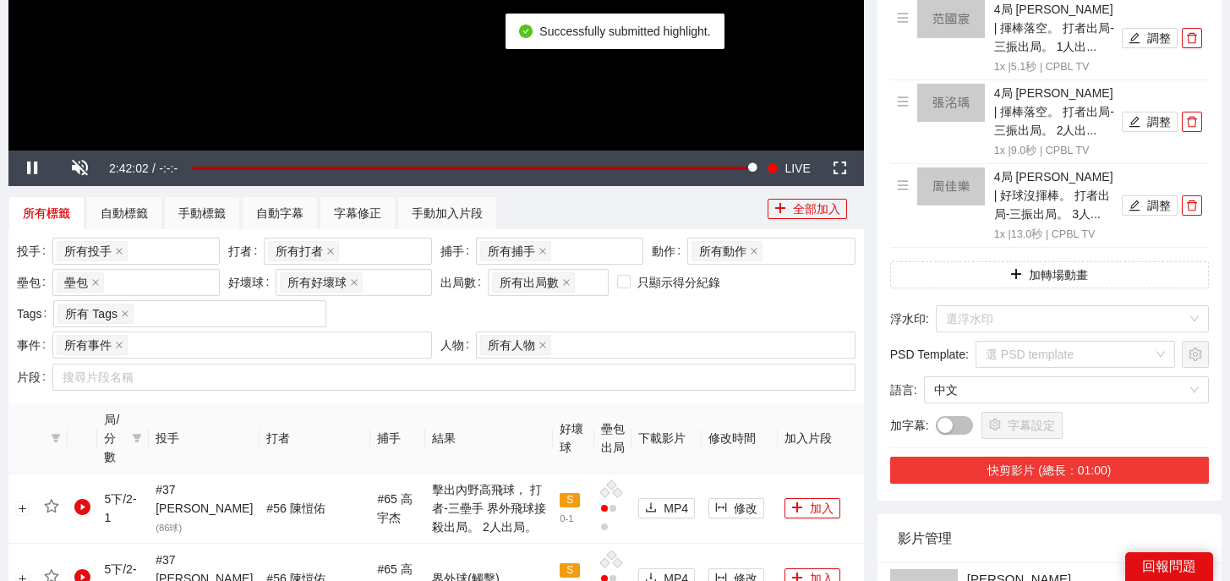
scroll to position [584, 0]
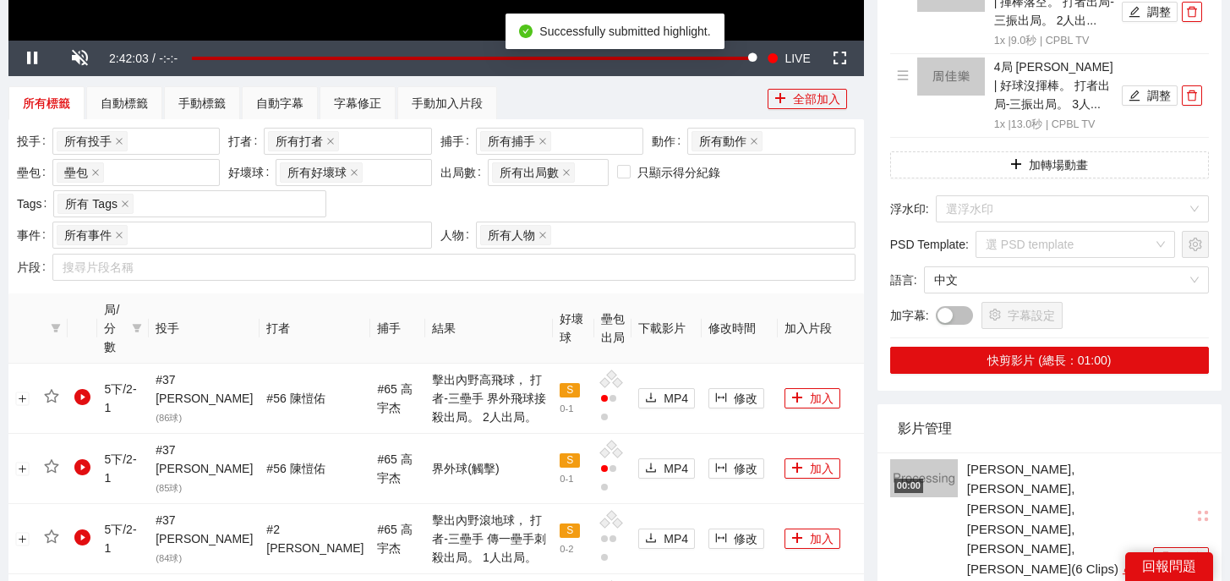
click at [1122, 562] on icon "edit" at bounding box center [1127, 567] width 11 height 11
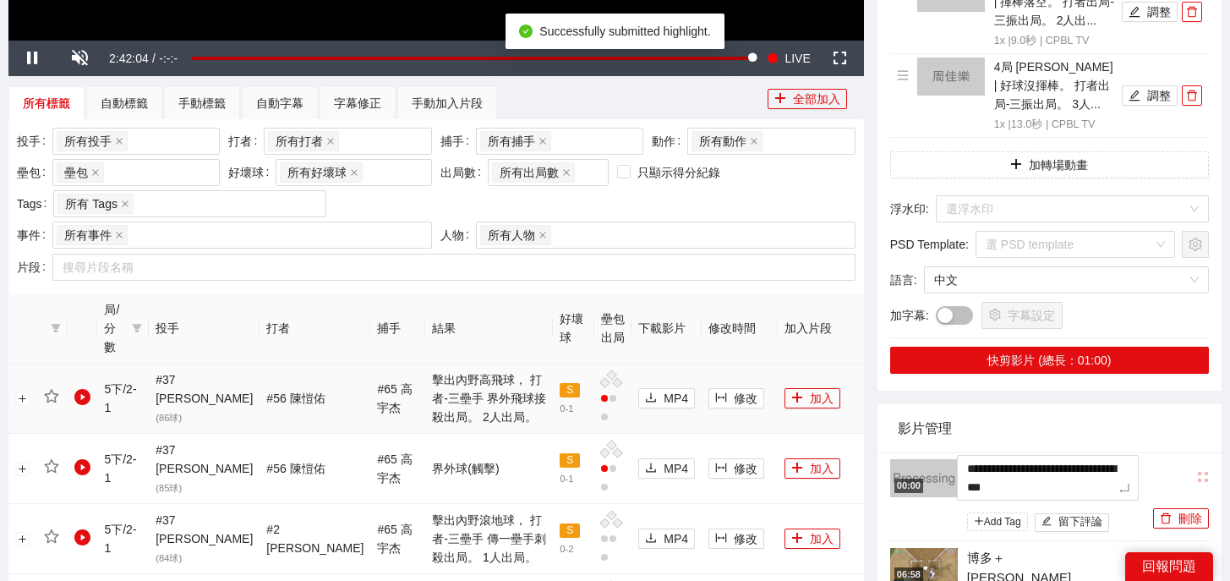
drag, startPoint x: 1119, startPoint y: 491, endPoint x: 773, endPoint y: 369, distance: 366.5
type textarea "*"
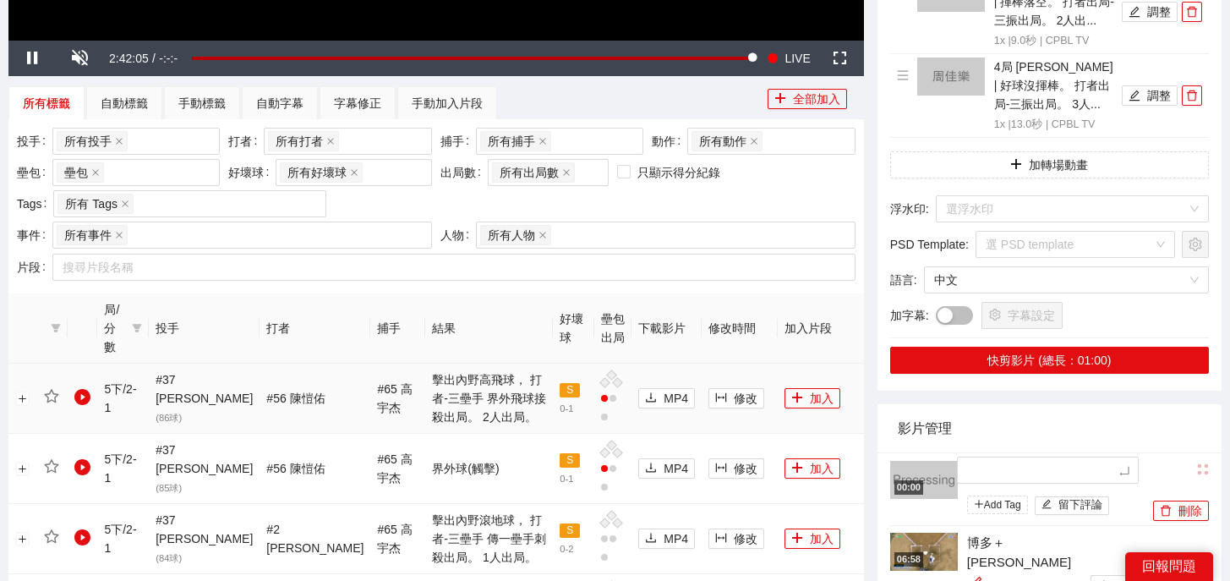
type textarea "*"
type textarea "**"
type textarea "*"
type textarea "**"
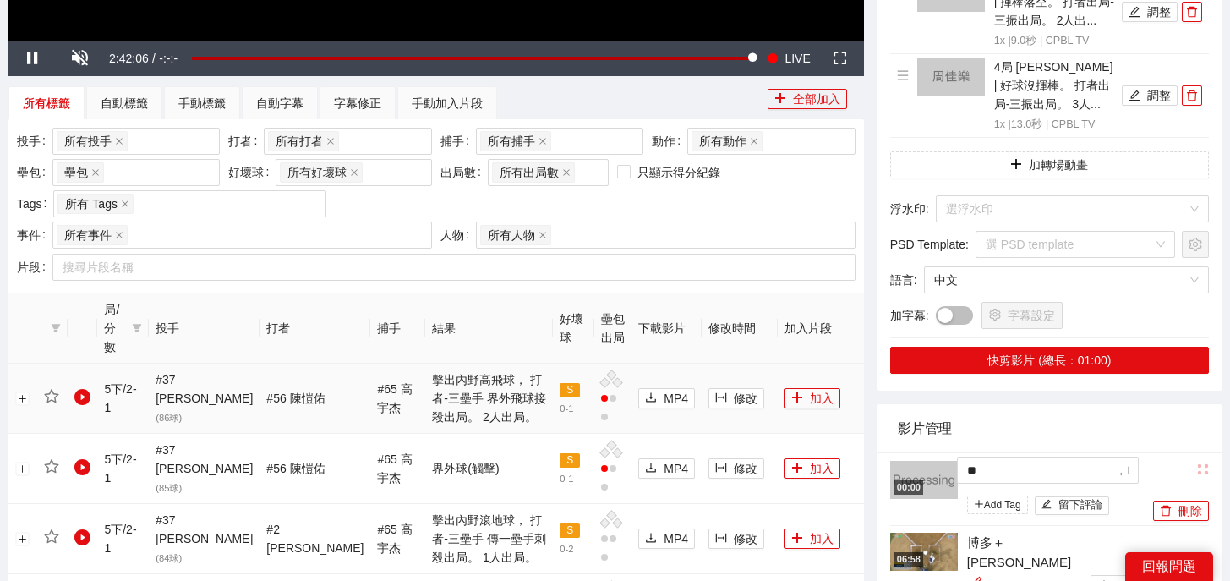
type textarea "***"
type textarea "****"
type textarea "**"
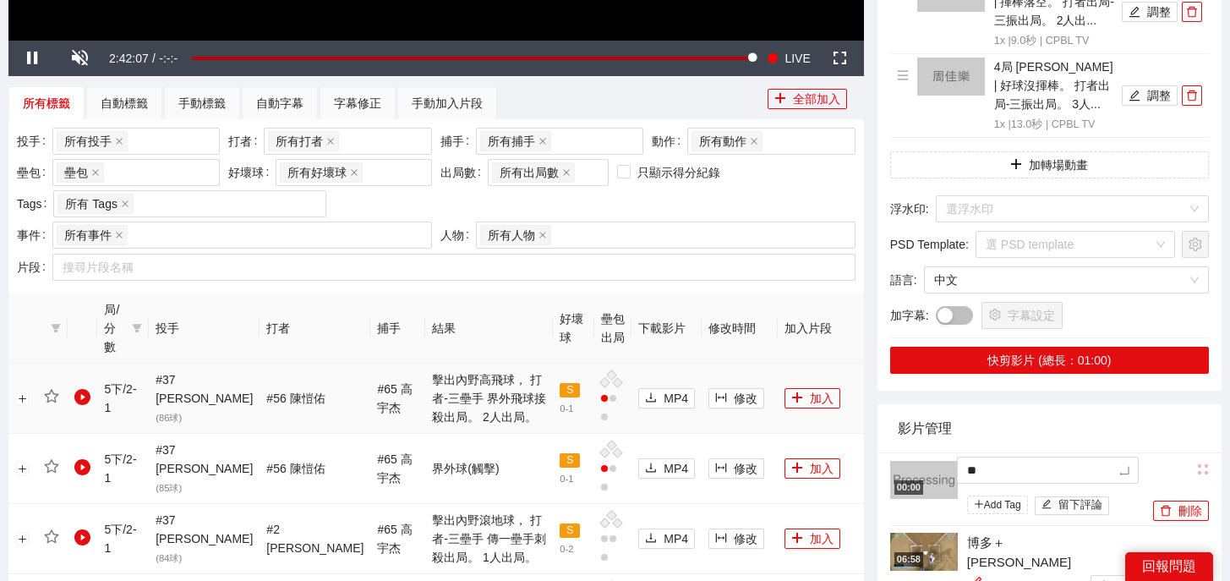
type textarea "**"
type textarea "****"
type textarea "*****"
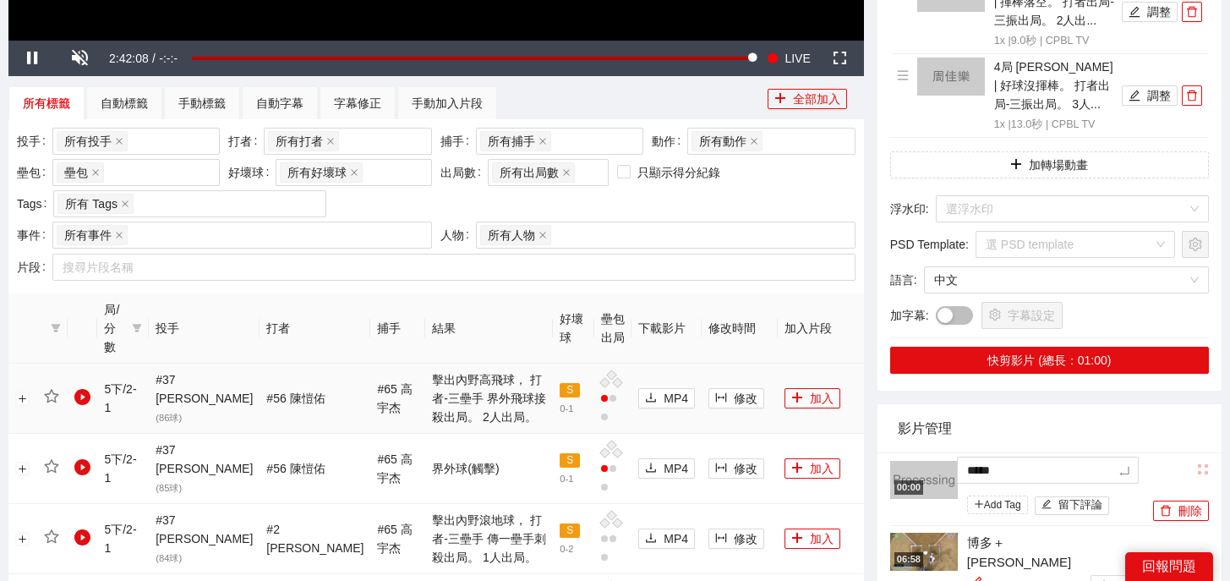
type textarea "*****"
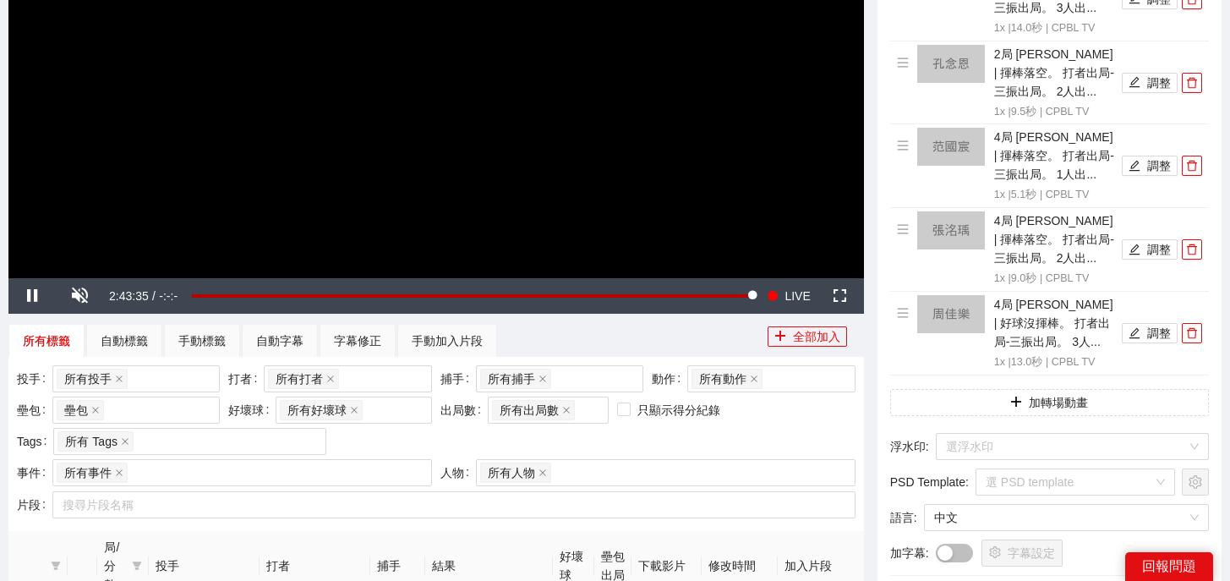
scroll to position [0, 0]
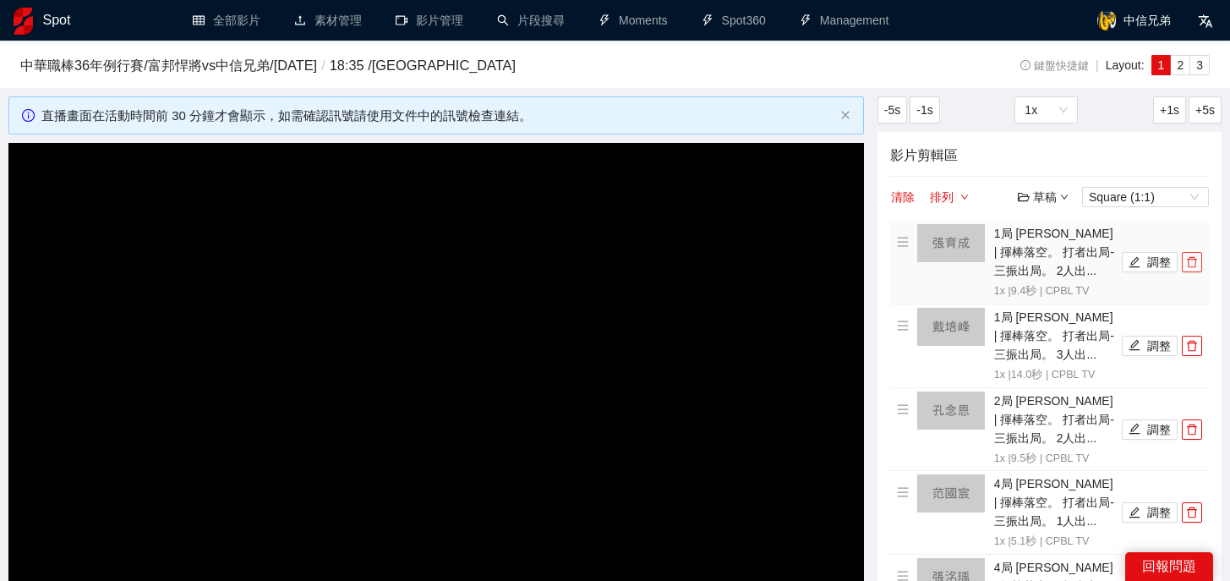
click at [1195, 268] on button "button" at bounding box center [1192, 262] width 20 height 20
click at [1195, 336] on button "button" at bounding box center [1192, 346] width 20 height 20
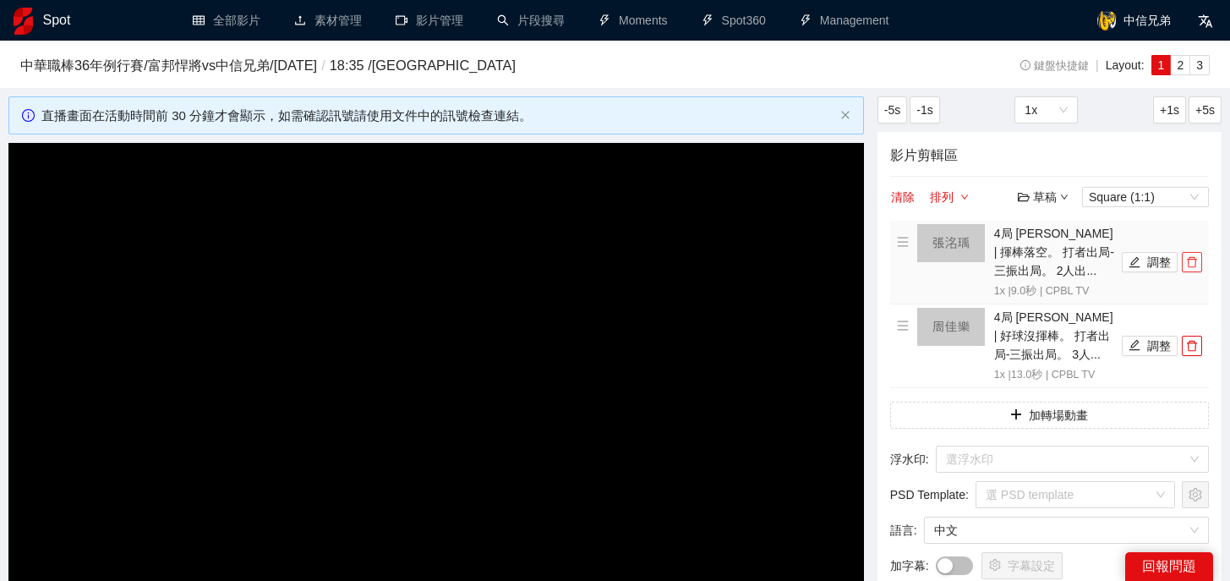
click at [1195, 268] on button "button" at bounding box center [1192, 262] width 20 height 20
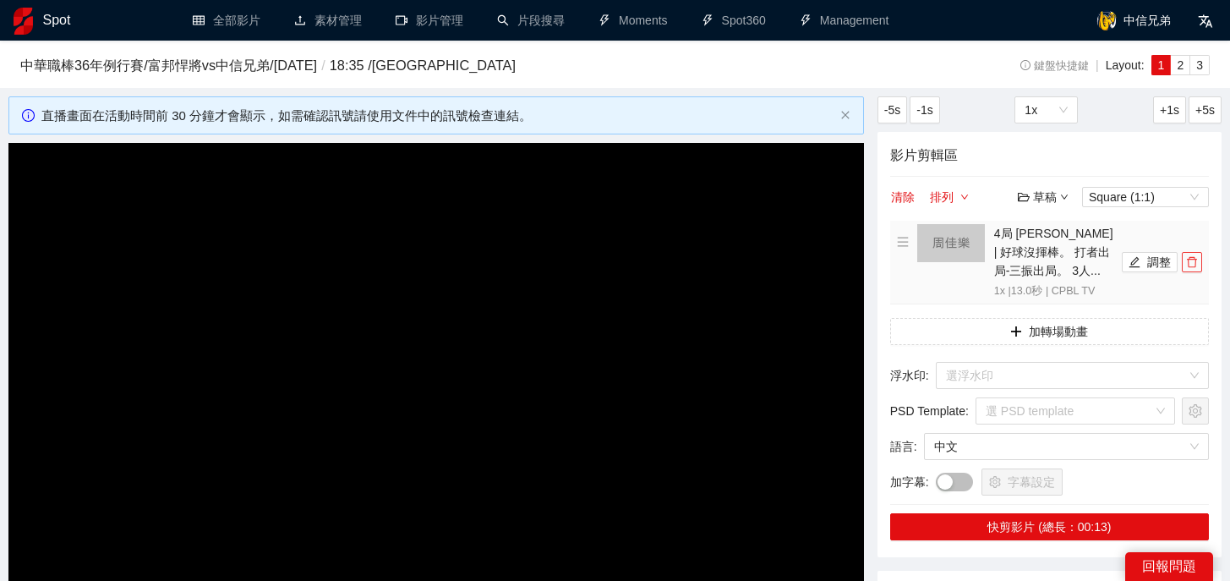
click at [1195, 268] on button "button" at bounding box center [1192, 262] width 20 height 20
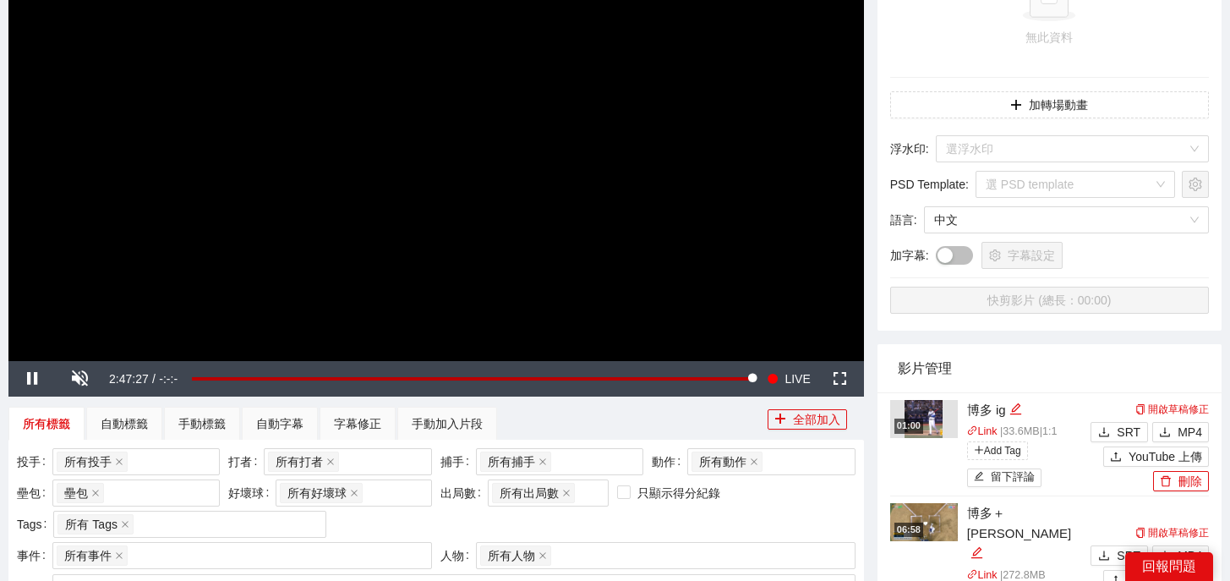
scroll to position [341, 0]
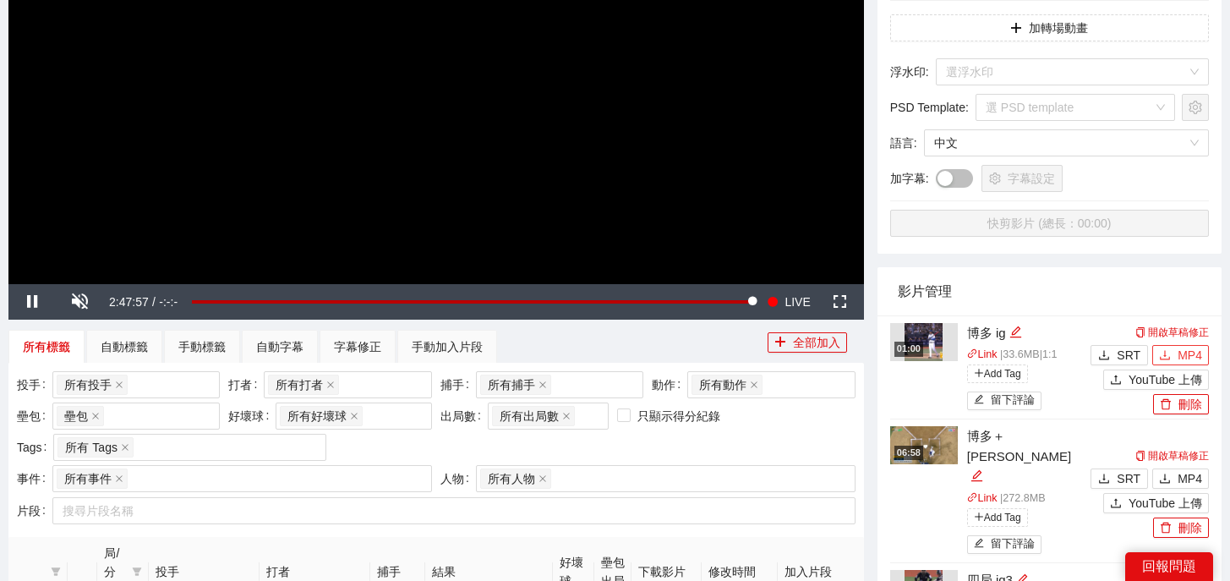
click at [1174, 361] on button "MP4" at bounding box center [1180, 355] width 57 height 20
